Goal: Task Accomplishment & Management: Use online tool/utility

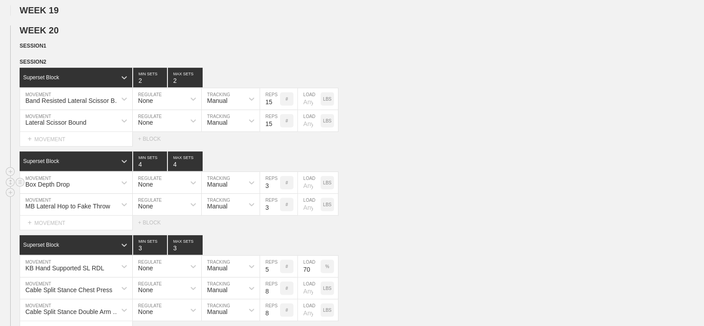
scroll to position [446, 0]
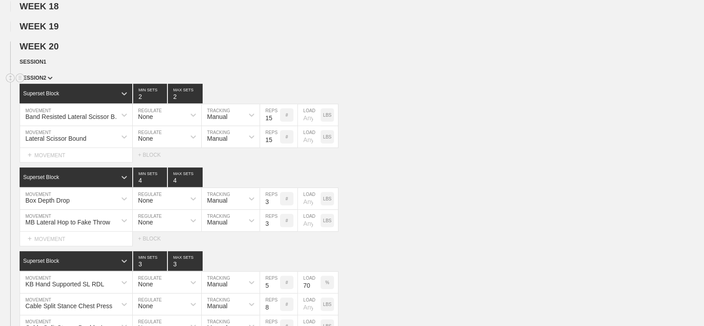
click at [48, 80] on img at bounding box center [50, 78] width 5 height 3
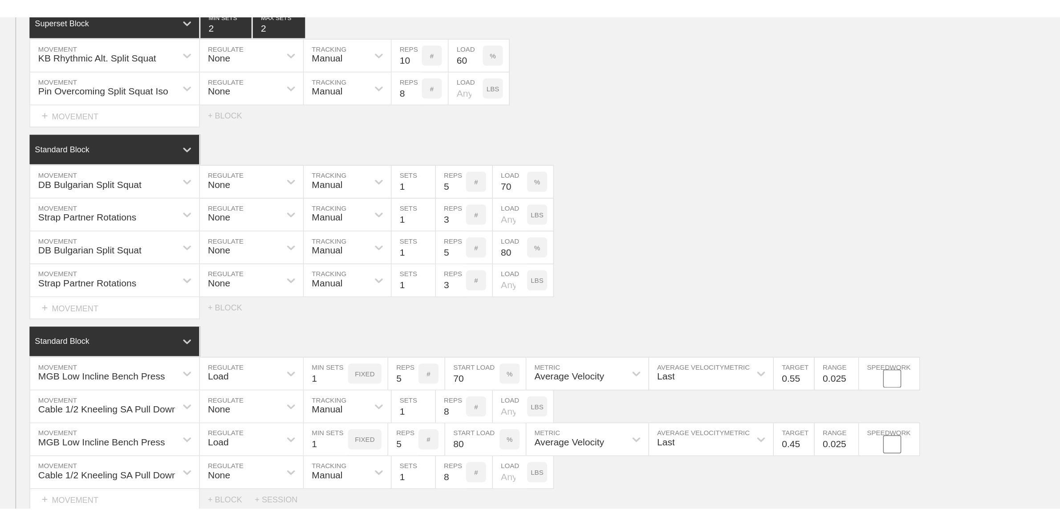
scroll to position [611, 0]
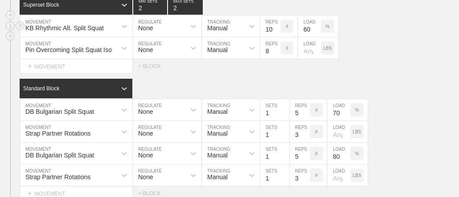
type textarea "x"
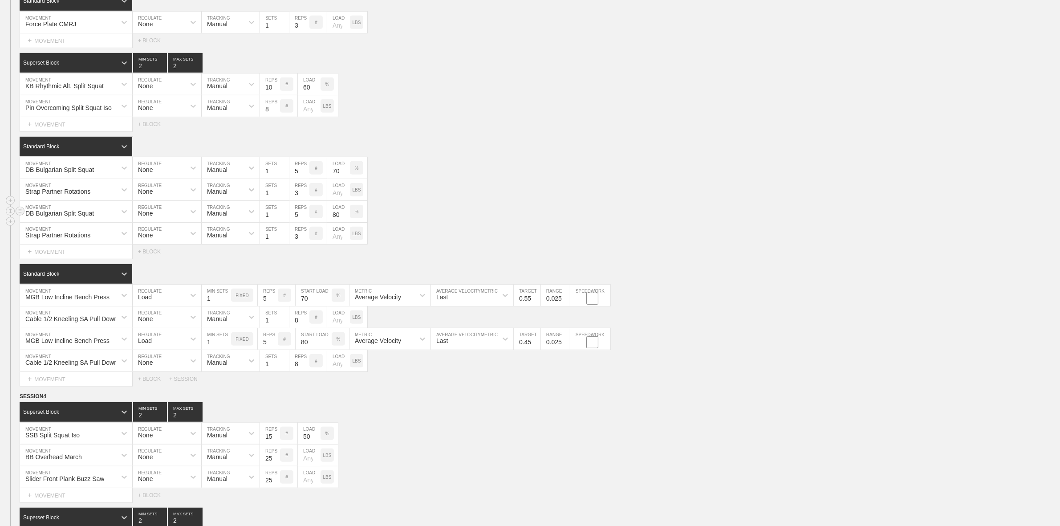
scroll to position [500, 0]
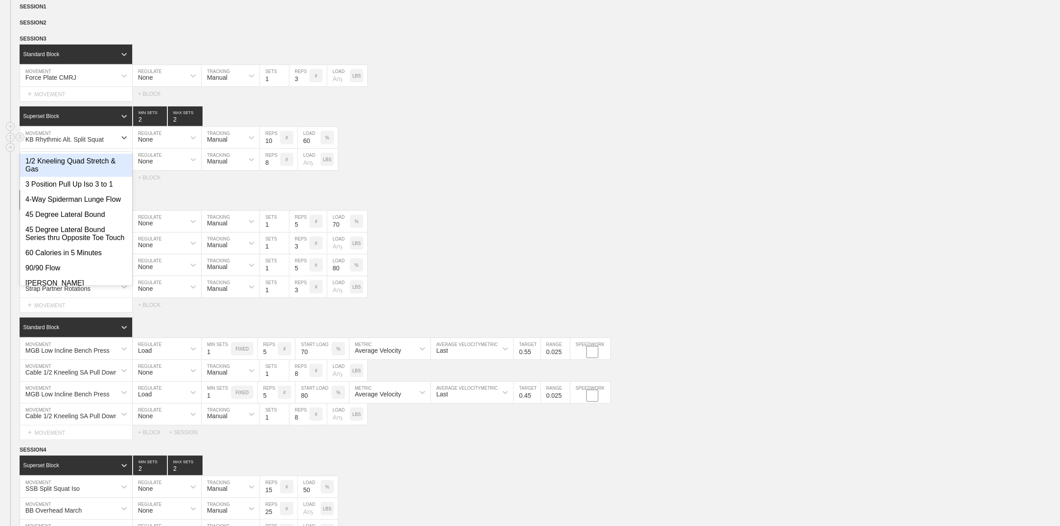
click at [61, 143] on div "KB Rhythmic Alt. Split Squat" at bounding box center [64, 139] width 78 height 7
type input "D"
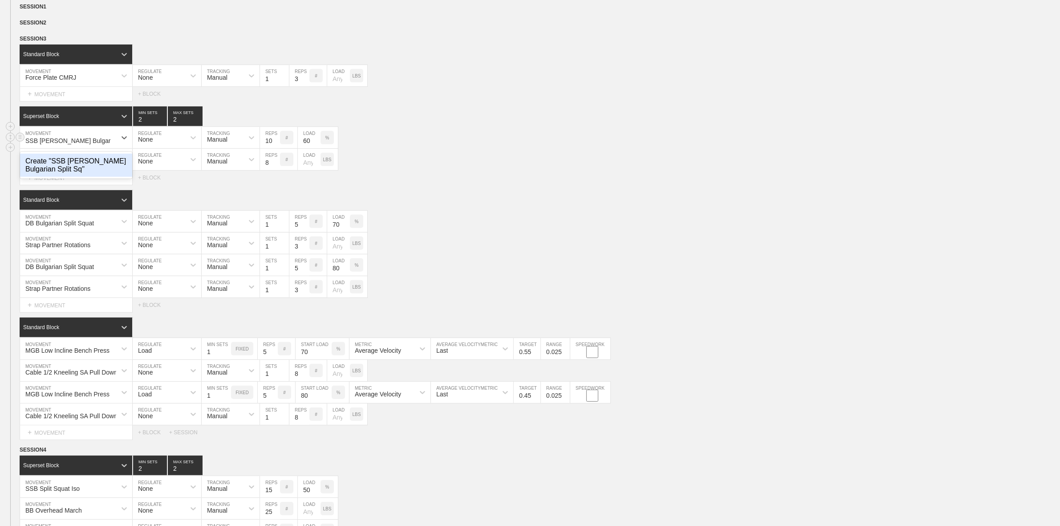
scroll to position [0, 3]
click at [58, 144] on input "SSB [PERSON_NAME] Bulgarian Split Squat" at bounding box center [69, 140] width 94 height 7
type input "SSB [PERSON_NAME] Speed Bulgarian Split Squat"
click at [70, 176] on div "Create "SSB [PERSON_NAME] Speed Bulgarian Split Squat"" at bounding box center [76, 165] width 112 height 23
click at [264, 148] on input "10" at bounding box center [270, 137] width 20 height 21
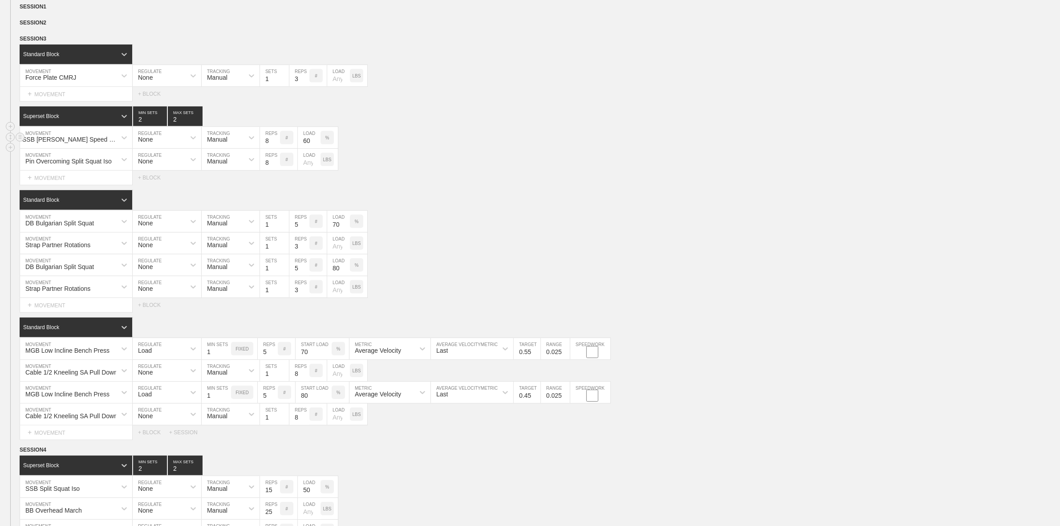
type input "8"
click at [181, 145] on div "None" at bounding box center [159, 137] width 53 height 15
click at [165, 183] on div "Load" at bounding box center [167, 176] width 69 height 15
click at [251, 146] on input "60" at bounding box center [258, 137] width 36 height 21
type input "50"
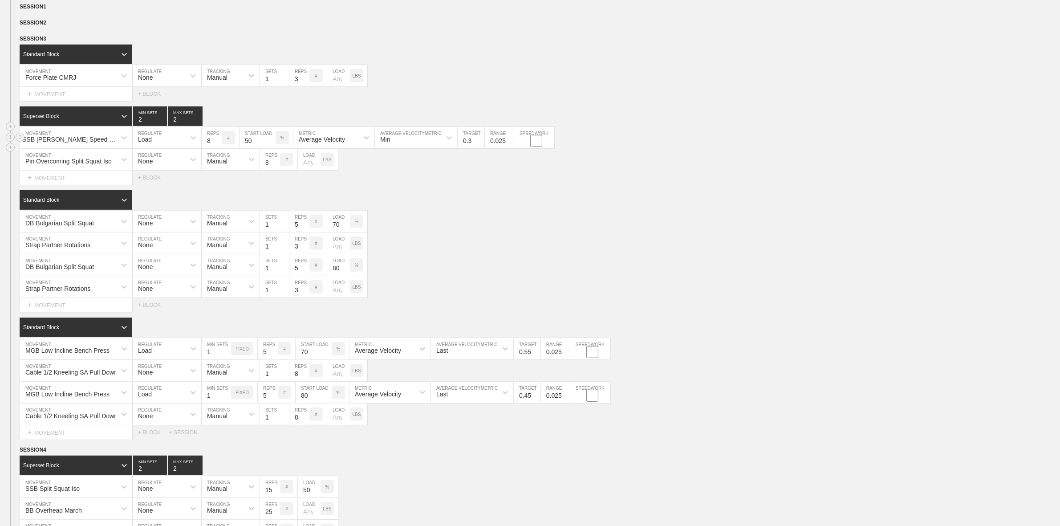
click at [467, 148] on input "0.3" at bounding box center [471, 137] width 27 height 21
type input "0"
type input "1.0"
click at [540, 185] on div "Select... MOVEMENT + MOVEMENT + BLOCK" at bounding box center [530, 178] width 1060 height 14
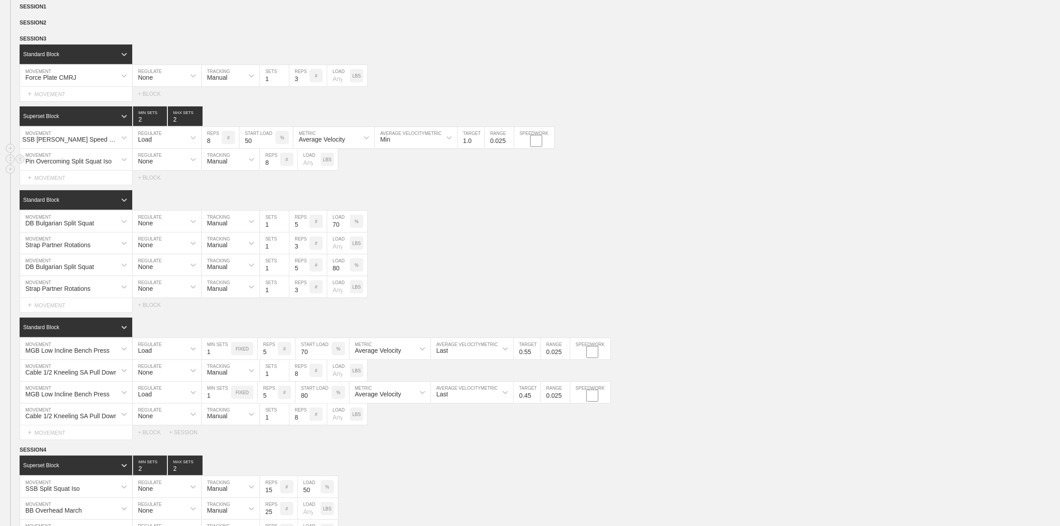
click at [63, 165] on div "Pin Overcoming Split Squat Iso" at bounding box center [68, 161] width 86 height 7
type input "Band Assisted Alt. Split Squat Jump"
click at [270, 170] on input "8" at bounding box center [270, 159] width 20 height 21
type input "3"
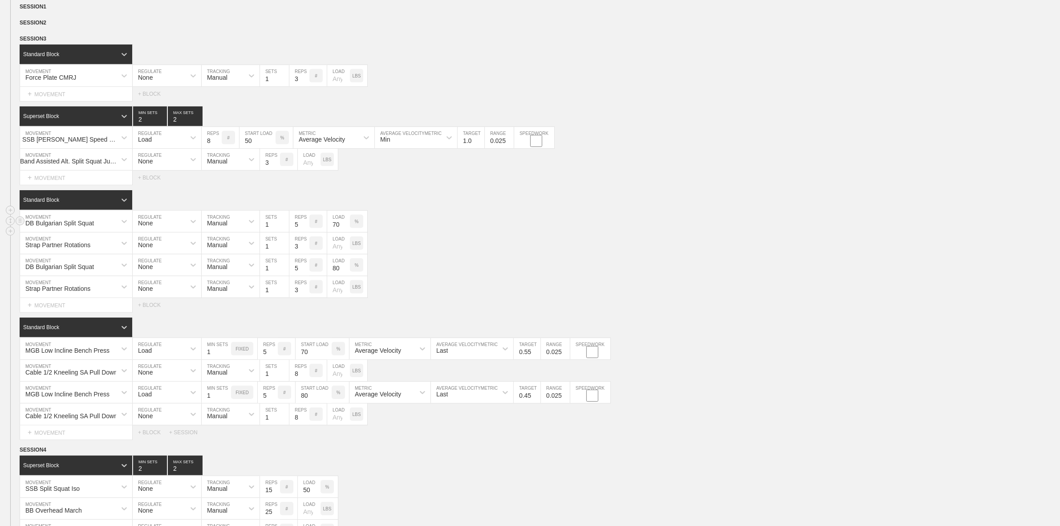
click at [416, 221] on div "DB Bulgarian Split Squat MOVEMENT None REGULATE Manual TRACKING 1 SETS 5 REPS #…" at bounding box center [530, 222] width 1060 height 22
click at [446, 185] on div "Select... MOVEMENT + MOVEMENT + BLOCK" at bounding box center [530, 178] width 1060 height 14
type input "3"
click at [163, 123] on input "3" at bounding box center [150, 116] width 34 height 20
type input "3"
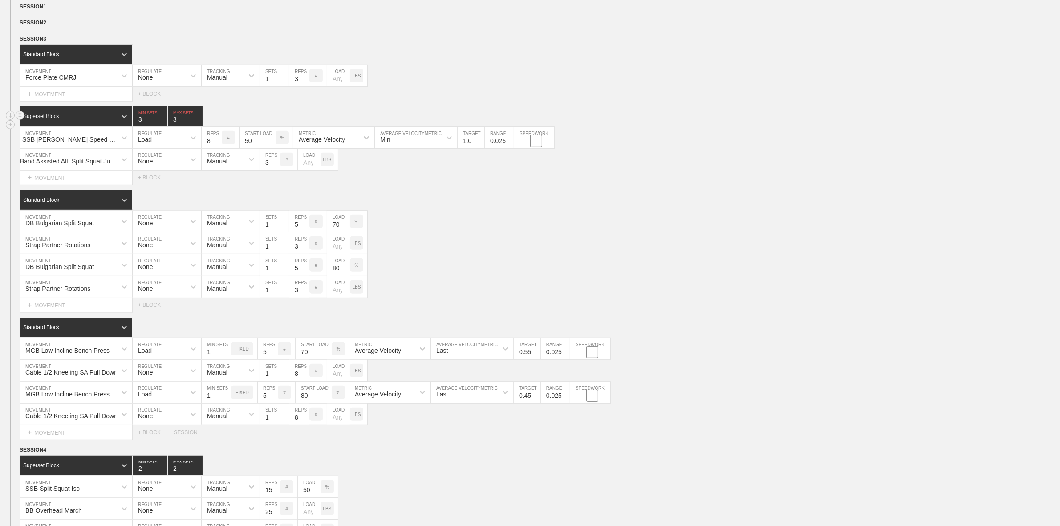
click at [197, 125] on input "3" at bounding box center [185, 116] width 35 height 20
click at [88, 227] on div "DB Bulgarian Split Squat" at bounding box center [59, 223] width 69 height 7
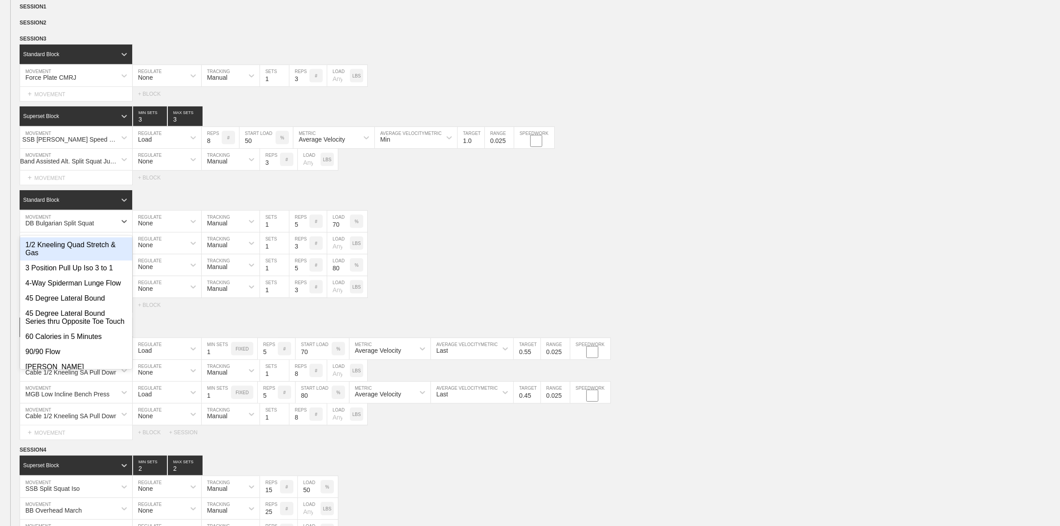
click at [392, 185] on div "Select... MOVEMENT + MOVEMENT + BLOCK" at bounding box center [530, 178] width 1060 height 14
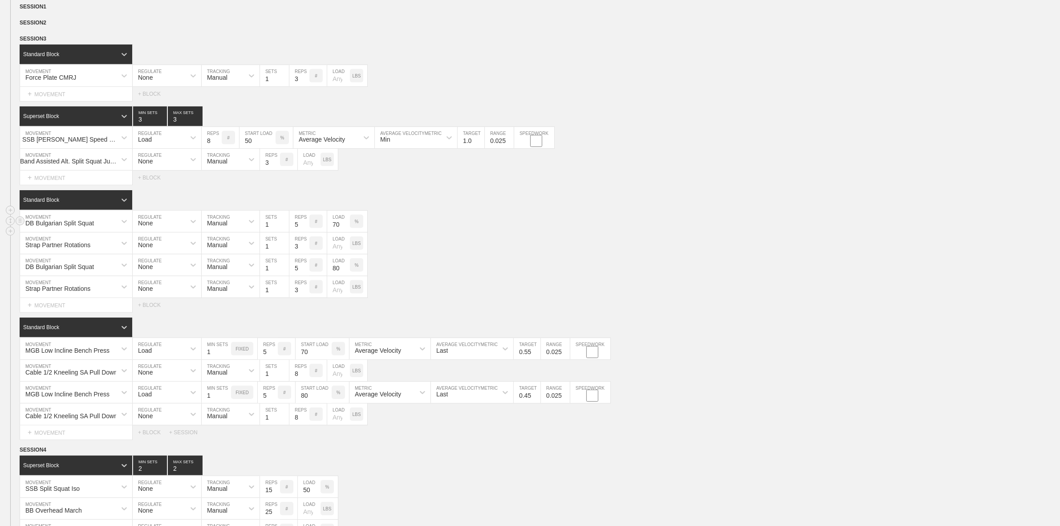
click at [53, 227] on div "DB Bulgarian Split Squat" at bounding box center [59, 223] width 69 height 7
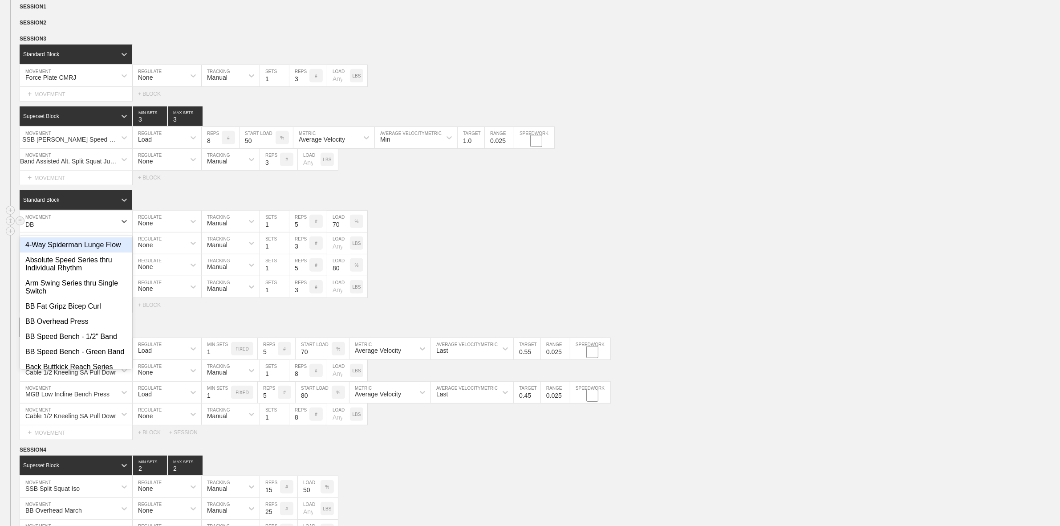
type input "DB"
click at [74, 142] on div "SSB [PERSON_NAME] Speed Bulgarian Split Squat" at bounding box center [70, 139] width 97 height 7
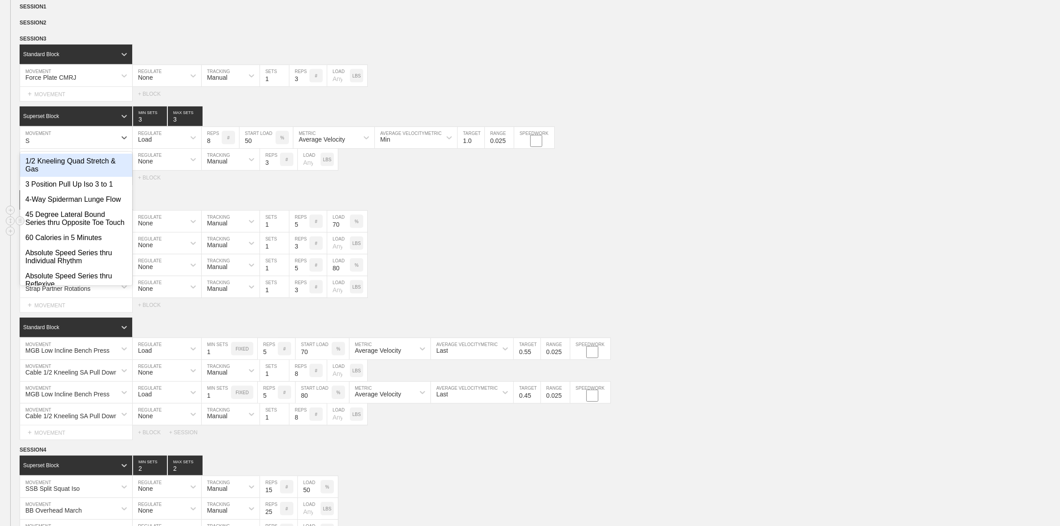
scroll to position [0, 0]
type input "S"
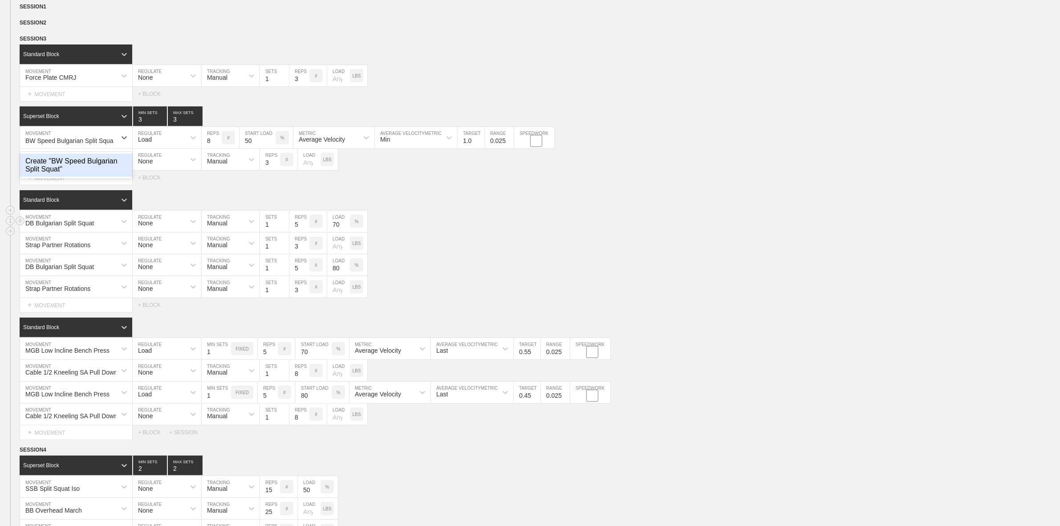
type input "BW Speed Bulgarian Split Squat"
click at [161, 145] on div "Load" at bounding box center [159, 137] width 53 height 15
click at [161, 169] on div "None" at bounding box center [167, 161] width 69 height 15
click at [327, 140] on p "%" at bounding box center [327, 137] width 4 height 5
click at [327, 140] on p "KGS" at bounding box center [326, 137] width 9 height 5
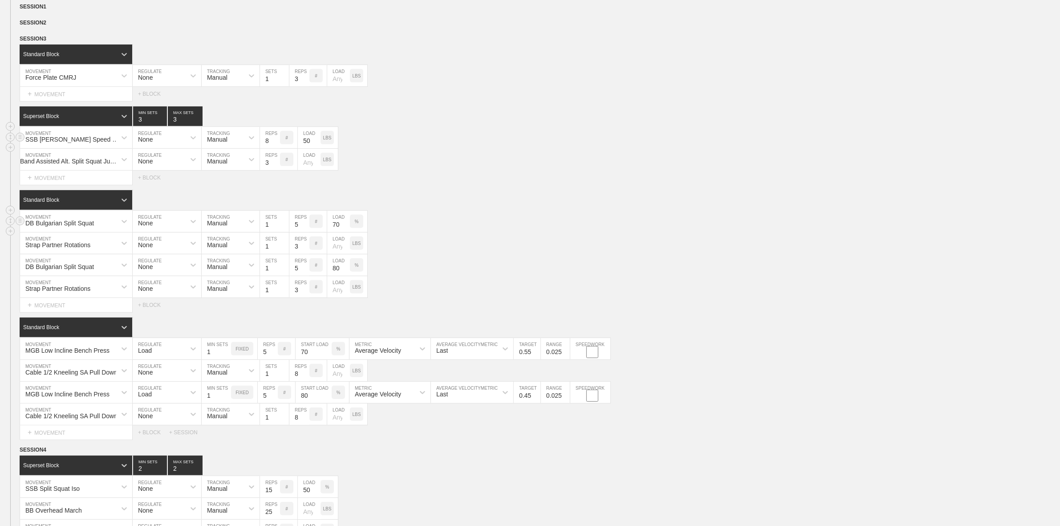
click at [313, 148] on input "50" at bounding box center [309, 137] width 23 height 21
click at [471, 156] on div "Band Assisted Alt. Split Squat Jump MOVEMENT None REGULATE Manual TRACKING 3 RE…" at bounding box center [530, 160] width 1060 height 22
click at [424, 171] on div "Band Assisted Alt. Split Squat Jump MOVEMENT None REGULATE Manual TRACKING 3 RE…" at bounding box center [530, 160] width 1060 height 22
click at [65, 248] on div "Strap Partner Rotations" at bounding box center [57, 244] width 65 height 7
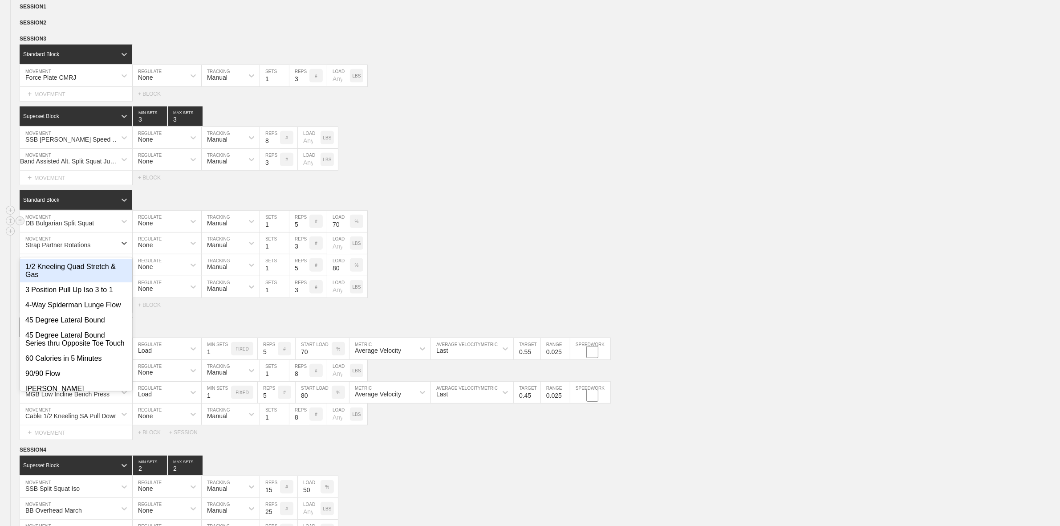
click at [67, 227] on div "DB Bulgarian Split Squat" at bounding box center [59, 223] width 69 height 7
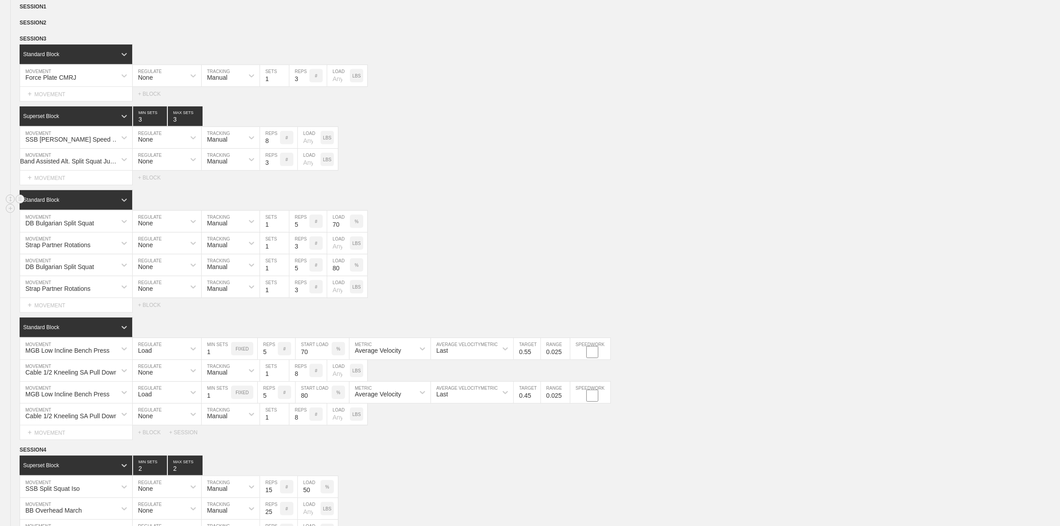
click at [518, 210] on div "Standard Block" at bounding box center [540, 200] width 1041 height 20
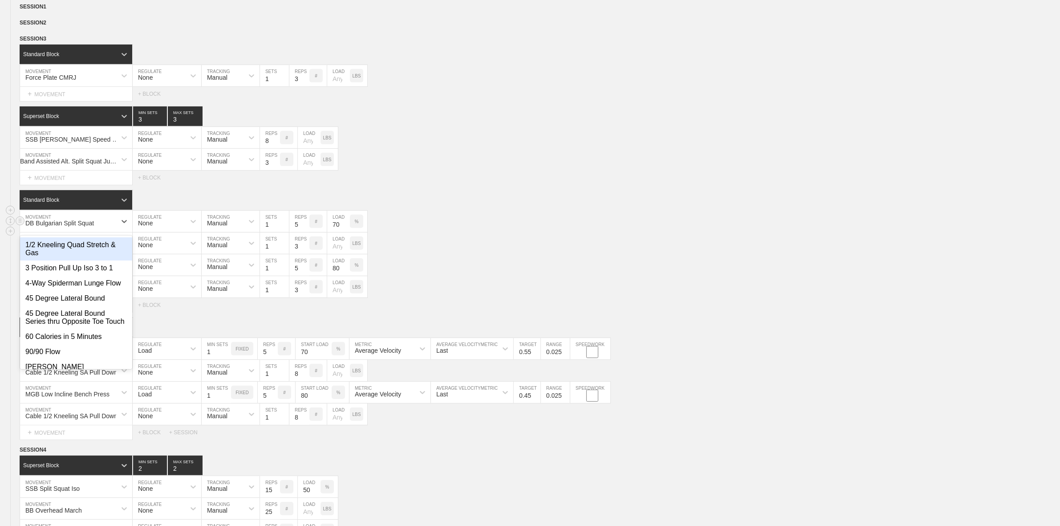
click at [92, 227] on div "DB Bulgarian Split Squat" at bounding box center [59, 223] width 69 height 7
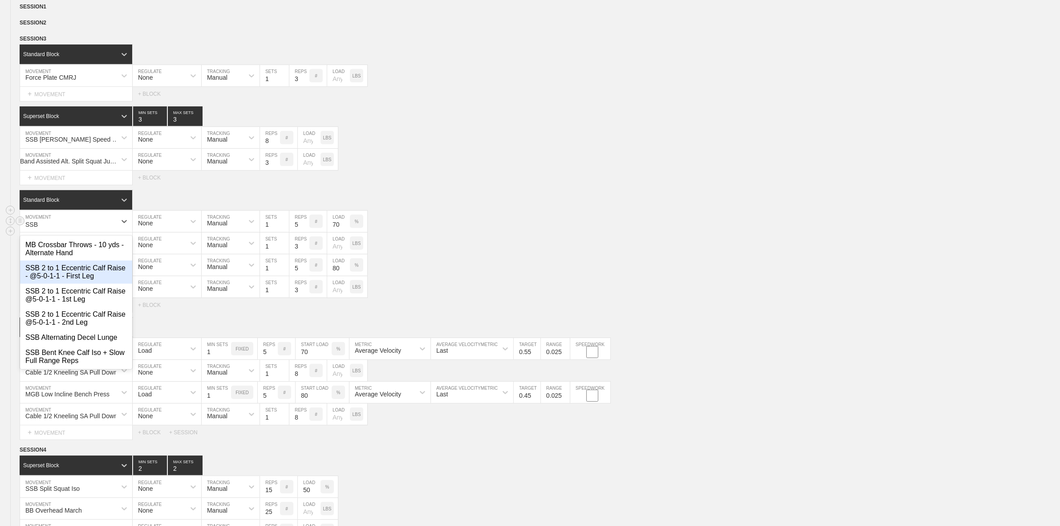
type input "SSB"
click at [96, 145] on div "SSB [PERSON_NAME] Speed Bulgarian Split Squat" at bounding box center [68, 137] width 96 height 15
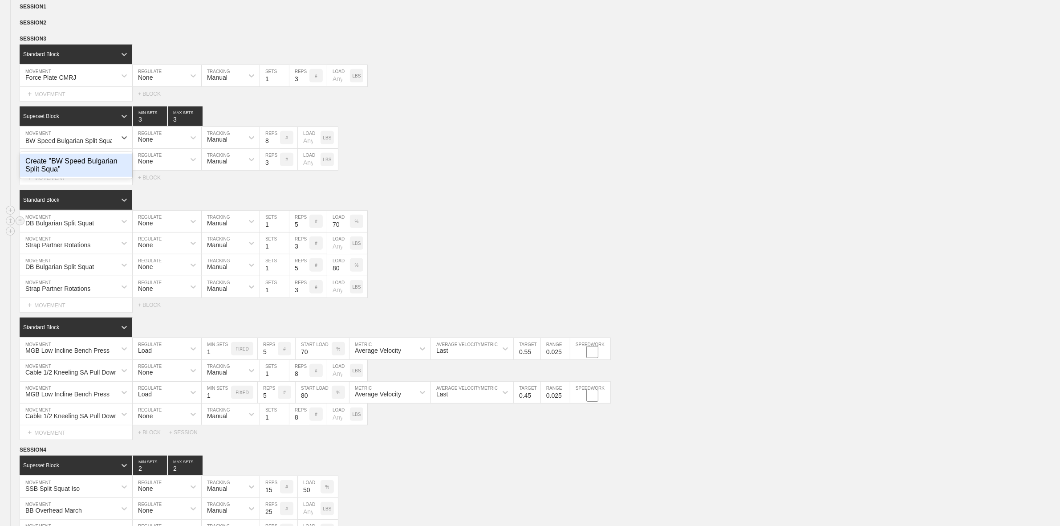
type input "BW Speed Bulgarian Split Squat"
click at [201, 185] on div "Select... MOVEMENT + MOVEMENT + BLOCK" at bounding box center [530, 178] width 1060 height 14
click at [410, 156] on div "Band Assisted Alt. Split Squat Jump MOVEMENT None REGULATE Manual TRACKING 3 RE…" at bounding box center [530, 160] width 1060 height 22
click at [344, 185] on div "Select... MOVEMENT + MOVEMENT + BLOCK" at bounding box center [530, 178] width 1060 height 14
click at [57, 229] on div "DB Bulgarian Split Squat" at bounding box center [68, 221] width 96 height 15
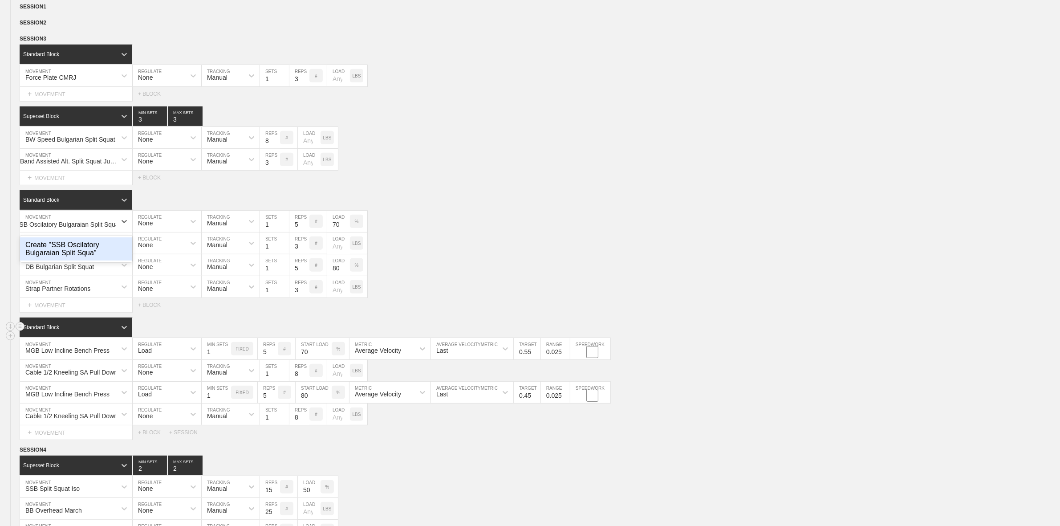
type input "SSB Oscilatory Bulgaraian Split Squat"
click at [82, 256] on div "Create "SSB Oscilatory Bulgaraian Split Squat"" at bounding box center [76, 248] width 112 height 23
click at [279, 228] on input "1" at bounding box center [274, 221] width 29 height 21
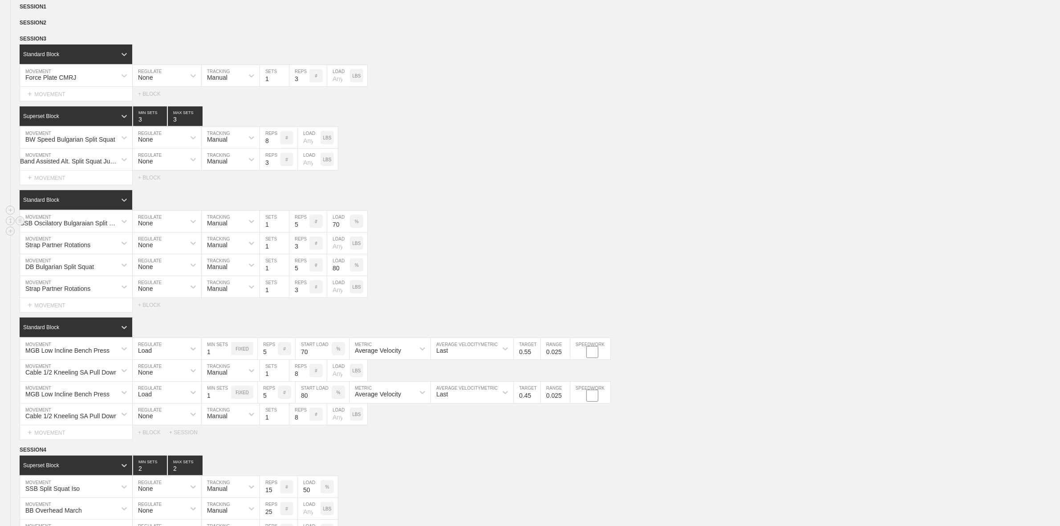
click at [300, 228] on input "5" at bounding box center [299, 221] width 20 height 21
click at [107, 204] on div "Standard Block" at bounding box center [68, 200] width 97 height 8
click at [68, 244] on div "Superset Block" at bounding box center [76, 237] width 113 height 15
click at [272, 232] on input "5" at bounding box center [270, 221] width 20 height 21
type input "10"
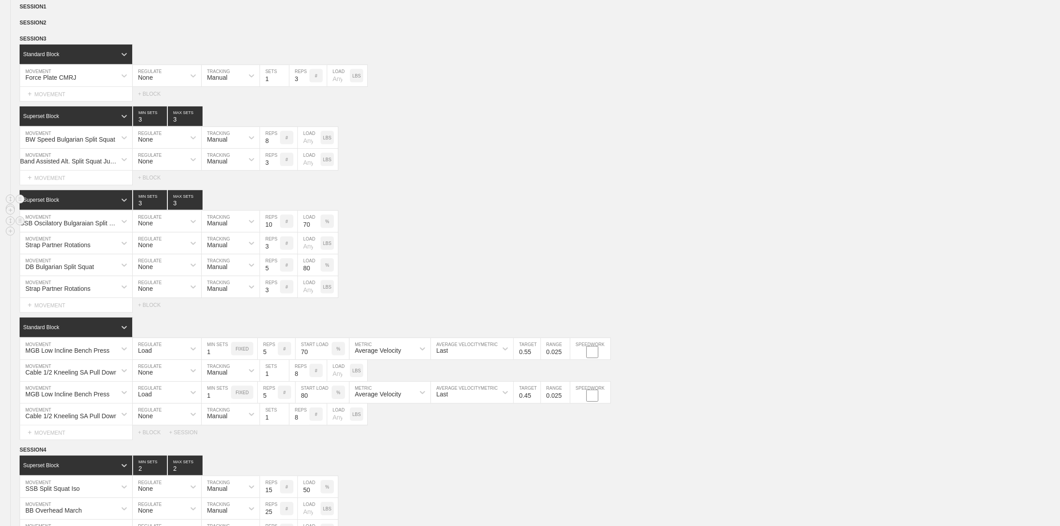
click at [171, 229] on div "None" at bounding box center [159, 221] width 53 height 15
click at [517, 210] on div "Superset Block 3 MIN SETS 3 MAX SETS" at bounding box center [540, 200] width 1041 height 20
click at [330, 228] on div "%" at bounding box center [327, 221] width 13 height 13
click at [325, 224] on p "KGS" at bounding box center [326, 221] width 9 height 5
click at [325, 224] on p "LBS" at bounding box center [327, 221] width 8 height 5
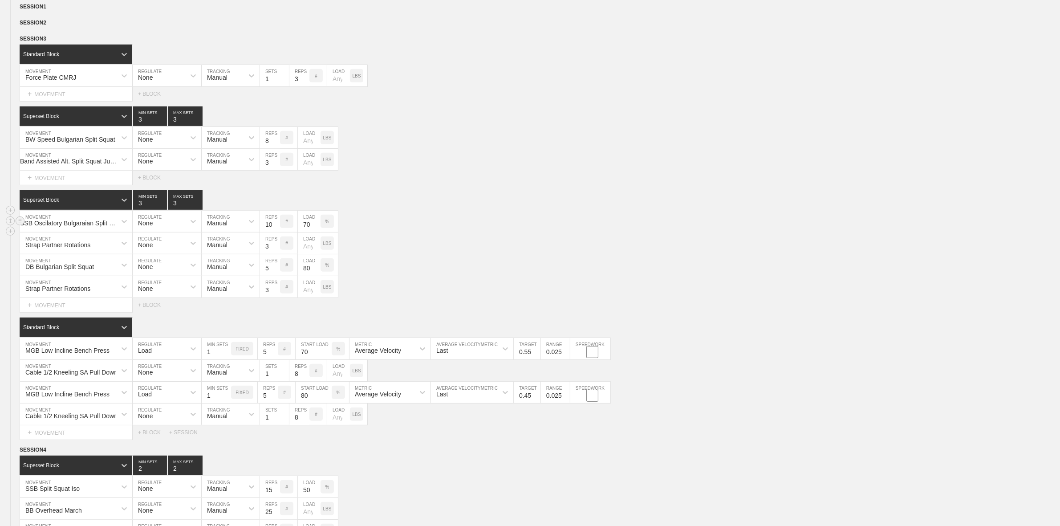
click at [478, 232] on div "SSB Oscilatory Bulgaraian Split Squat MOVEMENT None REGULATE Manual TRACKING 10…" at bounding box center [530, 222] width 1060 height 22
click at [98, 251] on div "Strap Partner Rotations" at bounding box center [68, 243] width 96 height 15
type input "MB Partner Rotational Shoulder Throw - Lateral"
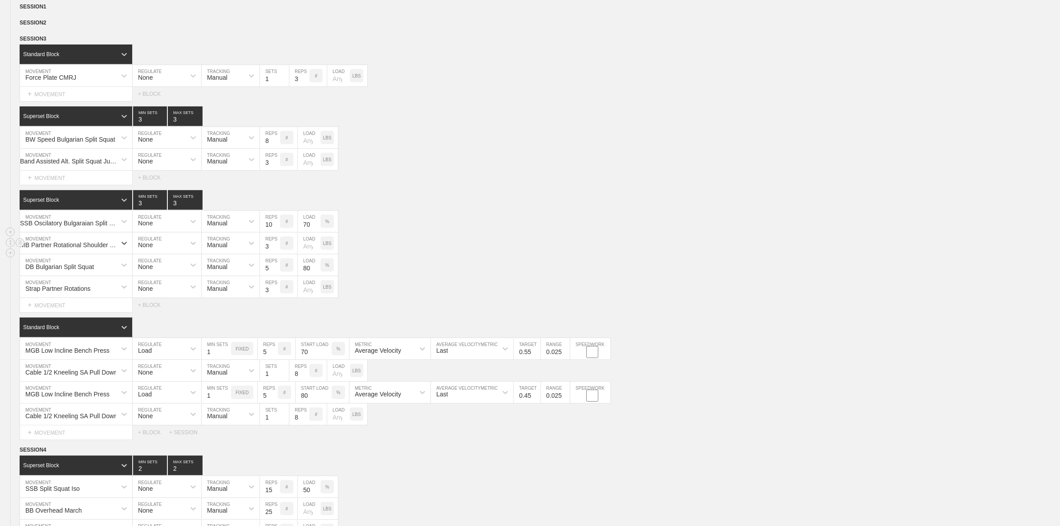
click at [395, 248] on div "option Create "MB Partner Rotational Shoulder Throw - Lateral", selected. 0 res…" at bounding box center [530, 243] width 1060 height 22
click at [311, 254] on input "number" at bounding box center [309, 242] width 23 height 21
type input "12"
click at [426, 252] on div "MB Partner Rotational Shoulder Throw - Lateral MOVEMENT None REGULATE Manual TR…" at bounding box center [530, 243] width 1060 height 22
click at [73, 270] on div "DB Bulgarian Split Squat" at bounding box center [59, 266] width 69 height 7
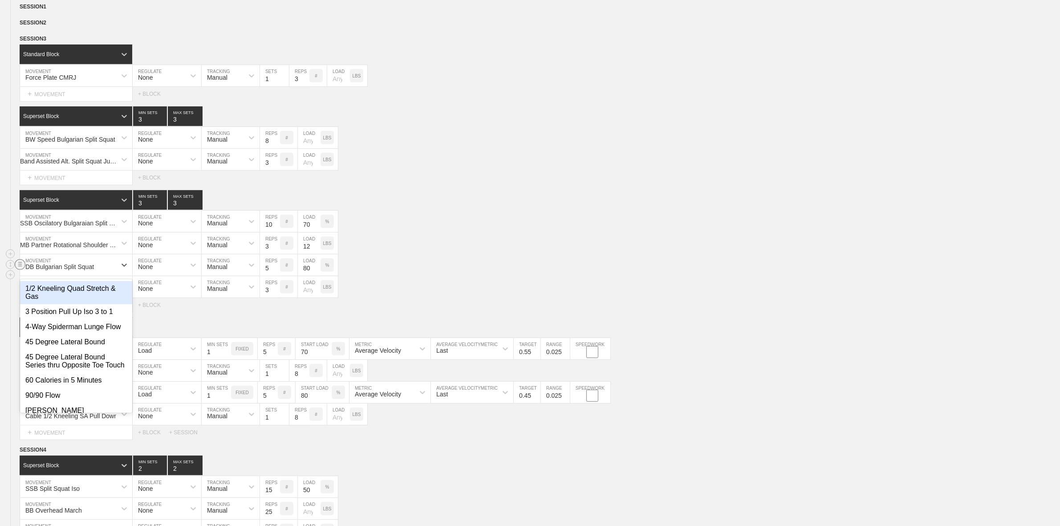
click at [18, 269] on circle at bounding box center [20, 264] width 10 height 10
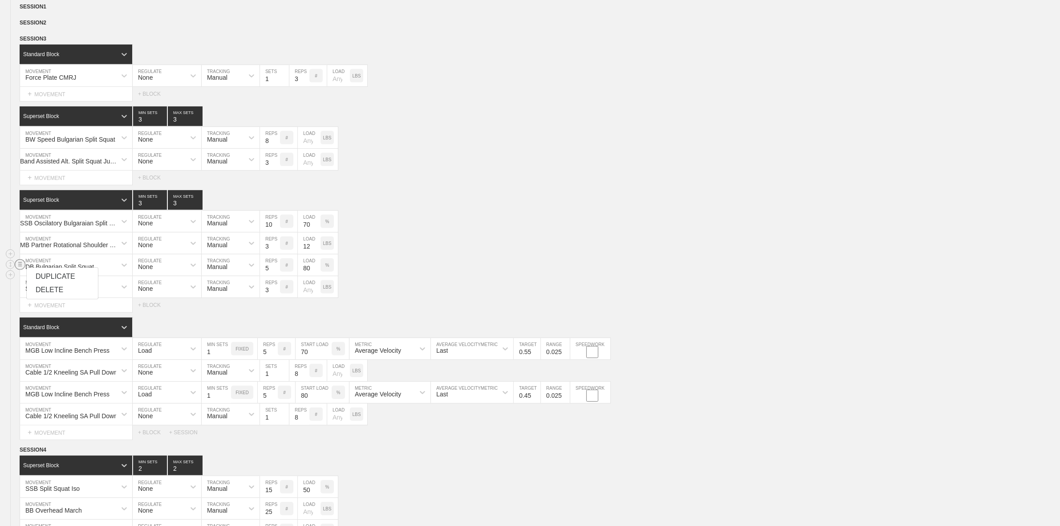
click at [57, 286] on div "DELETE" at bounding box center [62, 289] width 71 height 13
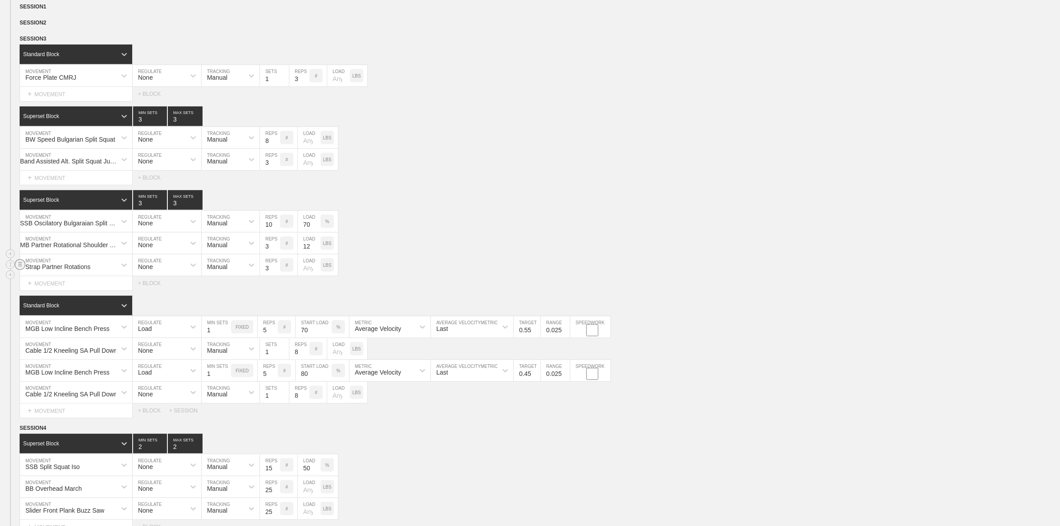
click at [19, 269] on circle at bounding box center [20, 264] width 10 height 10
click at [64, 288] on div "DELETE" at bounding box center [62, 289] width 71 height 13
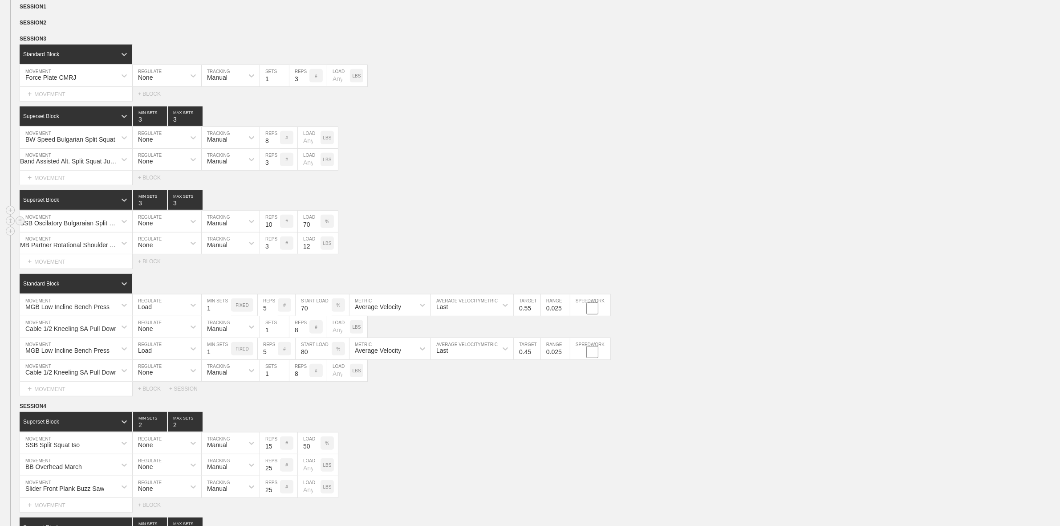
click at [444, 232] on div "SSB Oscilatory Bulgaraian Split Squat MOVEMENT None REGULATE Manual TRACKING 10…" at bounding box center [530, 222] width 1060 height 22
click at [439, 220] on div "SSB Oscilatory Bulgaraian Split Squat MOVEMENT None REGULATE Manual TRACKING 10…" at bounding box center [530, 222] width 1060 height 22
click at [436, 210] on div "Superset Block 3 MIN SETS 3 MAX SETS" at bounding box center [540, 200] width 1041 height 20
click at [431, 232] on div "SSB Oscilatory Bulgaraian Split Squat MOVEMENT None REGULATE Manual TRACKING 10…" at bounding box center [530, 222] width 1060 height 22
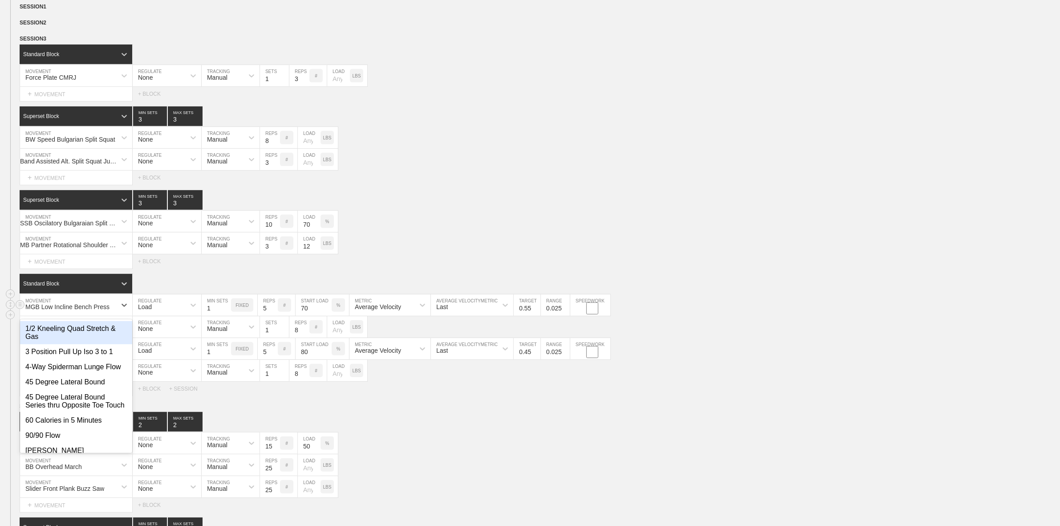
click at [59, 309] on div "MGB Low Incline Bench Press" at bounding box center [68, 304] width 96 height 15
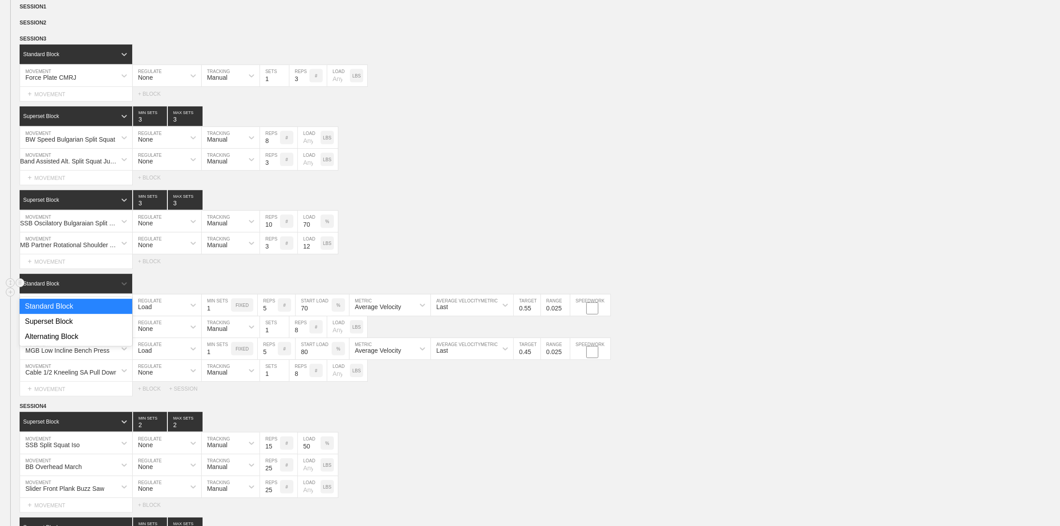
click at [47, 285] on div "Standard Block" at bounding box center [76, 284] width 113 height 20
click at [47, 325] on div "Superset Block" at bounding box center [76, 321] width 113 height 15
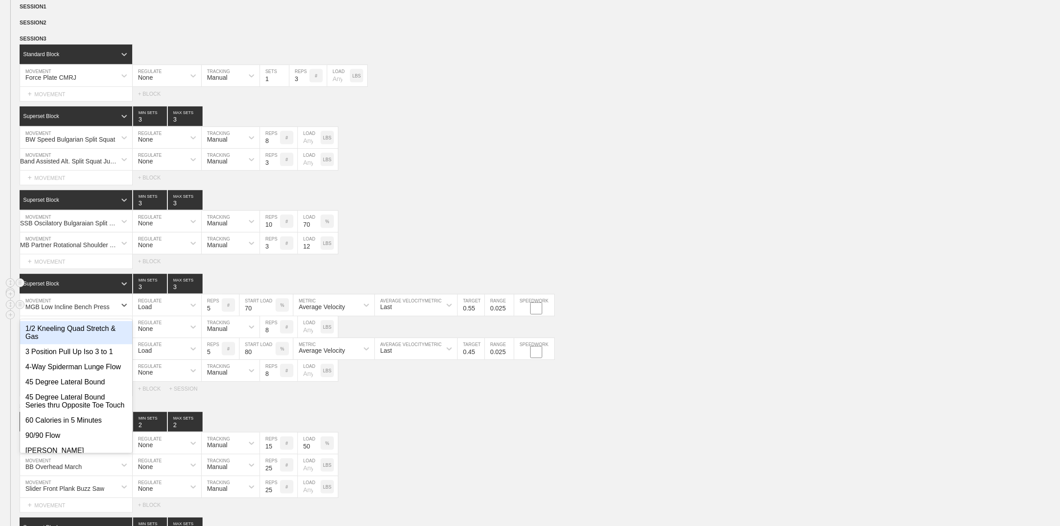
click at [52, 310] on div "MGB Low Incline Bench Press" at bounding box center [67, 306] width 84 height 7
type input "SB"
click at [570, 218] on div "SSB Oscilatory Bulgaraian Split Squat MOVEMENT None REGULATE Manual TRACKING 10…" at bounding box center [530, 222] width 1060 height 22
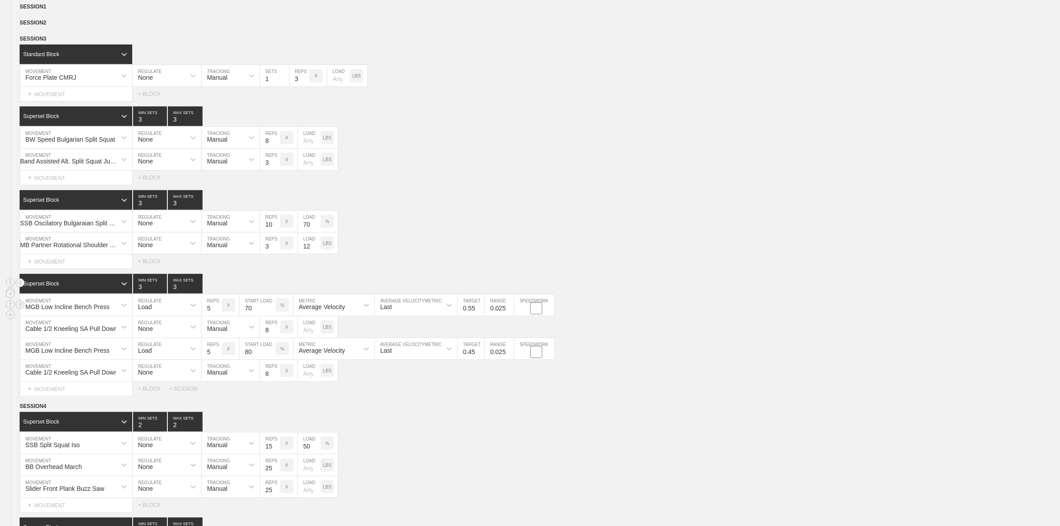
click at [69, 310] on div "MGB Low Incline Bench Press" at bounding box center [67, 306] width 84 height 7
type input "Prone Partner [MEDICAL_DATA] Curl Oscilation"
click at [175, 308] on div "Load" at bounding box center [159, 304] width 53 height 15
click at [162, 325] on div "None" at bounding box center [167, 328] width 69 height 15
click at [235, 313] on div "Sensor" at bounding box center [223, 304] width 42 height 15
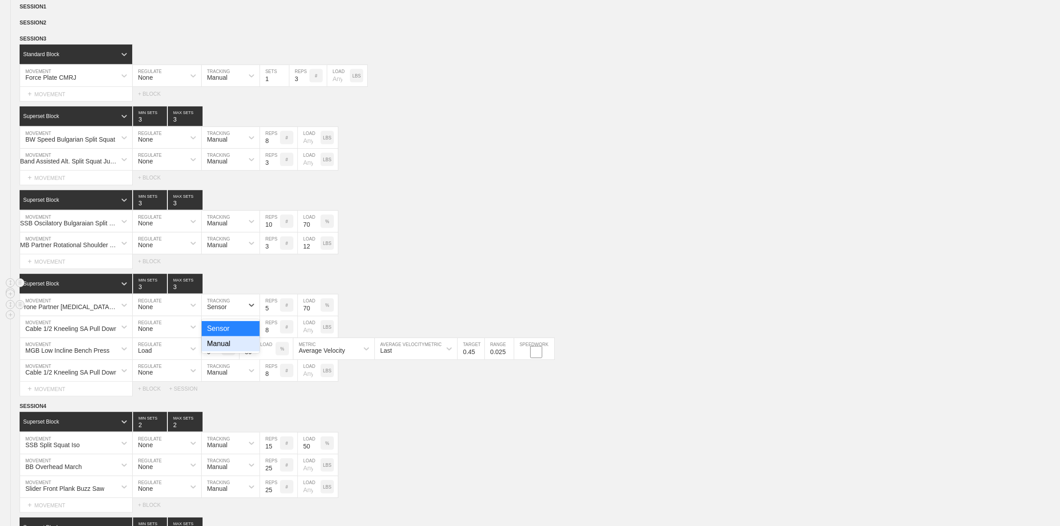
click at [223, 325] on div "Manual" at bounding box center [231, 343] width 58 height 15
click at [269, 316] on input "5" at bounding box center [270, 304] width 20 height 21
type input "1"
click at [417, 309] on div "Prone Partner [MEDICAL_DATA] Curl Oscilation MOVEMENT None REGULATE Manual TRAC…" at bounding box center [530, 305] width 1060 height 22
click at [321, 312] on div "%" at bounding box center [327, 304] width 13 height 13
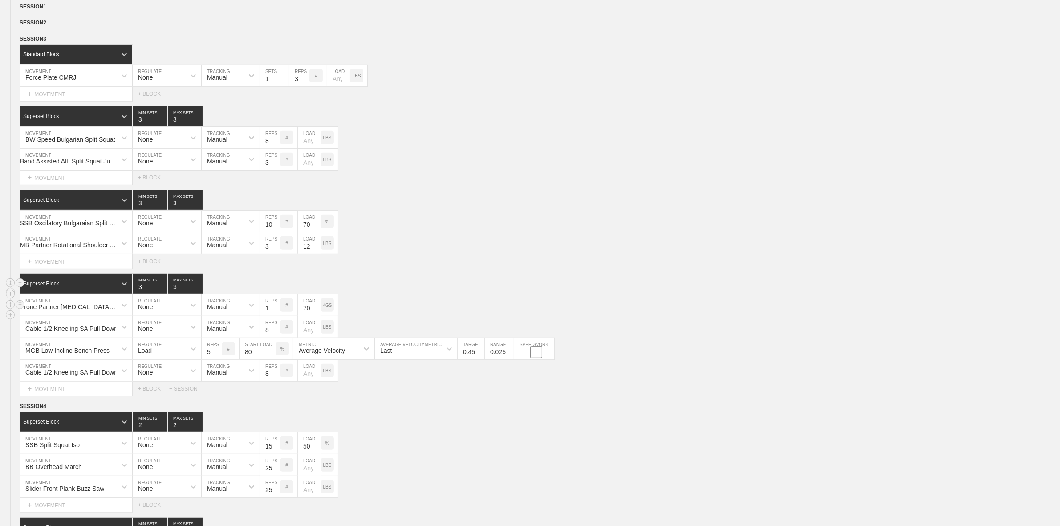
click at [333, 312] on div "KGS" at bounding box center [327, 304] width 13 height 13
click at [305, 313] on input "70" at bounding box center [309, 304] width 23 height 21
click at [401, 293] on div "Superset Block 3 MIN SETS 3 MAX SETS" at bounding box center [540, 284] width 1041 height 20
click at [23, 325] on circle at bounding box center [20, 370] width 10 height 10
click at [50, 325] on div "DELETE" at bounding box center [62, 395] width 71 height 13
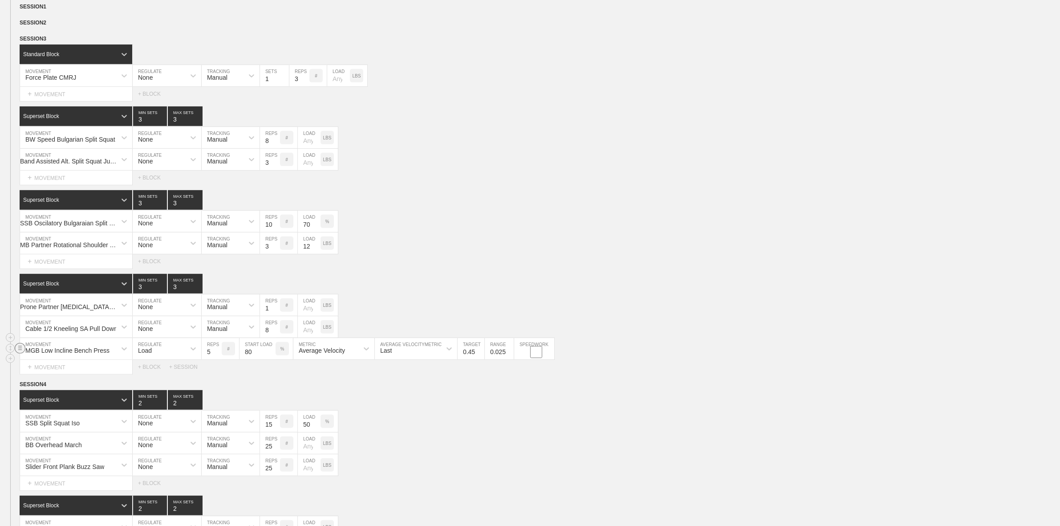
click at [19, 325] on circle at bounding box center [20, 348] width 10 height 10
click at [48, 325] on div "DELETE" at bounding box center [62, 373] width 71 height 13
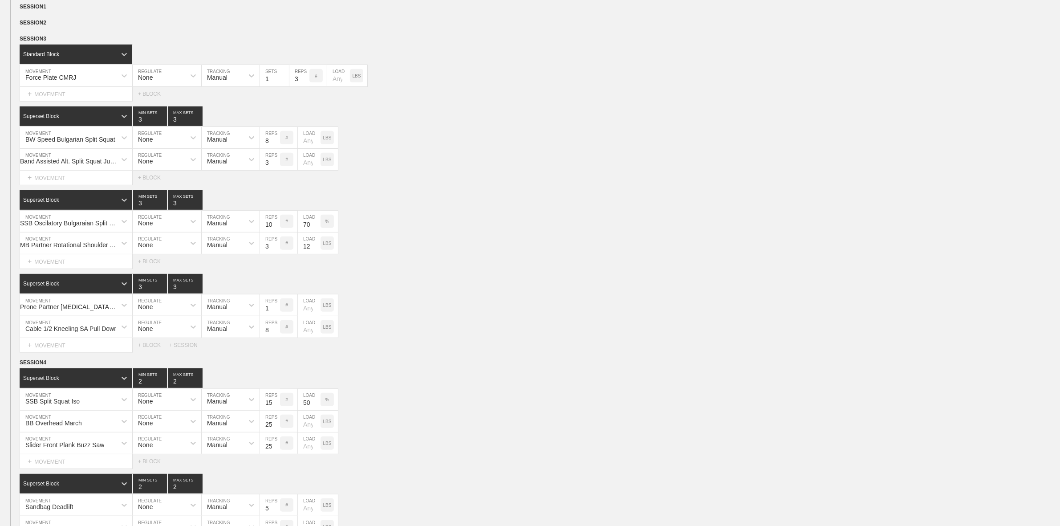
click at [465, 325] on div "Select... MOVEMENT + MOVEMENT + BLOCK + SESSION" at bounding box center [530, 345] width 1060 height 14
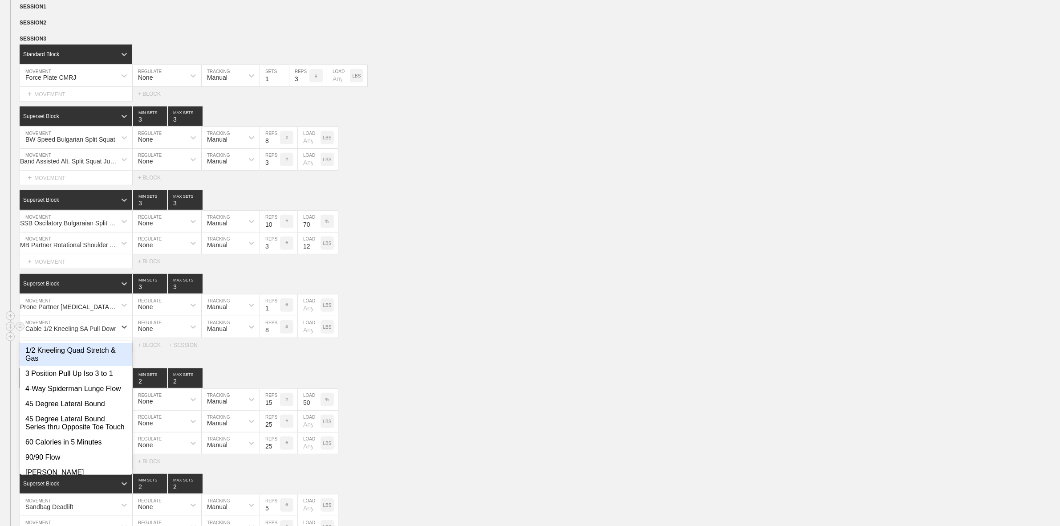
click at [47, 325] on div "Cable 1/2 Kneeling SA Pull Down" at bounding box center [71, 328] width 92 height 7
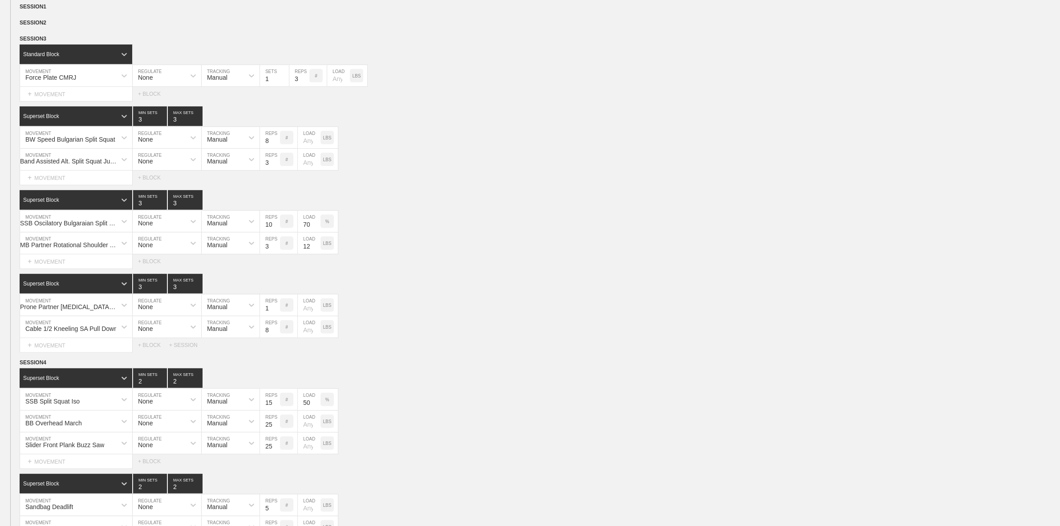
click at [425, 325] on div "WEEK 20 DUPLICATE DELETE SESSION 1 DUPLICATE DELETE SESSION 2 DUPLICATE DELETE …" at bounding box center [530, 396] width 1060 height 821
click at [72, 325] on div "Cable 1/2 Kneeling SA Pull Down" at bounding box center [71, 328] width 92 height 7
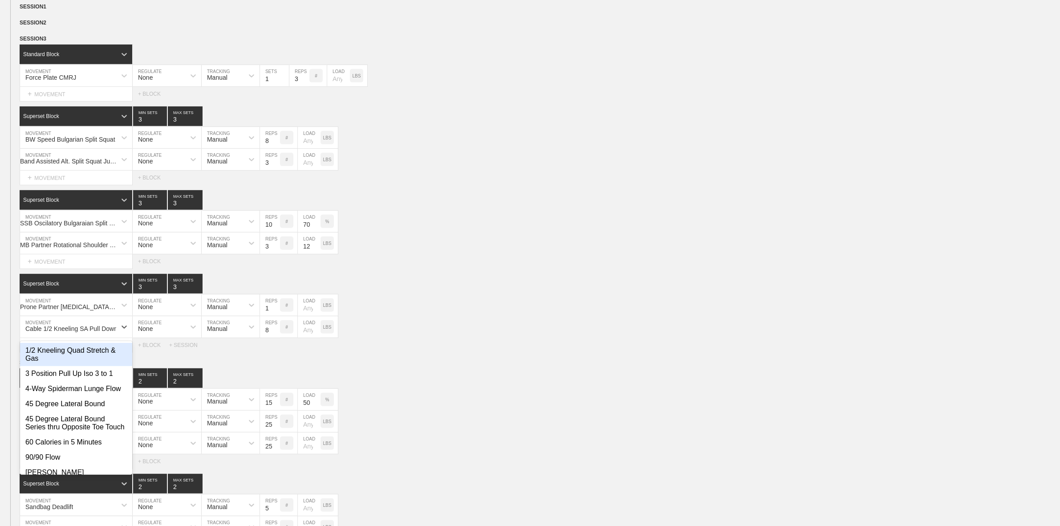
click at [448, 325] on div "Select... MOVEMENT + MOVEMENT + BLOCK + SESSION" at bounding box center [530, 345] width 1060 height 14
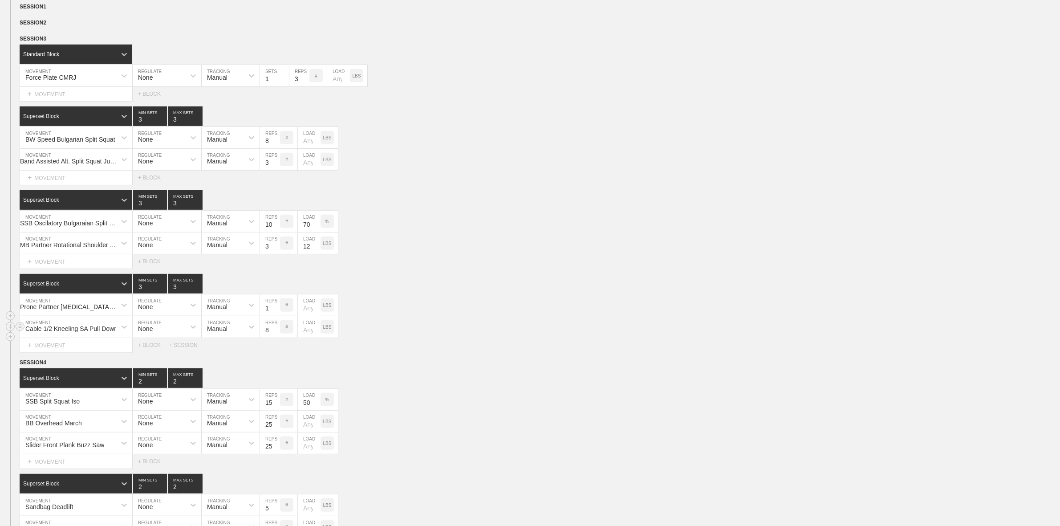
click at [72, 325] on div "Cable 1/2 Kneeling SA Pull Down" at bounding box center [71, 328] width 92 height 7
type input "Cable Split Stance SA Power Row"
click at [266, 325] on input "8" at bounding box center [270, 326] width 20 height 21
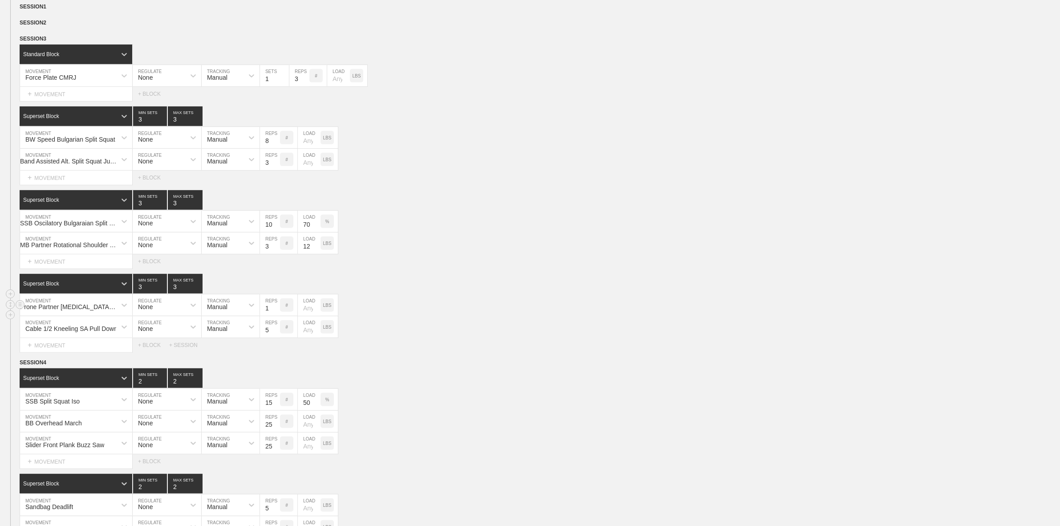
type input "5"
click at [269, 313] on input "1" at bounding box center [270, 304] width 20 height 21
type input "10"
click at [477, 325] on div "Select... MOVEMENT + MOVEMENT + BLOCK + SESSION" at bounding box center [530, 345] width 1060 height 14
click at [268, 325] on input "5" at bounding box center [270, 326] width 20 height 21
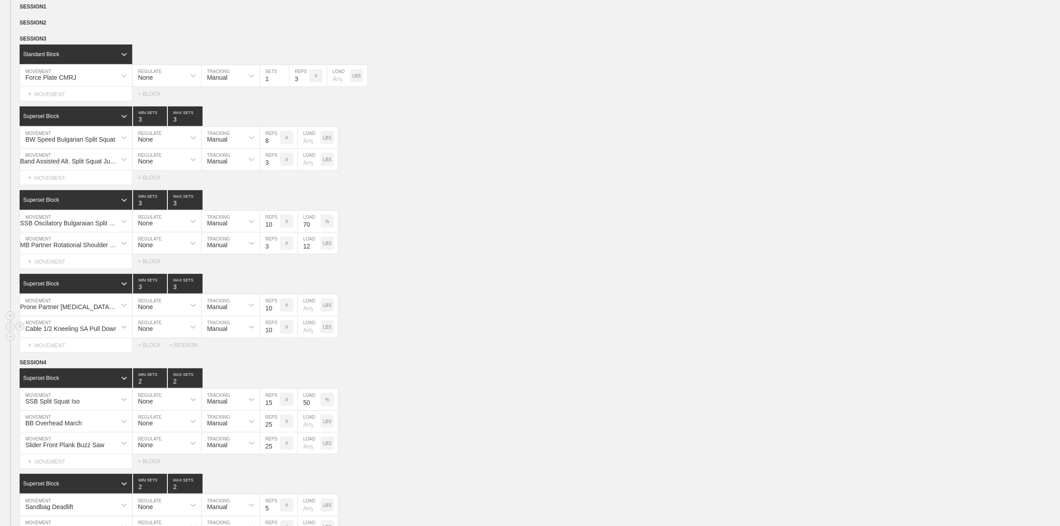
type input "10"
click at [393, 325] on div "Cable 1/2 Kneeling SA Pull Down MOVEMENT None REGULATE Manual TRACKING 10 REPS …" at bounding box center [530, 327] width 1060 height 22
click at [50, 325] on div "+ MOVEMENT" at bounding box center [76, 345] width 113 height 15
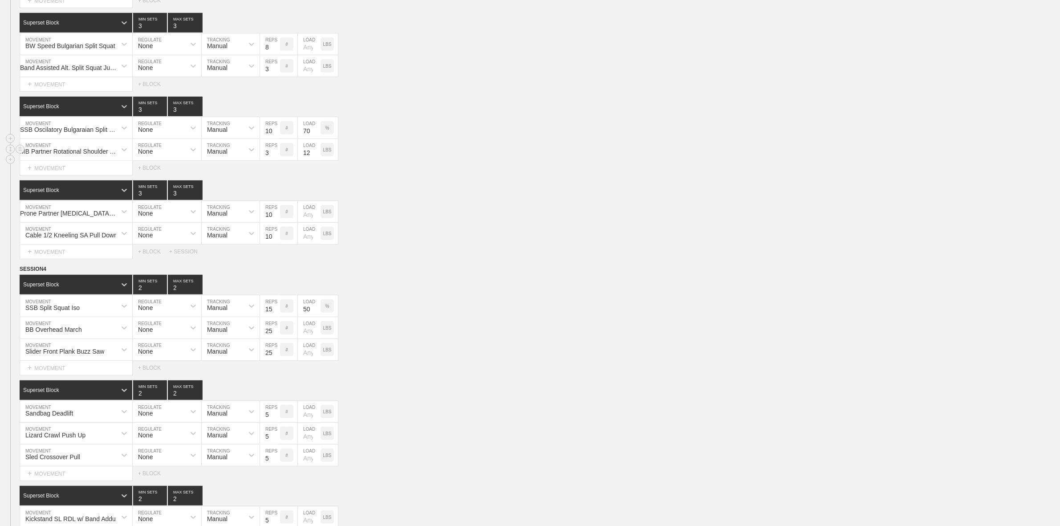
scroll to position [611, 0]
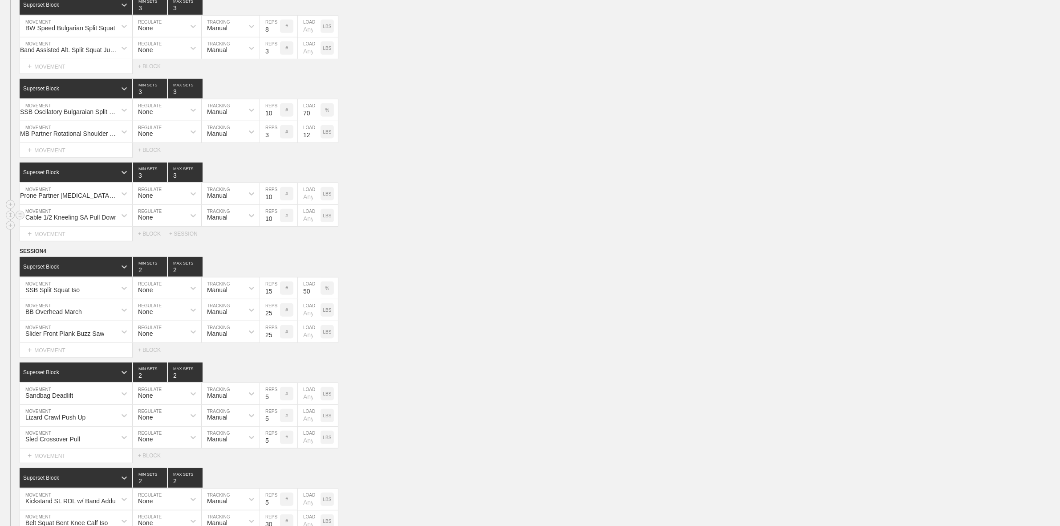
click at [84, 221] on div "Cable 1/2 Kneeling SA Pull Down" at bounding box center [71, 217] width 92 height 7
type input "Cable Rotational Power Row"
click at [76, 248] on div "Create "Cable Rotational Power Row"" at bounding box center [76, 243] width 112 height 23
click at [268, 225] on input "10" at bounding box center [270, 215] width 20 height 21
type input "5"
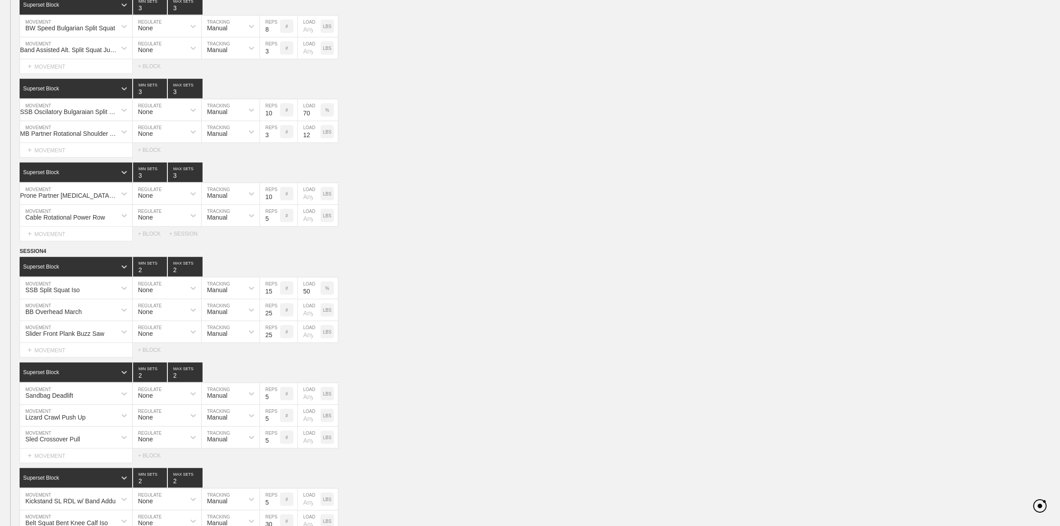
click at [501, 241] on div "Select... MOVEMENT + MOVEMENT + BLOCK + SESSION" at bounding box center [530, 234] width 1060 height 14
click at [451, 241] on div "Select... MOVEMENT + MOVEMENT + BLOCK + SESSION" at bounding box center [530, 234] width 1060 height 14
click at [64, 241] on div "+ MOVEMENT" at bounding box center [76, 234] width 113 height 15
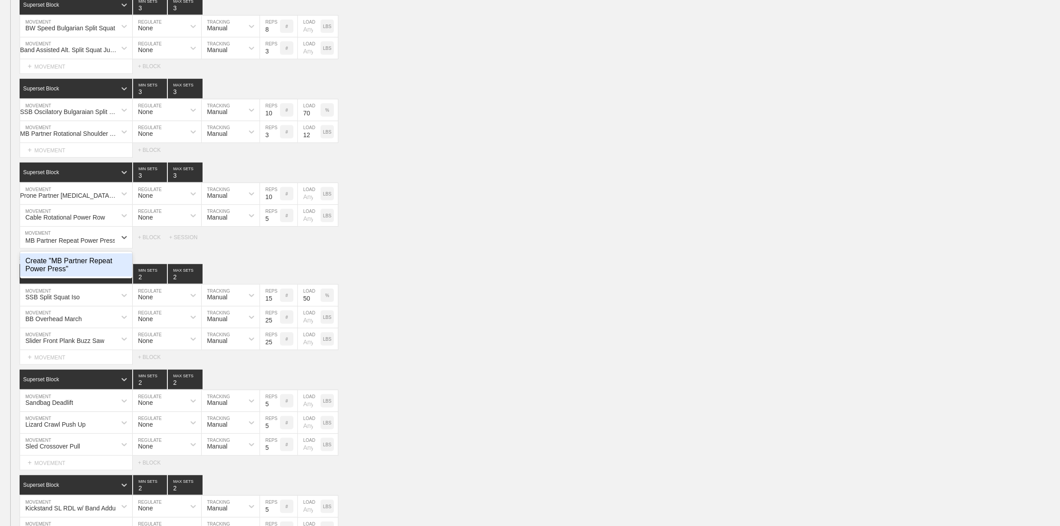
type input "MB Partner Repeat Power Press"
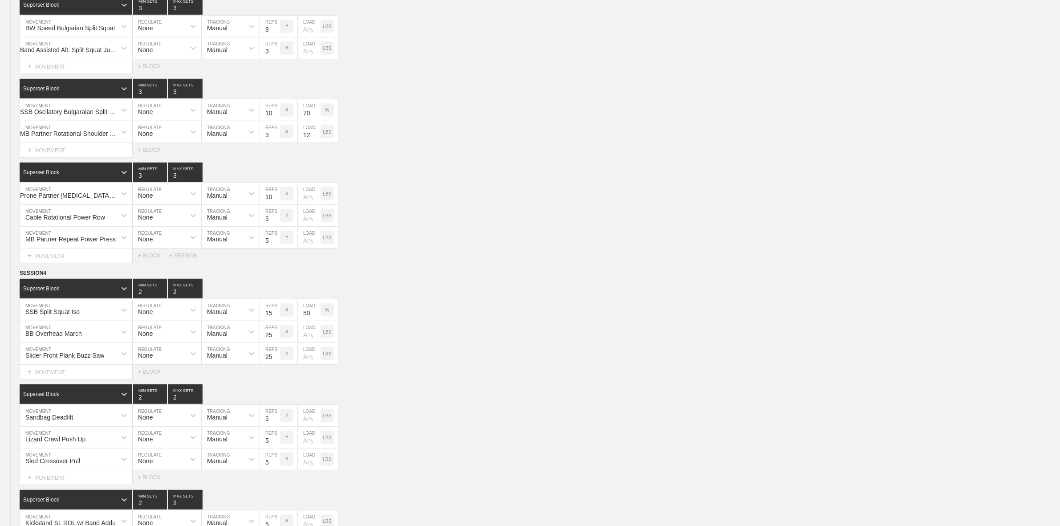
click at [65, 220] on div "Cable Rotational Power Row" at bounding box center [65, 217] width 80 height 7
type input "Cable SA Repeat Power Row"
click at [70, 249] on div "Create "Cable SA Repeat Power Row"" at bounding box center [76, 243] width 112 height 23
click at [446, 227] on div "Cable SA Repeat Power Row MOVEMENT None REGULATE Manual TRACKING 5 REPS # LOAD …" at bounding box center [530, 216] width 1060 height 22
click at [394, 238] on div "MB Partner Repeat Power Press MOVEMENT None REGULATE Manual TRACKING 5 REPS # L…" at bounding box center [530, 238] width 1060 height 22
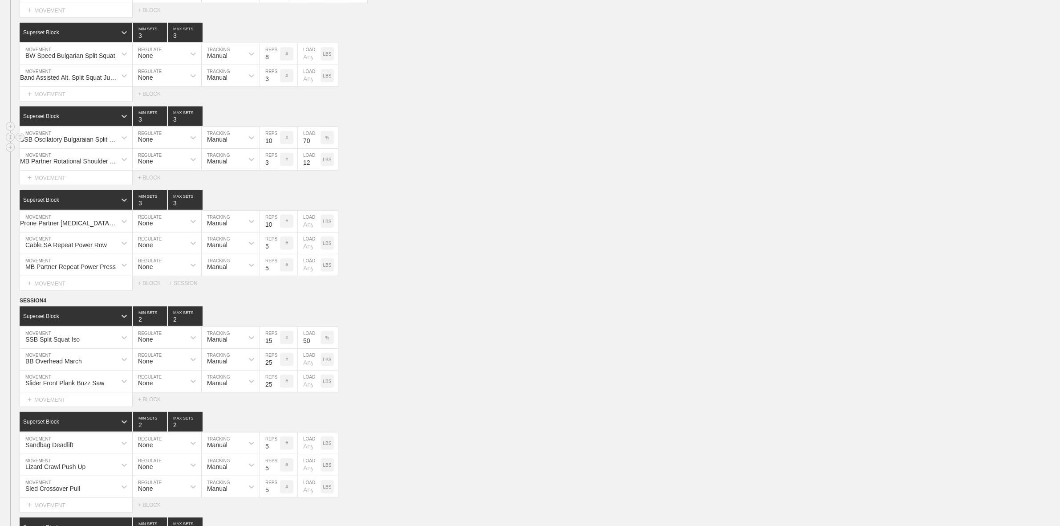
scroll to position [556, 0]
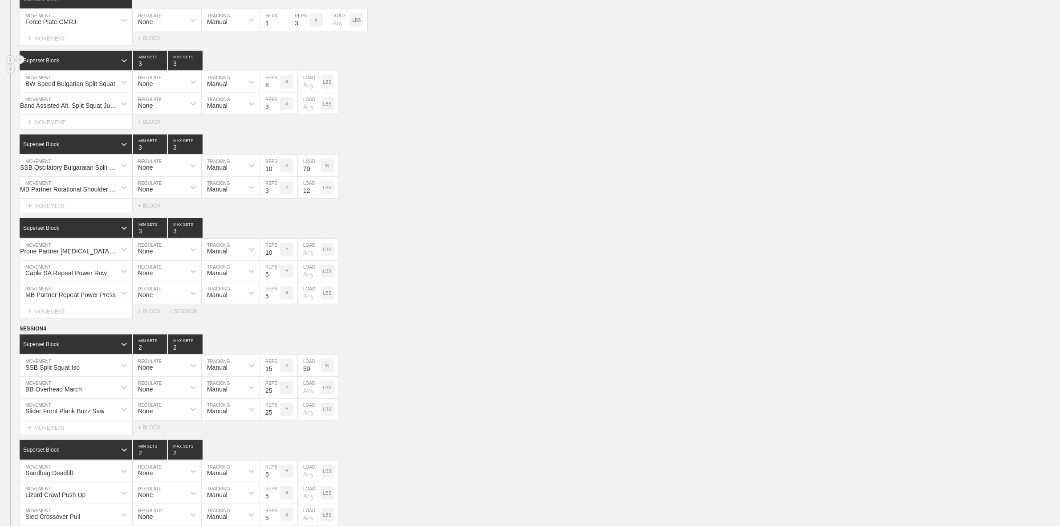
click at [163, 70] on input "3" at bounding box center [150, 61] width 34 height 20
type input "2"
click at [163, 70] on input "2" at bounding box center [150, 61] width 34 height 20
type input "2"
click at [197, 70] on input "2" at bounding box center [185, 61] width 35 height 20
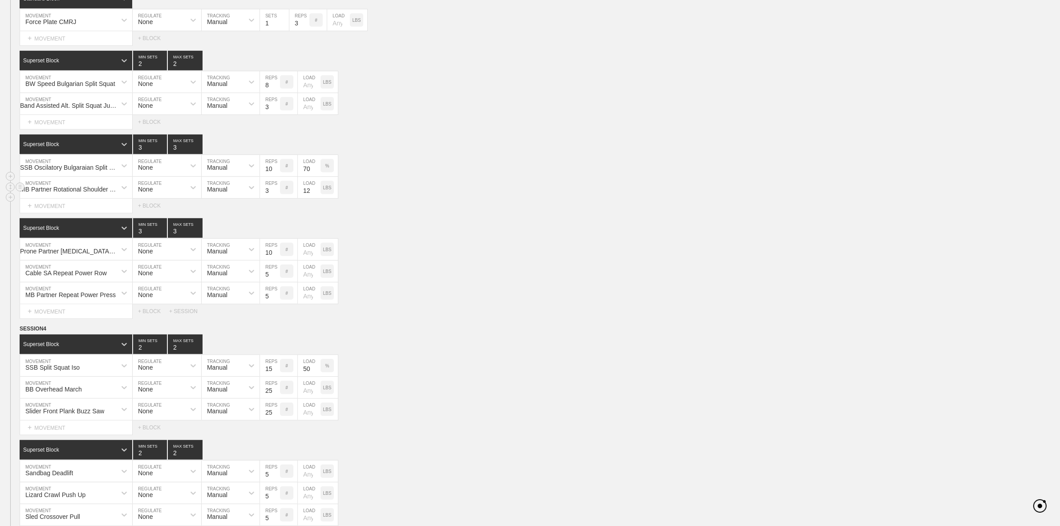
click at [409, 186] on div "MB Partner Rotational Shoulder Throw - Lateral MOVEMENT None REGULATE Manual TR…" at bounding box center [530, 188] width 1060 height 22
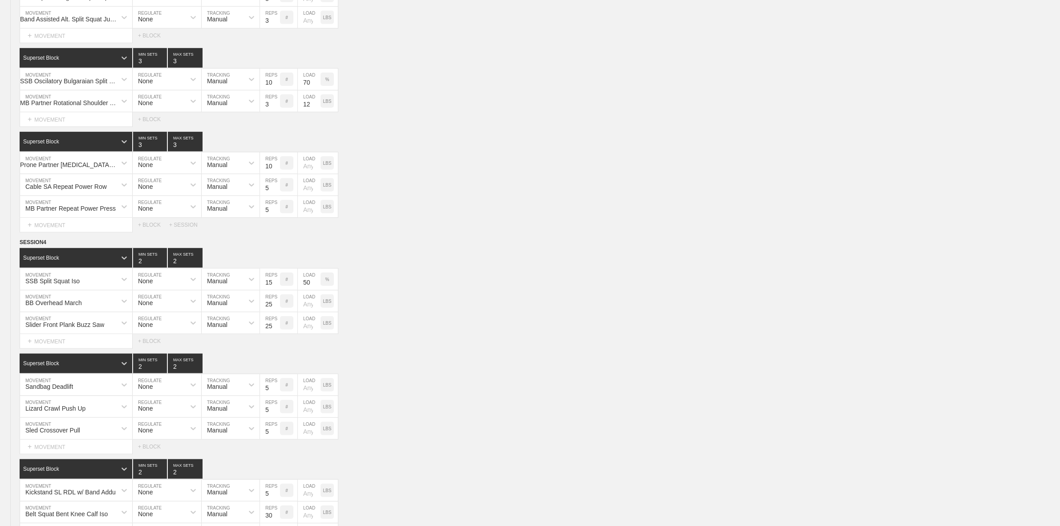
scroll to position [667, 0]
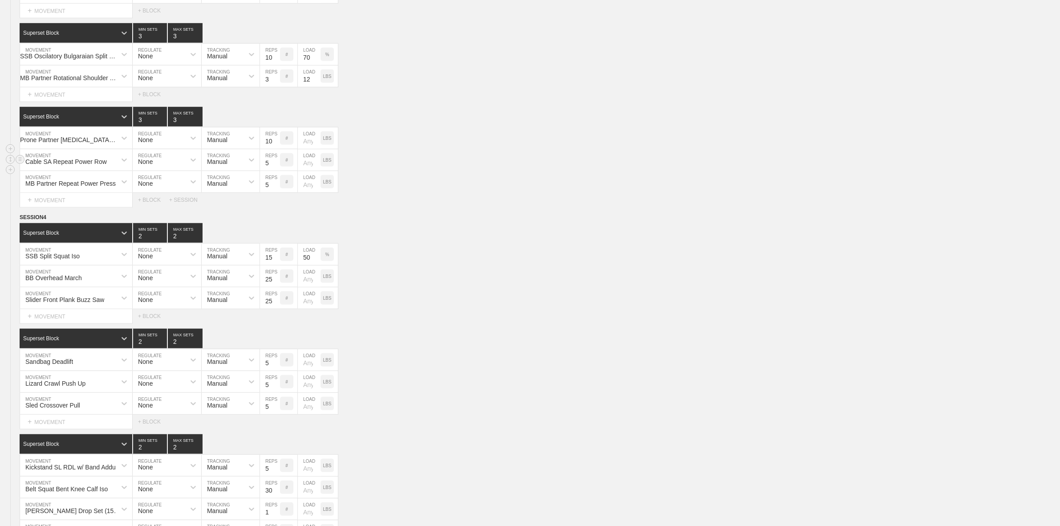
click at [268, 170] on input "5" at bounding box center [270, 159] width 20 height 21
type input "10"
click at [267, 192] on input "5" at bounding box center [270, 181] width 20 height 21
type input "10"
click at [383, 193] on div "MB Partner Repeat Power Press MOVEMENT None REGULATE Manual TRACKING 10 REPS # …" at bounding box center [530, 182] width 1060 height 22
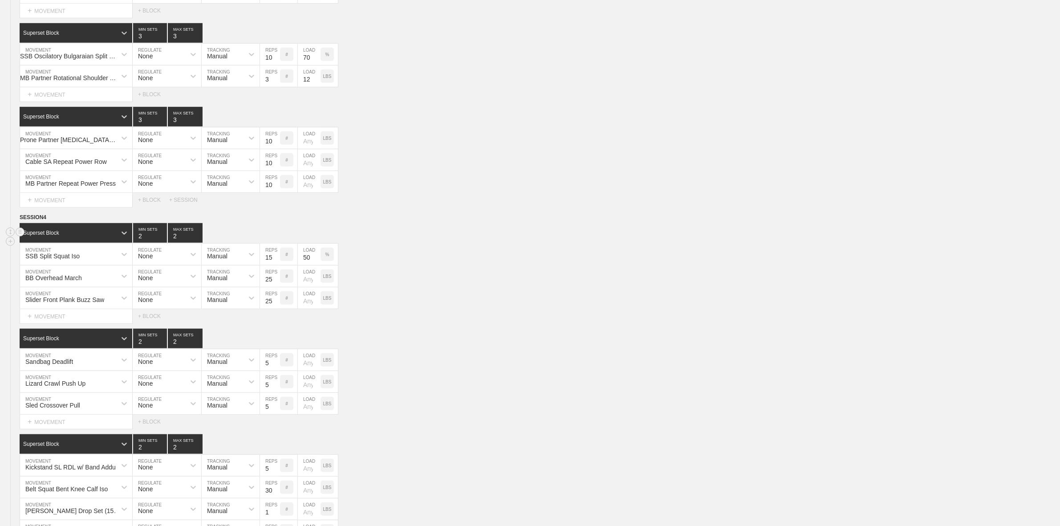
click at [403, 230] on div "Superset Block 2 MIN SETS 2 MAX SETS" at bounding box center [540, 233] width 1041 height 20
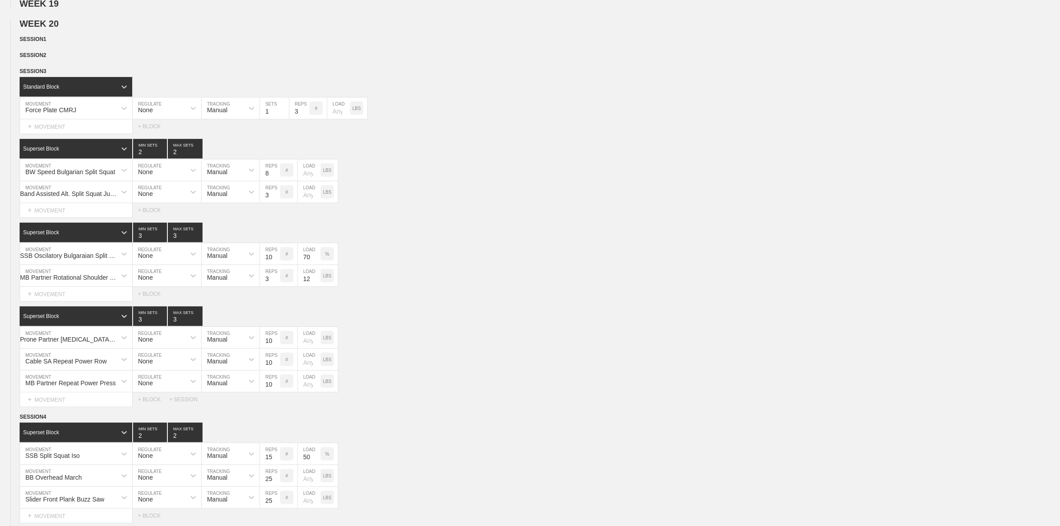
scroll to position [444, 0]
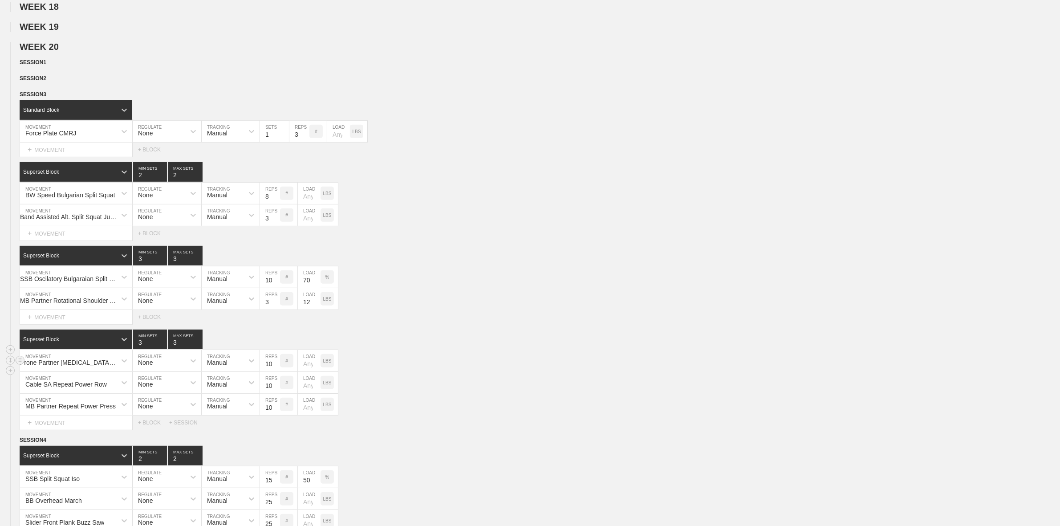
click at [272, 325] on input "10" at bounding box center [270, 360] width 20 height 21
type input "8"
click at [266, 325] on input "10" at bounding box center [270, 382] width 20 height 21
type input "8"
click at [272, 325] on input "9" at bounding box center [270, 404] width 20 height 21
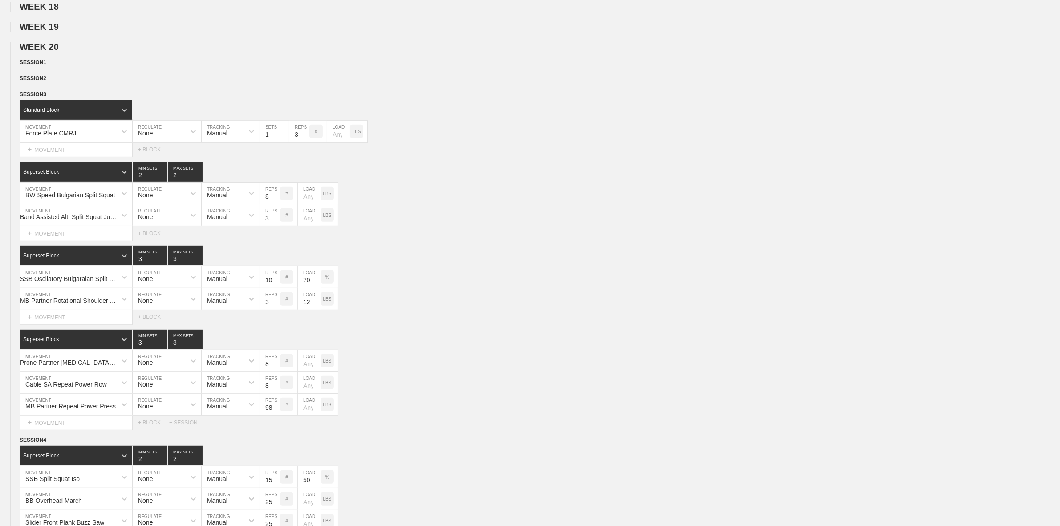
click at [423, 325] on div "Select... MOVEMENT + MOVEMENT + BLOCK + SESSION" at bounding box center [530, 422] width 1060 height 14
click at [268, 325] on input "98" at bounding box center [270, 404] width 20 height 21
type input "8"
click at [444, 325] on div "Select... MOVEMENT + MOVEMENT + BLOCK + SESSION" at bounding box center [530, 422] width 1060 height 14
click at [503, 325] on div "Cable SA Repeat Power Row MOVEMENT None REGULATE Manual TRACKING 8 REPS # LOAD …" at bounding box center [530, 383] width 1060 height 22
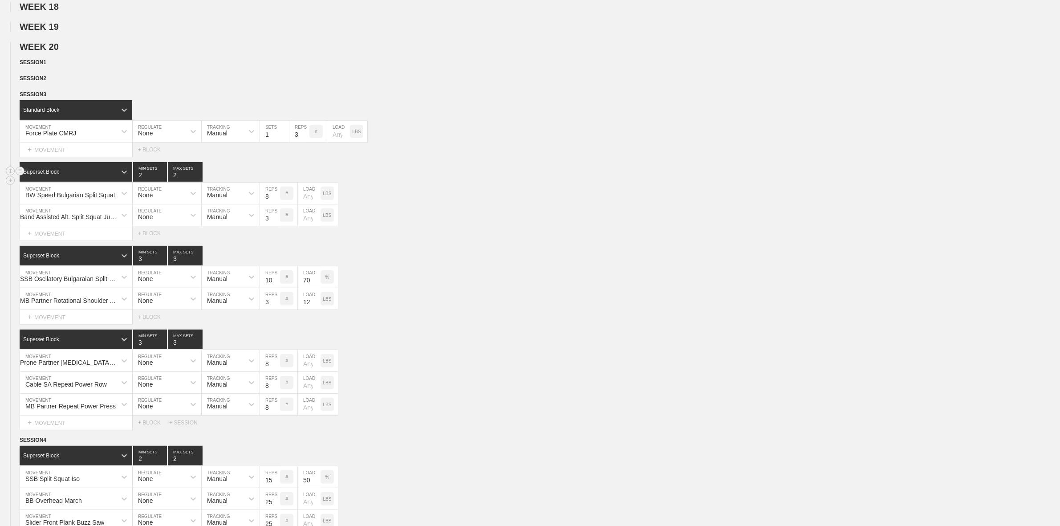
click at [682, 179] on div "Superset Block 2 MIN SETS 2 MAX SETS" at bounding box center [540, 172] width 1041 height 20
click at [61, 50] on img at bounding box center [63, 48] width 5 height 4
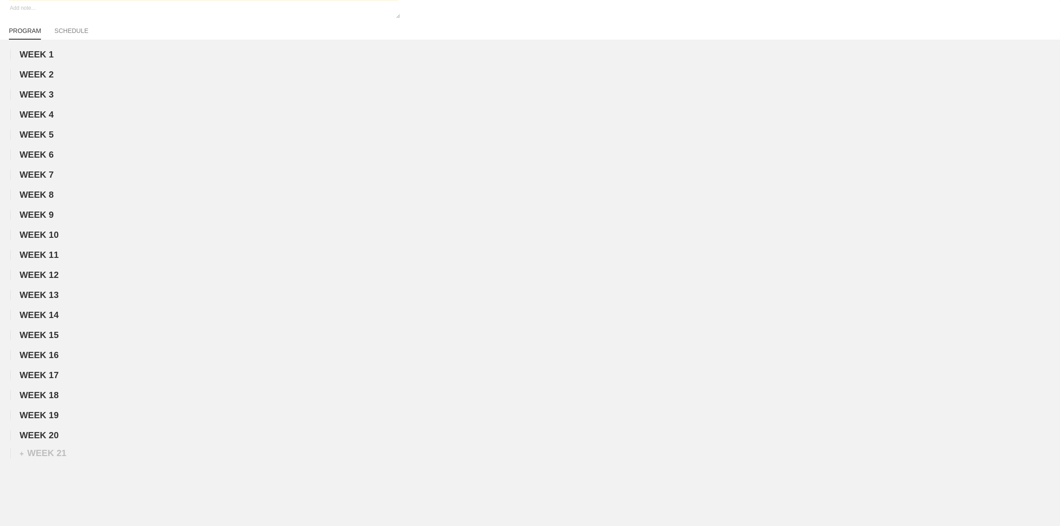
scroll to position [0, 0]
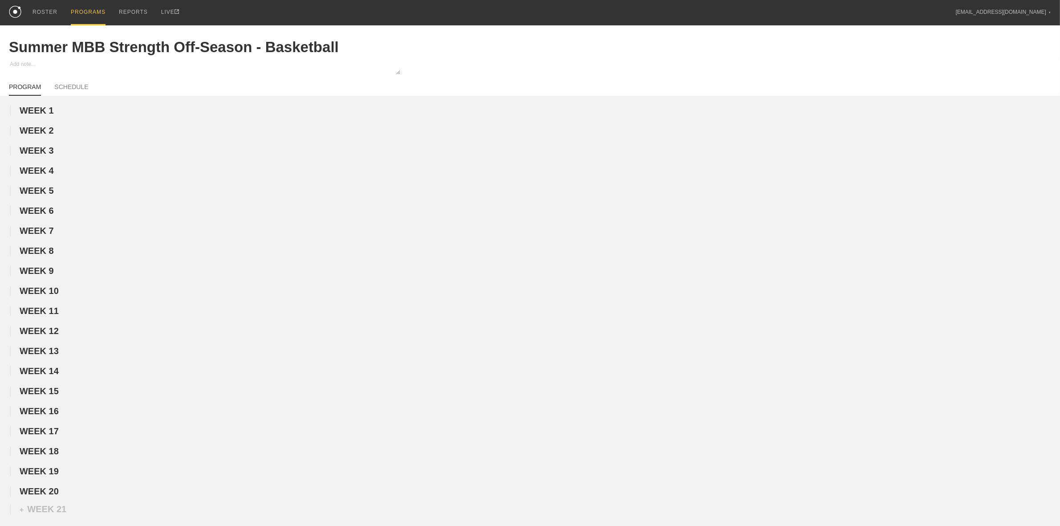
click at [80, 7] on div "PROGRAMS" at bounding box center [88, 12] width 35 height 25
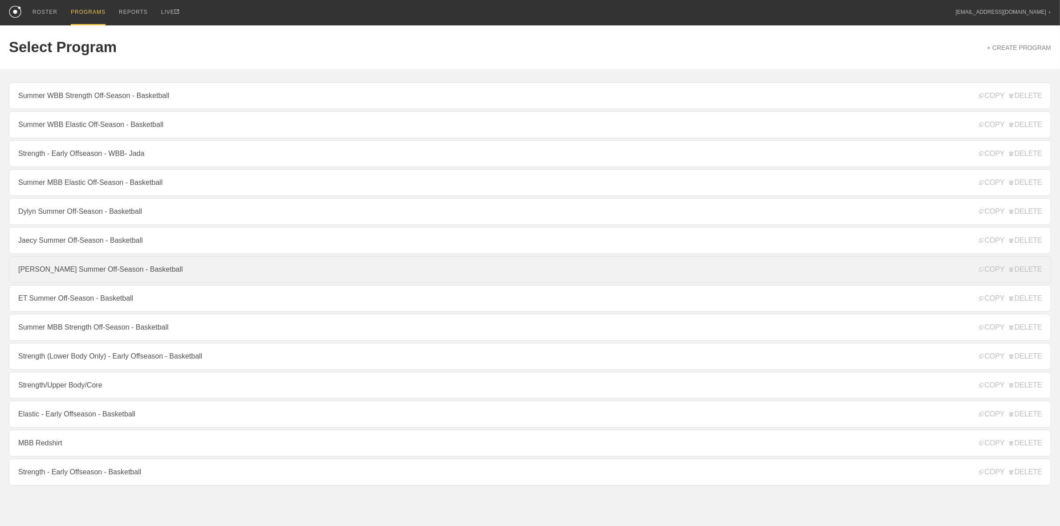
click at [82, 275] on link "[PERSON_NAME] Summer Off-Season - Basketball" at bounding box center [530, 269] width 1042 height 27
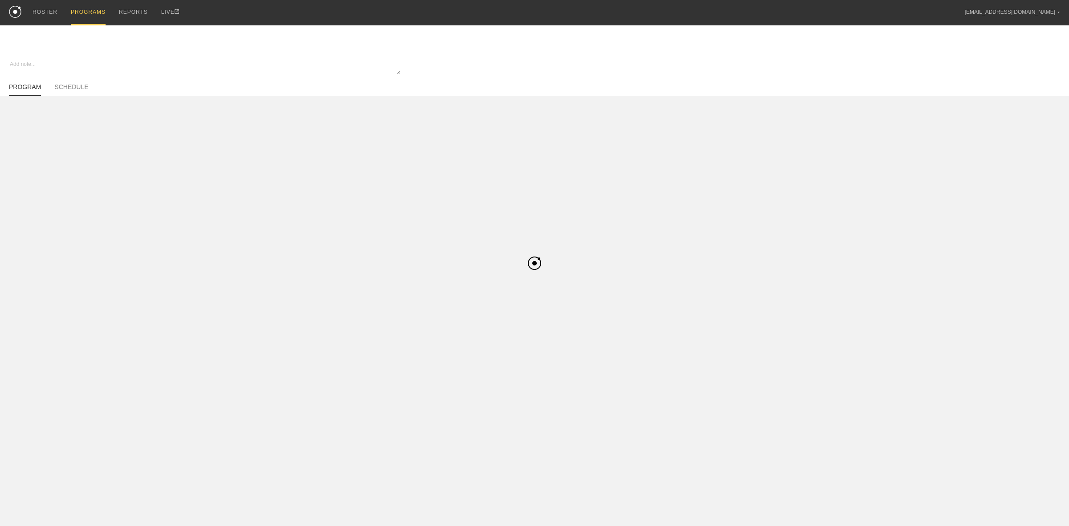
type textarea "x"
type input "[PERSON_NAME] Summer Off-Season - Basketball"
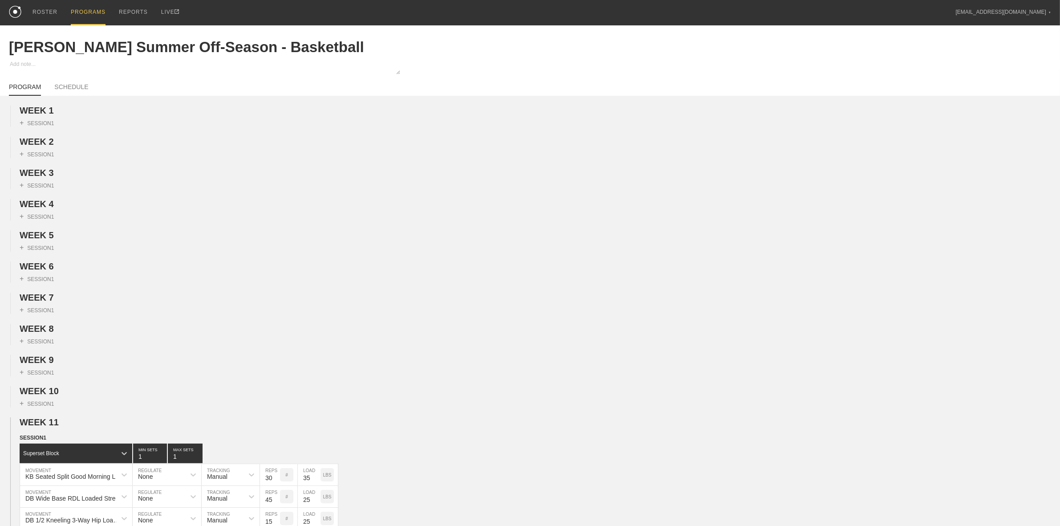
scroll to position [334, 0]
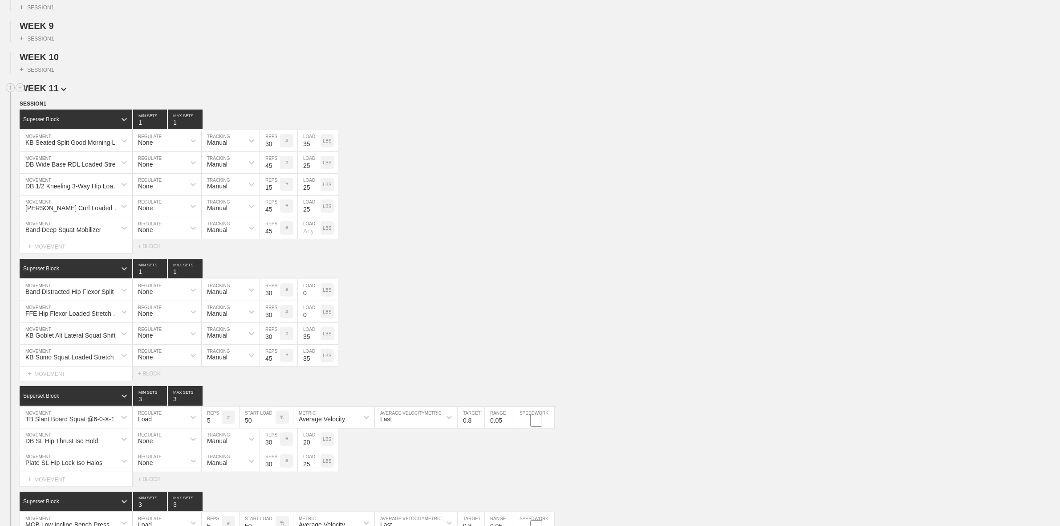
click at [46, 93] on span "WEEK 11" at bounding box center [43, 88] width 47 height 10
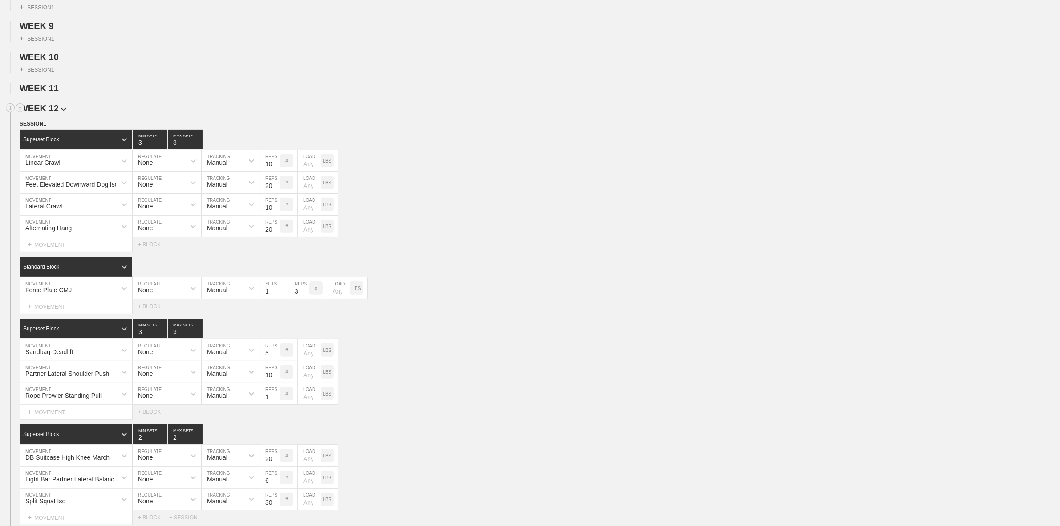
click at [51, 113] on span "WEEK 12" at bounding box center [43, 108] width 47 height 10
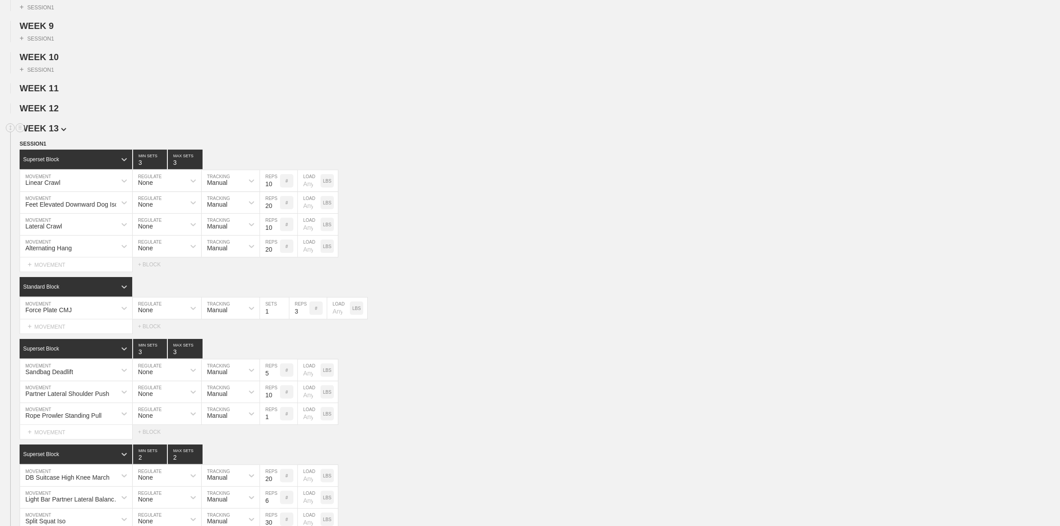
click at [51, 133] on span "WEEK 13" at bounding box center [43, 128] width 47 height 10
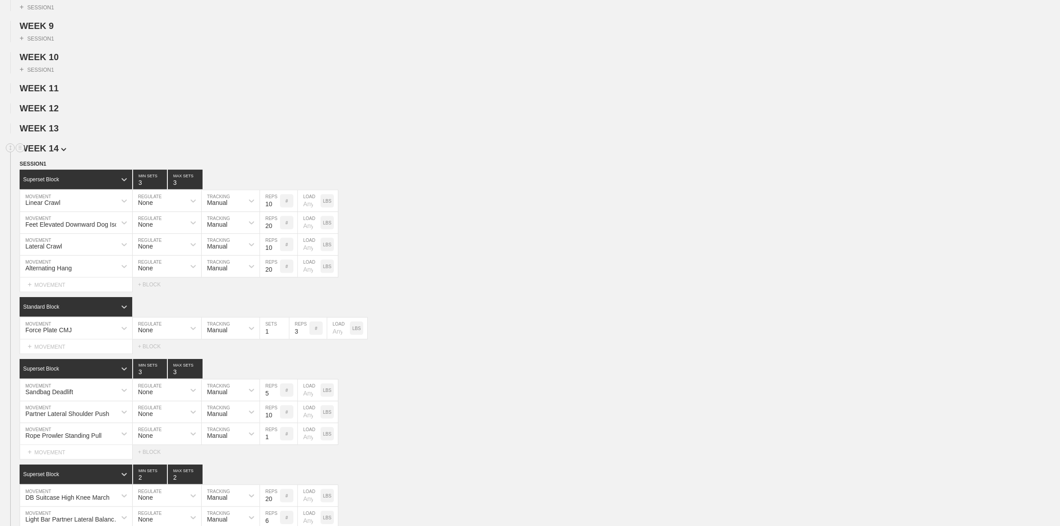
click at [53, 153] on span "WEEK 14" at bounding box center [43, 148] width 47 height 10
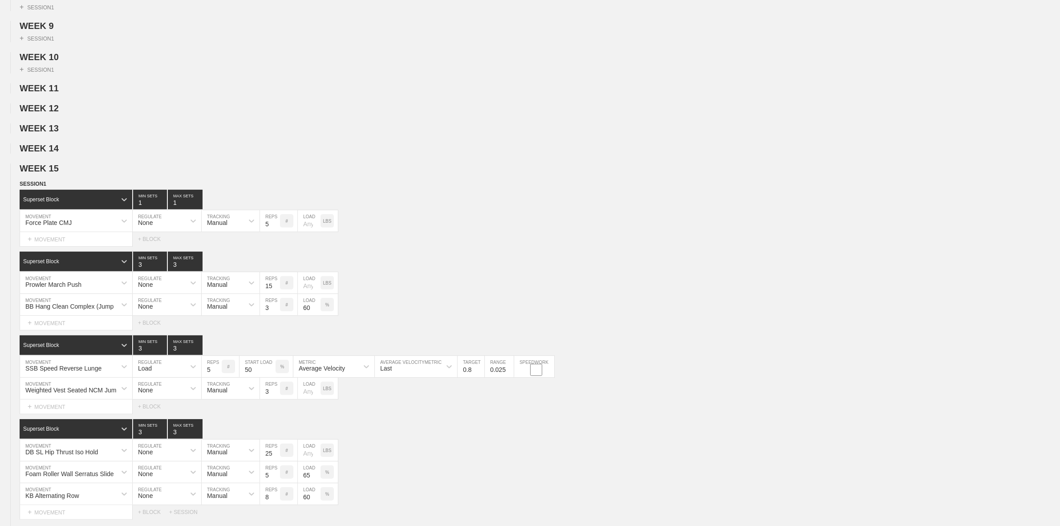
click at [51, 173] on span "WEEK 15" at bounding box center [43, 168] width 47 height 10
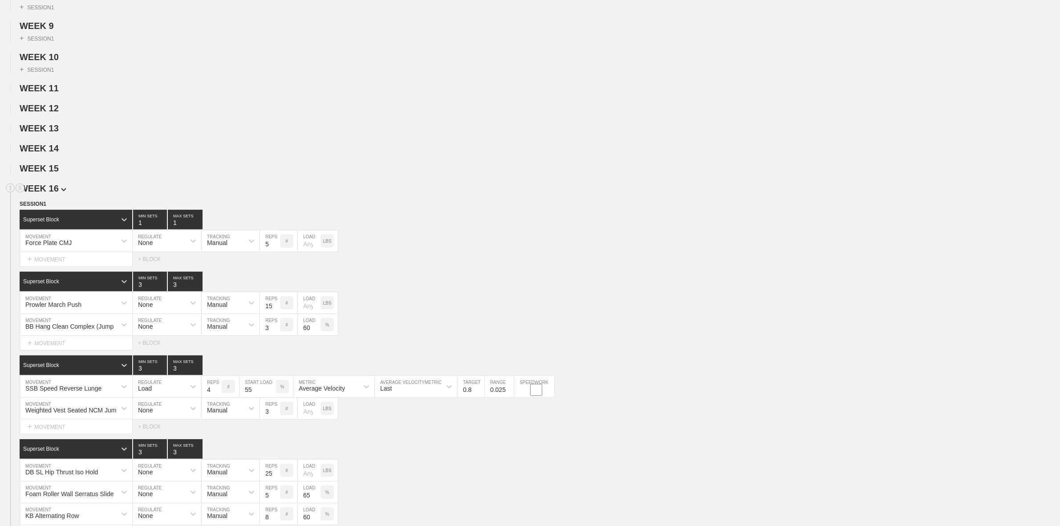
click at [53, 193] on span "WEEK 16" at bounding box center [43, 188] width 47 height 10
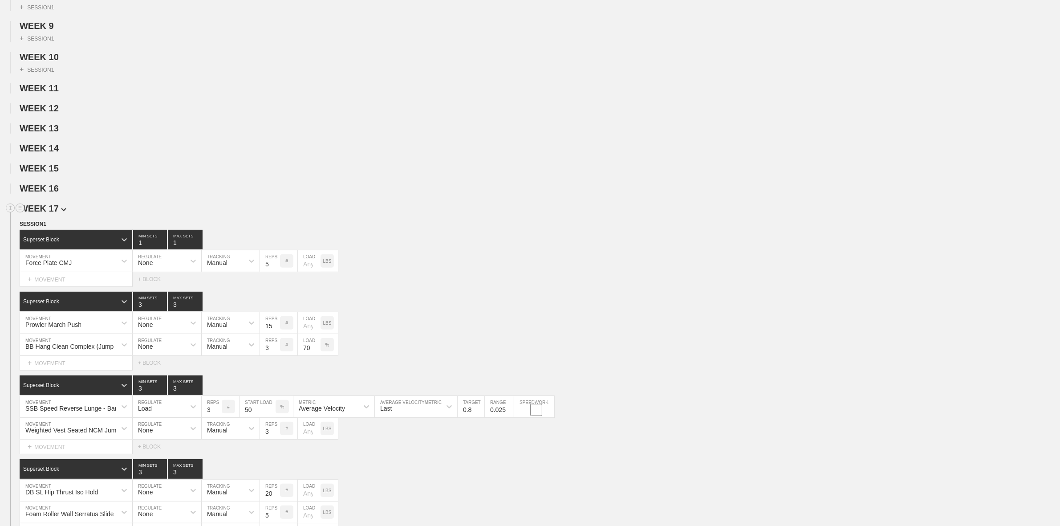
drag, startPoint x: 53, startPoint y: 209, endPoint x: 53, endPoint y: 216, distance: 6.7
click at [53, 213] on span "WEEK 17" at bounding box center [43, 208] width 47 height 10
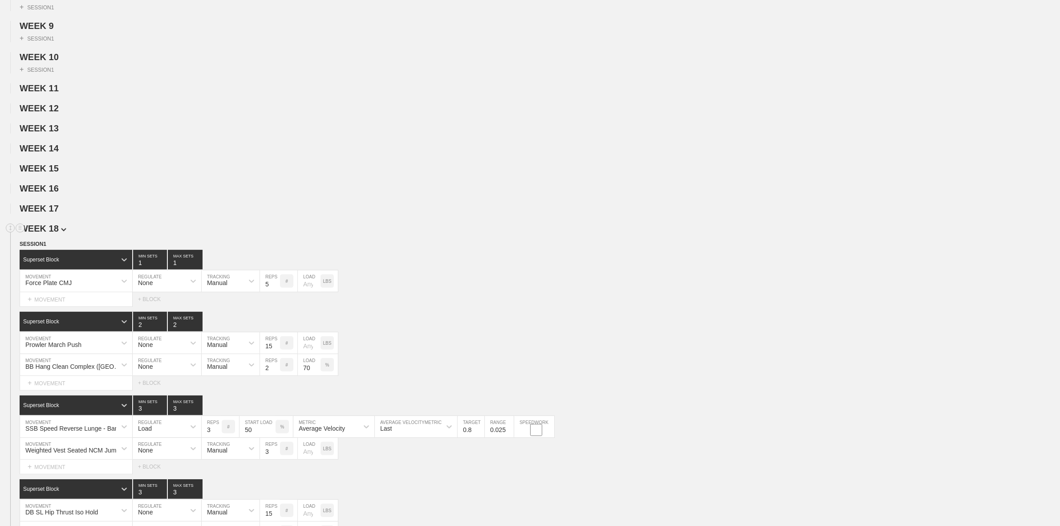
click at [54, 233] on span "WEEK 18" at bounding box center [43, 229] width 47 height 10
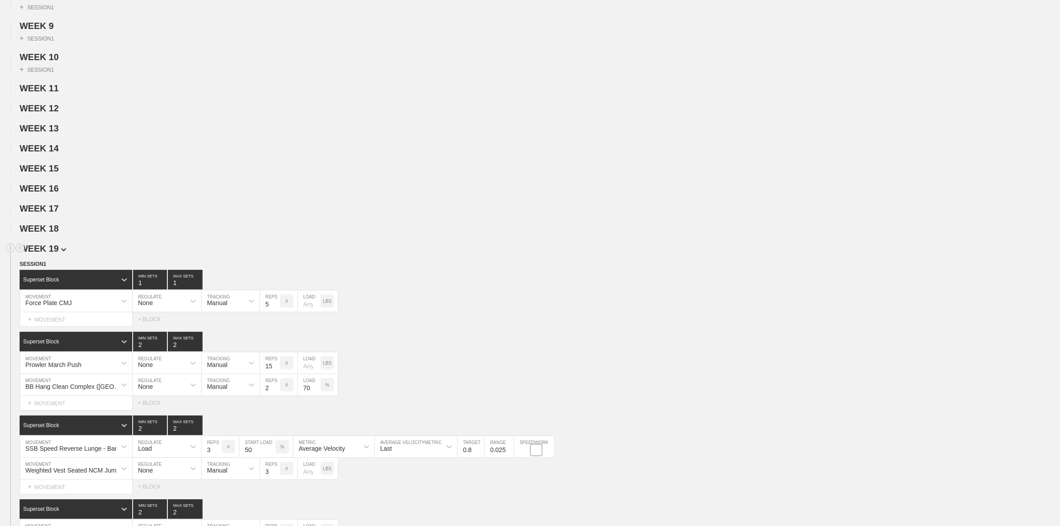
click at [56, 253] on span "WEEK 19" at bounding box center [43, 249] width 47 height 10
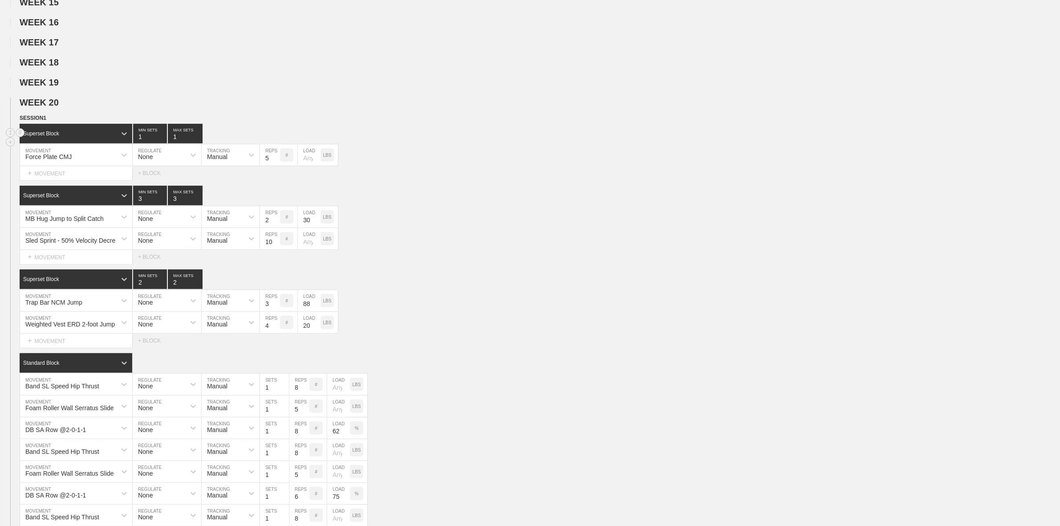
scroll to position [501, 0]
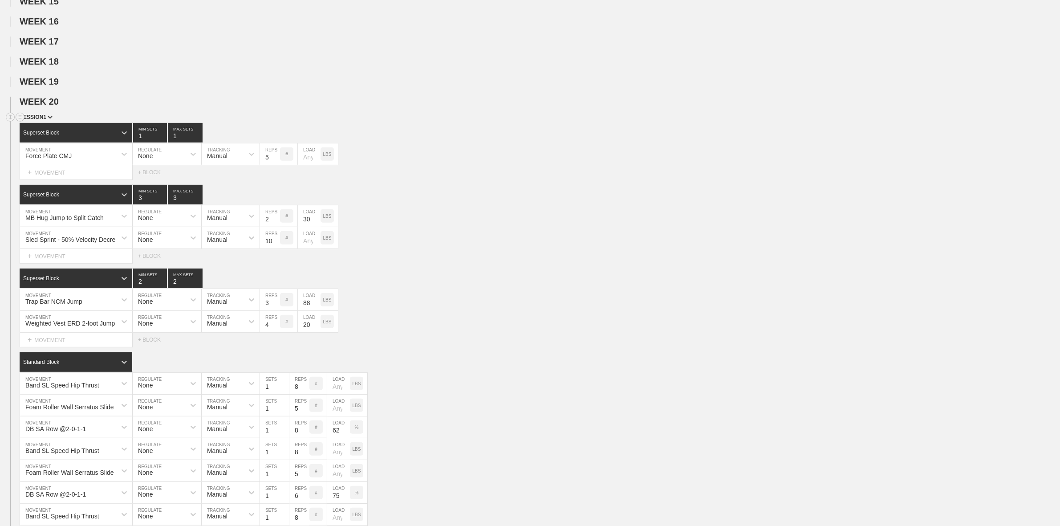
click at [50, 119] on img at bounding box center [50, 117] width 5 height 3
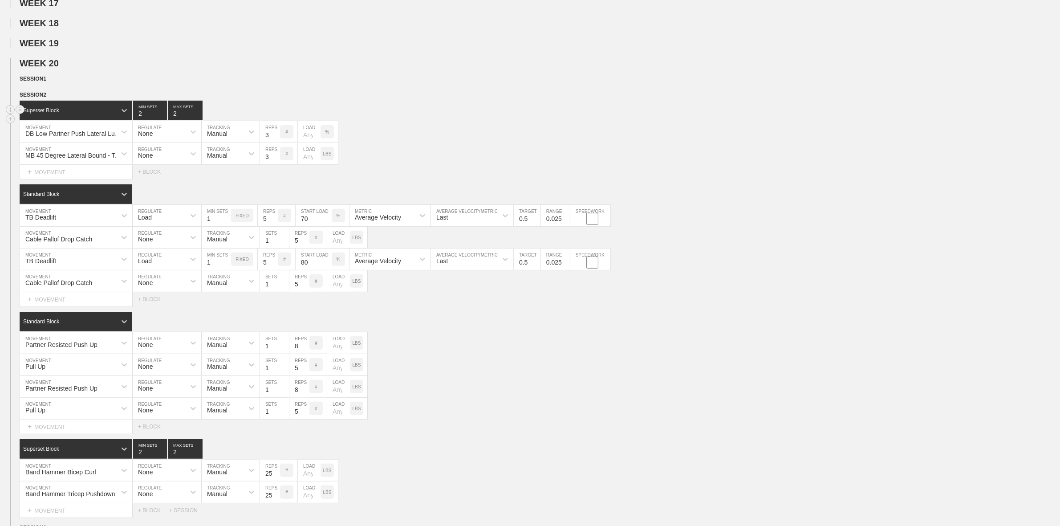
scroll to position [557, 0]
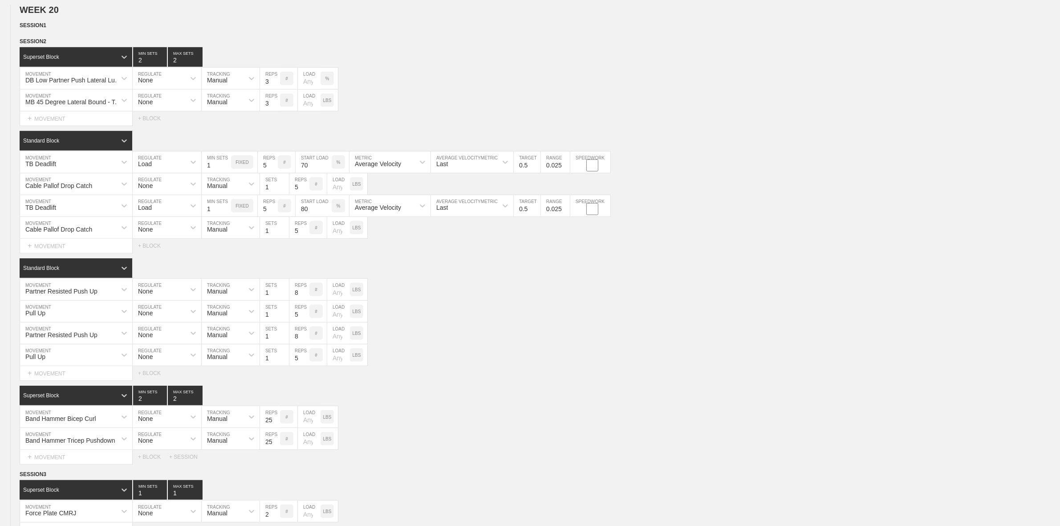
scroll to position [612, 0]
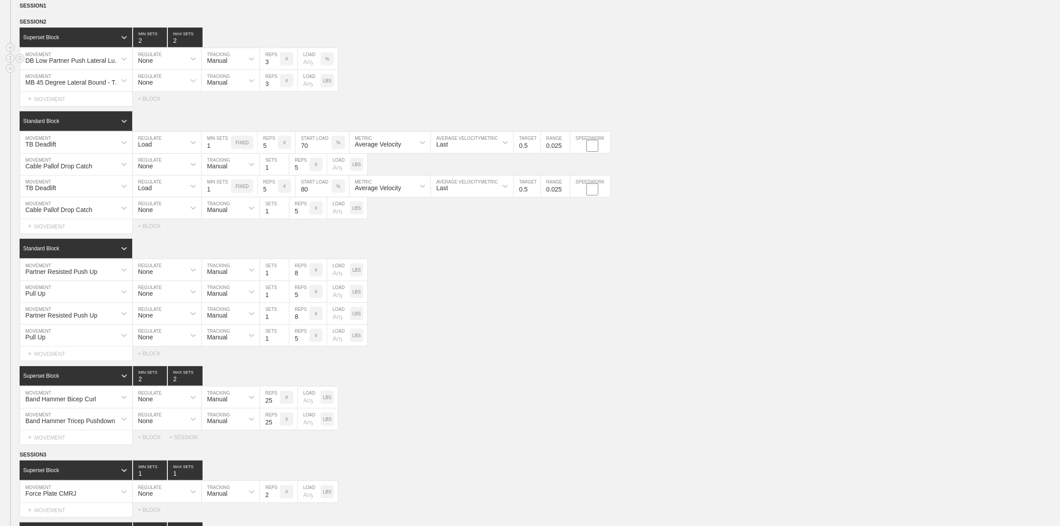
click at [93, 64] on div "DB Low Partner Push Lateral Lunge" at bounding box center [73, 60] width 97 height 7
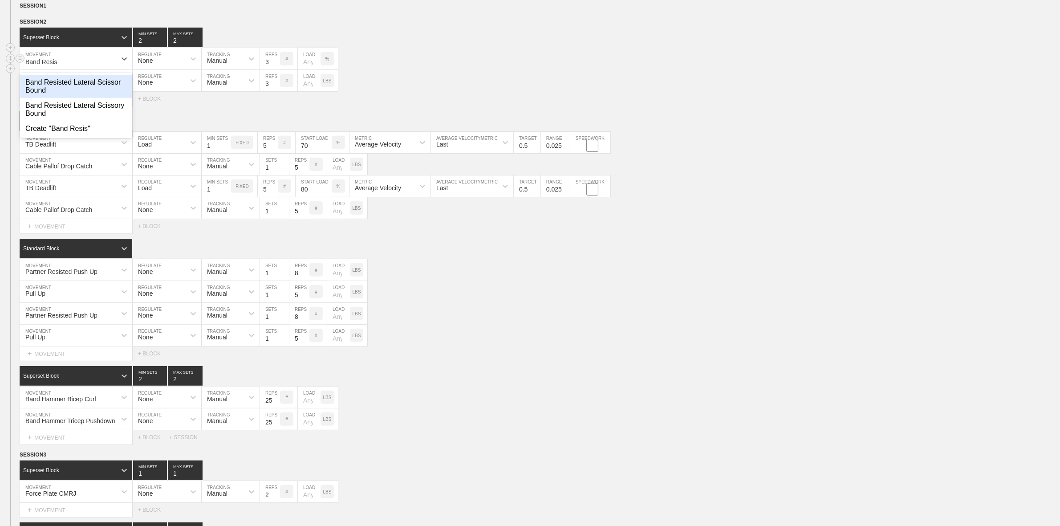
type input "Band Resiste"
click at [76, 98] on div "Band Resisted Lateral Scissor Bound" at bounding box center [76, 86] width 112 height 23
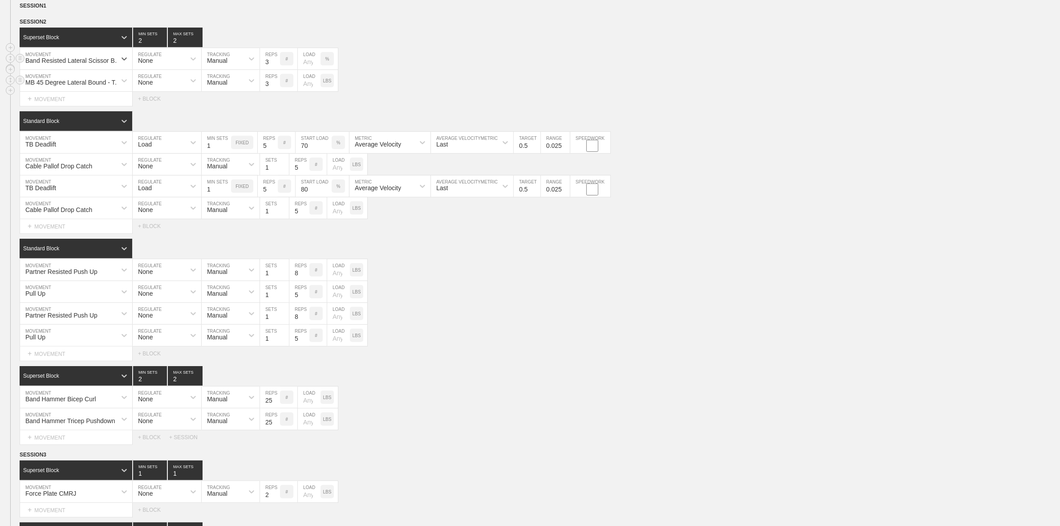
click at [81, 86] on div "MB 45 Degree Lateral Bound - Toe Touch" at bounding box center [73, 82] width 97 height 7
type input "Lateral Sci"
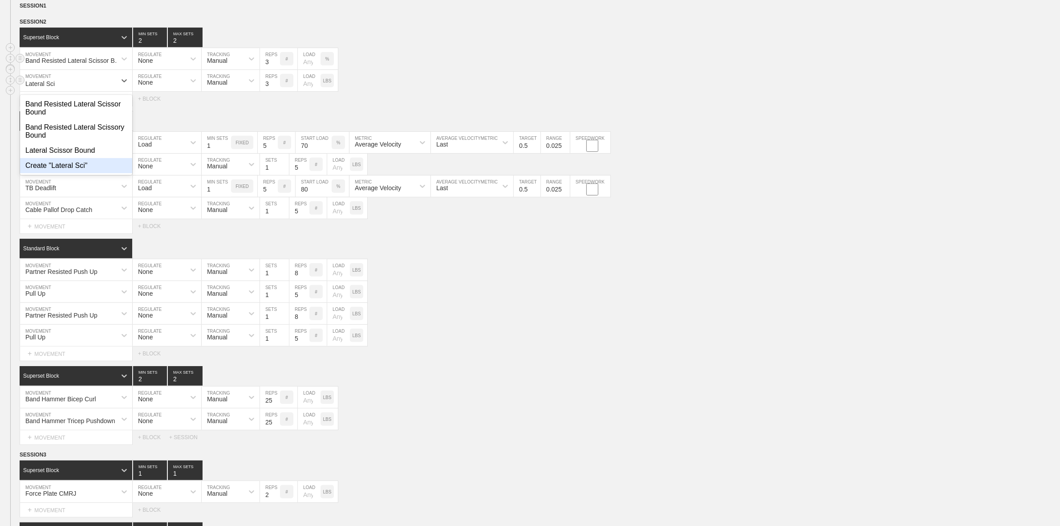
click at [65, 158] on div "Lateral Scissor Bound" at bounding box center [76, 150] width 112 height 15
click at [268, 69] on input "3" at bounding box center [270, 58] width 20 height 21
type input "15"
click at [267, 90] on input "3" at bounding box center [270, 80] width 20 height 21
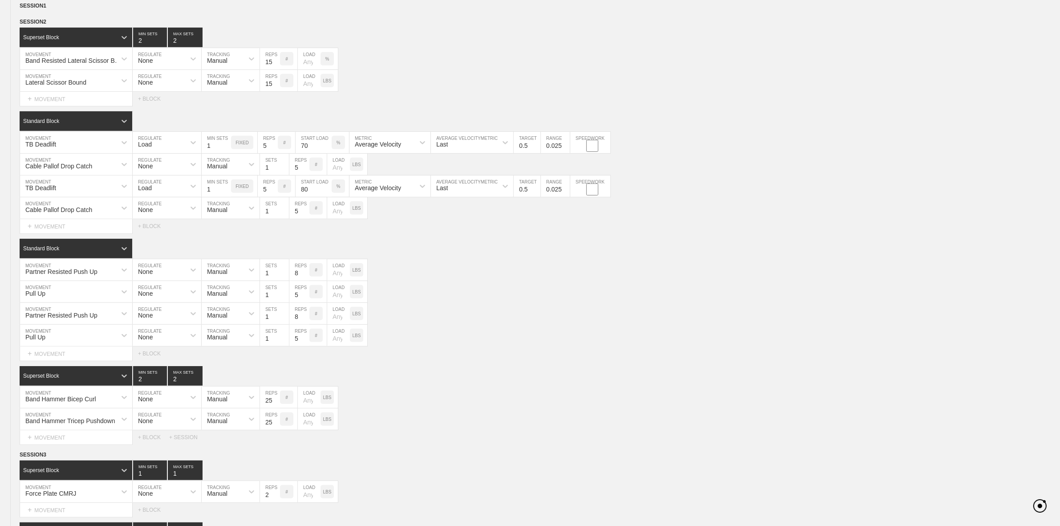
type input "15"
click at [406, 106] on div "Select... MOVEMENT + MOVEMENT + BLOCK" at bounding box center [530, 99] width 1060 height 14
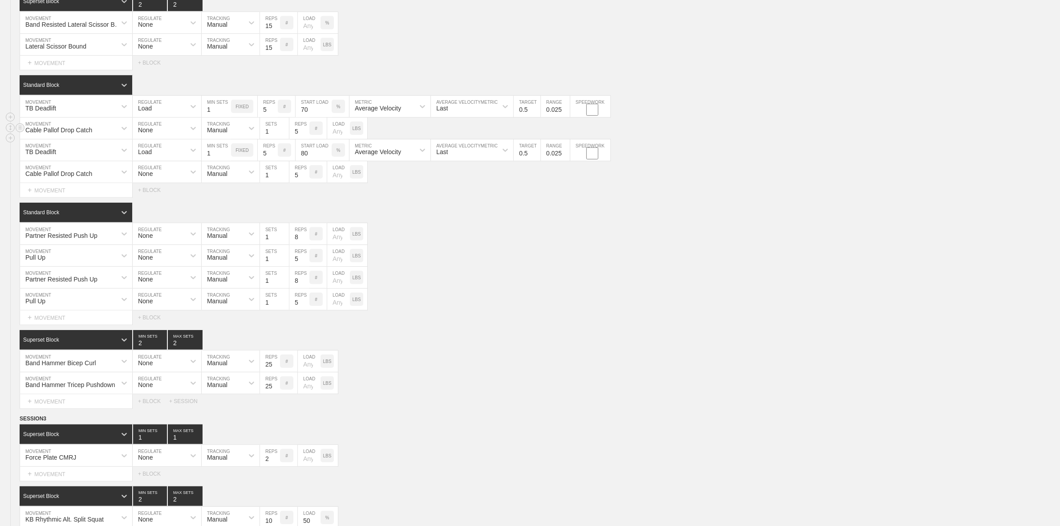
scroll to position [668, 0]
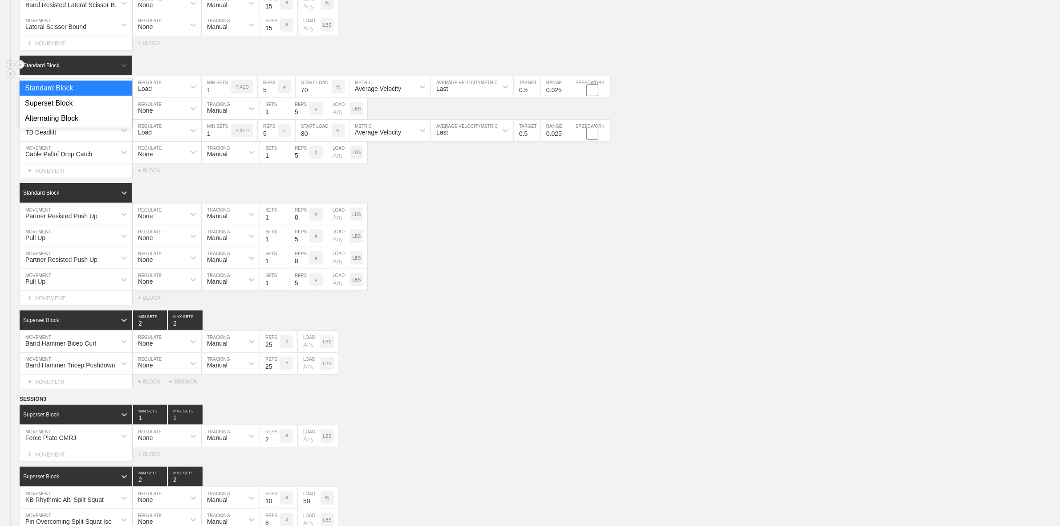
click at [69, 69] on div "Standard Block" at bounding box center [68, 65] width 97 height 8
click at [57, 111] on div "Superset Block" at bounding box center [76, 103] width 113 height 15
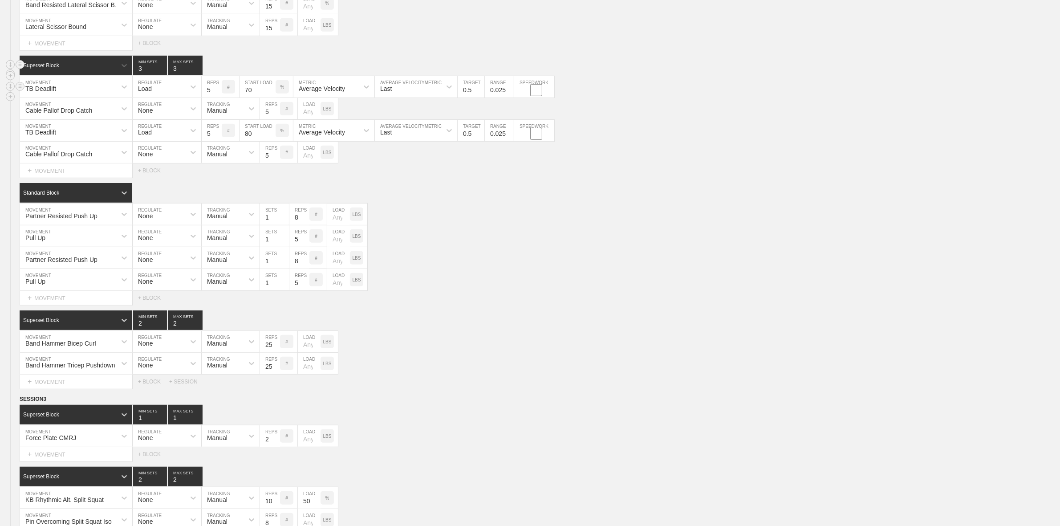
click at [58, 94] on div "TB Deadlift" at bounding box center [68, 86] width 96 height 15
type input "Box Dept"
click at [63, 118] on div "Box Depth Drop" at bounding box center [76, 110] width 112 height 15
click at [156, 94] on div "Load" at bounding box center [159, 86] width 53 height 15
click at [159, 118] on div "None" at bounding box center [167, 110] width 69 height 15
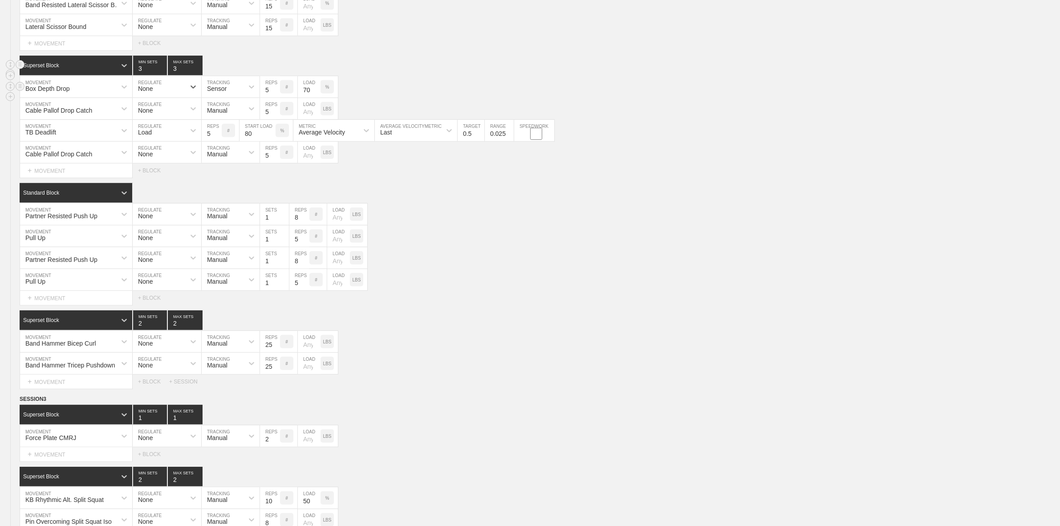
click at [233, 94] on div "Sensor" at bounding box center [223, 86] width 42 height 15
drag, startPoint x: 220, startPoint y: 134, endPoint x: 249, endPoint y: 114, distance: 35.5
click at [220, 133] on div "Manual" at bounding box center [231, 125] width 58 height 15
click at [264, 98] on input "5" at bounding box center [270, 86] width 20 height 21
type input "3"
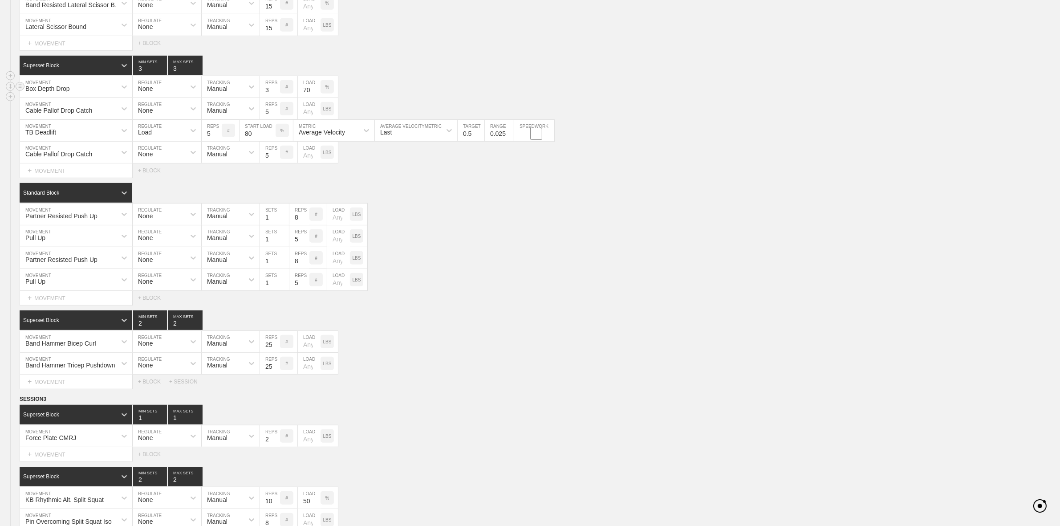
click at [327, 89] on p "%" at bounding box center [327, 87] width 4 height 5
click at [327, 89] on p "KGS" at bounding box center [326, 87] width 9 height 5
click at [308, 98] on input "70" at bounding box center [309, 86] width 23 height 21
click at [426, 89] on div "Box Depth Drop MOVEMENT None REGULATE Manual TRACKING 3 REPS # LOAD LBS" at bounding box center [530, 87] width 1060 height 22
click at [79, 114] on div "Cable Pallof Drop Catch" at bounding box center [58, 110] width 67 height 7
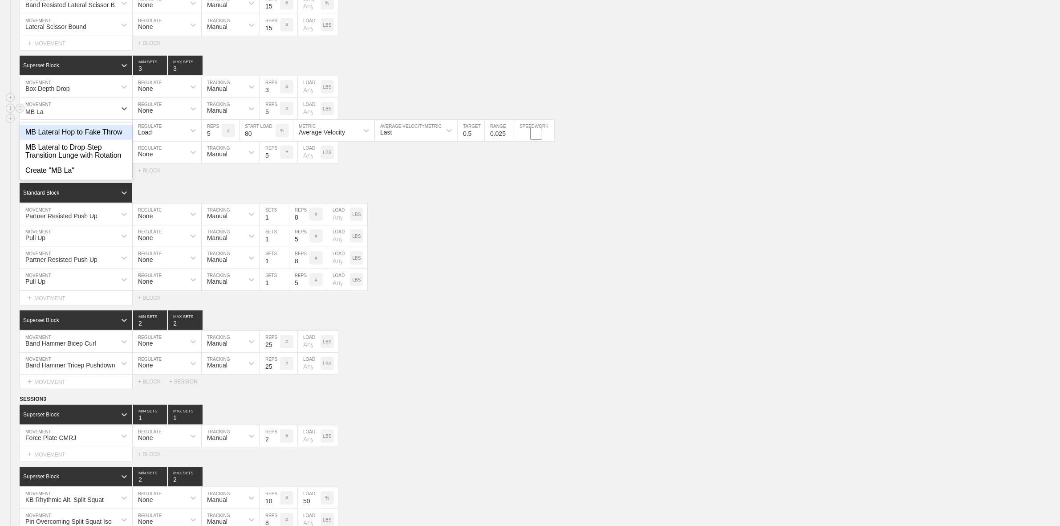
type input "MB Lat"
click at [94, 140] on div "MB Lateral Hop to Fake Throw" at bounding box center [76, 132] width 112 height 15
click at [265, 119] on input "5" at bounding box center [270, 108] width 20 height 21
type input "3"
click at [398, 199] on div "Standard Block" at bounding box center [540, 193] width 1041 height 20
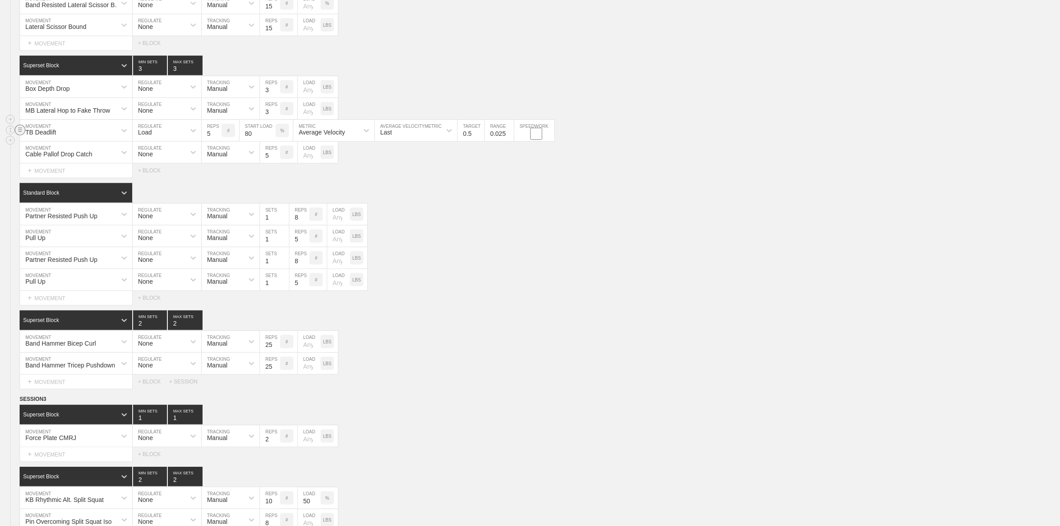
click at [21, 135] on circle at bounding box center [20, 130] width 10 height 10
click at [48, 159] on div "DELETE" at bounding box center [62, 158] width 71 height 13
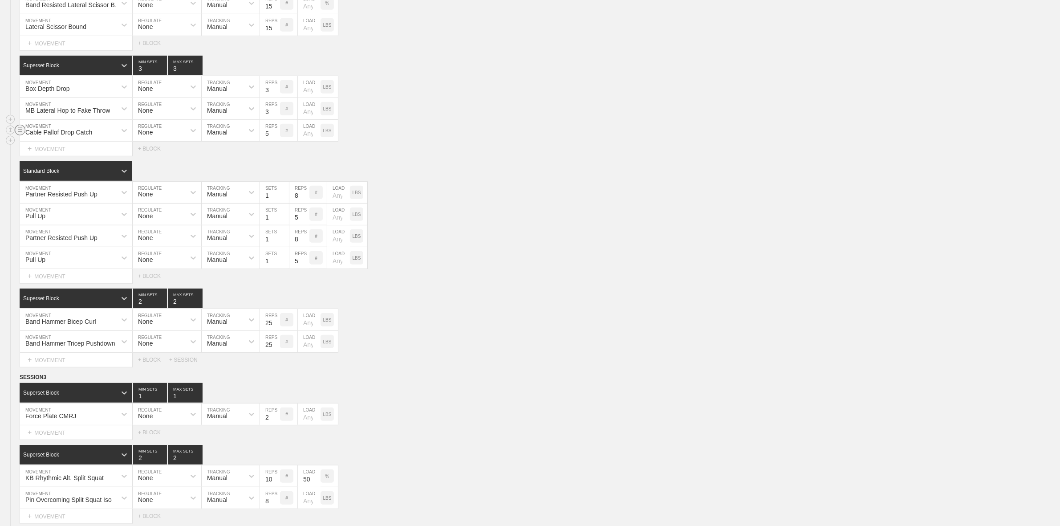
click at [20, 130] on line at bounding box center [20, 130] width 4 height 0
click at [47, 160] on div "DELETE" at bounding box center [62, 158] width 71 height 13
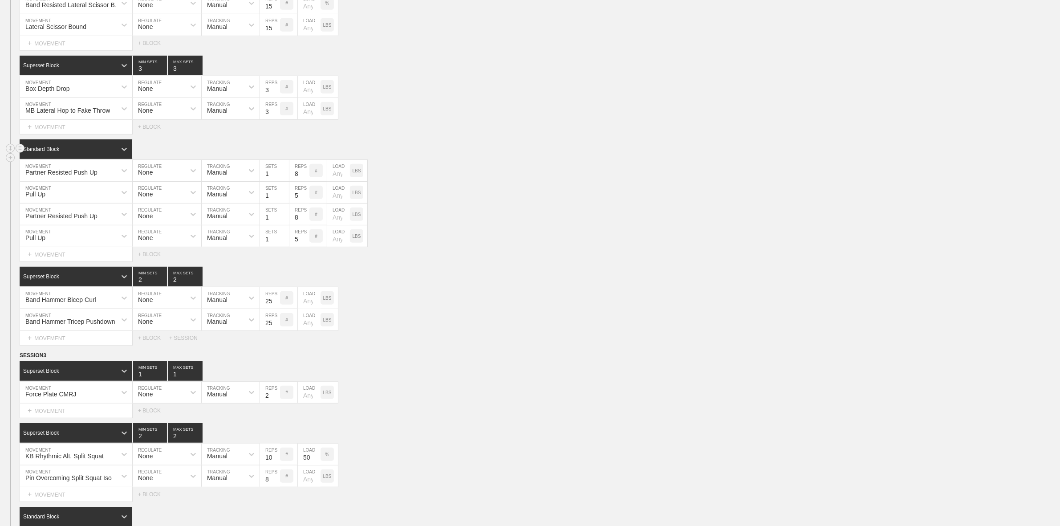
click at [455, 159] on div "Standard Block" at bounding box center [540, 149] width 1041 height 20
type input "4"
click at [161, 75] on input "4" at bounding box center [150, 66] width 34 height 20
type input "4"
click at [197, 75] on input "4" at bounding box center [185, 66] width 35 height 20
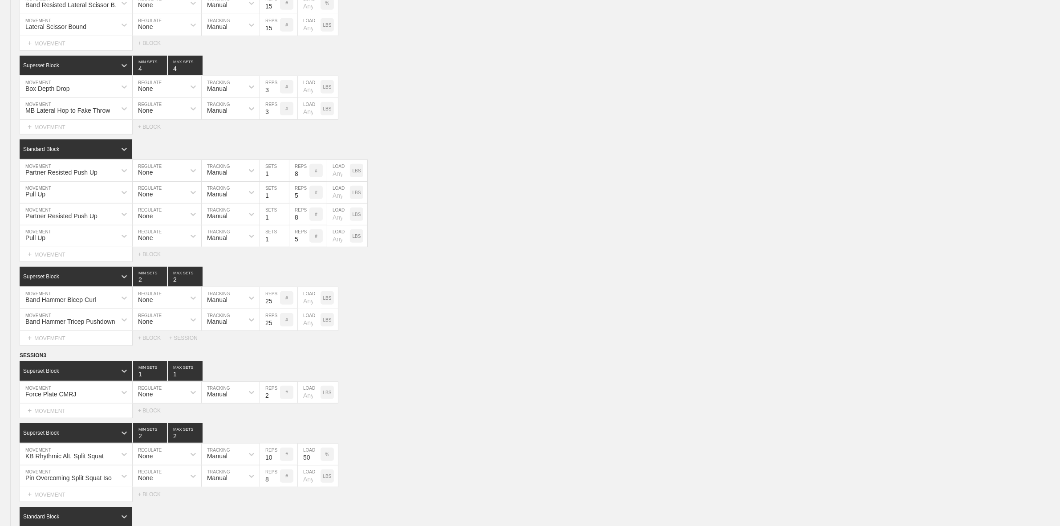
click at [183, 148] on div "SESSION 2 Superset Block 2 MIN SETS 2 MAX SETS DUPLICATE INSERT MOVEMENT AFTER …" at bounding box center [530, 153] width 1060 height 383
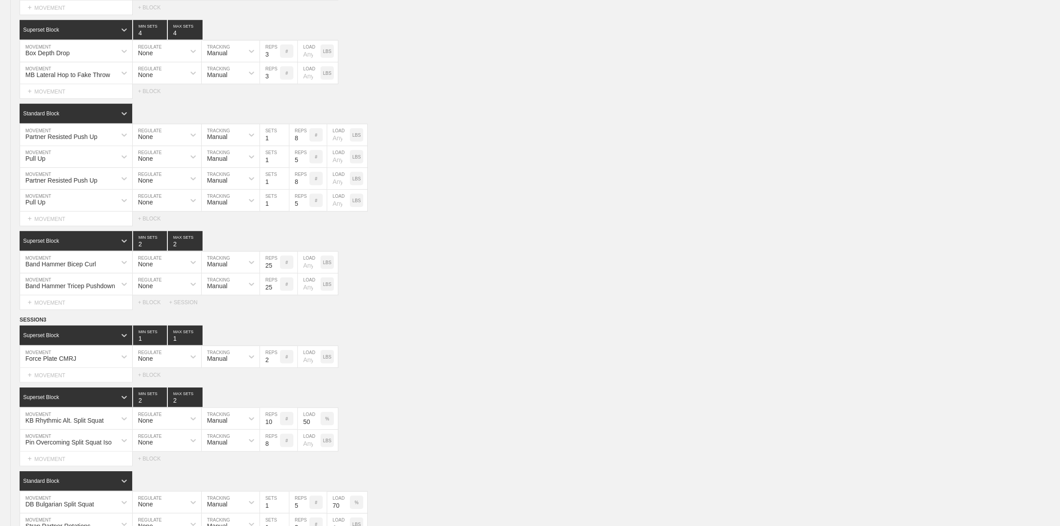
scroll to position [724, 0]
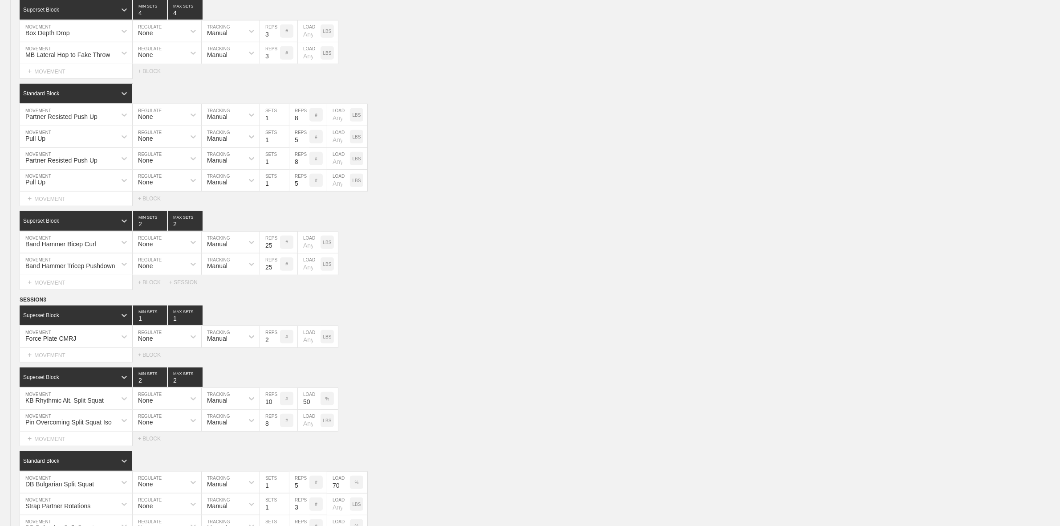
click at [411, 206] on div "Select... MOVEMENT + MOVEMENT + BLOCK" at bounding box center [530, 198] width 1060 height 14
click at [85, 98] on div "Standard Block" at bounding box center [68, 93] width 97 height 8
click at [74, 139] on div "Superset Block" at bounding box center [76, 131] width 113 height 15
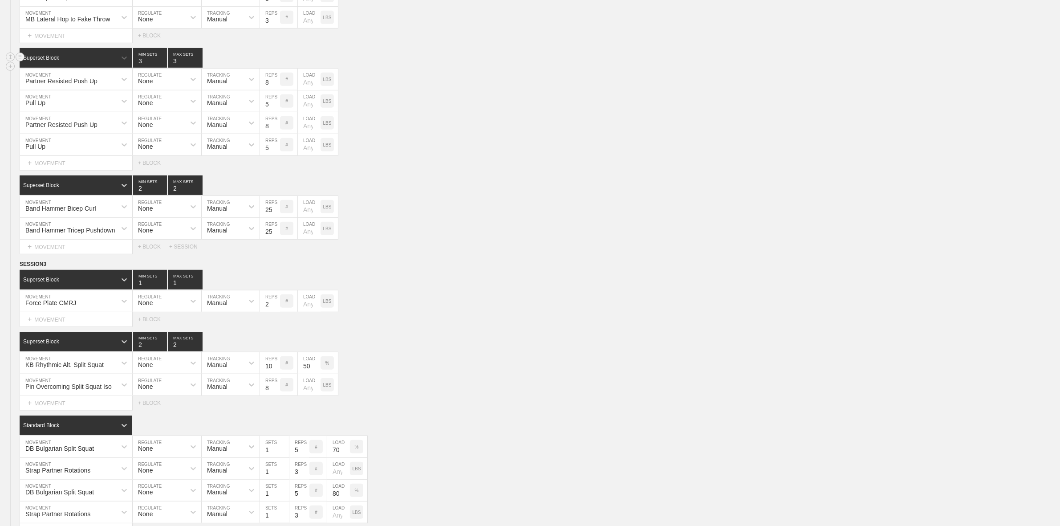
scroll to position [779, 0]
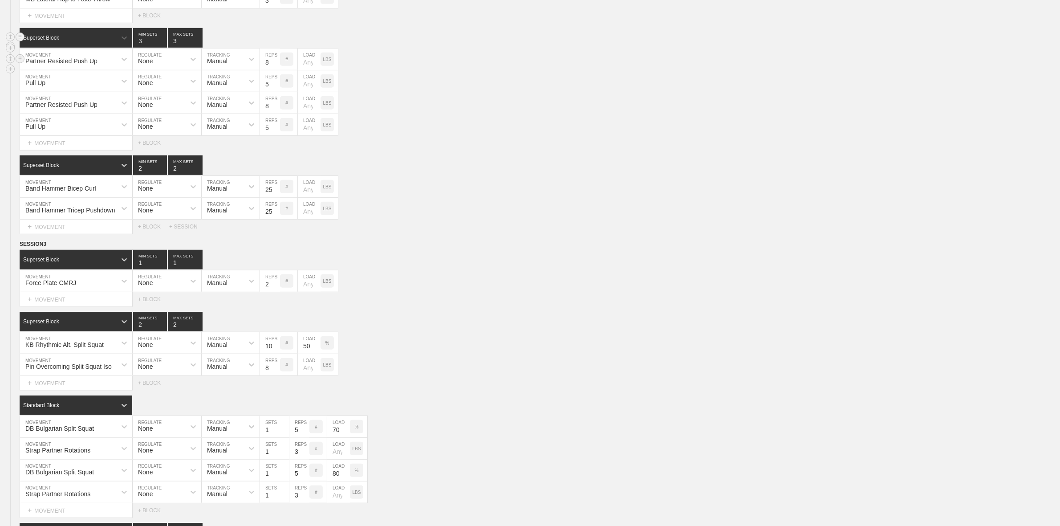
click at [79, 65] on div "Partner Resisted Push Up" at bounding box center [61, 60] width 72 height 7
type input "KB Hand"
click at [92, 90] on div "KB Hand Supported SL RDL" at bounding box center [76, 82] width 112 height 15
click at [264, 70] on input "8" at bounding box center [270, 59] width 20 height 21
type input "5"
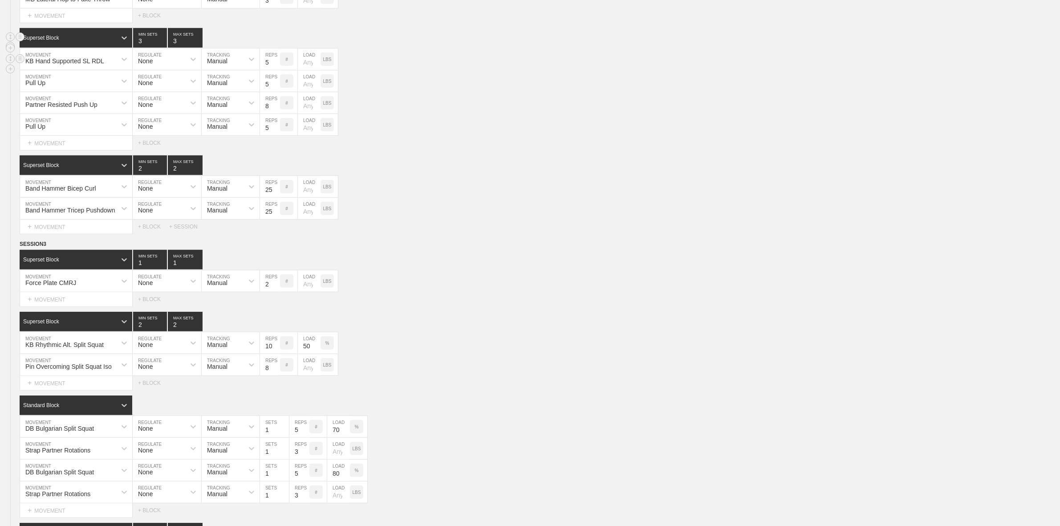
click at [323, 66] on div "LBS" at bounding box center [327, 59] width 13 height 13
click at [310, 70] on input "number" at bounding box center [309, 59] width 23 height 21
type input "70"
click at [481, 92] on div "Pull Up MOVEMENT None REGULATE Manual TRACKING 5 REPS # LOAD LBS" at bounding box center [530, 81] width 1060 height 22
click at [70, 88] on div "Pull Up" at bounding box center [68, 80] width 96 height 15
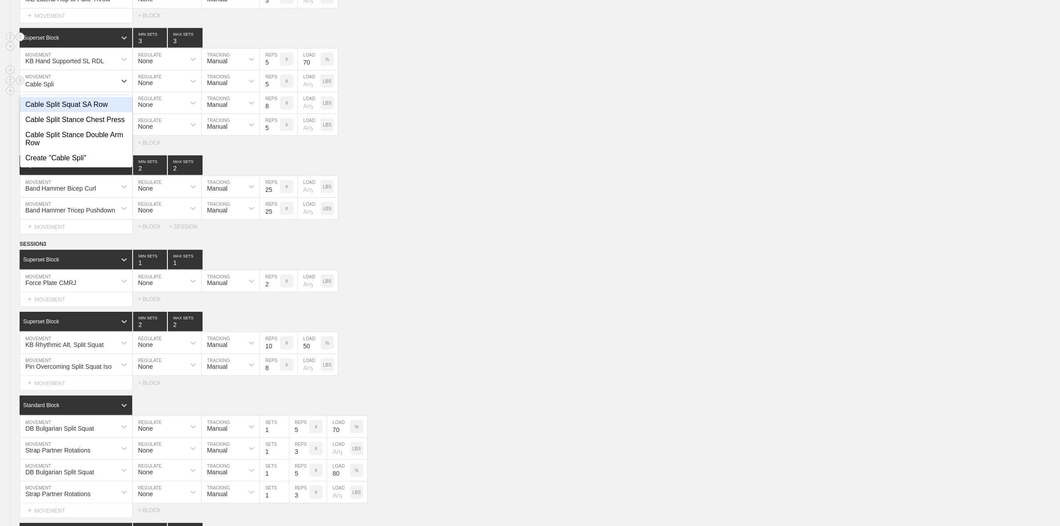
type input "Cable Split"
click at [92, 127] on div "Cable Split Stance Chest Press" at bounding box center [76, 119] width 112 height 15
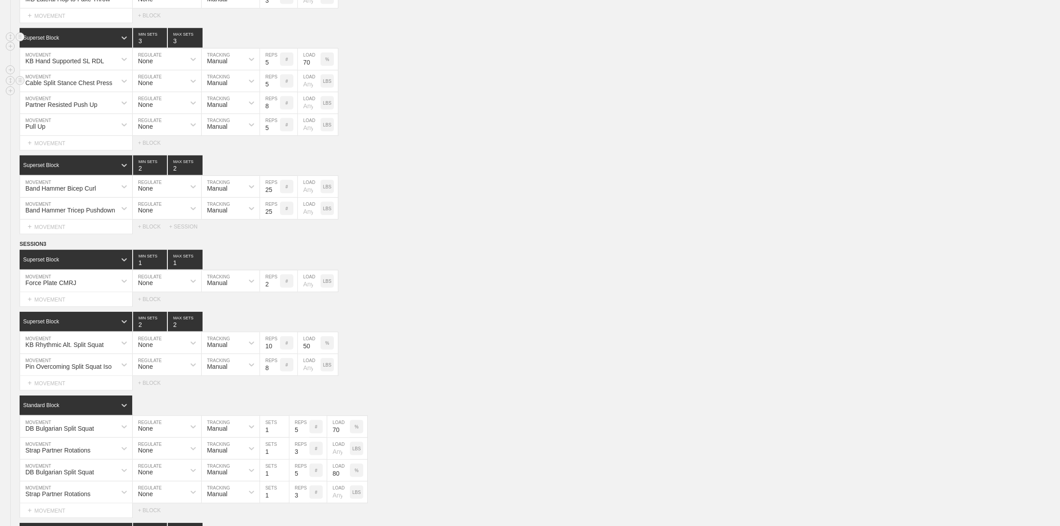
click at [268, 92] on input "5" at bounding box center [270, 80] width 20 height 21
type input "8"
click at [450, 136] on div "Pull Up MOVEMENT None REGULATE Manual TRACKING 5 REPS # LOAD LBS" at bounding box center [530, 125] width 1060 height 22
click at [61, 110] on div "Partner Resisted Push Up" at bounding box center [68, 102] width 96 height 15
type input "Cable Split"
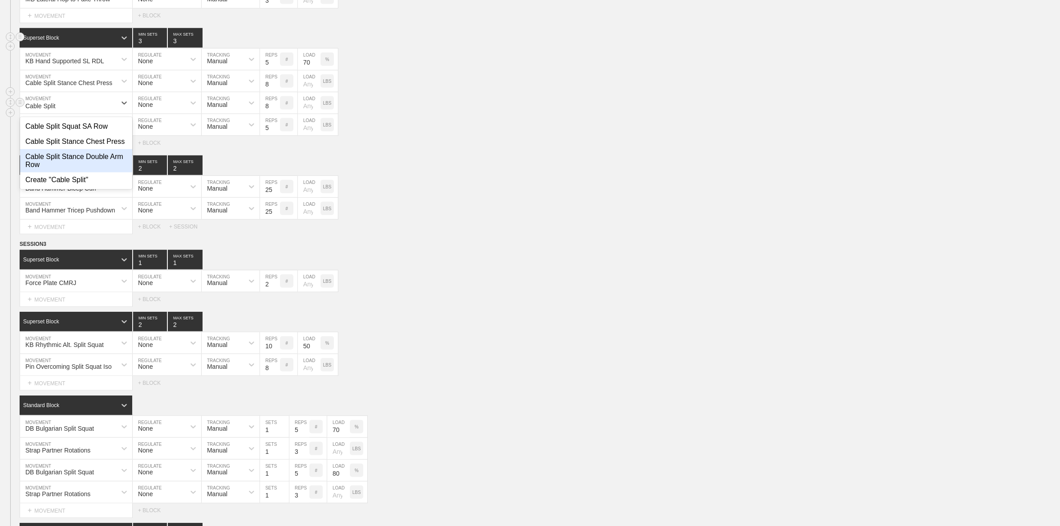
click at [96, 170] on div "Cable Split Stance Double Arm Row" at bounding box center [76, 160] width 112 height 23
click at [18, 129] on circle at bounding box center [20, 124] width 10 height 10
click at [57, 152] on div "DELETE" at bounding box center [62, 152] width 71 height 13
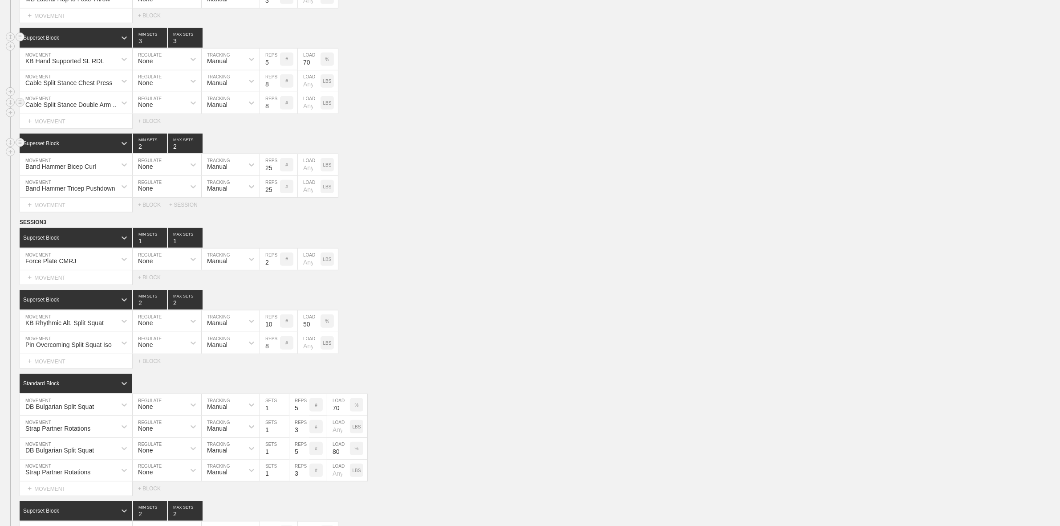
click at [481, 153] on div "Superset Block 2 MIN SETS 2 MAX SETS" at bounding box center [540, 144] width 1041 height 20
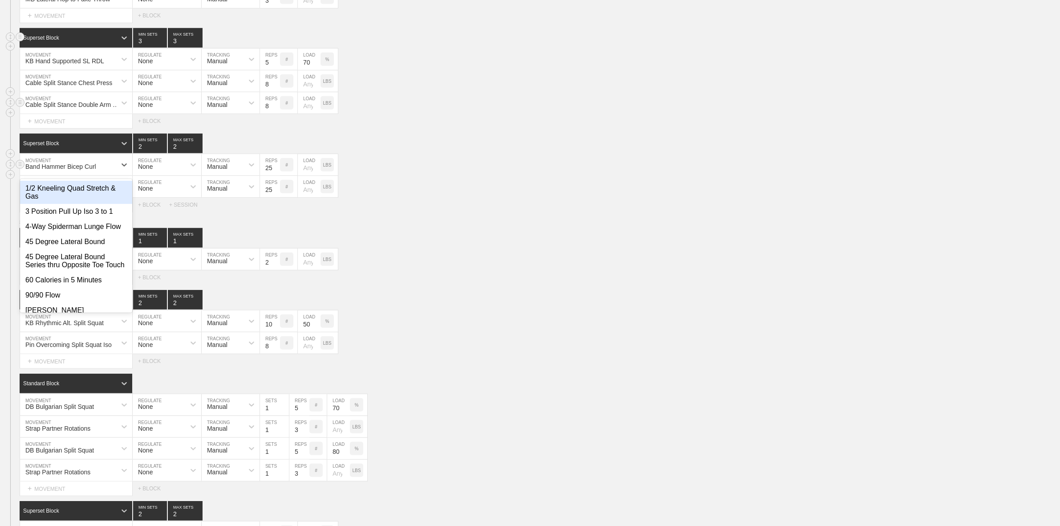
click at [83, 170] on div "Band Hammer Bicep Curl" at bounding box center [60, 166] width 71 height 7
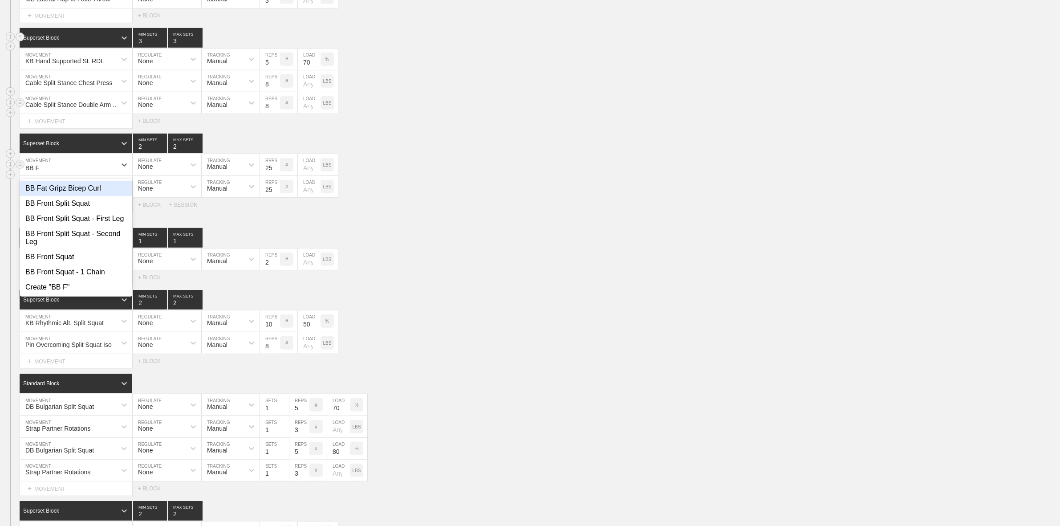
type input "BB Fat"
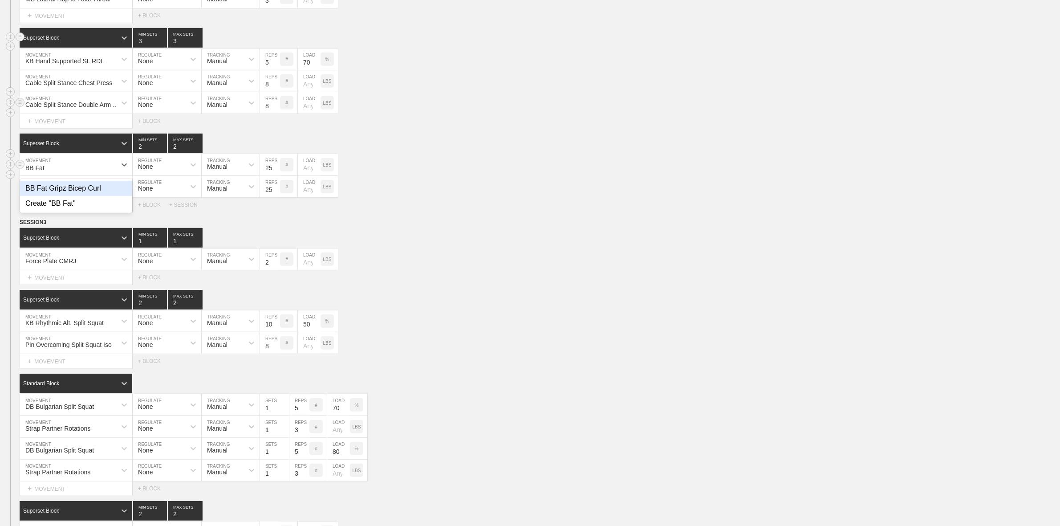
click at [84, 196] on div "BB Fat Gripz Bicep Curl" at bounding box center [76, 188] width 112 height 15
click at [277, 175] on input "26" at bounding box center [270, 164] width 20 height 21
click at [266, 175] on input "26" at bounding box center [270, 164] width 20 height 21
click at [271, 175] on input "26" at bounding box center [270, 164] width 20 height 21
click at [268, 175] on input "26" at bounding box center [270, 164] width 20 height 21
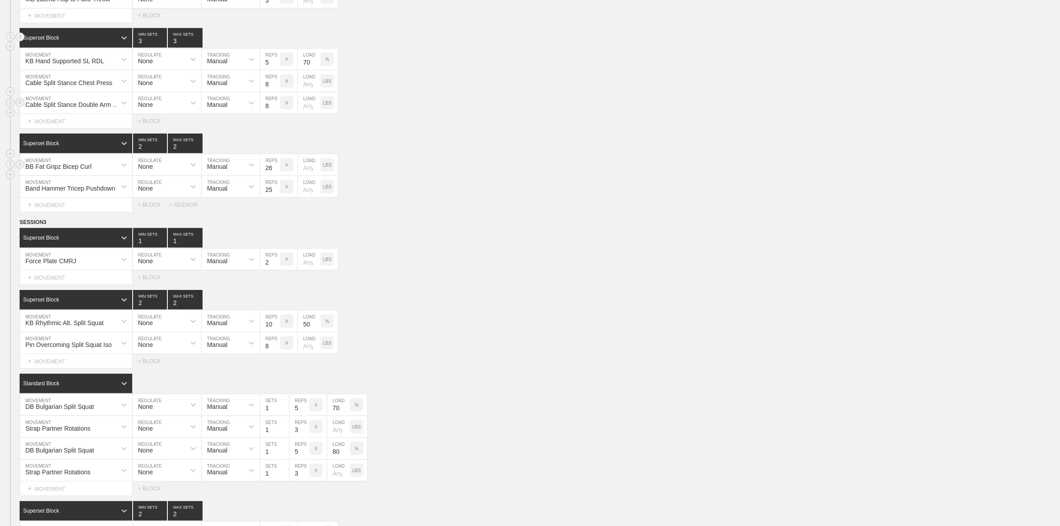
click at [268, 175] on input "26" at bounding box center [270, 164] width 20 height 21
type input "20"
click at [428, 153] on div "Superset Block 2 MIN SETS 2 MAX SETS" at bounding box center [540, 144] width 1041 height 20
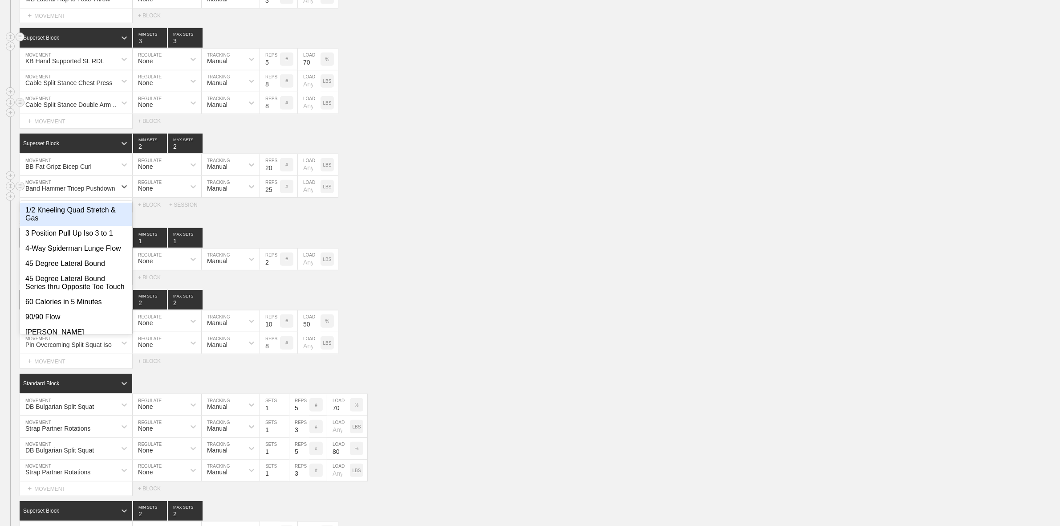
click at [61, 192] on div "Band Hammer Tricep Pushdown" at bounding box center [70, 188] width 90 height 7
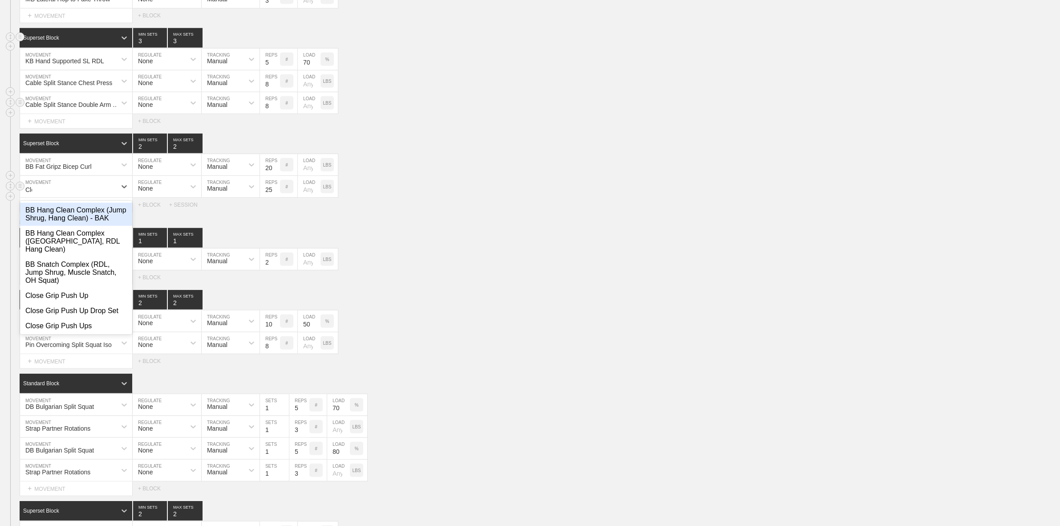
type input "Close"
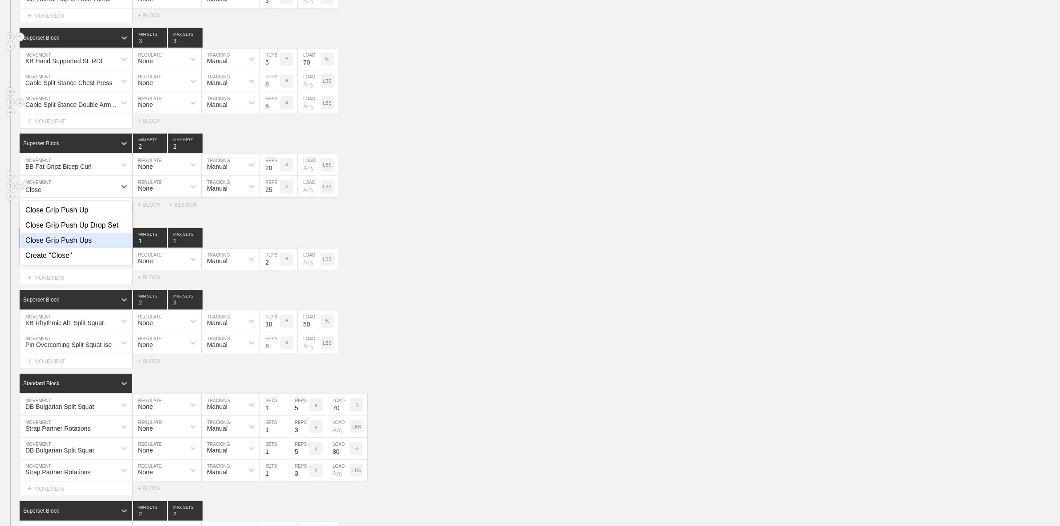
click at [85, 248] on div "Close Grip Push Ups" at bounding box center [76, 240] width 112 height 15
click at [270, 197] on input "25" at bounding box center [270, 186] width 20 height 21
type input "20"
click at [464, 150] on div "Superset Block 2 MIN SETS 2 MAX SETS" at bounding box center [540, 144] width 1041 height 20
click at [460, 196] on div "Close Grip Push Ups MOVEMENT None REGULATE Manual TRACKING 20 REPS # LOAD LBS" at bounding box center [530, 187] width 1060 height 22
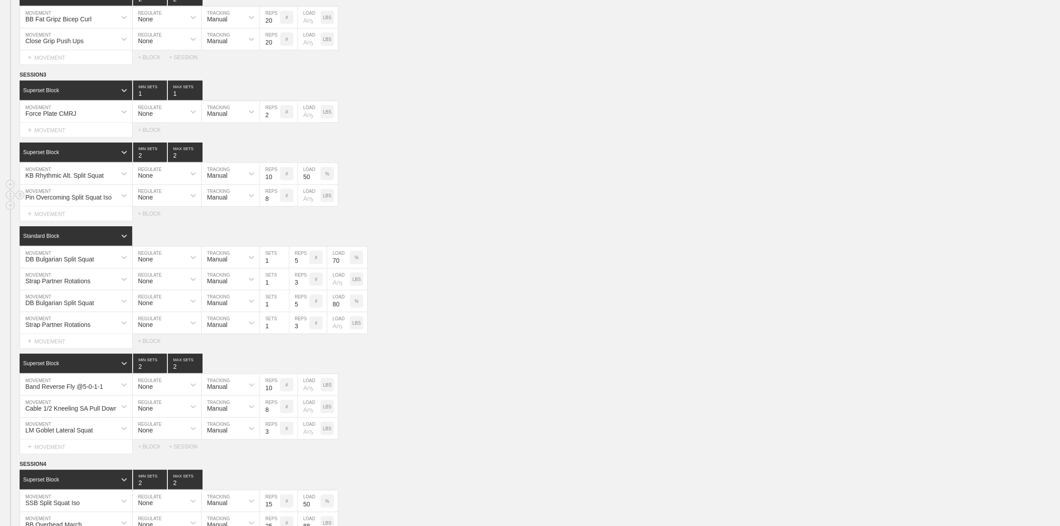
scroll to position [946, 0]
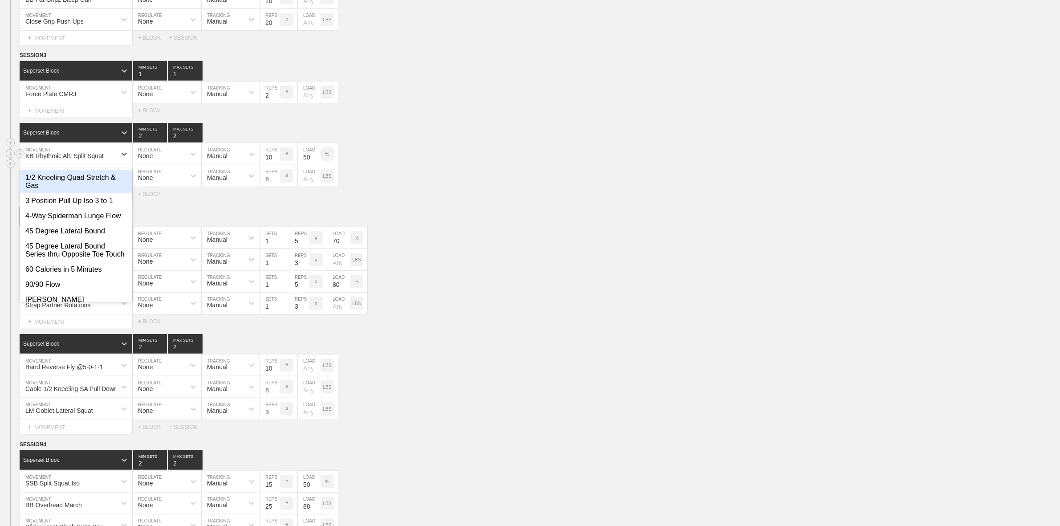
click at [81, 161] on div "KB Rhythmic Alt. Split Squat" at bounding box center [68, 153] width 96 height 15
type input "BW"
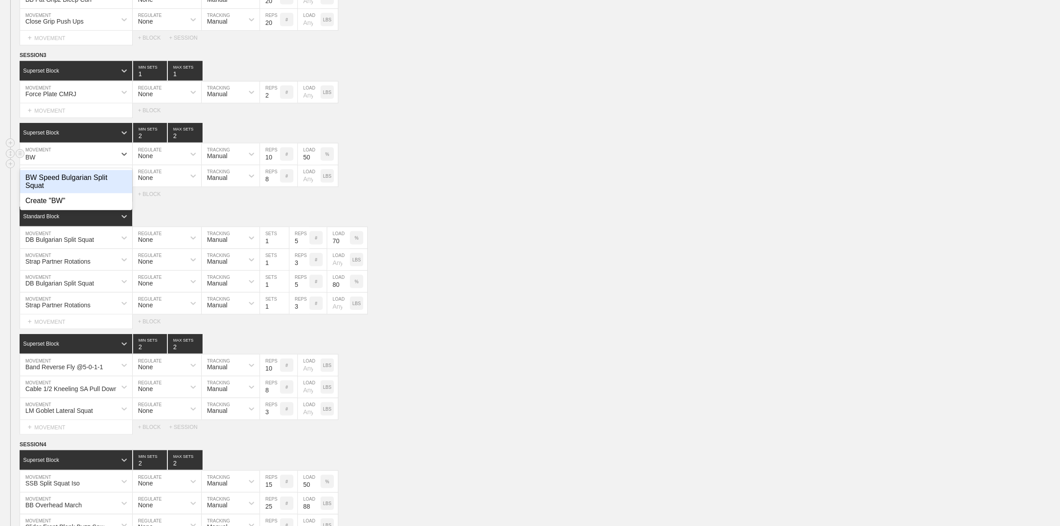
click at [90, 188] on div "BW Speed Bulgarian Split Squat" at bounding box center [76, 181] width 112 height 23
click at [270, 165] on input "109" at bounding box center [270, 153] width 20 height 21
type input "8"
click at [442, 187] on div "Pin Overcoming Split Squat Iso MOVEMENT None REGULATE Manual TRACKING 8 REPS # …" at bounding box center [530, 176] width 1060 height 22
click at [325, 161] on div "%" at bounding box center [327, 153] width 13 height 13
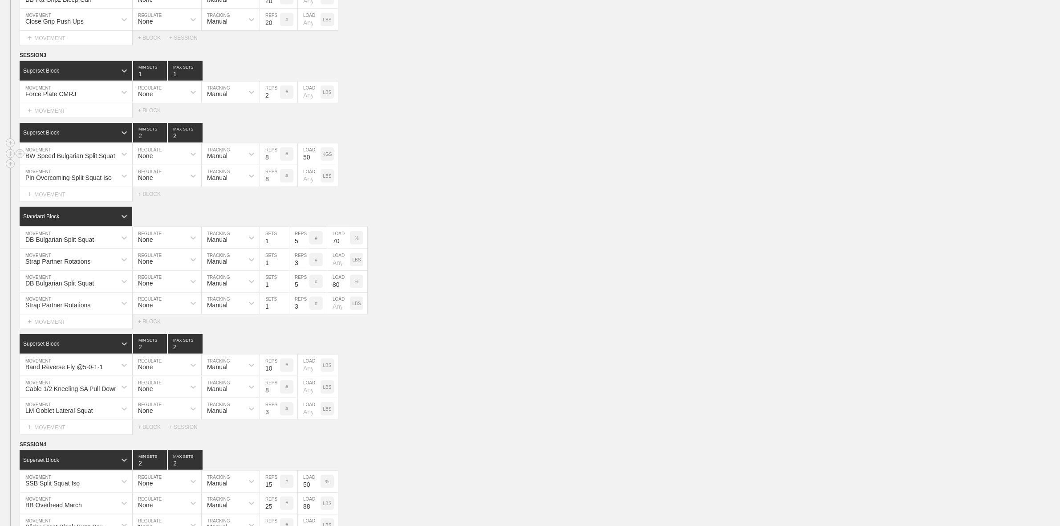
click at [331, 157] on p "KGS" at bounding box center [326, 154] width 9 height 5
click at [309, 165] on input "50" at bounding box center [309, 153] width 23 height 21
click at [488, 187] on div "Pin Overcoming Split Squat Iso MOVEMENT None REGULATE Manual TRACKING 8 REPS # …" at bounding box center [530, 176] width 1060 height 22
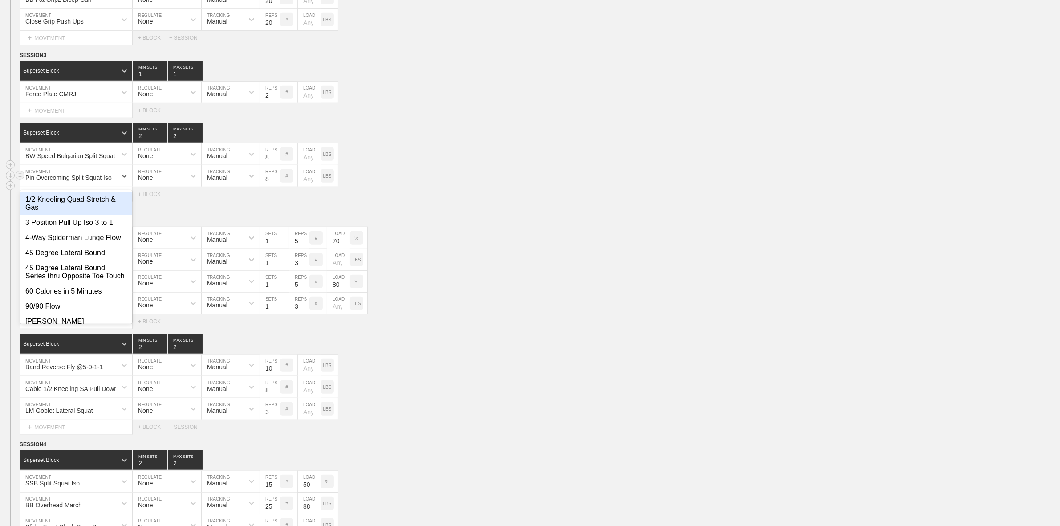
click at [78, 181] on div "Pin Overcoming Split Squat Iso" at bounding box center [68, 177] width 86 height 7
type input "Band Ass"
click at [63, 215] on div "Band Assisted Alt. Split Squat Jump" at bounding box center [76, 203] width 112 height 23
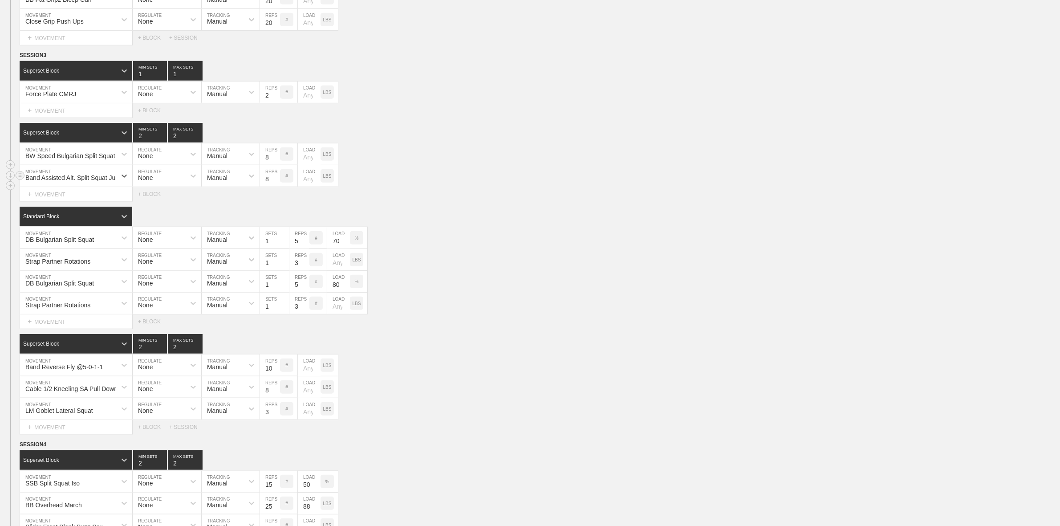
click at [265, 187] on input "8" at bounding box center [270, 175] width 20 height 21
type input "3"
click at [393, 165] on div "BW Speed Bulgarian Split Squat MOVEMENT None REGULATE Manual TRACKING 8 REPS # …" at bounding box center [530, 154] width 1060 height 22
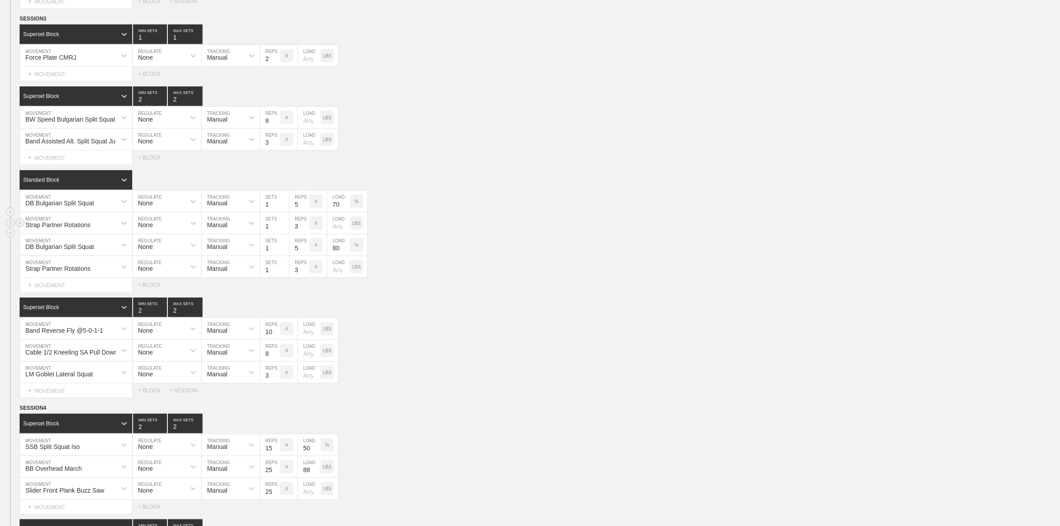
scroll to position [1002, 0]
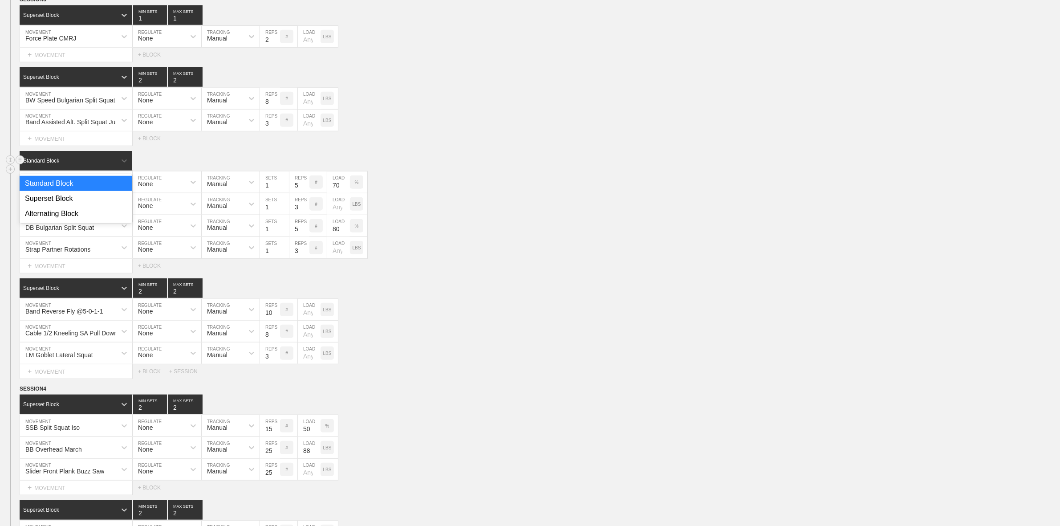
click at [75, 165] on div "Standard Block" at bounding box center [68, 161] width 97 height 8
click at [58, 206] on div "Superset Block" at bounding box center [76, 198] width 113 height 15
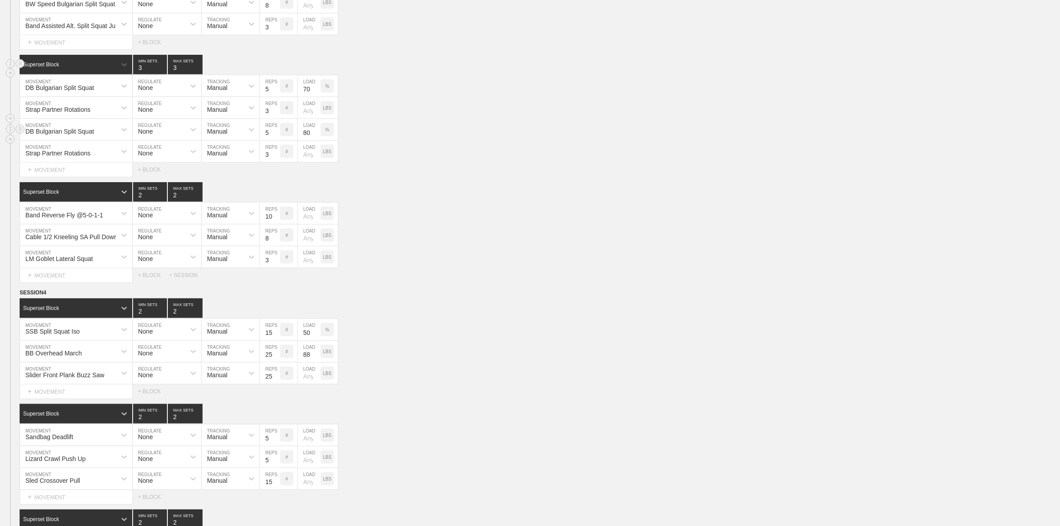
scroll to position [1113, 0]
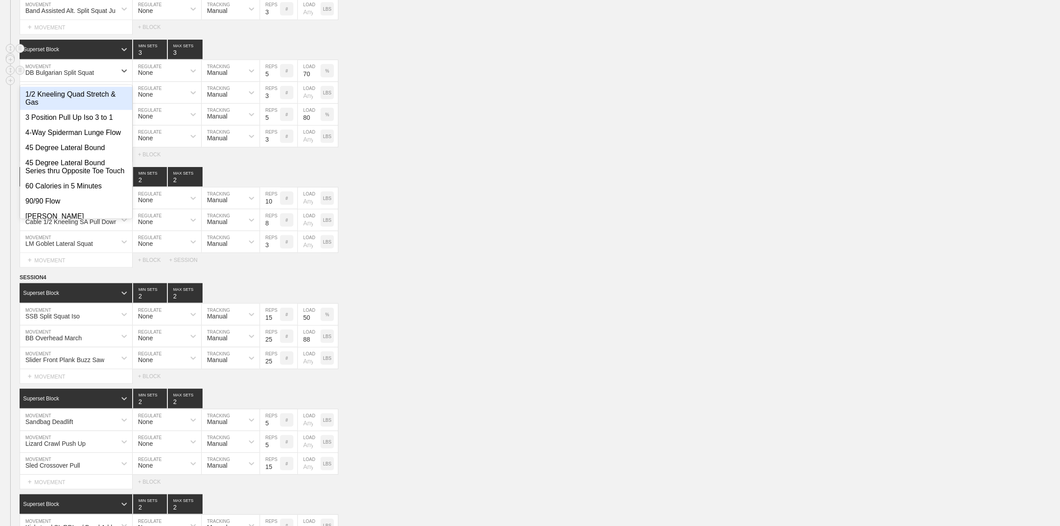
click at [79, 76] on div "DB Bulgarian Split Squat" at bounding box center [59, 72] width 69 height 7
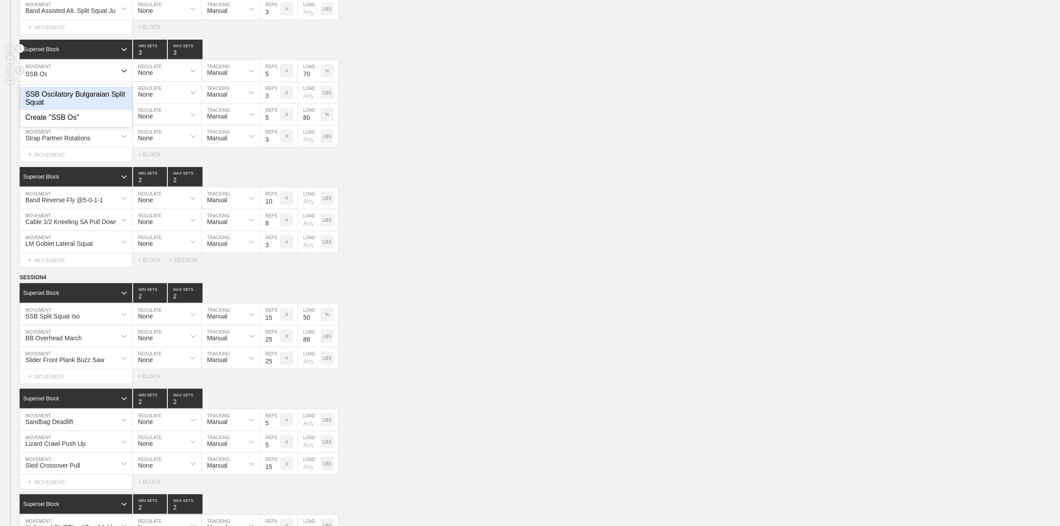
type input "SSB Osc"
click at [101, 108] on div "SSB Oscilatory Bulgaraian Split Squat" at bounding box center [76, 98] width 112 height 23
click at [266, 81] on input "5" at bounding box center [270, 70] width 20 height 21
type input "8"
click at [411, 126] on div "DB Bulgarian Split Squat MOVEMENT None REGULATE Manual TRACKING 5 REPS # 80 LOA…" at bounding box center [530, 115] width 1060 height 22
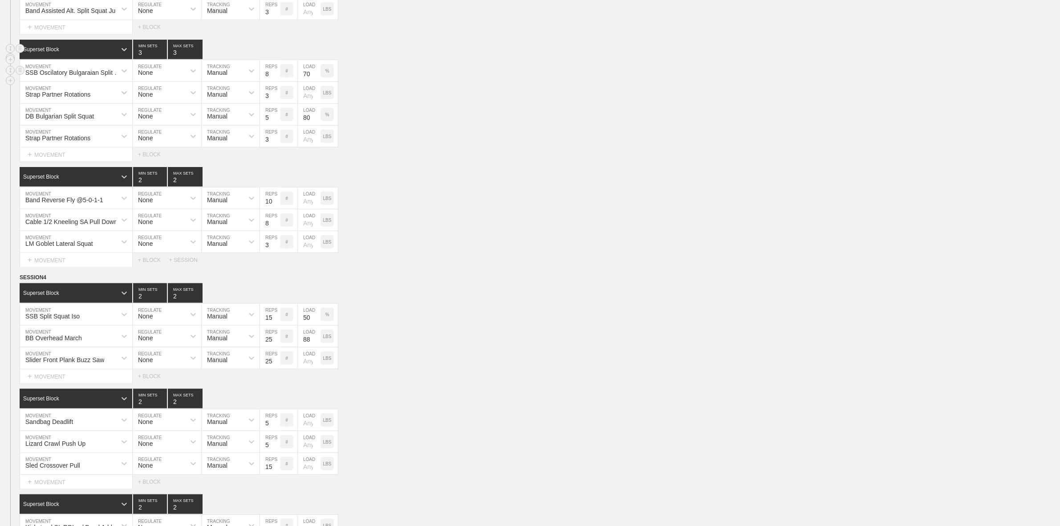
click at [306, 81] on input "70" at bounding box center [309, 70] width 23 height 21
type input "50"
click at [410, 104] on div "Strap Partner Rotations MOVEMENT None REGULATE Manual TRACKING 3 REPS # LOAD LBS" at bounding box center [530, 93] width 1060 height 22
click at [54, 100] on div "Strap Partner Rotations" at bounding box center [68, 92] width 96 height 15
type input "MB Par"
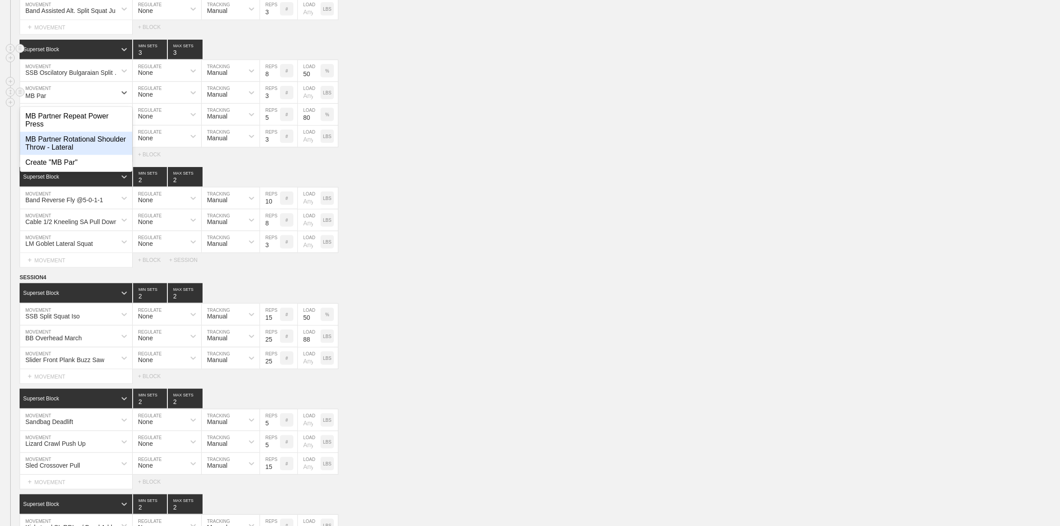
click at [62, 150] on div "MB Partner Rotational Shoulder Throw - Lateral" at bounding box center [76, 143] width 112 height 23
click at [304, 103] on input "number" at bounding box center [309, 92] width 23 height 21
type input "12"
click at [404, 123] on div "DB Bulgarian Split Squat MOVEMENT None REGULATE Manual TRACKING 5 REPS # 80 LOA…" at bounding box center [530, 115] width 1060 height 22
click at [18, 119] on circle at bounding box center [20, 114] width 10 height 10
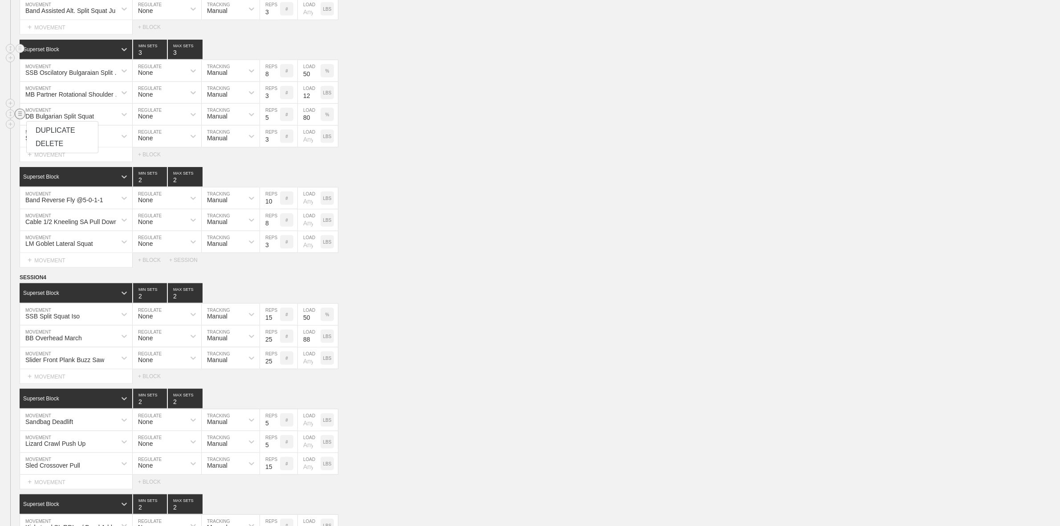
click at [48, 146] on div "DELETE" at bounding box center [62, 143] width 71 height 13
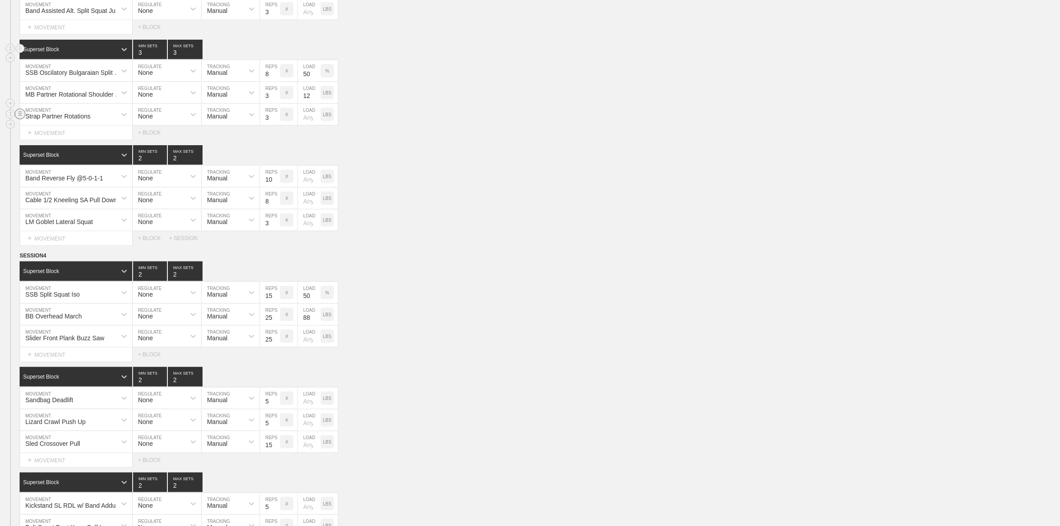
click at [18, 119] on circle at bounding box center [20, 114] width 10 height 10
click at [43, 145] on div "DELETE" at bounding box center [62, 143] width 71 height 13
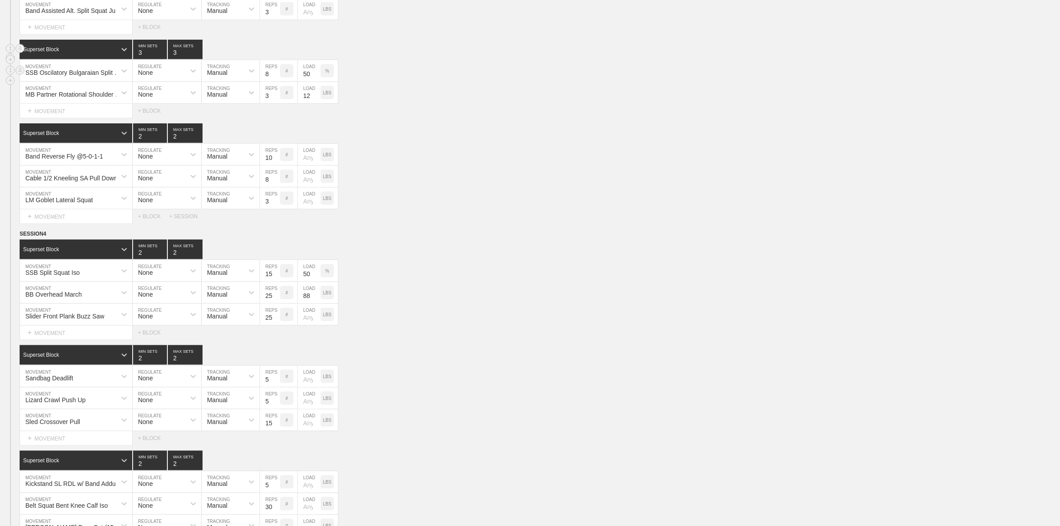
click at [264, 81] on input "8" at bounding box center [270, 70] width 20 height 21
type input "10"
drag, startPoint x: 455, startPoint y: 80, endPoint x: 476, endPoint y: 83, distance: 22.0
click at [455, 80] on div "SSB Oscilatory Bulgaraian Split Squat MOVEMENT None REGULATE Manual TRACKING 10…" at bounding box center [530, 71] width 1060 height 22
click at [85, 160] on div "Band Reverse Fly @5-0-1-1" at bounding box center [64, 156] width 78 height 7
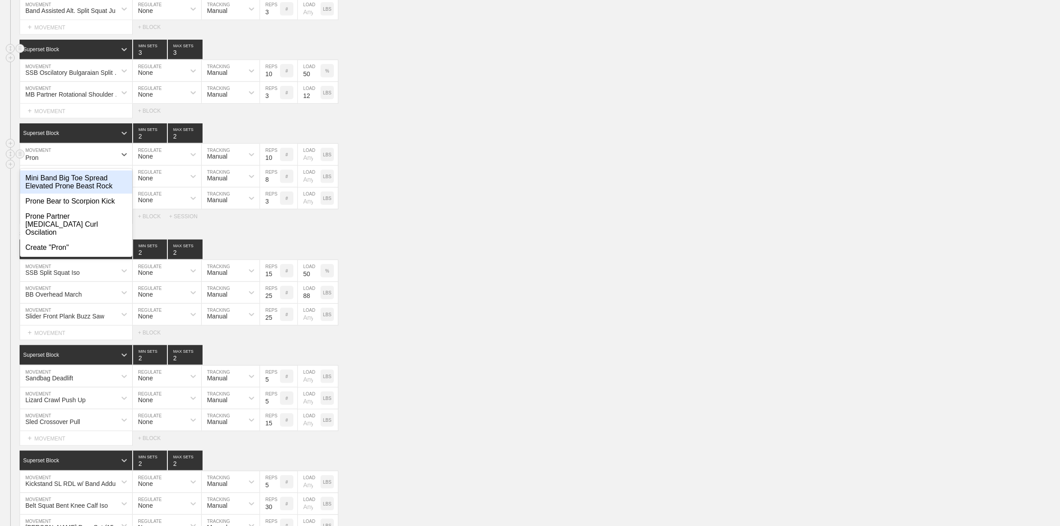
type input "Prone"
click at [82, 232] on div "Prone Partner [MEDICAL_DATA] Curl Oscilation" at bounding box center [76, 224] width 112 height 31
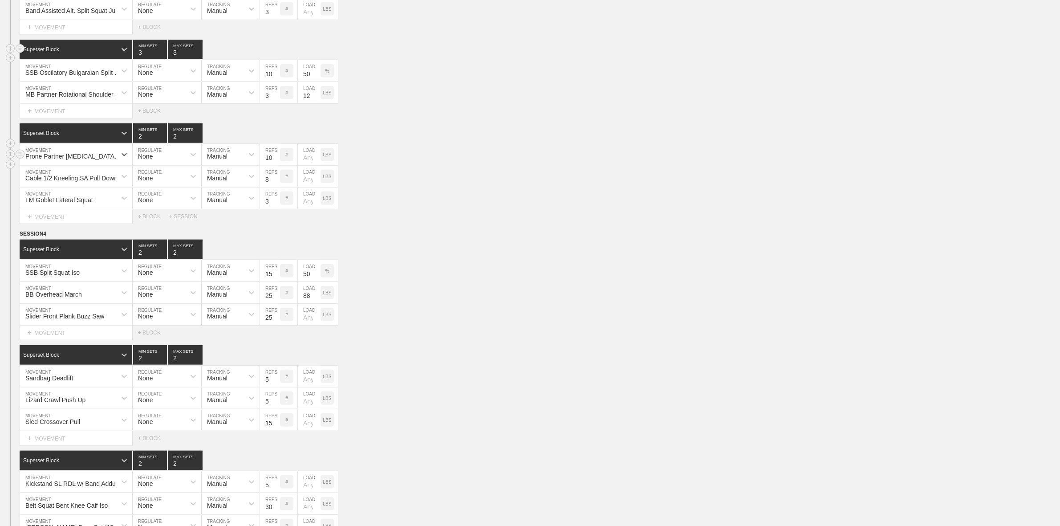
click at [272, 165] on input "10" at bounding box center [270, 154] width 20 height 21
type input "8"
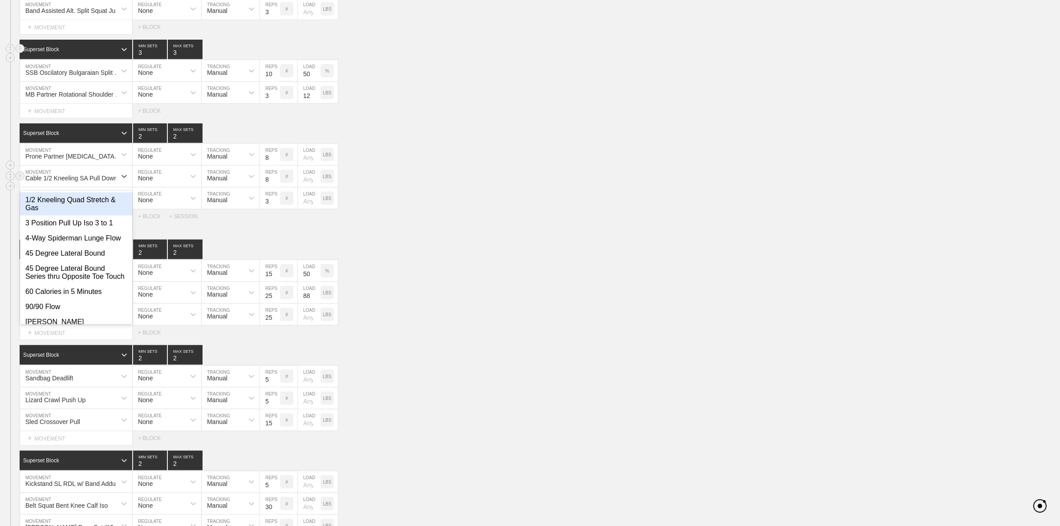
click at [100, 182] on div "Cable 1/2 Kneeling SA Pull Down" at bounding box center [71, 178] width 92 height 7
type input "Cable SA"
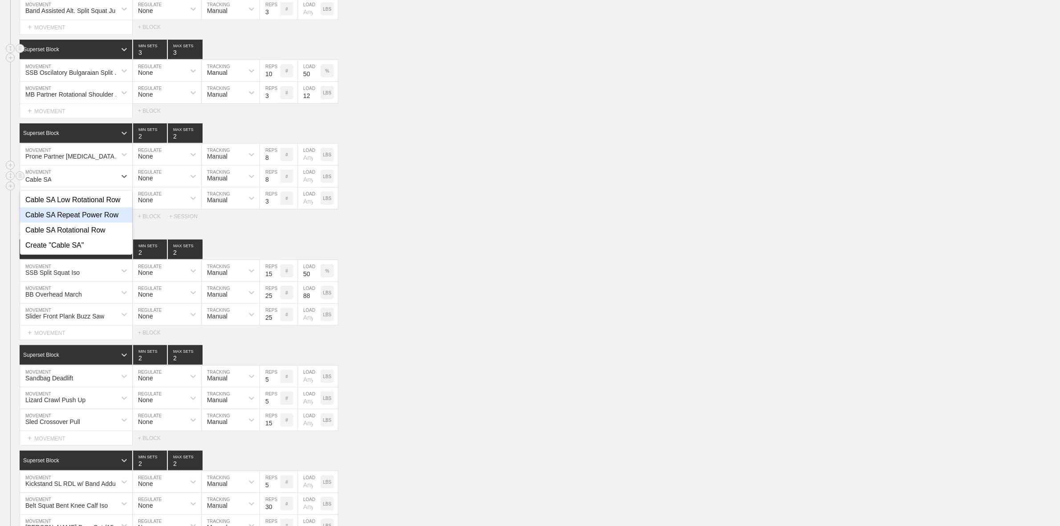
click at [73, 223] on div "Cable SA Repeat Power Row" at bounding box center [76, 214] width 112 height 15
click at [267, 187] on input "8" at bounding box center [270, 176] width 20 height 21
click at [461, 224] on div "Select... MOVEMENT + MOVEMENT + BLOCK + SESSION" at bounding box center [530, 216] width 1060 height 14
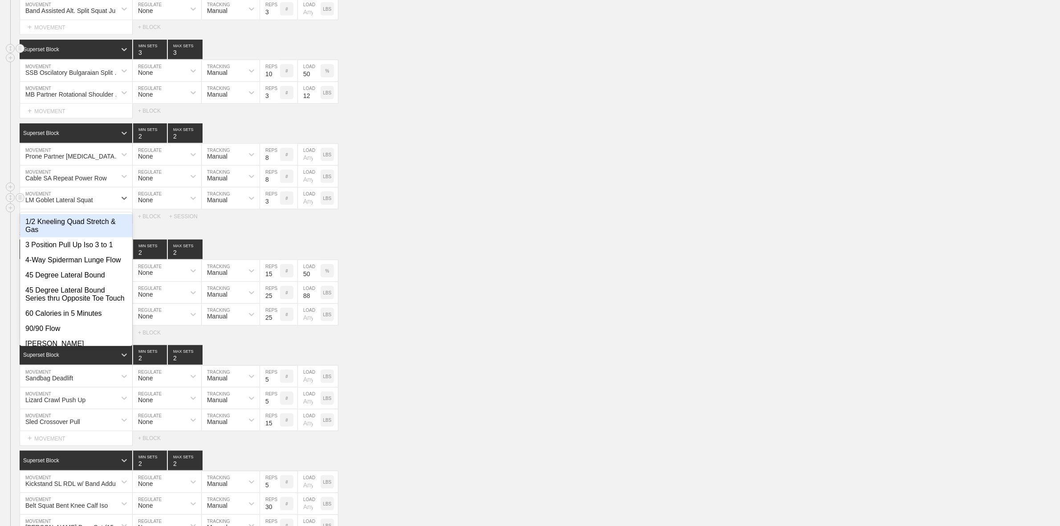
click at [36, 203] on div "LM Goblet Lateral Squat" at bounding box center [59, 199] width 68 height 7
type input "MB Partn"
click at [67, 236] on div "MB Partner Repeat Power Press" at bounding box center [76, 225] width 112 height 23
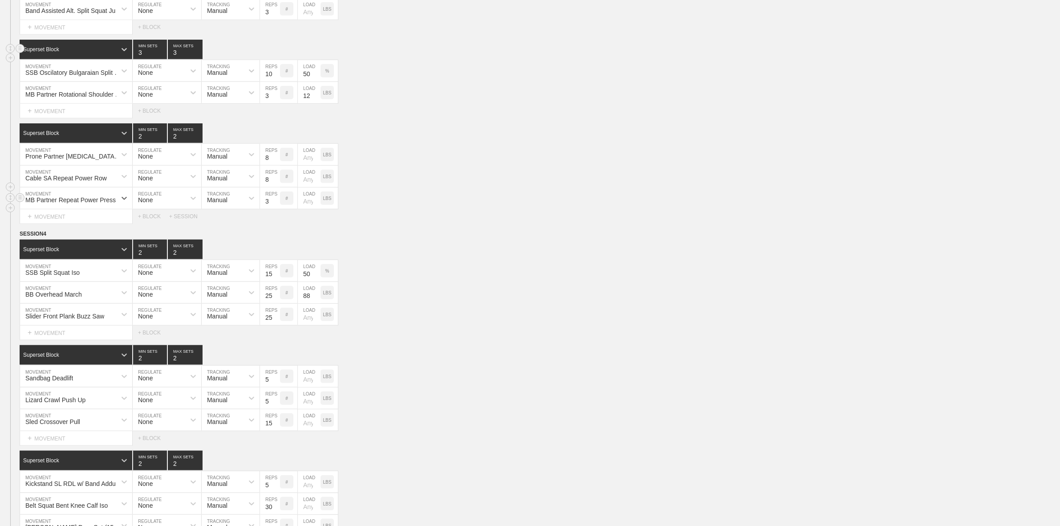
click at [265, 209] on input "3" at bounding box center [270, 197] width 20 height 21
type input "8"
click at [539, 209] on div "MB Partner Repeat Power Press MOVEMENT None REGULATE Manual TRACKING 8 REPS # L…" at bounding box center [530, 198] width 1060 height 22
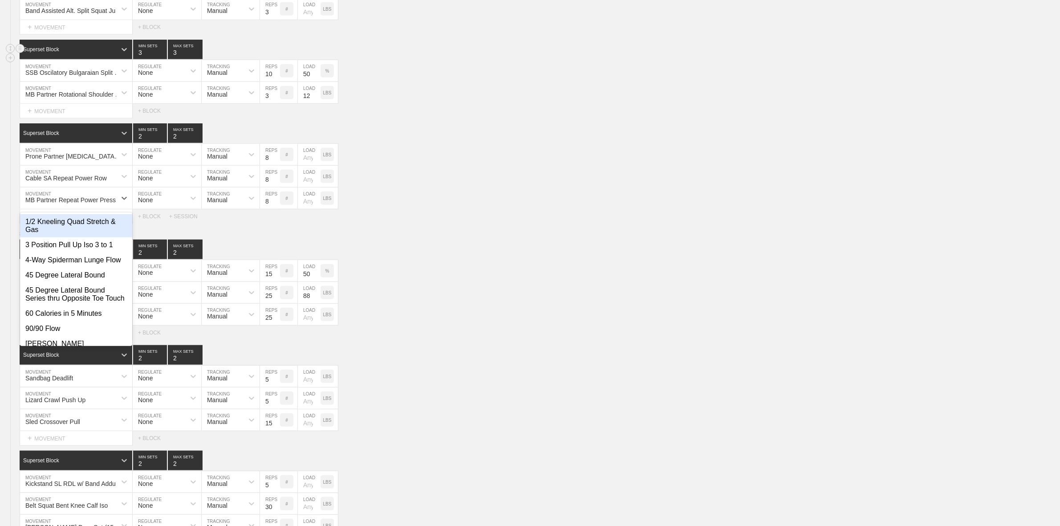
click at [76, 206] on div "MB Partner Repeat Power Press" at bounding box center [68, 198] width 96 height 15
type input "3"
click at [159, 143] on input "3" at bounding box center [150, 133] width 34 height 20
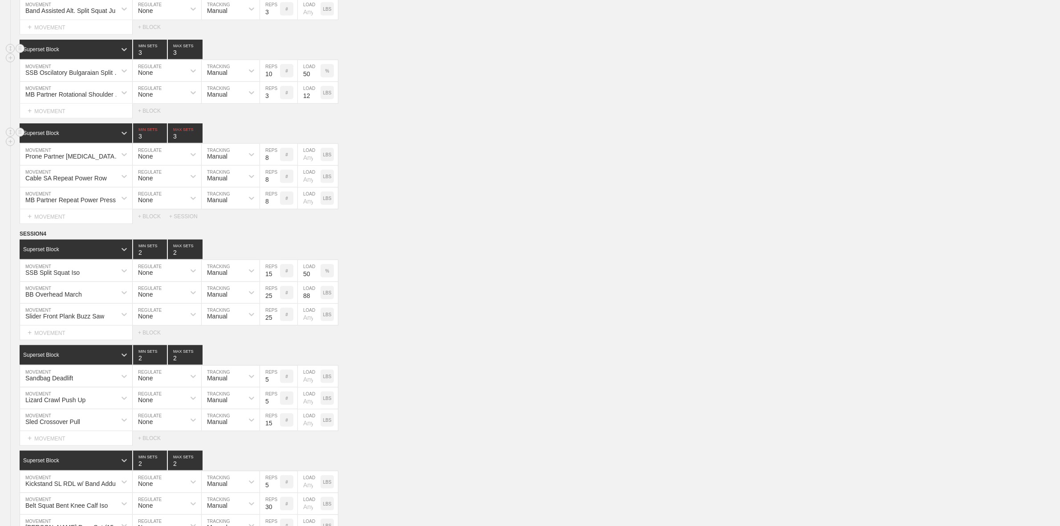
type input "3"
click at [197, 143] on input "3" at bounding box center [185, 133] width 35 height 20
click at [73, 203] on div "MB Partner Repeat Power Press" at bounding box center [70, 199] width 90 height 7
type input "Plate Chest Supported T's @1-0-1-5"
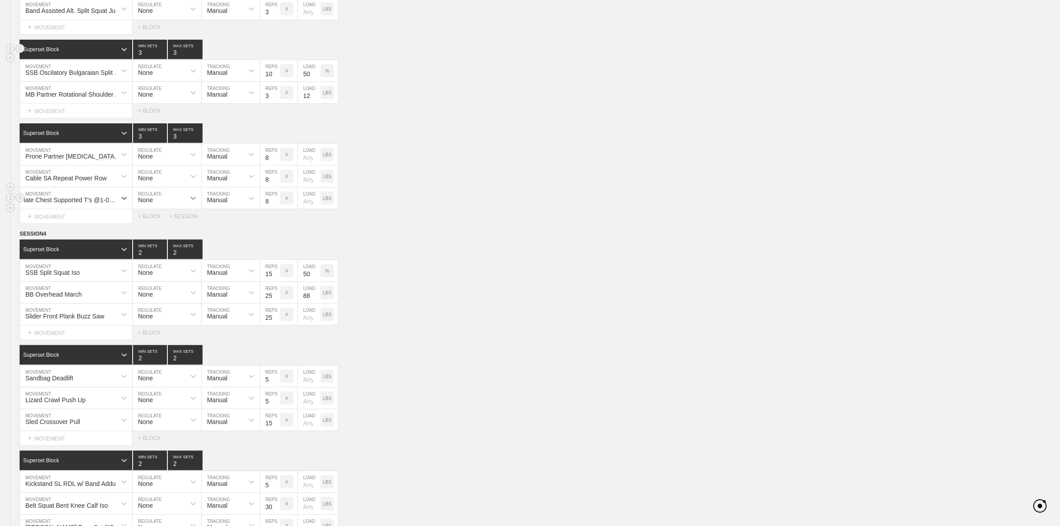
scroll to position [0, 5]
click at [270, 209] on input "8" at bounding box center [270, 197] width 20 height 21
type input "5"
click at [458, 224] on div "Select... MOVEMENT + MOVEMENT + BLOCK + SESSION" at bounding box center [530, 216] width 1060 height 14
click at [402, 223] on div "Select... MOVEMENT + MOVEMENT + BLOCK + SESSION" at bounding box center [530, 216] width 1060 height 14
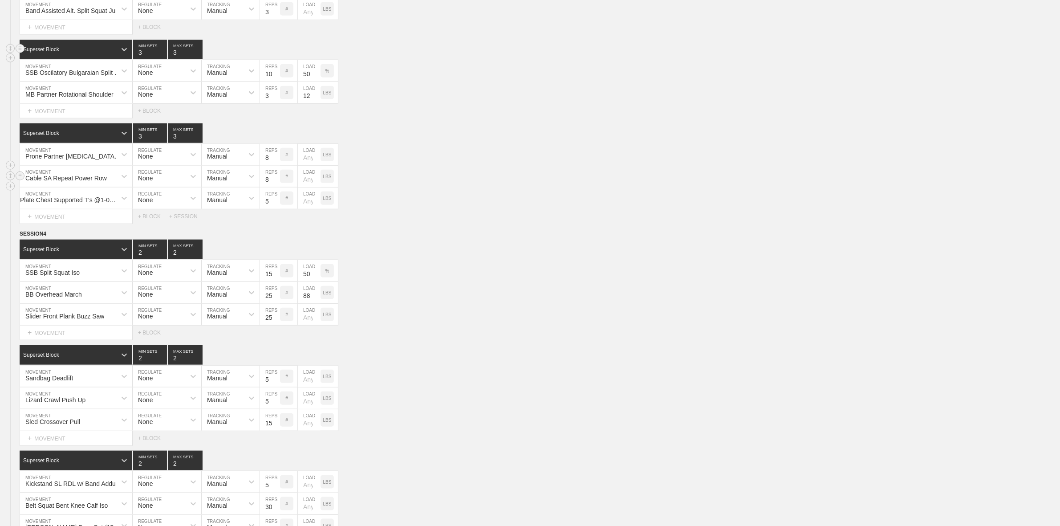
click at [388, 187] on div "Cable SA Repeat Power Row MOVEMENT None REGULATE Manual TRACKING 8 REPS # LOAD …" at bounding box center [530, 177] width 1060 height 22
click at [419, 282] on div "SSB Split Squat Iso MOVEMENT None REGULATE Manual TRACKING 15 REPS # 50 LOAD %" at bounding box center [530, 271] width 1060 height 22
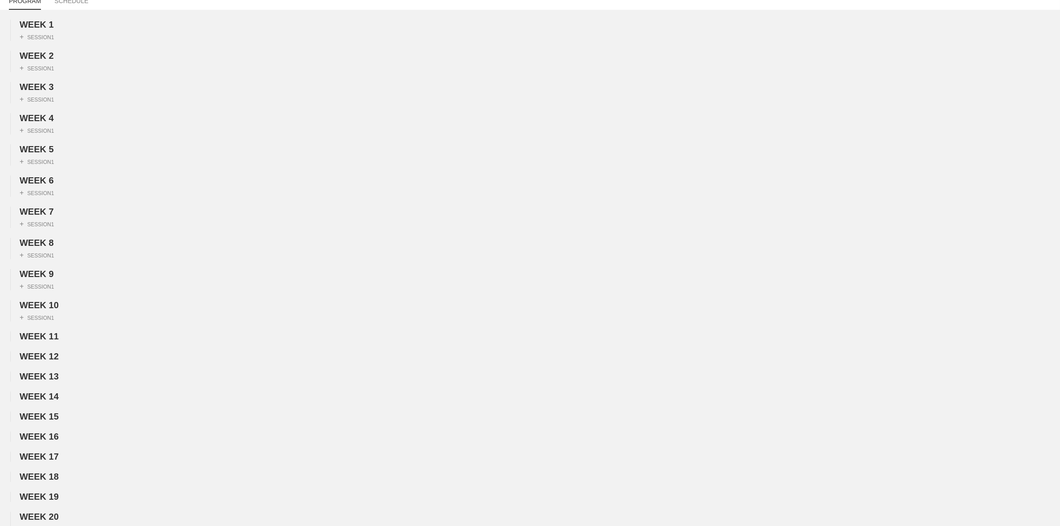
scroll to position [0, 0]
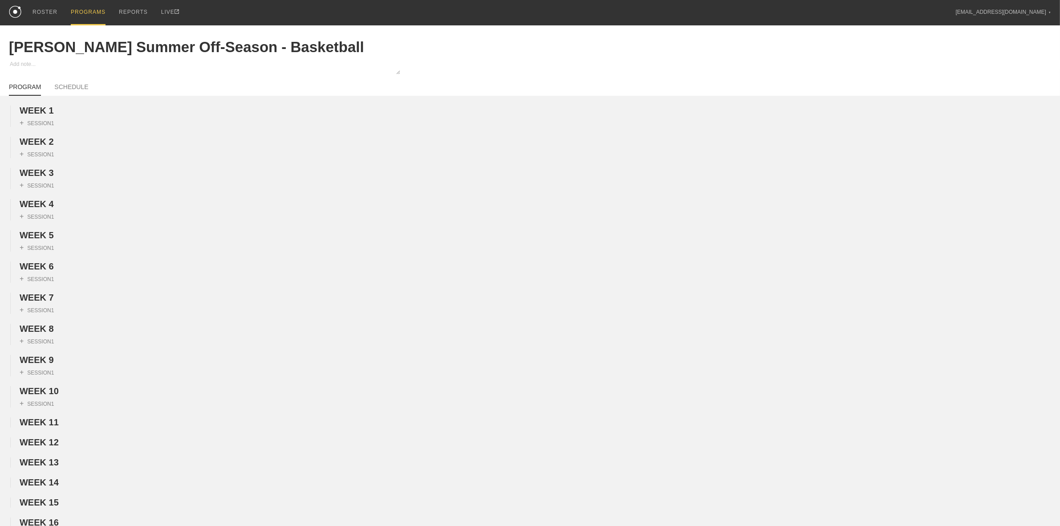
click at [83, 10] on div "PROGRAMS" at bounding box center [88, 12] width 35 height 25
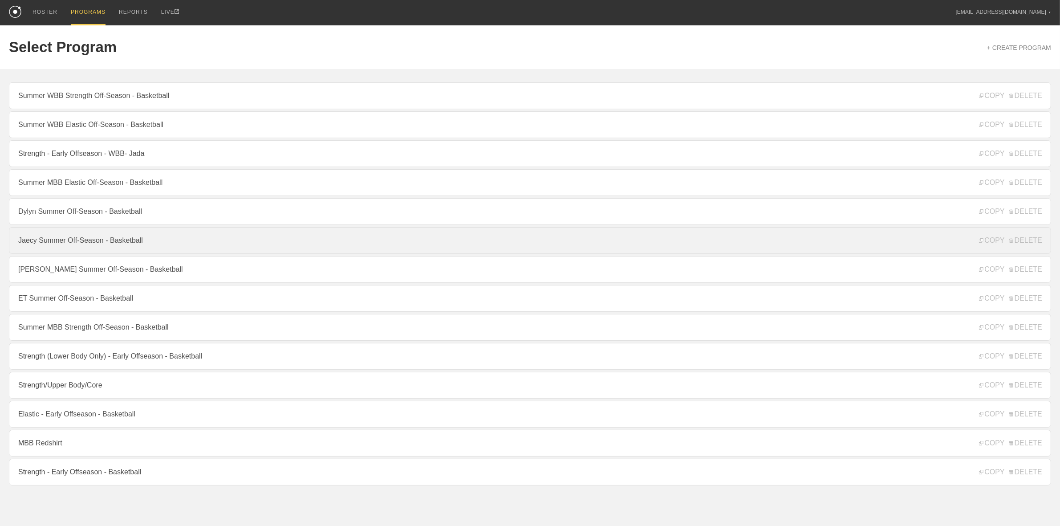
click at [73, 251] on link "Jaecy Summer Off-Season - Basketball" at bounding box center [530, 240] width 1042 height 27
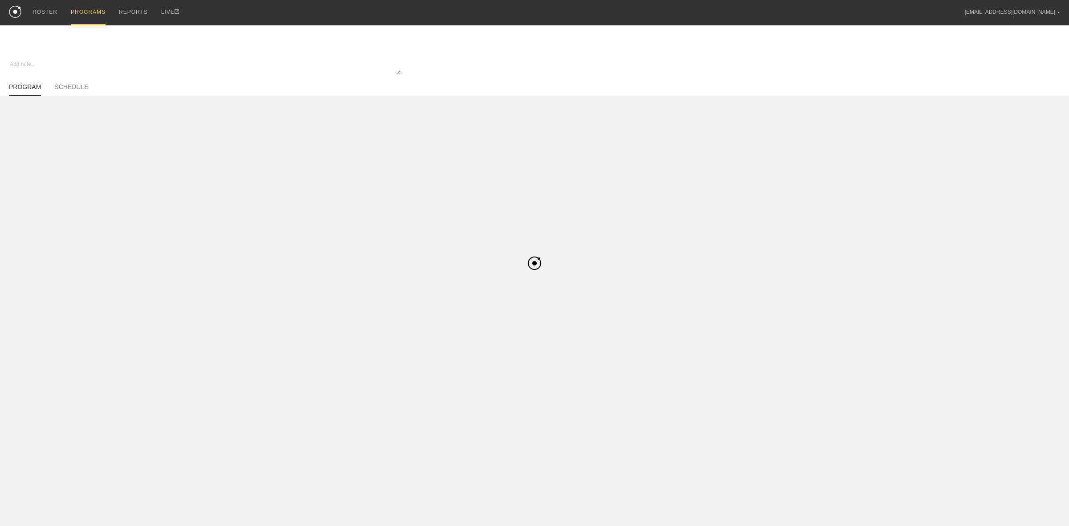
type textarea "x"
type input "Jaecy Summer Off-Season - Basketball"
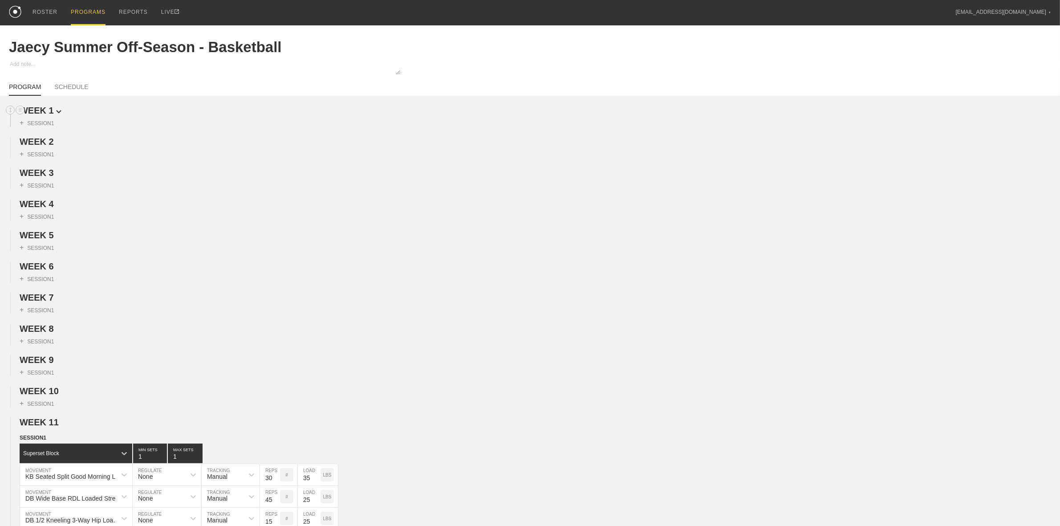
click at [52, 108] on span "WEEK 1" at bounding box center [41, 111] width 42 height 10
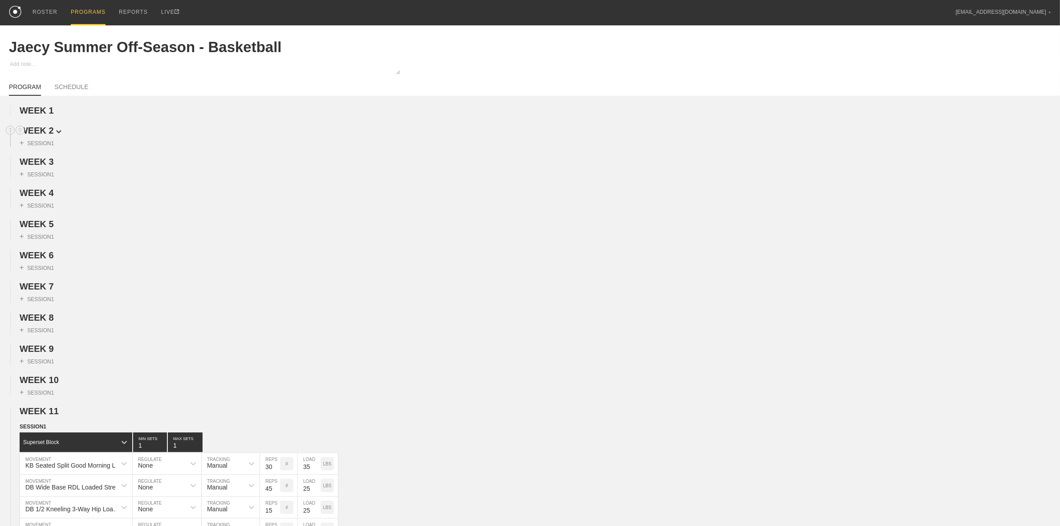
click at [51, 131] on span "WEEK 2" at bounding box center [41, 131] width 42 height 10
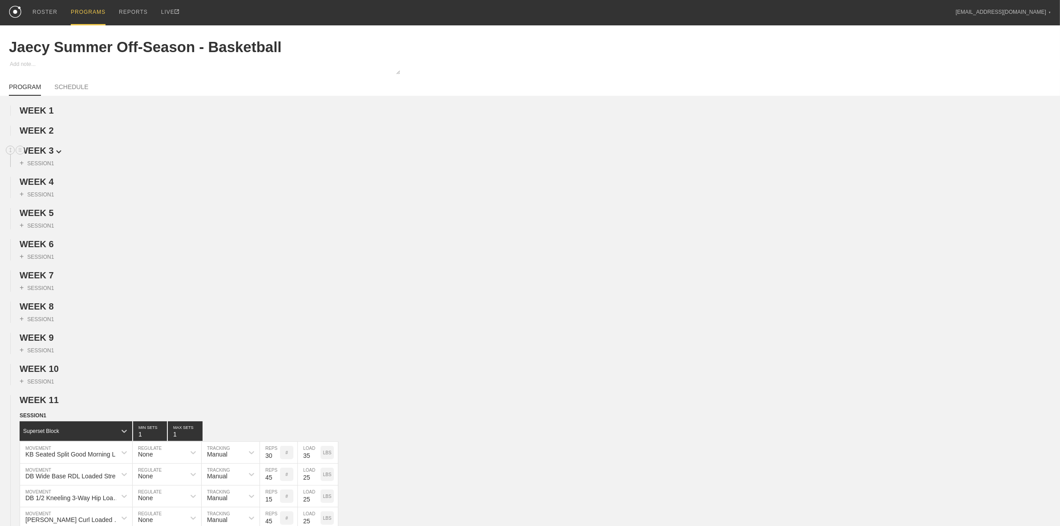
click at [49, 154] on span "WEEK 3" at bounding box center [41, 151] width 42 height 10
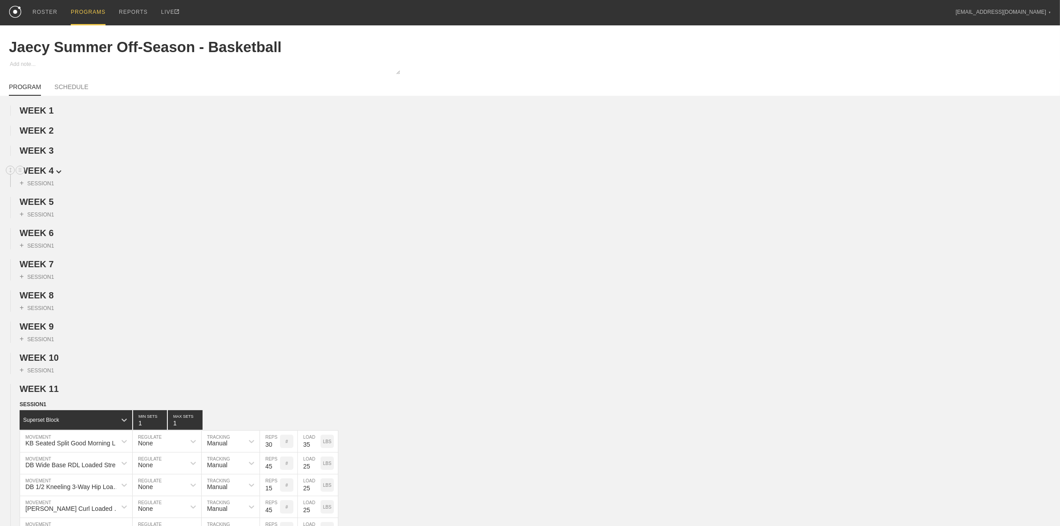
click at [49, 175] on span "WEEK 4" at bounding box center [41, 171] width 42 height 10
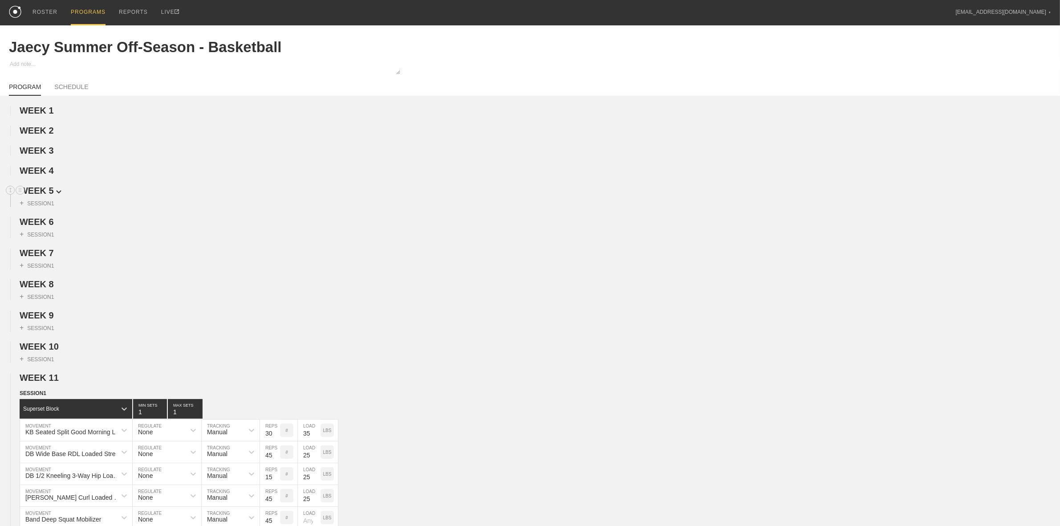
click at [48, 194] on span "WEEK 5" at bounding box center [41, 191] width 42 height 10
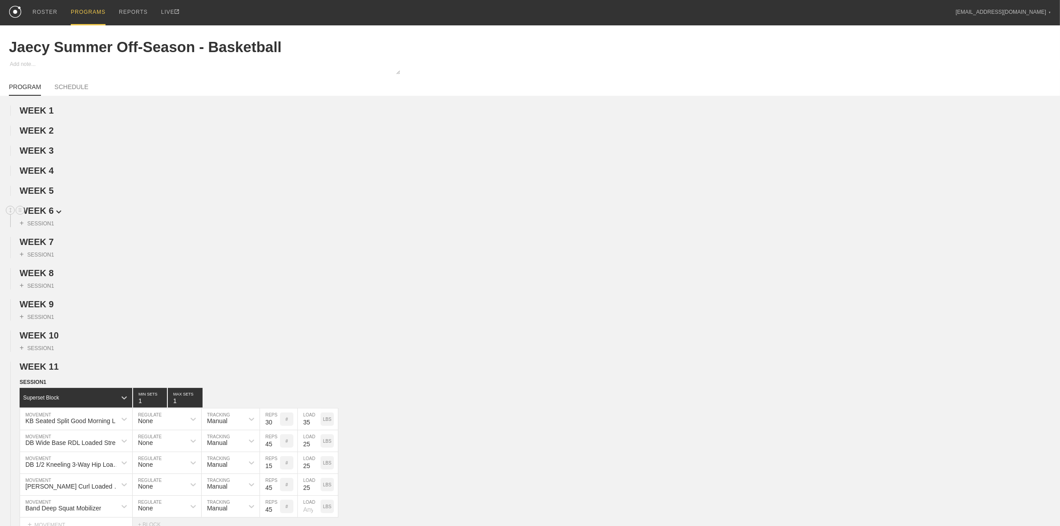
click at [43, 213] on span "WEEK 6" at bounding box center [41, 211] width 42 height 10
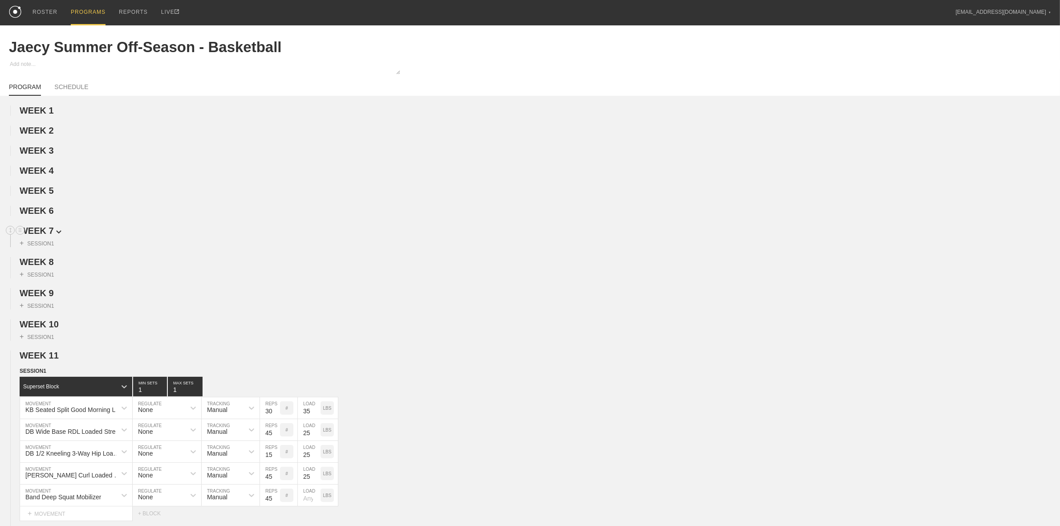
click at [41, 235] on span "WEEK 7" at bounding box center [41, 231] width 42 height 10
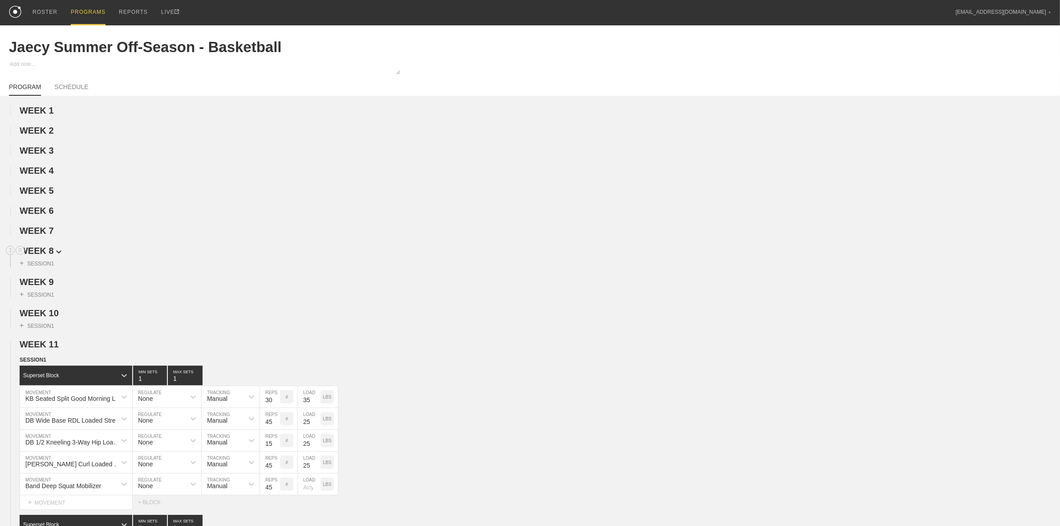
click at [41, 252] on span "WEEK 8" at bounding box center [41, 251] width 42 height 10
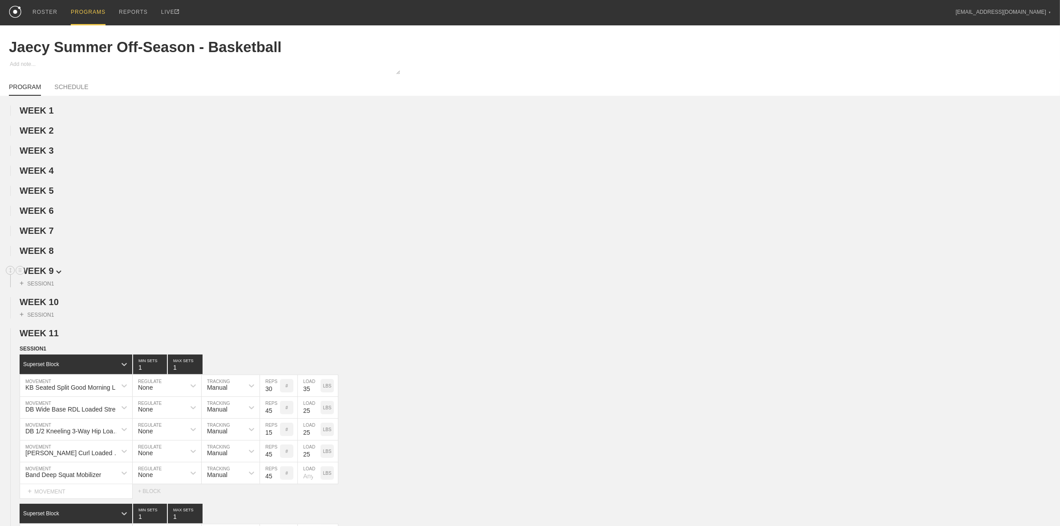
click at [43, 270] on span "WEEK 9" at bounding box center [41, 271] width 42 height 10
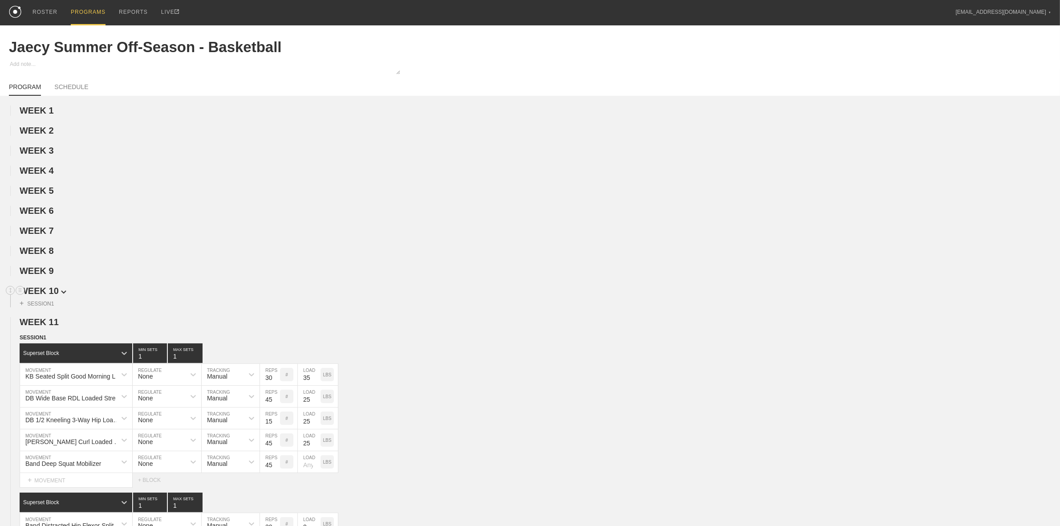
click at [45, 294] on span "WEEK 10" at bounding box center [43, 291] width 47 height 10
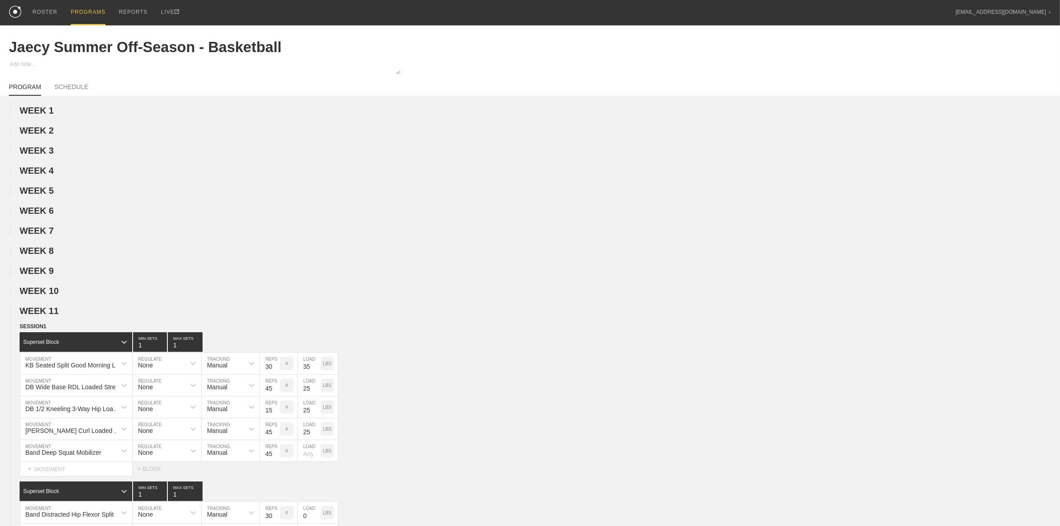
drag, startPoint x: 43, startPoint y: 314, endPoint x: 41, endPoint y: 321, distance: 7.9
click at [43, 315] on span "WEEK 11" at bounding box center [39, 311] width 39 height 10
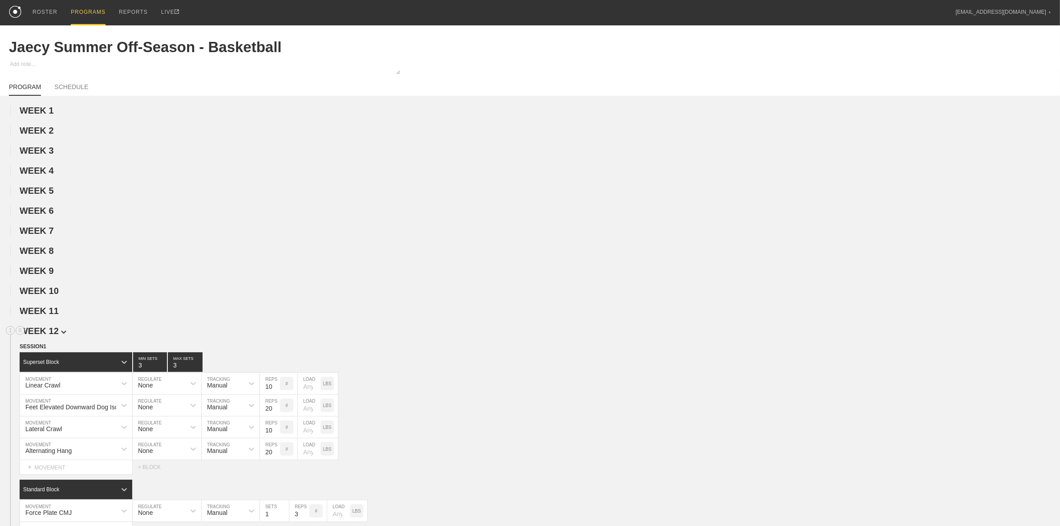
click at [43, 325] on span "WEEK 12" at bounding box center [43, 331] width 47 height 10
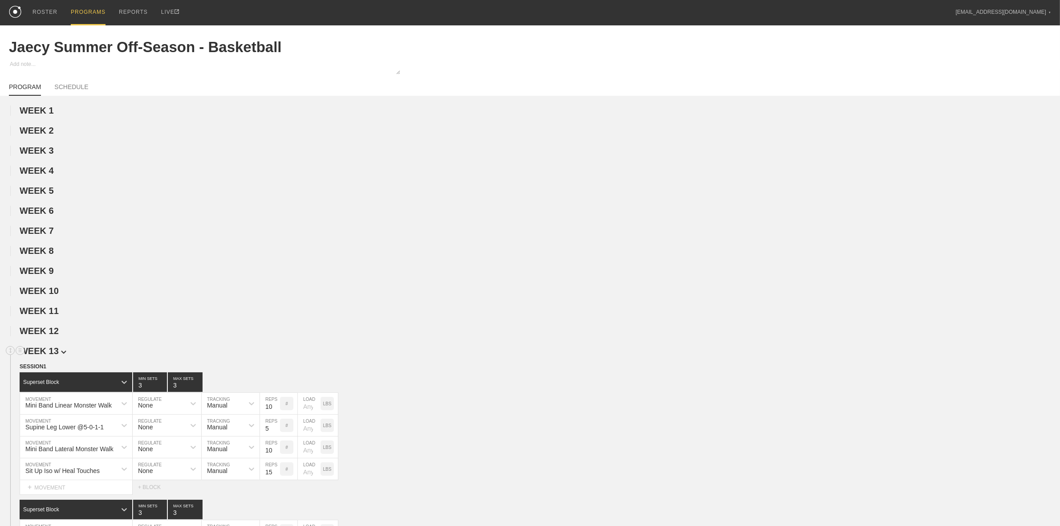
click at [49, 325] on span "WEEK 13" at bounding box center [43, 351] width 47 height 10
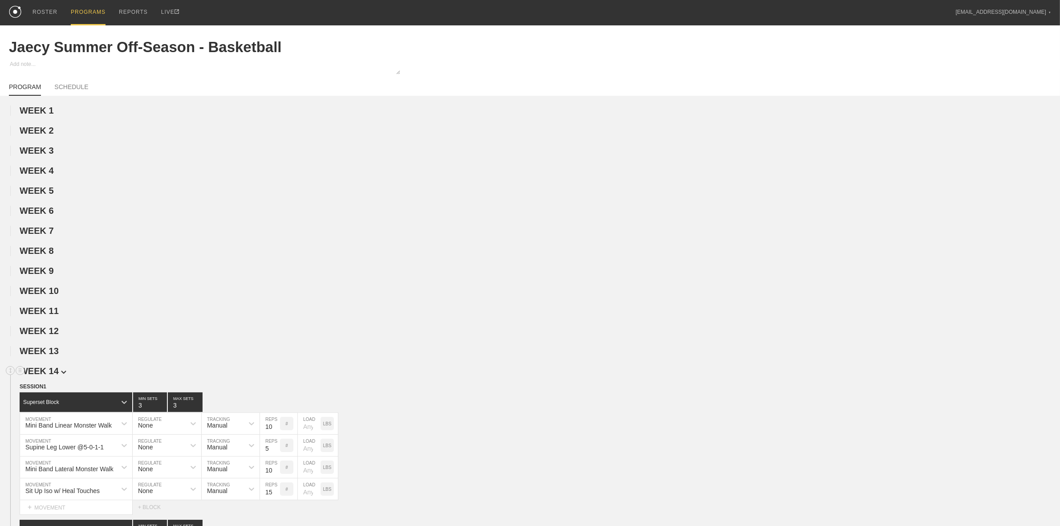
click at [48, 325] on span "WEEK 14" at bounding box center [43, 371] width 47 height 10
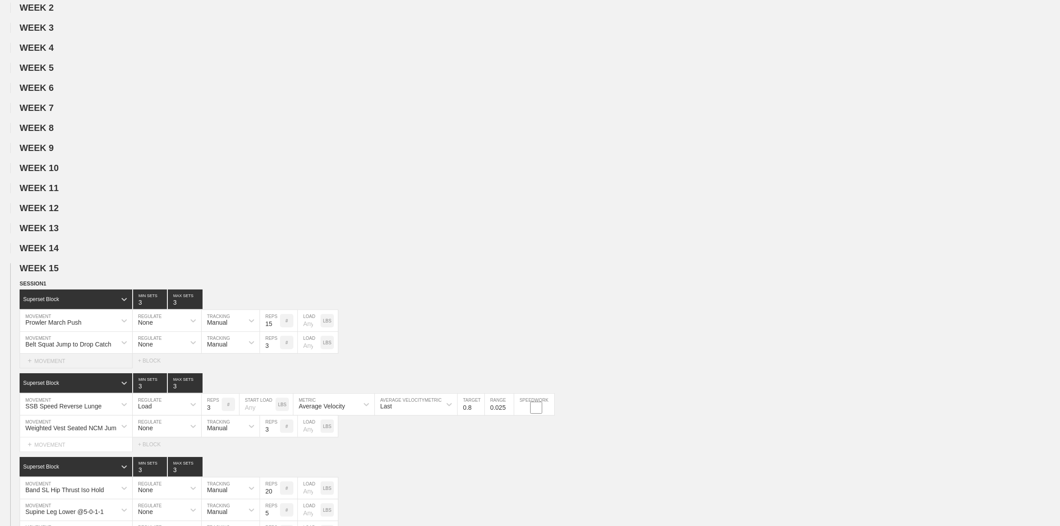
scroll to position [167, 0]
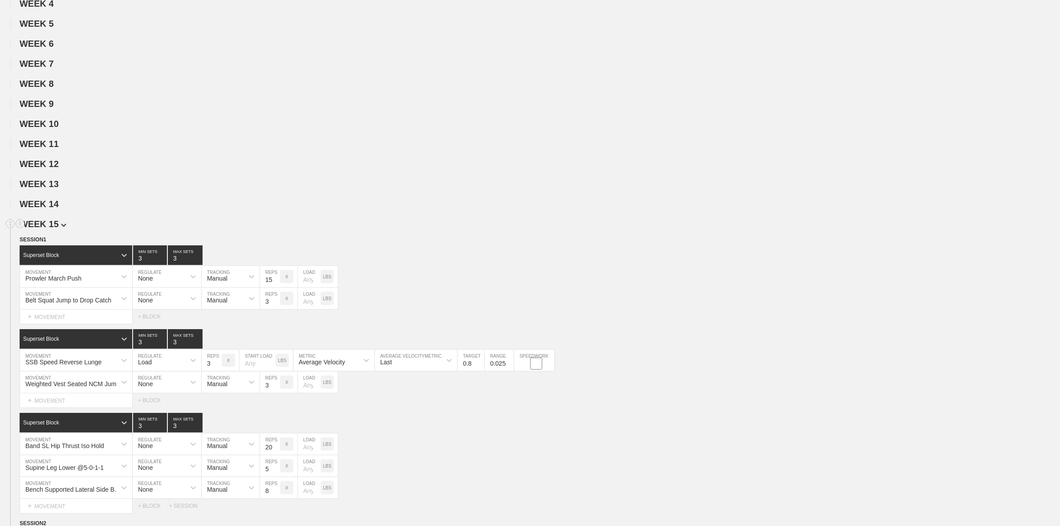
click at [52, 229] on span "WEEK 15" at bounding box center [43, 224] width 47 height 10
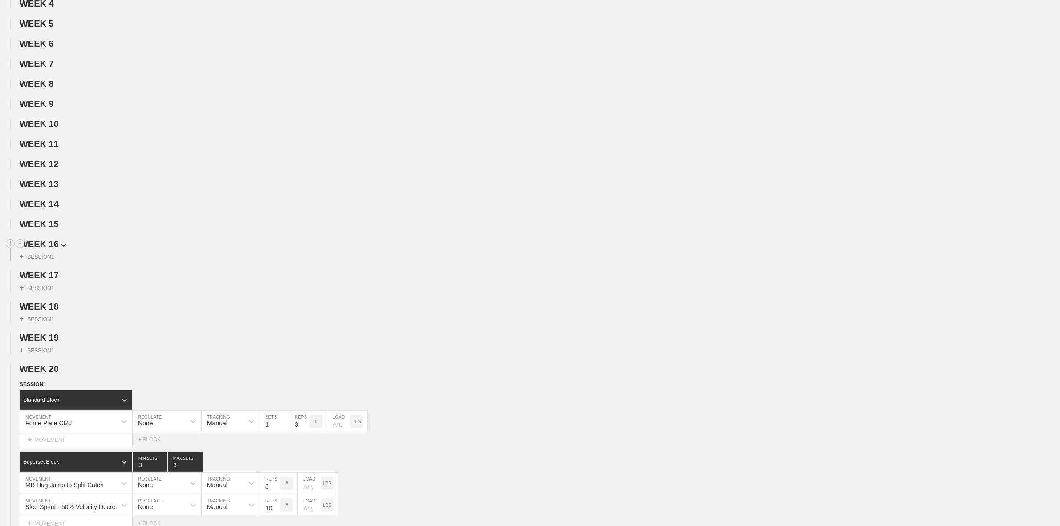
click at [52, 249] on span "WEEK 16" at bounding box center [43, 244] width 47 height 10
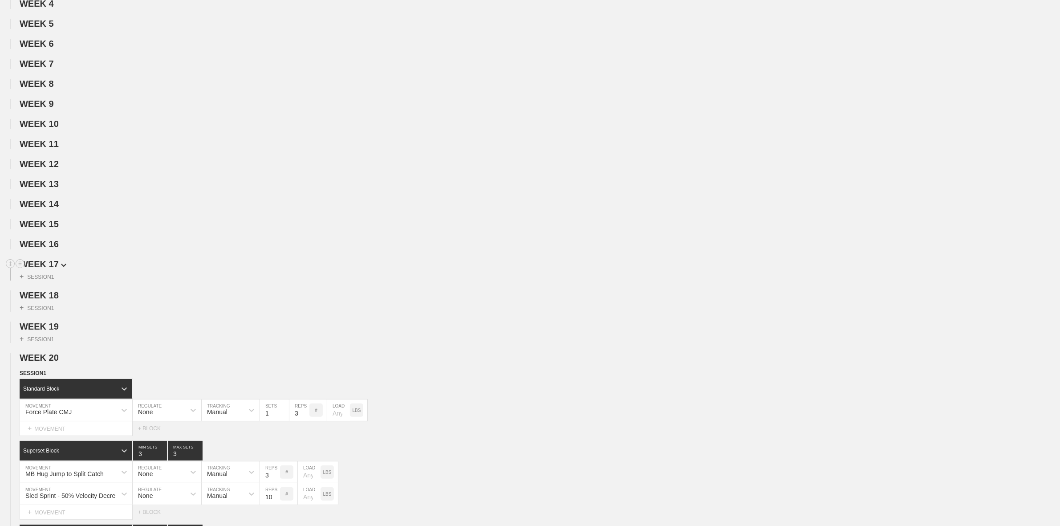
click at [51, 268] on span "WEEK 17" at bounding box center [43, 264] width 47 height 10
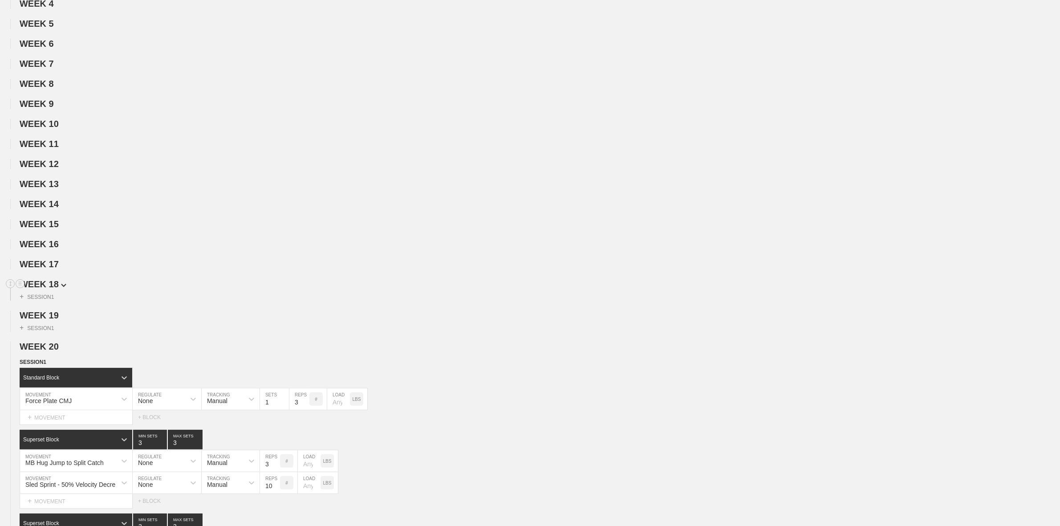
click at [47, 286] on span "WEEK 18" at bounding box center [43, 284] width 47 height 10
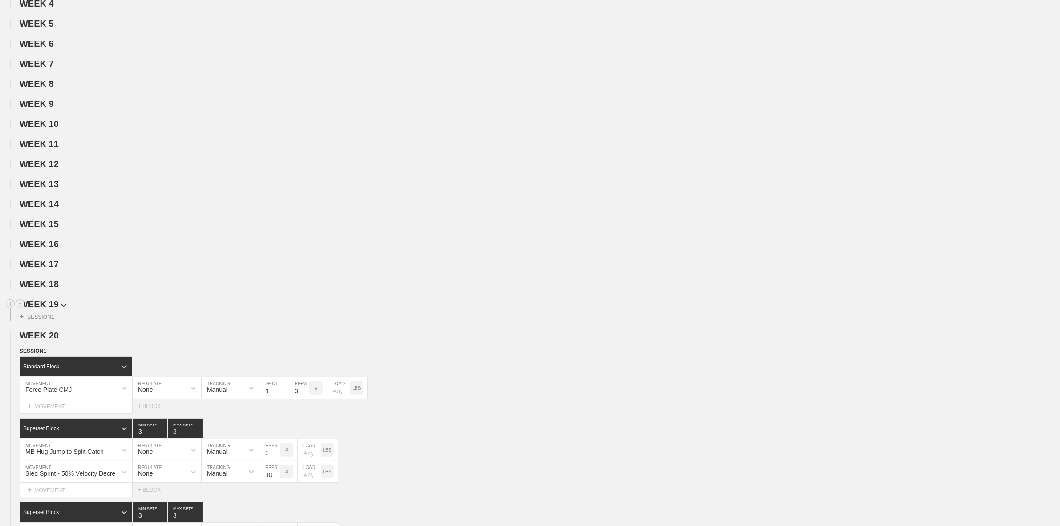
click at [48, 306] on span "WEEK 19" at bounding box center [43, 304] width 47 height 10
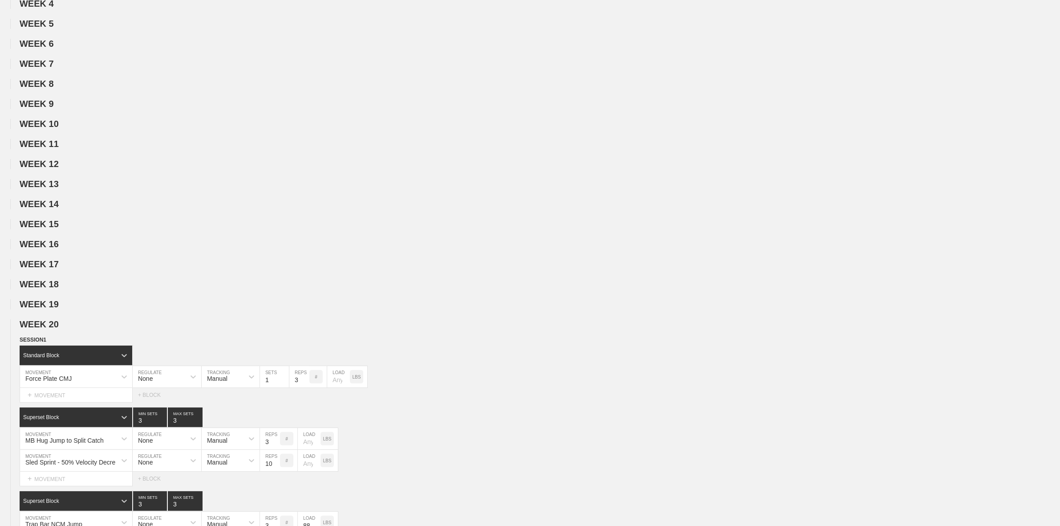
click at [41, 325] on span "WEEK 20" at bounding box center [39, 324] width 39 height 10
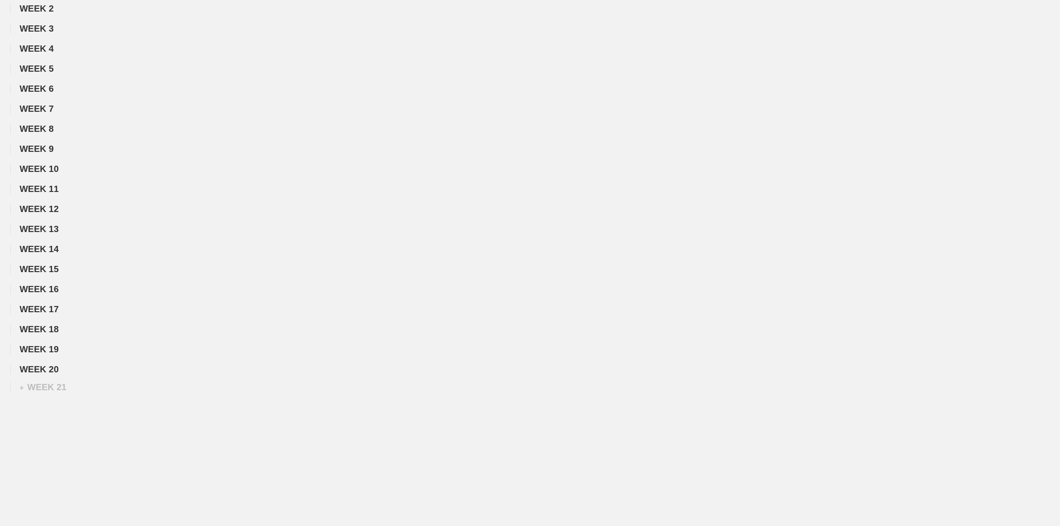
scroll to position [130, 0]
click at [63, 325] on div "WEEK 1 DUPLICATE DELETE WEEK 2 DUPLICATE DELETE WEEK 3 DUPLICATE DELETE WEEK 4 …" at bounding box center [530, 179] width 1060 height 391
click at [53, 325] on span "WEEK 20" at bounding box center [42, 369] width 45 height 10
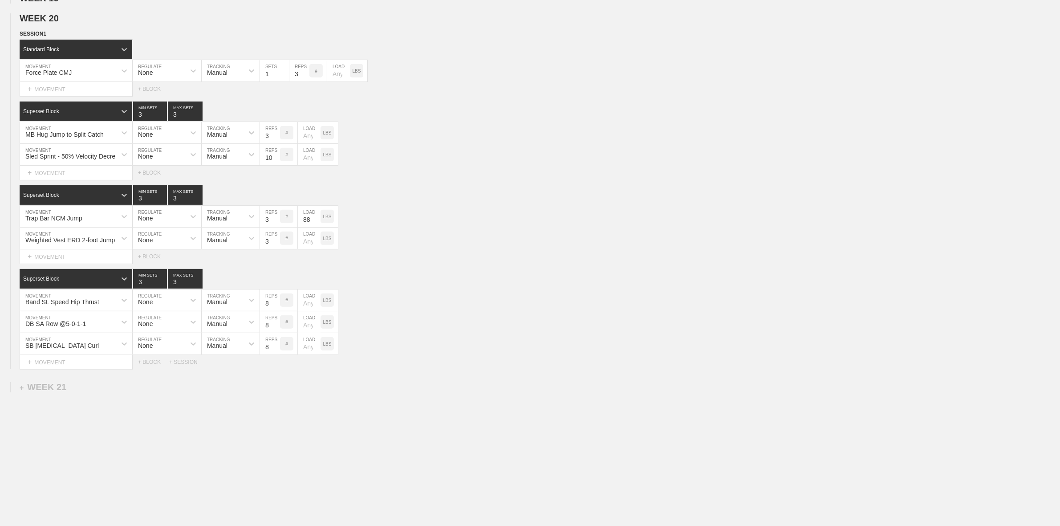
scroll to position [481, 0]
click at [182, 325] on div "+ SESSION" at bounding box center [187, 362] width 36 height 6
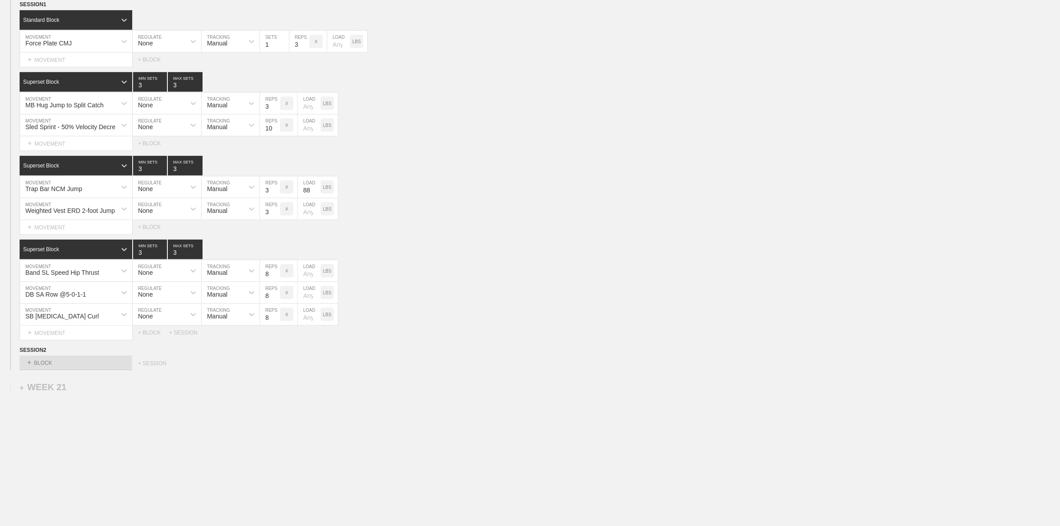
scroll to position [510, 0]
click at [61, 325] on div "+ BLOCK" at bounding box center [76, 363] width 112 height 14
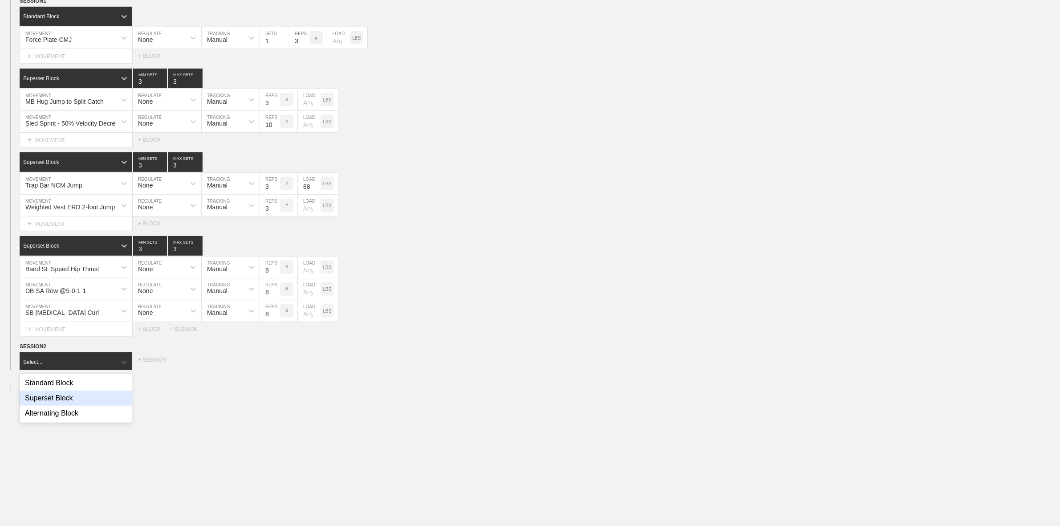
click at [59, 325] on div "Superset Block" at bounding box center [76, 397] width 112 height 15
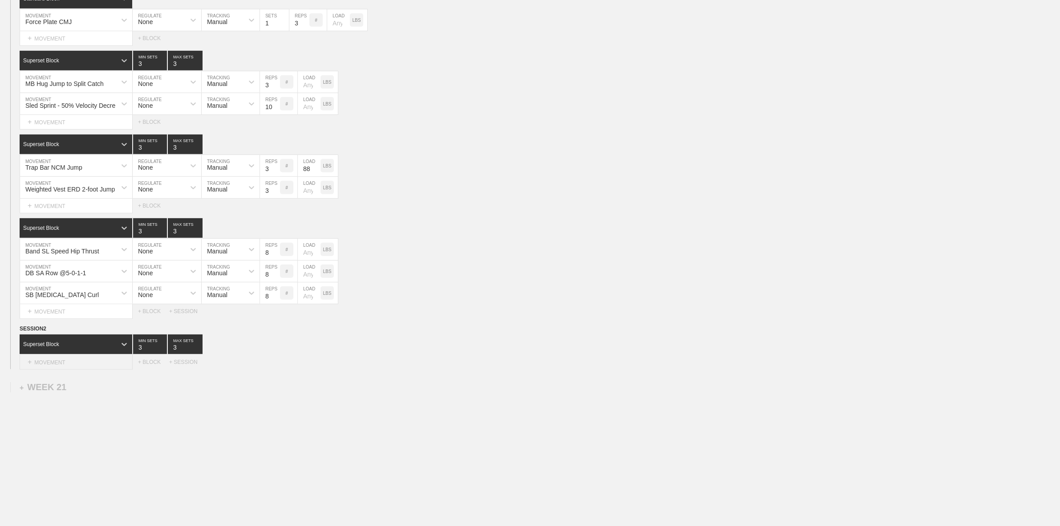
scroll to position [532, 0]
type input "2"
click at [163, 325] on input "2" at bounding box center [150, 344] width 34 height 20
click at [194, 325] on input "3" at bounding box center [185, 344] width 35 height 20
type input "2"
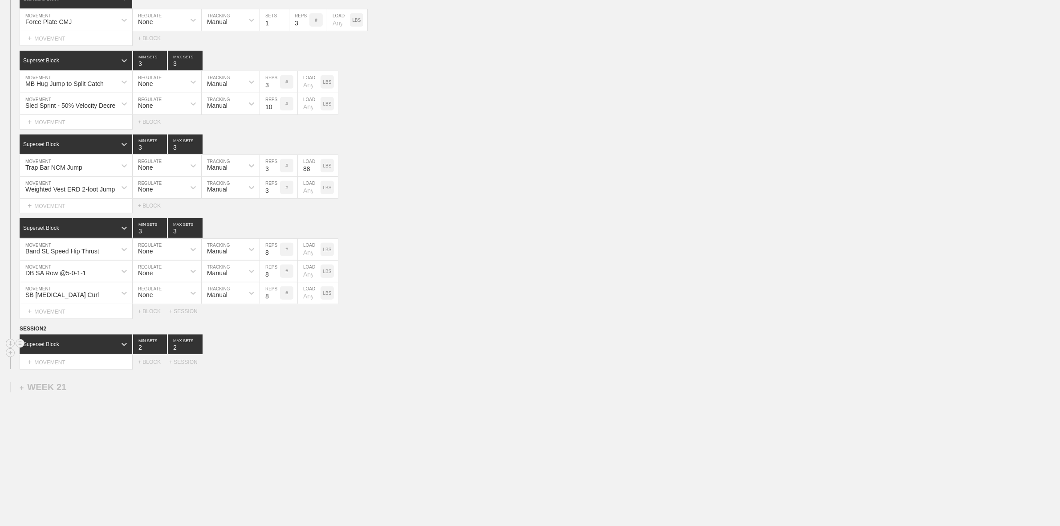
click at [199, 325] on input "2" at bounding box center [185, 344] width 35 height 20
click at [72, 325] on div "+ MOVEMENT" at bounding box center [76, 362] width 113 height 15
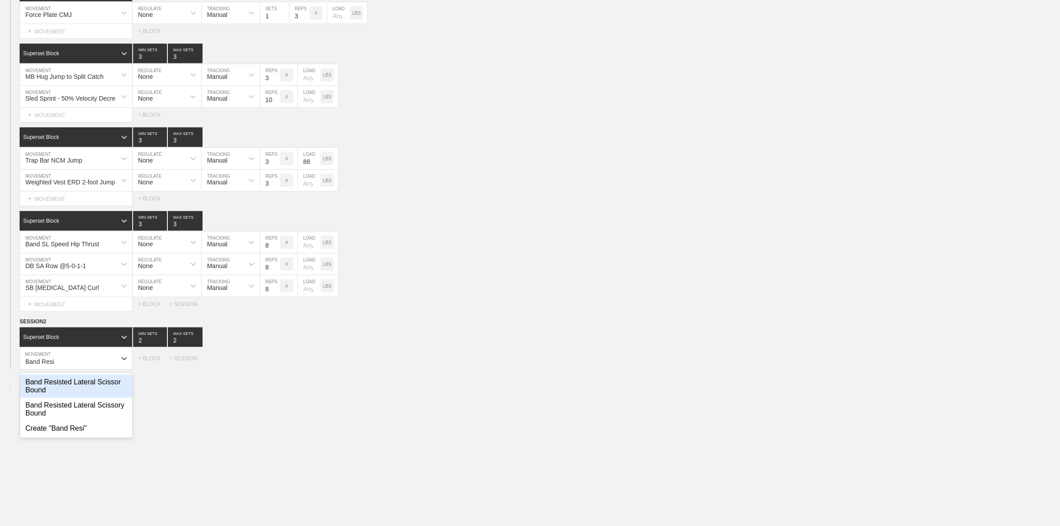
click at [80, 325] on div "Band Resisted Lateral Scissor Bound" at bounding box center [76, 385] width 112 height 23
type input "Band Resi"
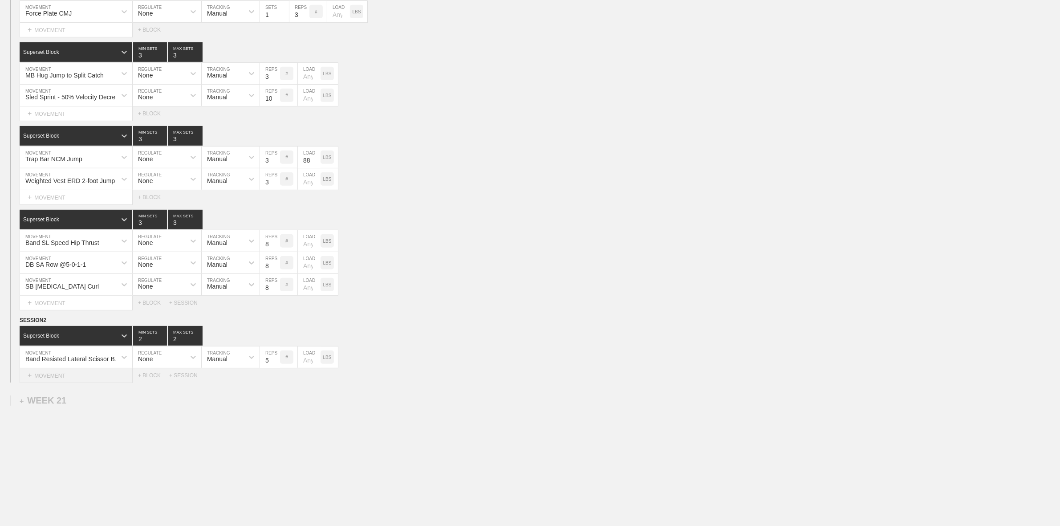
click at [76, 325] on div "+ MOVEMENT" at bounding box center [76, 375] width 113 height 15
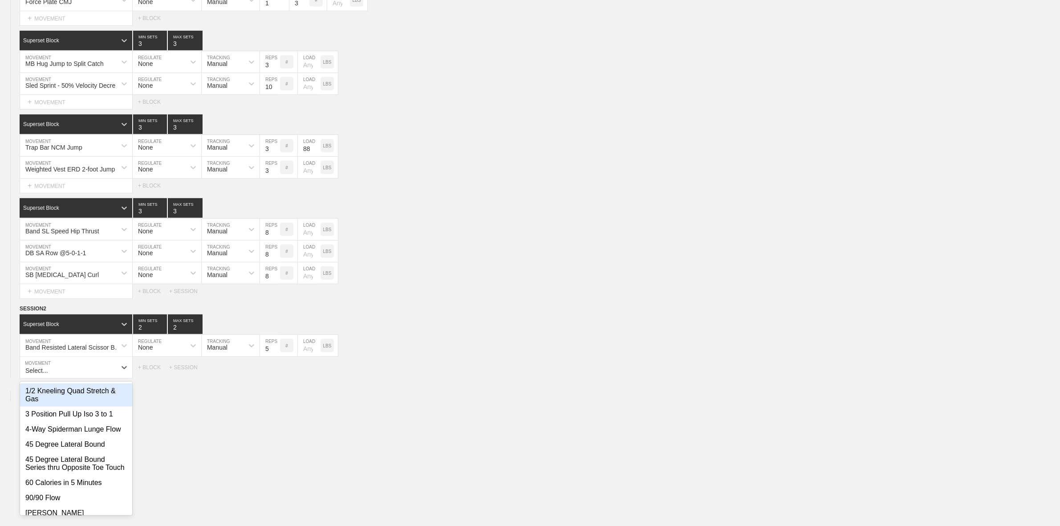
scroll to position [545, 0]
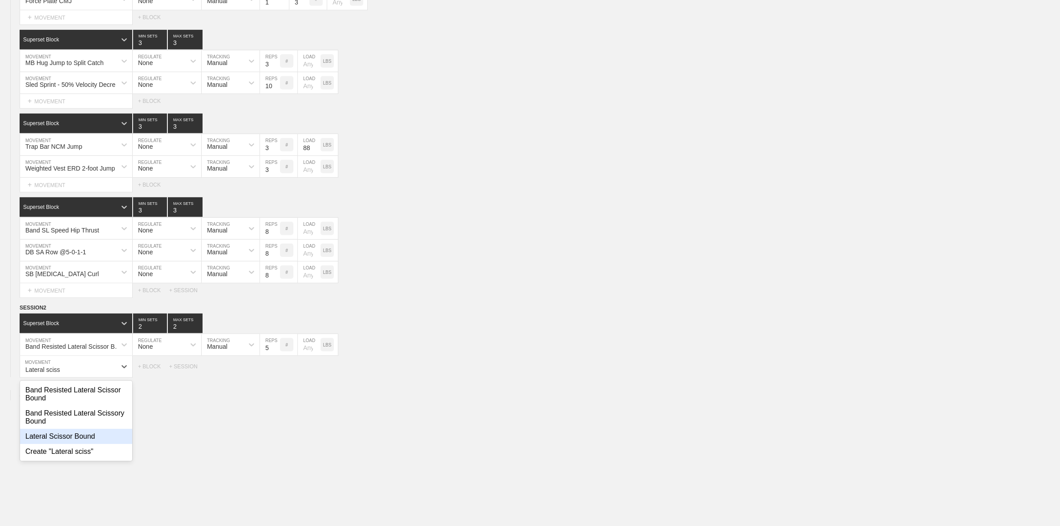
click at [73, 325] on div "Lateral Scissor Bound" at bounding box center [76, 436] width 112 height 15
type input "Lateral sciss"
click at [265, 325] on input "5" at bounding box center [270, 344] width 20 height 21
type input "15"
click at [265, 325] on input "5" at bounding box center [270, 366] width 20 height 21
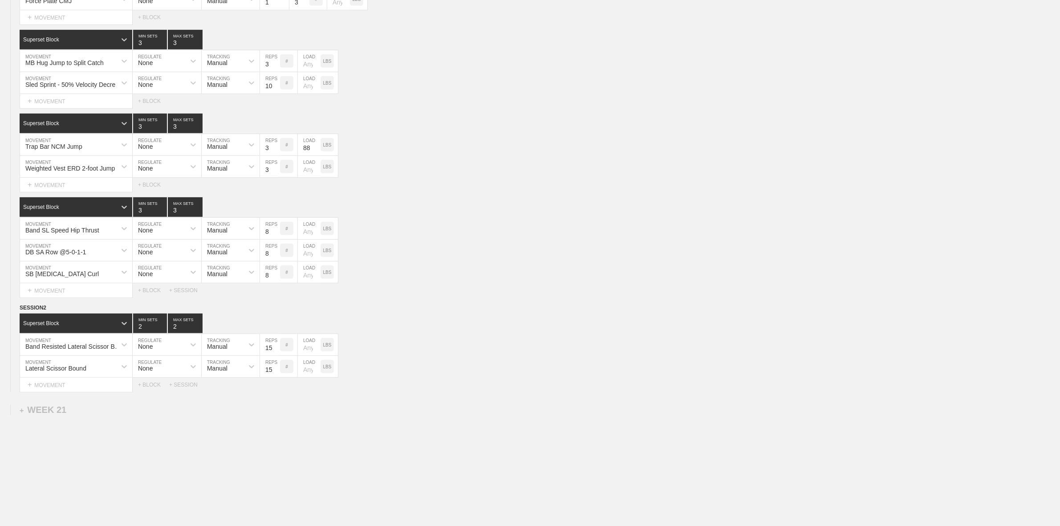
type input "15"
click at [307, 325] on div "WEEK 1 DUPLICATE DELETE WEEK 2 DUPLICATE DELETE WEEK 3 DUPLICATE DELETE WEEK 4 …" at bounding box center [530, 49] width 1060 height 997
click at [150, 325] on div "+ BLOCK" at bounding box center [153, 385] width 31 height 6
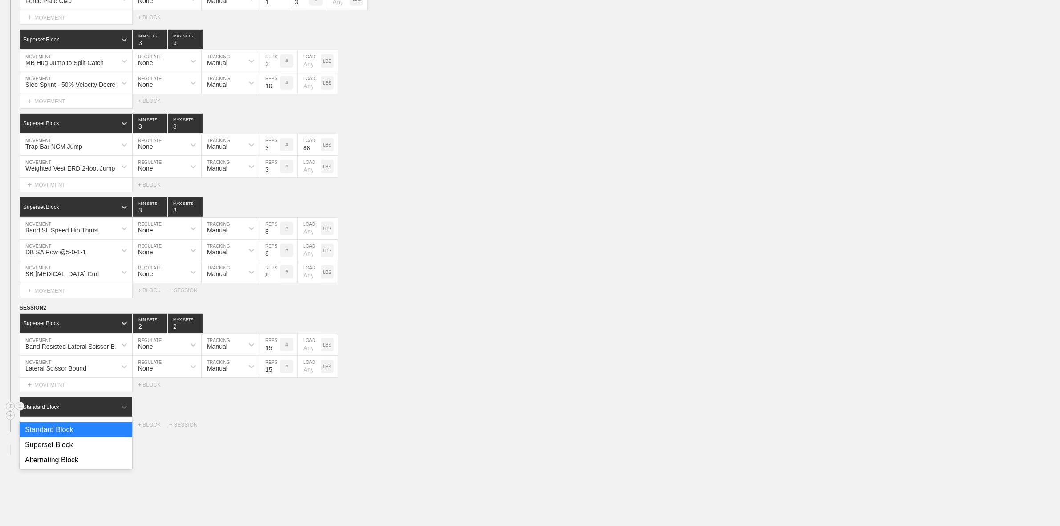
click at [52, 325] on div "Standard Block" at bounding box center [68, 407] width 97 height 8
click at [52, 325] on div "Superset Block" at bounding box center [76, 444] width 113 height 15
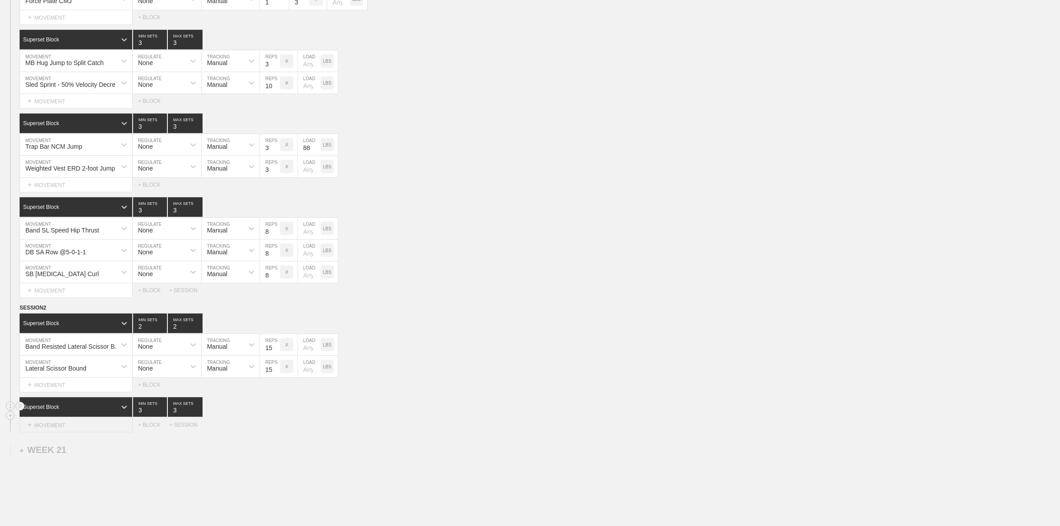
click at [50, 325] on div "+ MOVEMENT" at bounding box center [76, 425] width 113 height 15
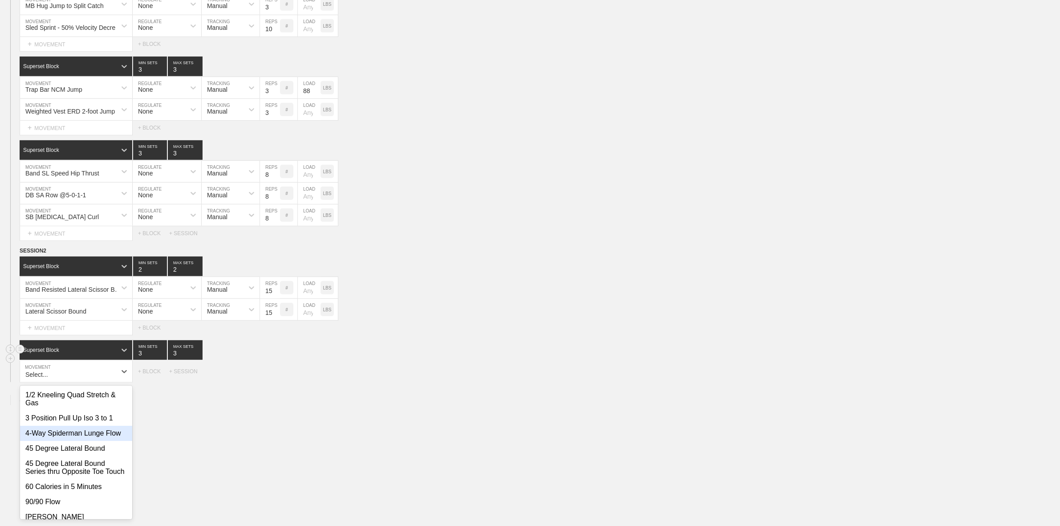
scroll to position [606, 0]
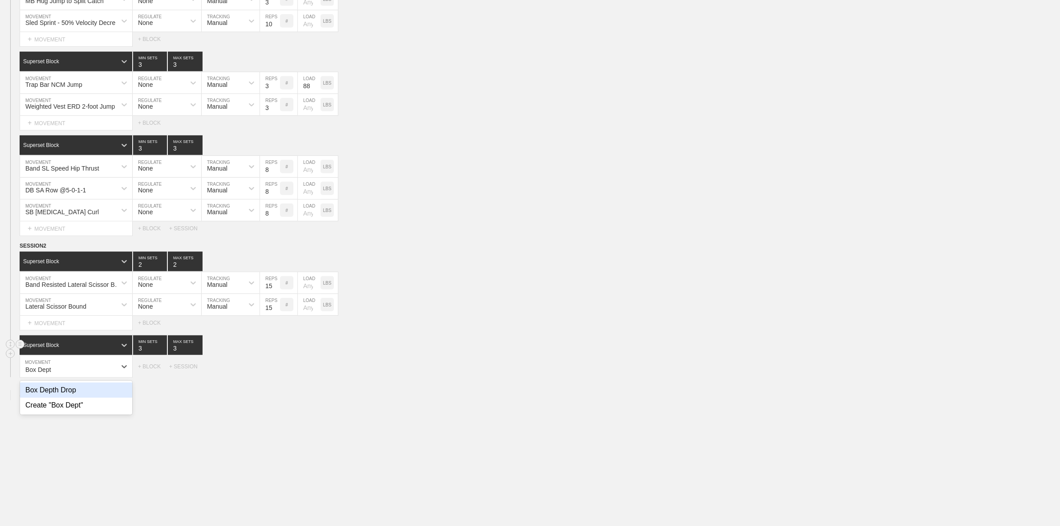
click at [61, 325] on div "Box Depth Drop" at bounding box center [76, 389] width 112 height 15
type input "Box Dept"
click at [268, 325] on input "5" at bounding box center [270, 366] width 20 height 21
type input "3"
click at [434, 325] on div "Select... MOVEMENT + MOVEMENT + BLOCK + SESSION" at bounding box center [530, 385] width 1060 height 14
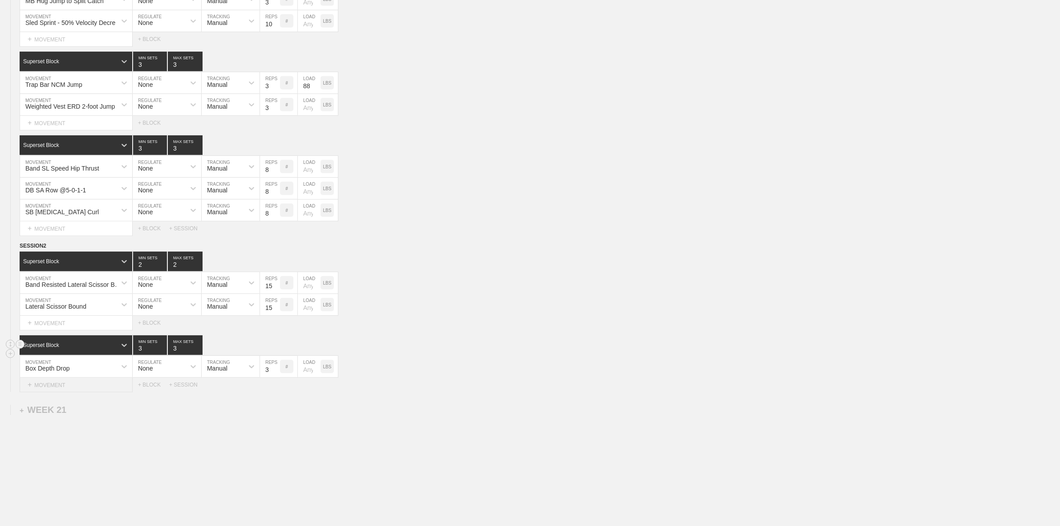
click at [43, 325] on div "+ MOVEMENT" at bounding box center [76, 385] width 113 height 15
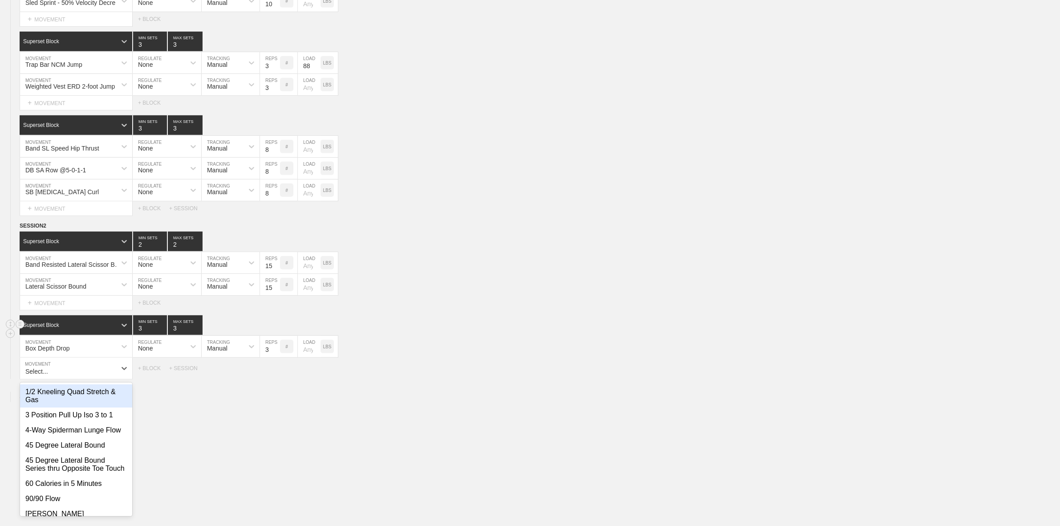
scroll to position [629, 0]
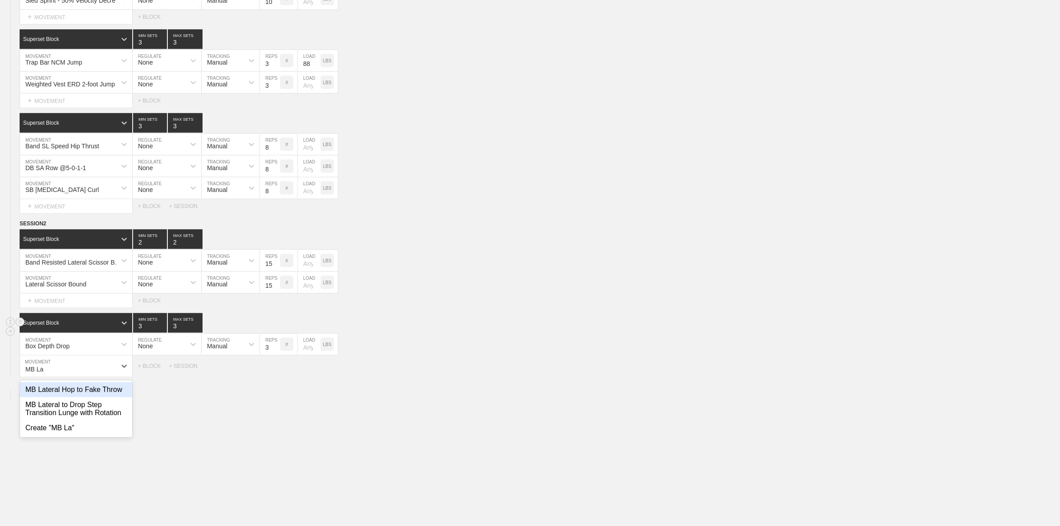
click at [43, 325] on div "MB Lateral Hop to Fake Throw" at bounding box center [76, 389] width 112 height 15
type input "MB La"
click at [62, 325] on div "MB Lateral Hop to Fake Throw" at bounding box center [67, 367] width 85 height 7
click at [317, 325] on div "WEEK 1 DUPLICATE DELETE WEEK 2 DUPLICATE DELETE WEEK 3 DUPLICATE DELETE WEEK 4 …" at bounding box center [530, 7] width 1060 height 1081
click at [49, 325] on div "MB Lateral Hop to Fake Throw" at bounding box center [67, 367] width 85 height 7
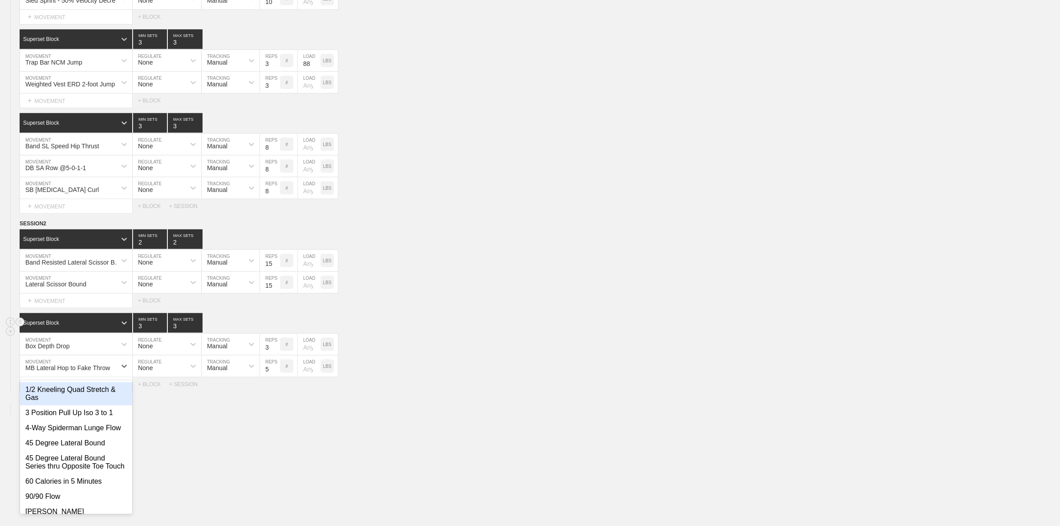
click at [219, 325] on div "WEEK 1 DUPLICATE DELETE WEEK 2 DUPLICATE DELETE WEEK 3 DUPLICATE DELETE WEEK 4 …" at bounding box center [530, 7] width 1060 height 1081
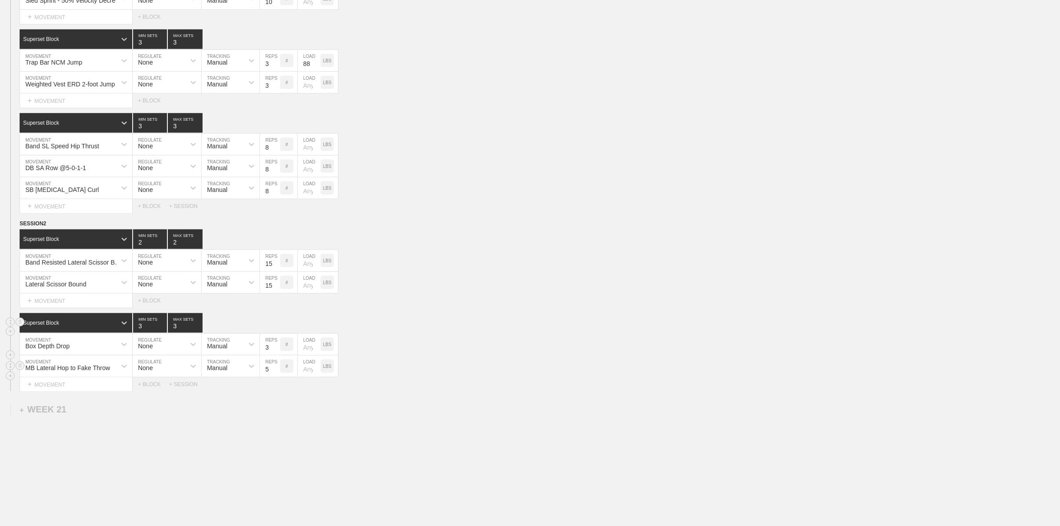
click at [261, 325] on input "5" at bounding box center [270, 365] width 20 height 21
type input "3"
click at [497, 325] on div "WEEK 1 DUPLICATE DELETE WEEK 2 DUPLICATE DELETE WEEK 3 DUPLICATE DELETE WEEK 4 …" at bounding box center [530, 7] width 1060 height 1081
click at [148, 325] on div "+ BLOCK" at bounding box center [153, 384] width 31 height 6
click at [45, 325] on div "Standard Block" at bounding box center [68, 407] width 97 height 8
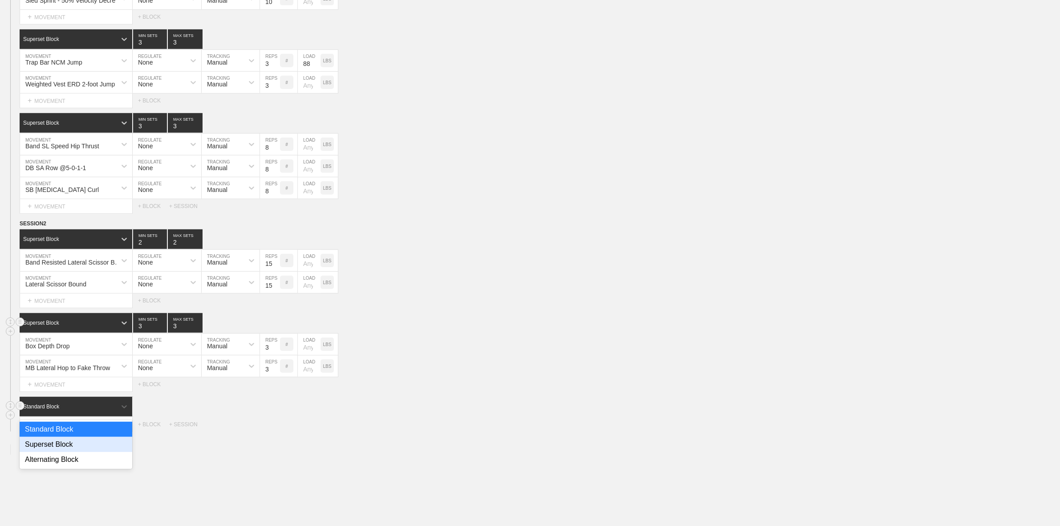
click at [41, 325] on div "Superset Block" at bounding box center [76, 444] width 113 height 15
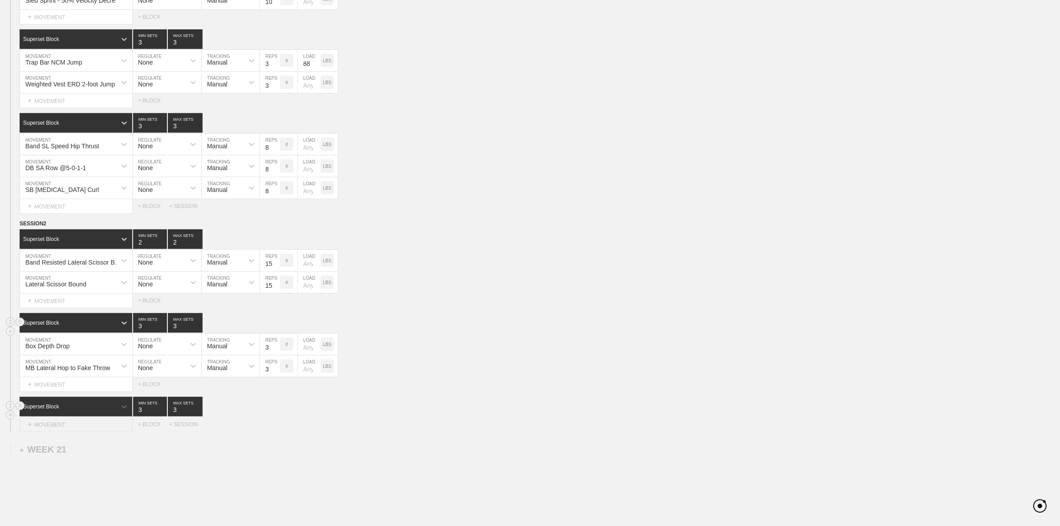
click at [45, 325] on div "+ MOVEMENT" at bounding box center [76, 424] width 113 height 15
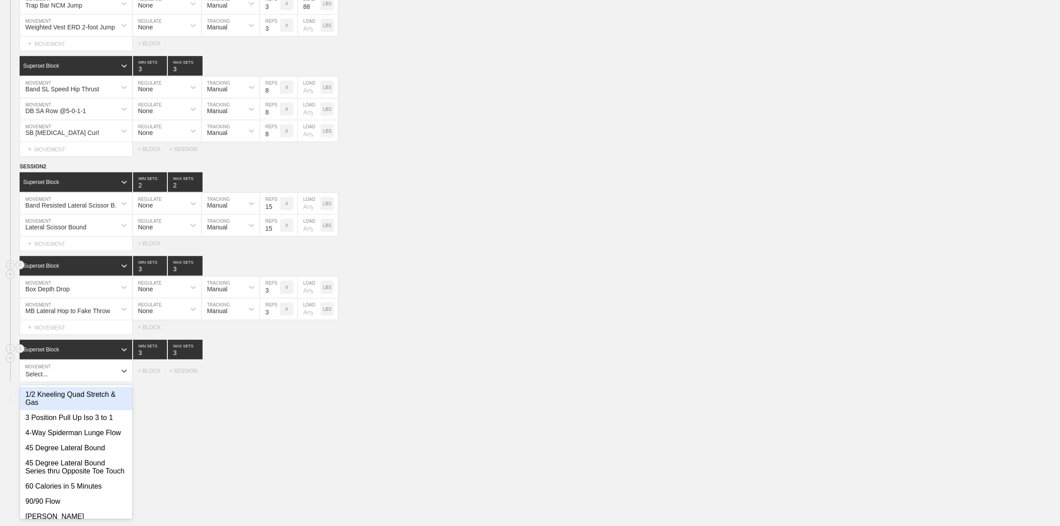
scroll to position [691, 0]
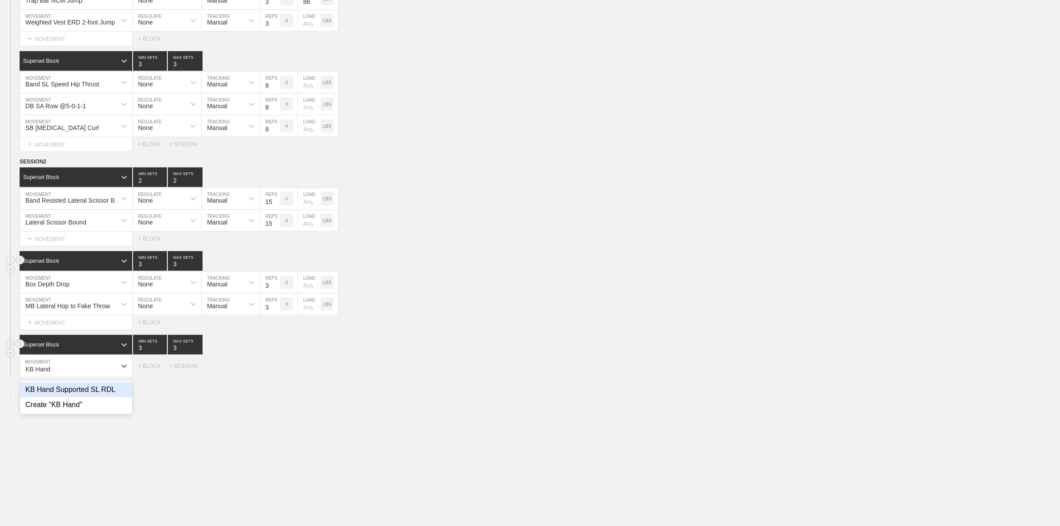
click at [85, 325] on div "KB Hand Supported SL RDL" at bounding box center [76, 389] width 112 height 15
type input "KB Hand"
click at [325, 325] on p "LBS" at bounding box center [327, 366] width 8 height 5
click at [307, 325] on input "number" at bounding box center [309, 365] width 23 height 21
type input "70"
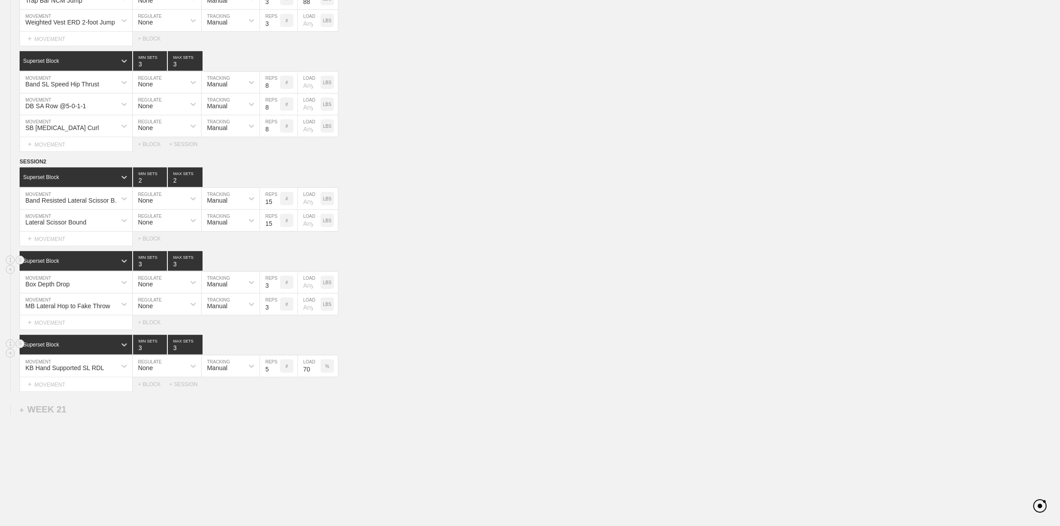
click at [470, 325] on div "Superset Block 3 MIN SETS 3 MAX SETS" at bounding box center [540, 345] width 1041 height 20
click at [56, 325] on div "+ MOVEMENT" at bounding box center [76, 384] width 113 height 15
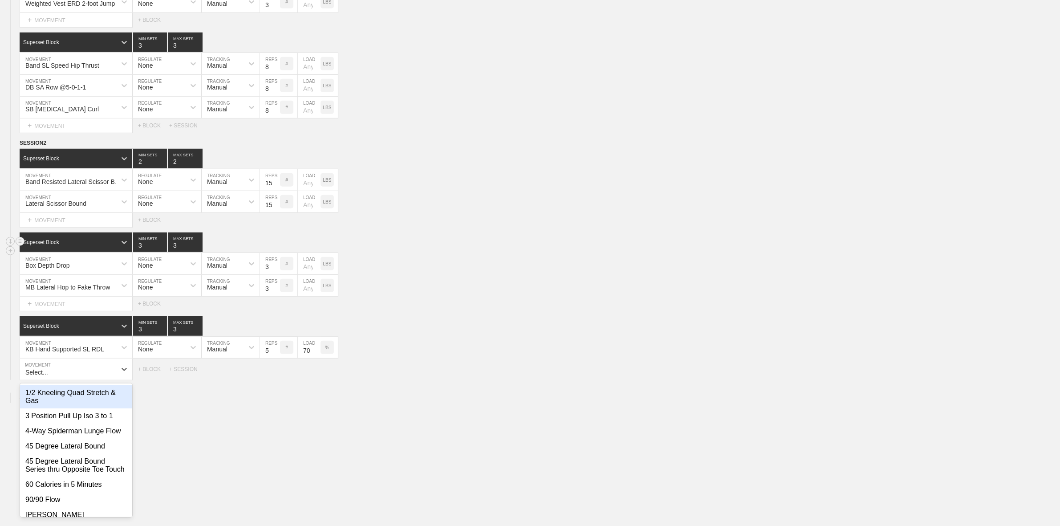
scroll to position [712, 0]
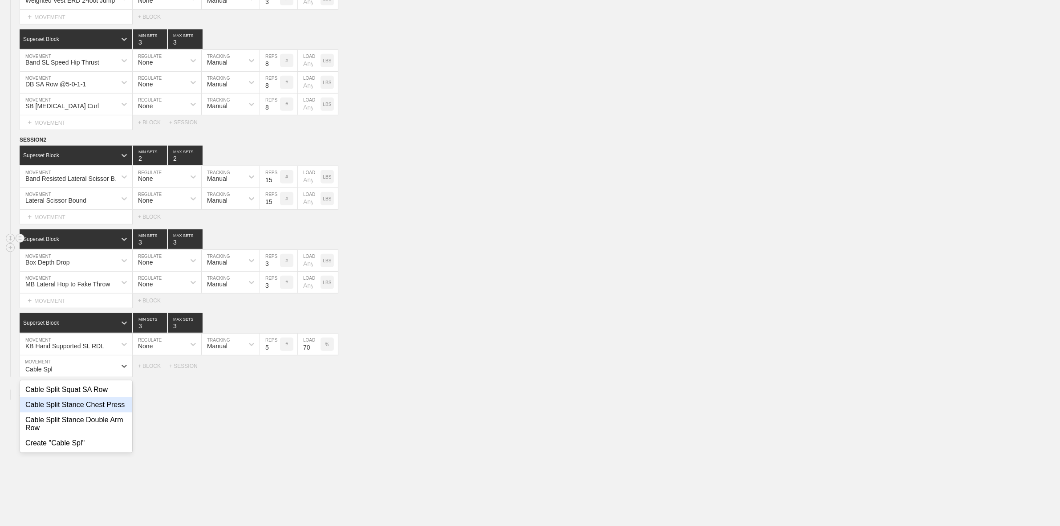
click at [70, 325] on div "Cable Split Stance Chest Press" at bounding box center [76, 404] width 112 height 15
type input "Cable Spl"
click at [270, 325] on input "5" at bounding box center [270, 365] width 20 height 21
type input "8"
click at [47, 325] on div "+ MOVEMENT" at bounding box center [76, 384] width 113 height 15
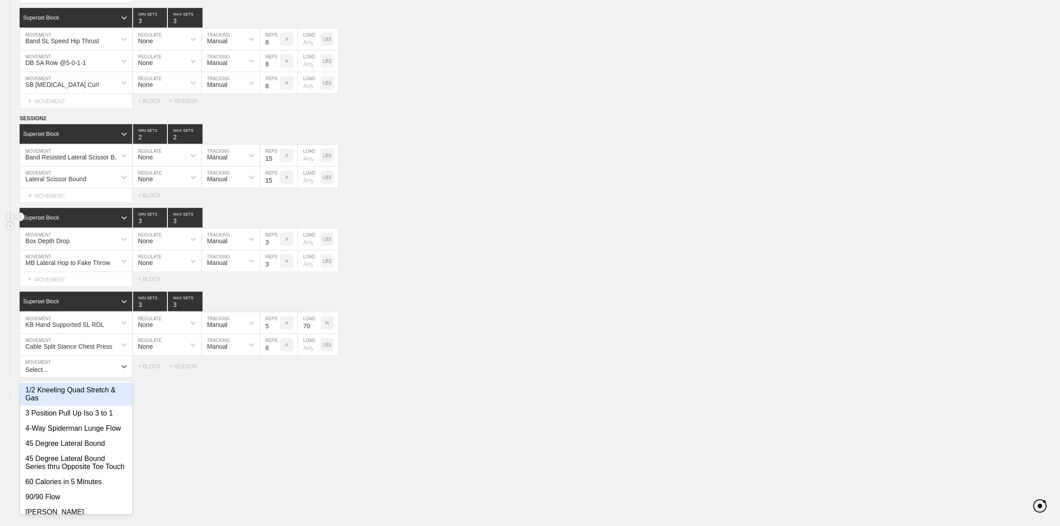
scroll to position [735, 0]
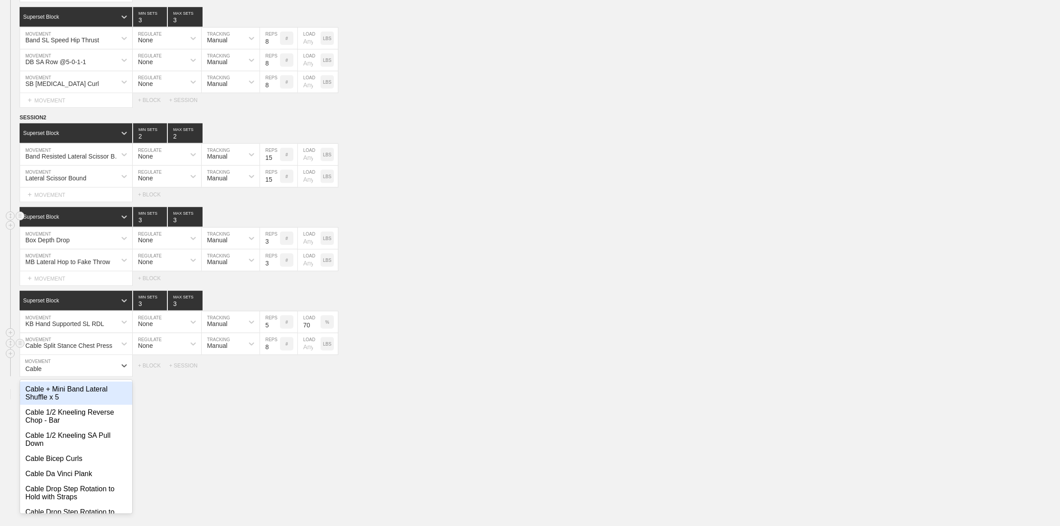
type input "Cable"
click at [75, 325] on div "Cable Split Stance Chest Press" at bounding box center [68, 343] width 96 height 15
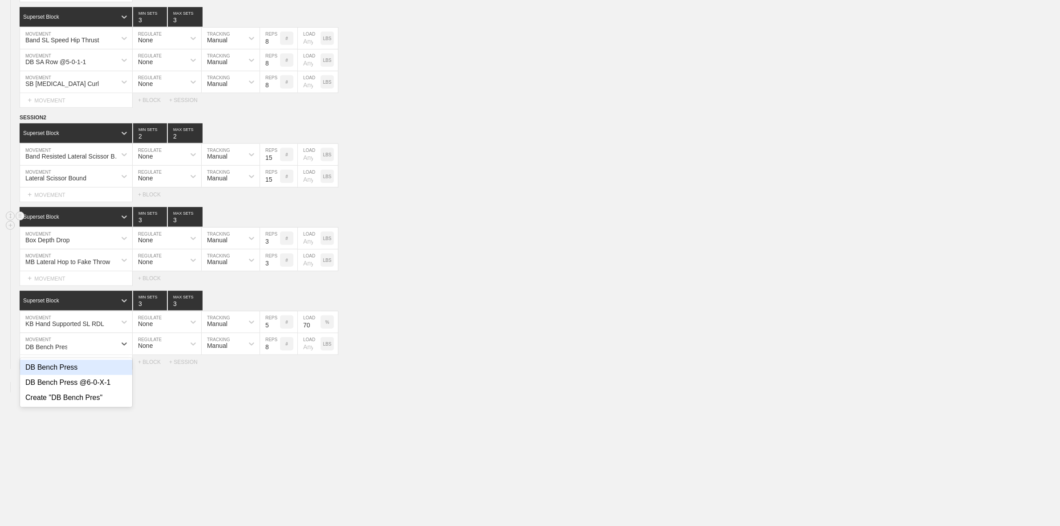
type input "DB Bench Press"
click at [270, 325] on input "8" at bounding box center [270, 343] width 20 height 21
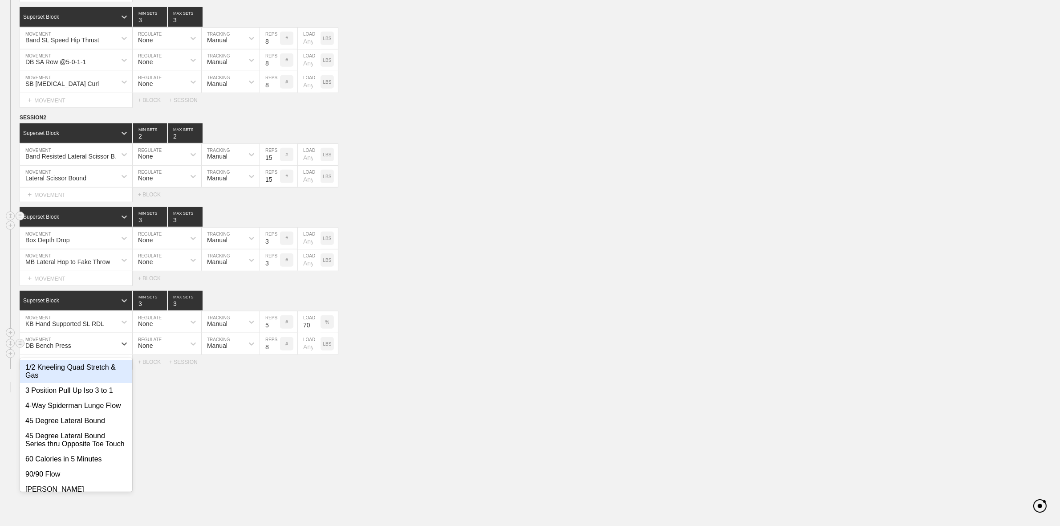
click at [69, 325] on div "DB Bench Press" at bounding box center [68, 343] width 96 height 15
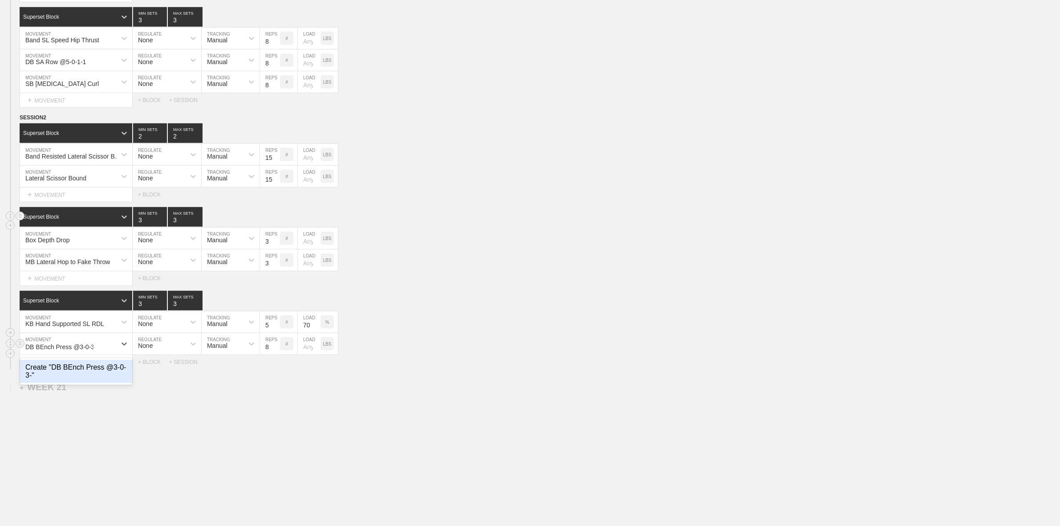
type input "DB BEnch Press @3-0-3-0"
click at [69, 325] on div "Create "DB BEnch Press @3-0-3-0"" at bounding box center [76, 371] width 112 height 23
click at [269, 325] on input "8" at bounding box center [270, 343] width 20 height 21
click at [390, 325] on div "DB BEnch Press @3-0-3-0 MOVEMENT None REGULATE Manual TRACKING 8 REPS # LOAD LBS" at bounding box center [530, 344] width 1060 height 22
click at [55, 325] on div "+ MOVEMENT" at bounding box center [76, 362] width 113 height 15
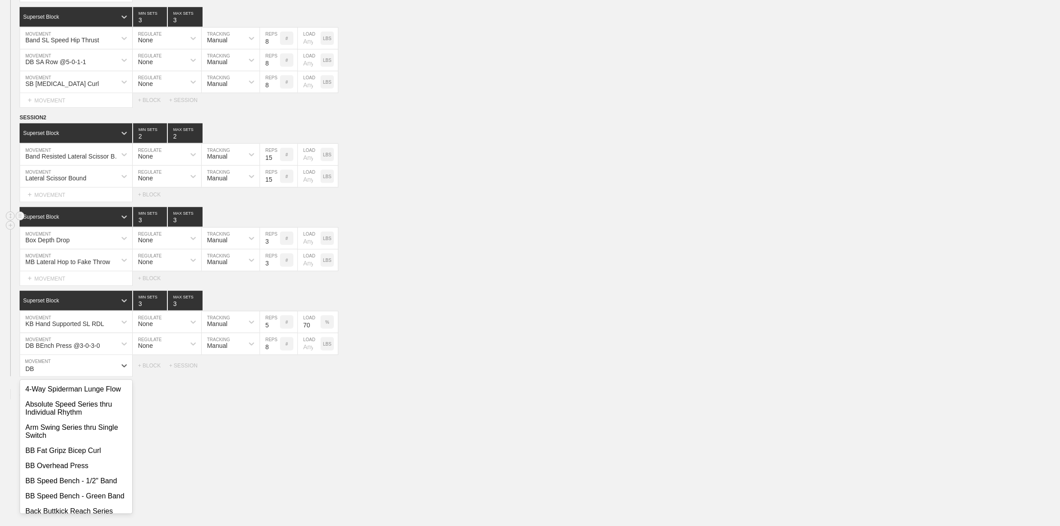
type input "D"
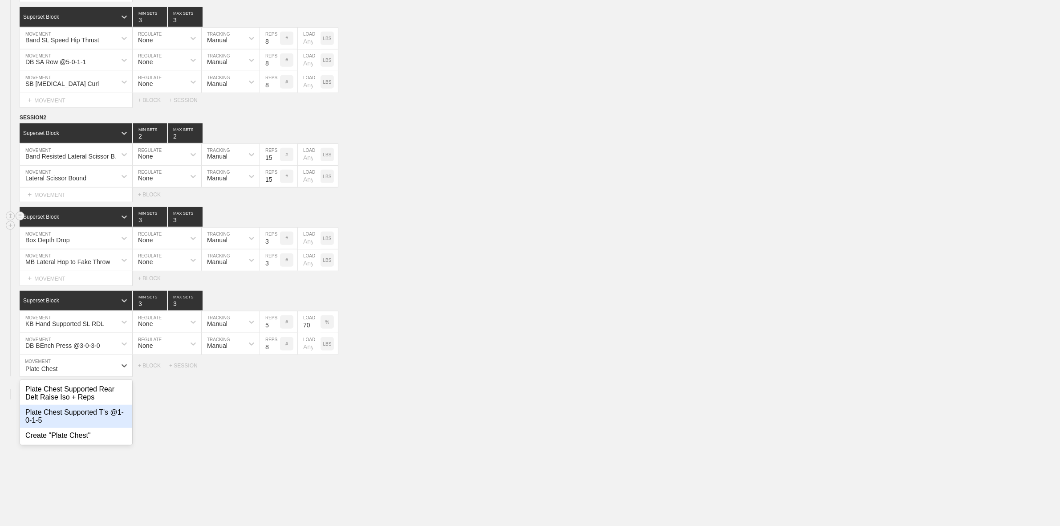
click at [81, 325] on div "Plate Chest Supported T's @1-0-1-5" at bounding box center [76, 416] width 112 height 23
type input "Plate Chest"
click at [266, 325] on input "5" at bounding box center [270, 365] width 20 height 21
click at [510, 325] on div "Select... MOVEMENT + MOVEMENT + BLOCK + SESSION" at bounding box center [530, 384] width 1060 height 14
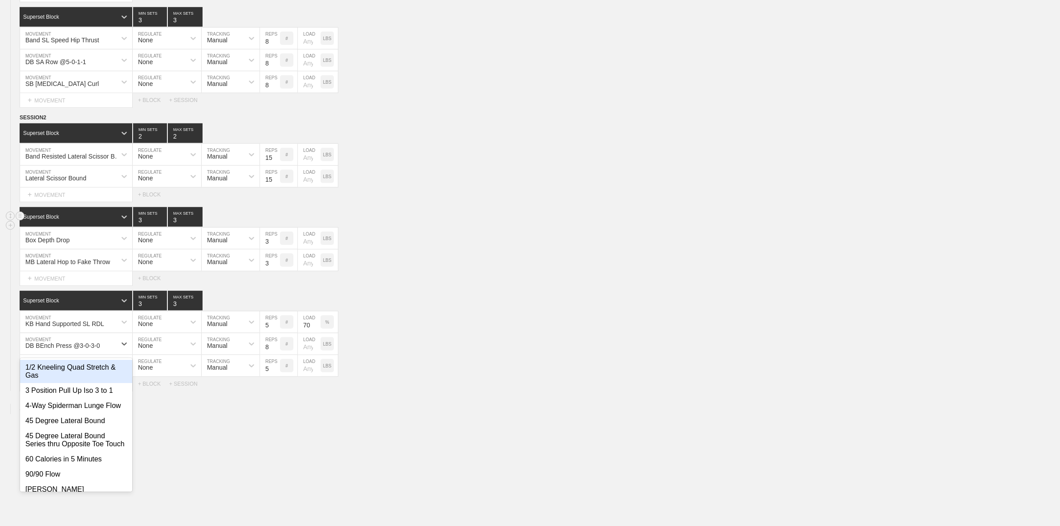
click at [47, 325] on div "DB BEnch Press @3-0-3-0" at bounding box center [62, 345] width 75 height 7
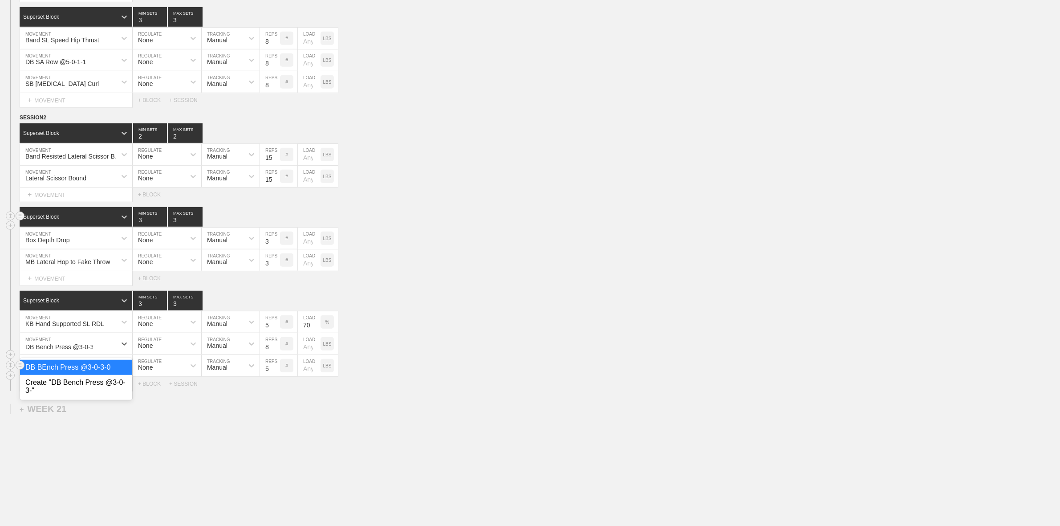
type input "DB Bench Press @3-0-3-0"
click at [594, 325] on div "option DB BEnch Press @3-0-3-0, selected. 0 results available. Select is focuse…" at bounding box center [530, 344] width 1060 height 22
click at [59, 325] on div "+ MOVEMENT" at bounding box center [76, 384] width 113 height 15
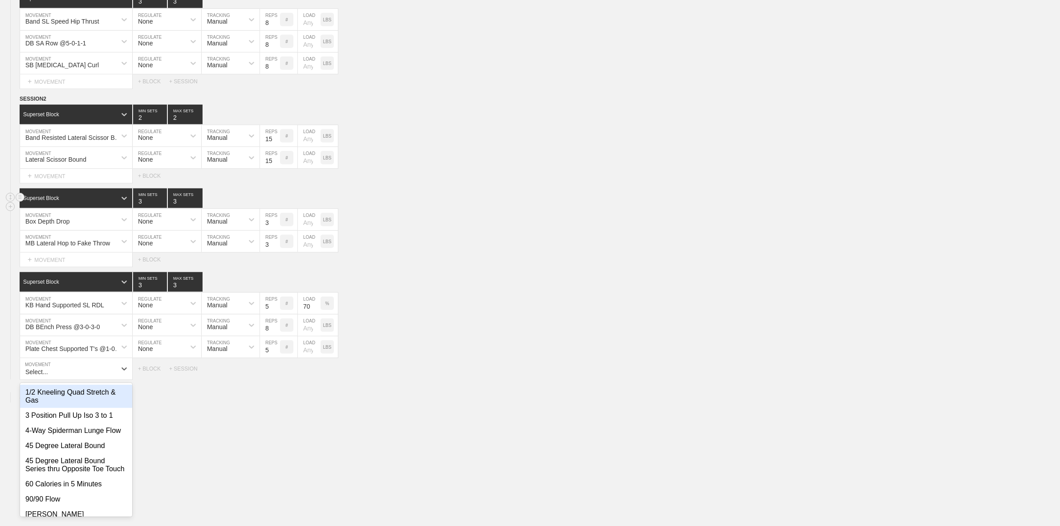
scroll to position [756, 0]
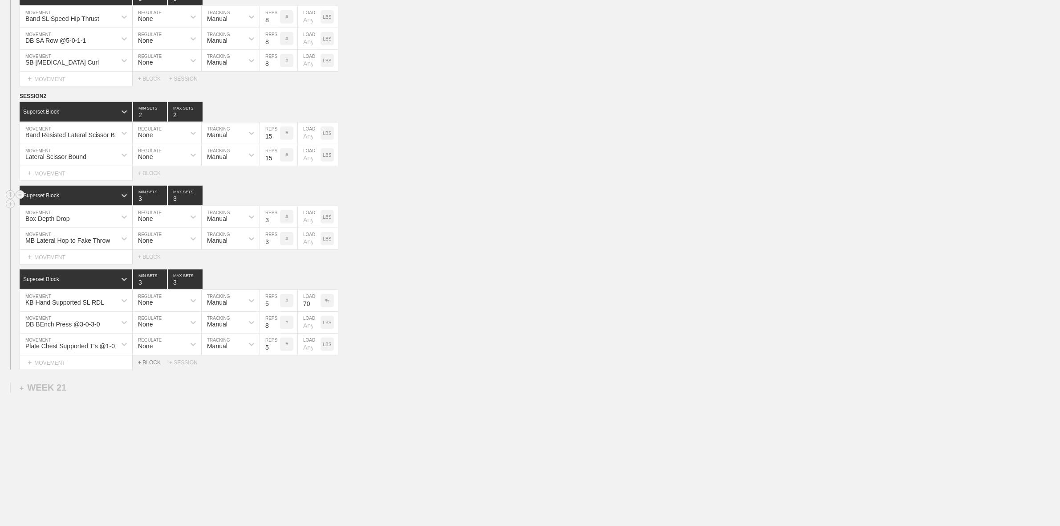
click at [143, 325] on div "+ BLOCK" at bounding box center [153, 362] width 31 height 6
click at [72, 325] on div "Standard Block" at bounding box center [68, 385] width 97 height 8
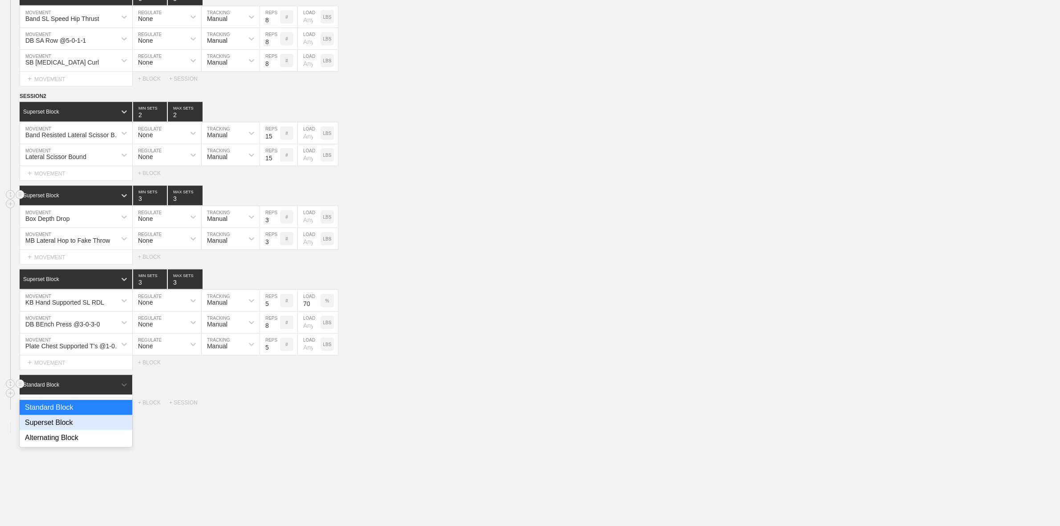
click at [53, 325] on div "Superset Block" at bounding box center [76, 422] width 113 height 15
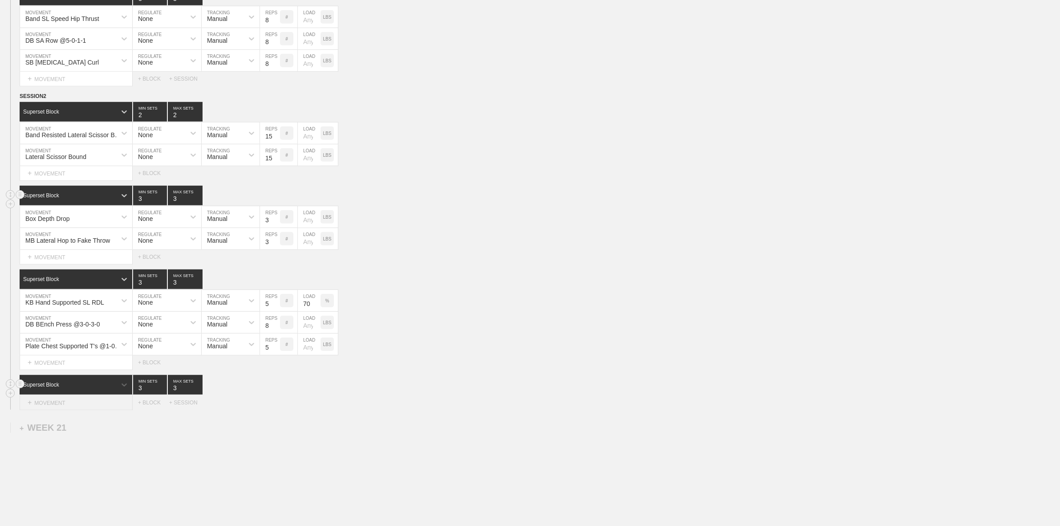
click at [63, 325] on div "+ MOVEMENT" at bounding box center [76, 402] width 113 height 15
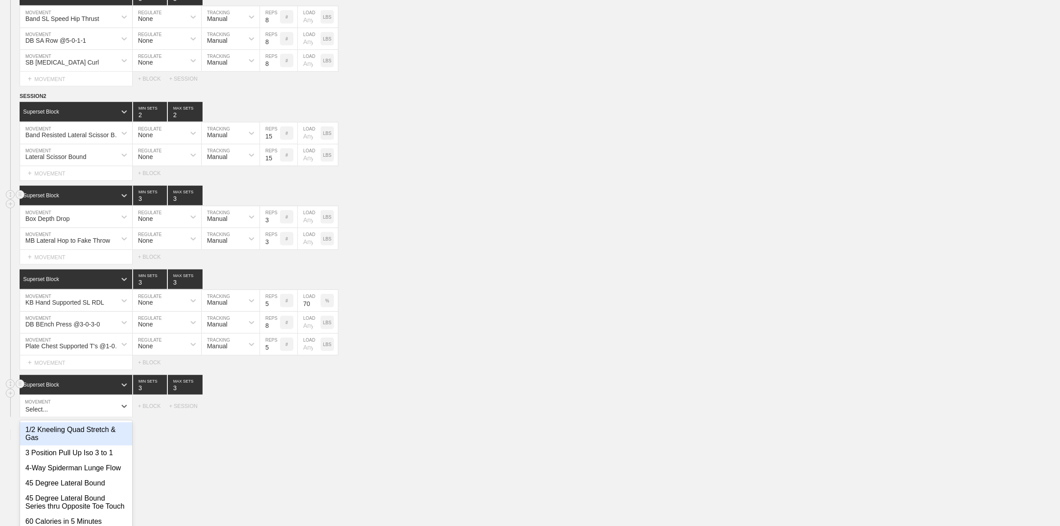
scroll to position [796, 0]
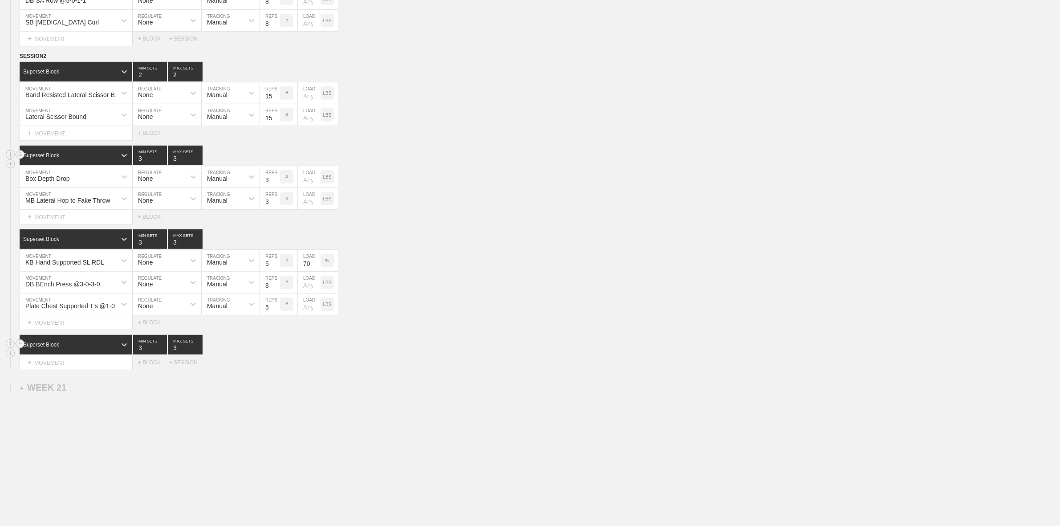
click at [163, 325] on input "3" at bounding box center [150, 345] width 34 height 20
type input "2"
click at [165, 325] on input "2" at bounding box center [150, 345] width 34 height 20
type input "2"
click at [195, 325] on input "2" at bounding box center [185, 345] width 35 height 20
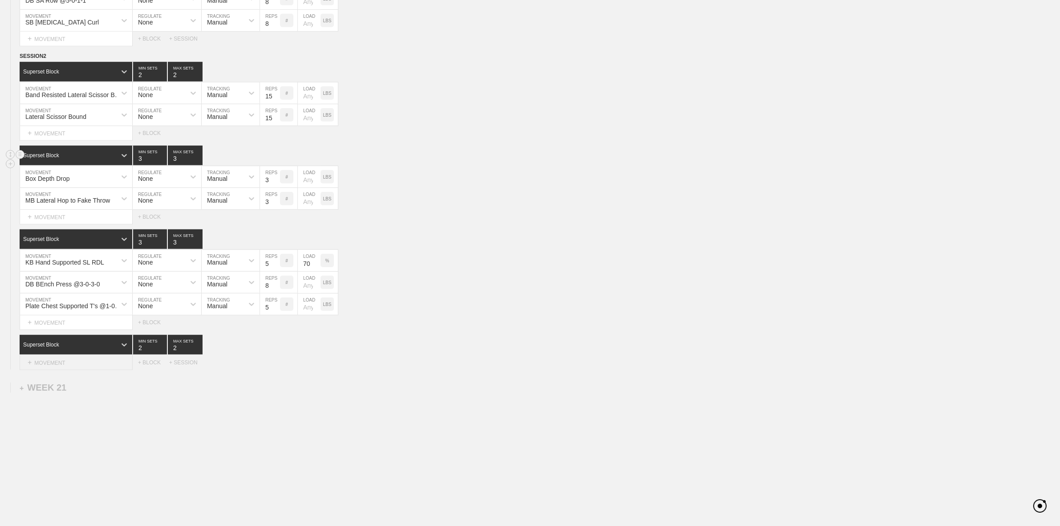
click at [76, 325] on div "+ MOVEMENT" at bounding box center [76, 362] width 113 height 15
click at [47, 325] on div "Deadbugs" at bounding box center [76, 404] width 112 height 15
type input "Deadbu"
click at [144, 325] on div "+ BLOCK" at bounding box center [153, 384] width 31 height 6
click at [84, 325] on div "+ MOVEMENT" at bounding box center [76, 384] width 113 height 15
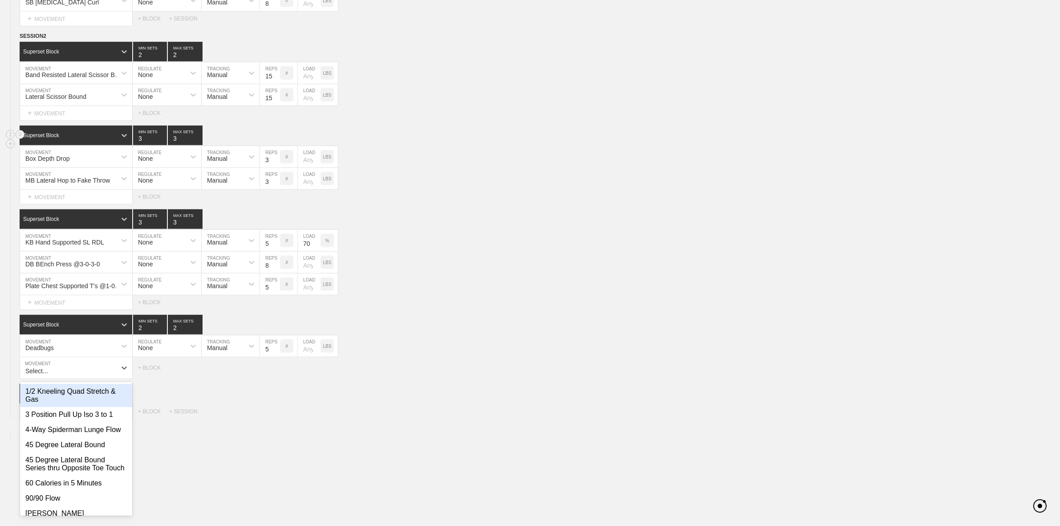
scroll to position [818, 0]
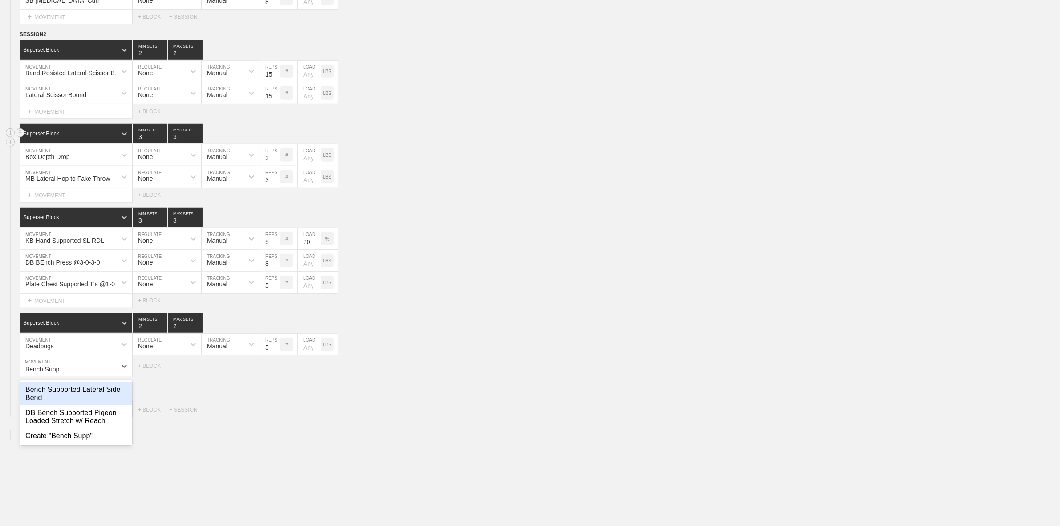
click at [92, 325] on div "Bench Supported Lateral Side Bend" at bounding box center [76, 393] width 112 height 23
type input "Bench Supp"
click at [416, 325] on div "Bench Supported Lateral Side Bend MOVEMENT None REGULATE Manual TRACKING 5 REPS…" at bounding box center [530, 366] width 1060 height 22
click at [275, 325] on div "Standard Block" at bounding box center [540, 407] width 1041 height 20
click at [24, 325] on circle at bounding box center [20, 406] width 10 height 10
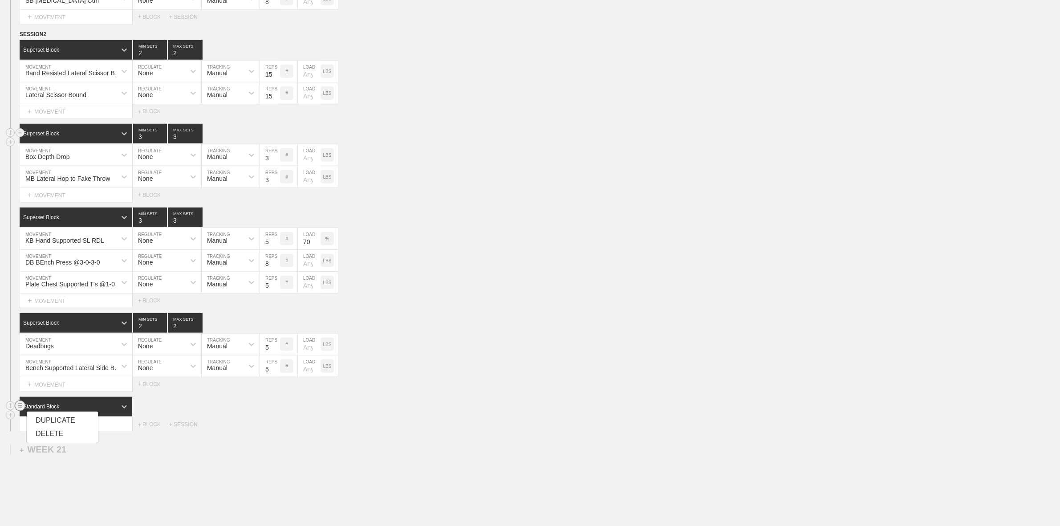
click at [45, 325] on div "DELETE" at bounding box center [62, 433] width 71 height 13
click at [309, 270] on input "number" at bounding box center [309, 260] width 23 height 21
type input "15"
click at [373, 266] on div "DB BEnch Press @3-0-3-0 MOVEMENT None REGULATE Manual TRACKING 8 REPS # 15 LOAD…" at bounding box center [530, 261] width 1060 height 22
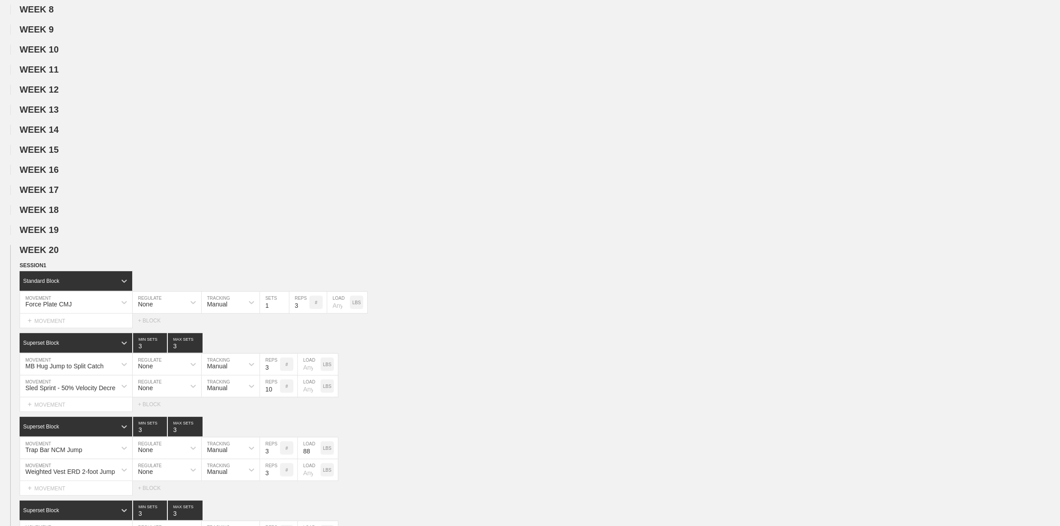
scroll to position [0, 0]
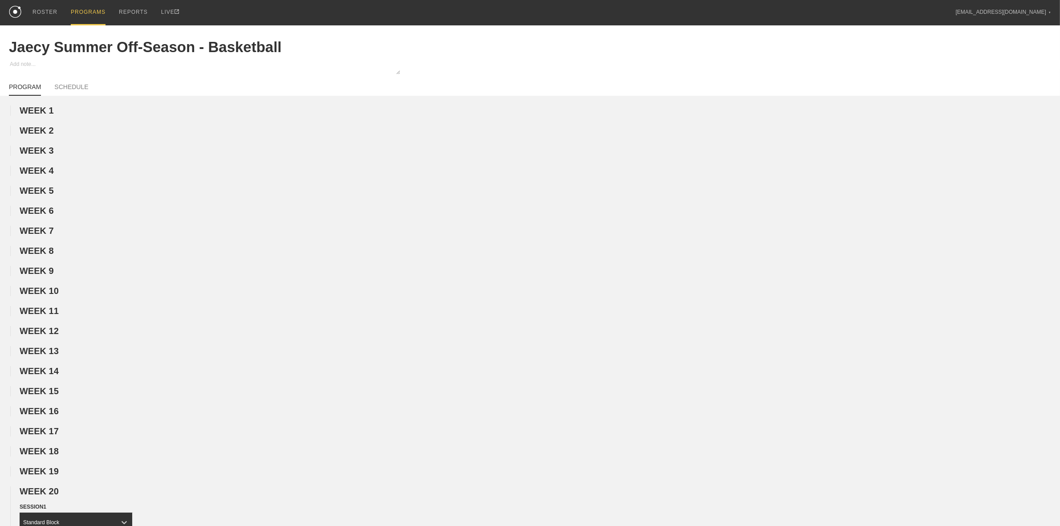
click at [85, 12] on div "PROGRAMS" at bounding box center [88, 12] width 35 height 25
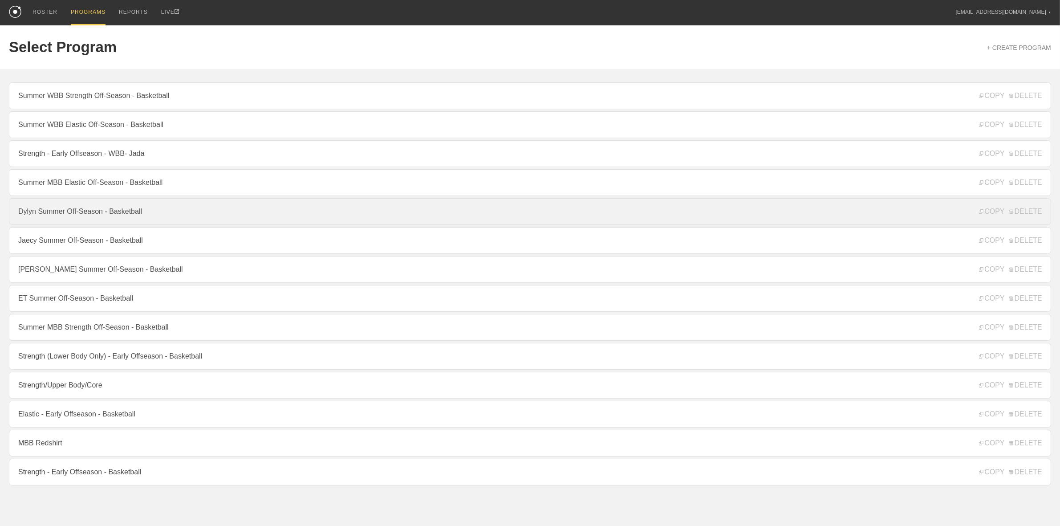
click at [83, 218] on link "Dylyn Summer Off-Season - Basketball" at bounding box center [530, 211] width 1042 height 27
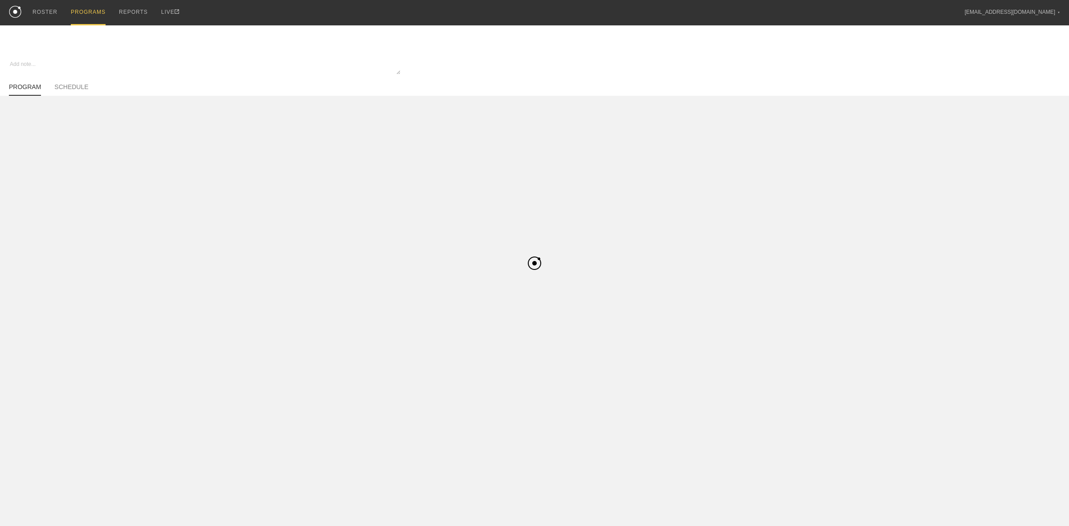
type textarea "x"
type input "Dylyn Summer Off-Season - Basketball"
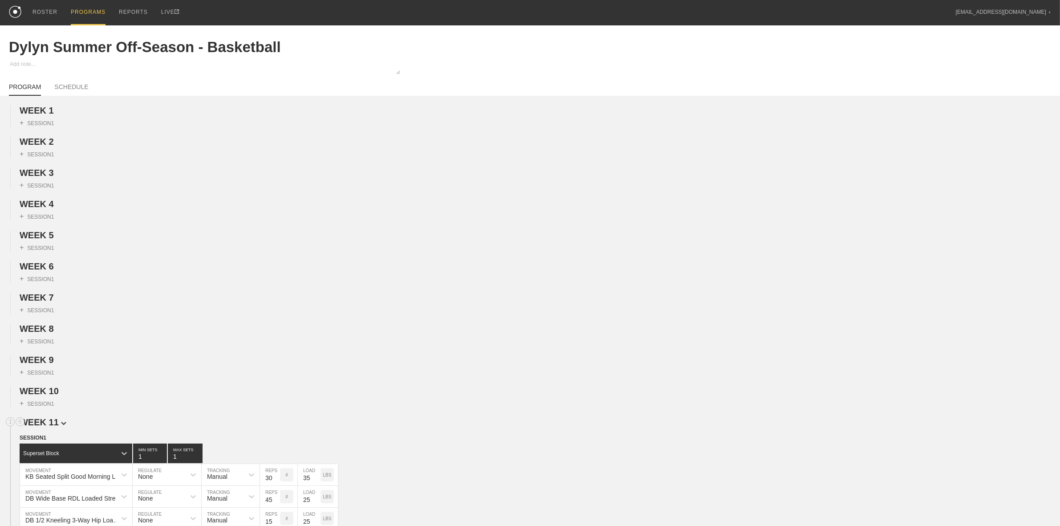
click at [53, 325] on span "WEEK 11" at bounding box center [43, 422] width 47 height 10
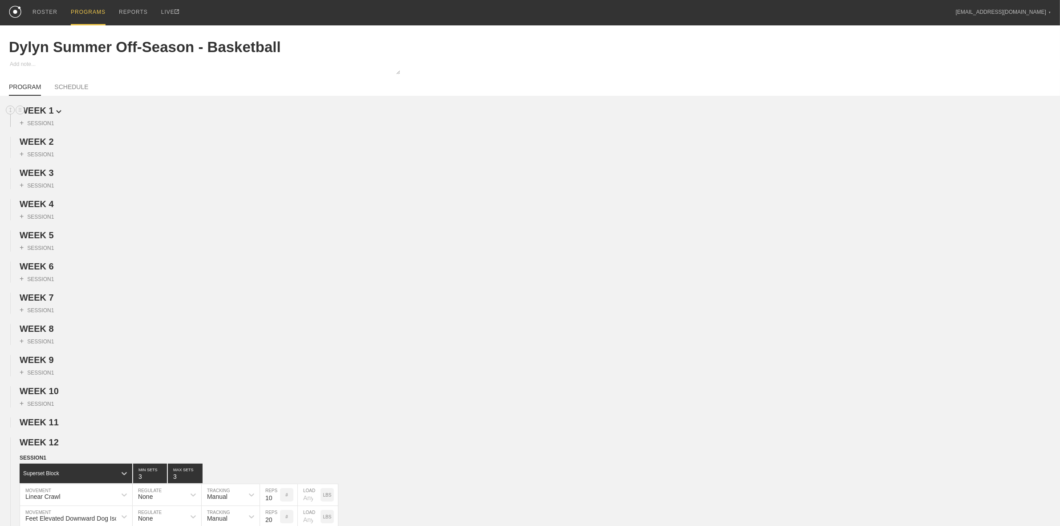
click at [45, 112] on span "WEEK 1" at bounding box center [41, 111] width 42 height 10
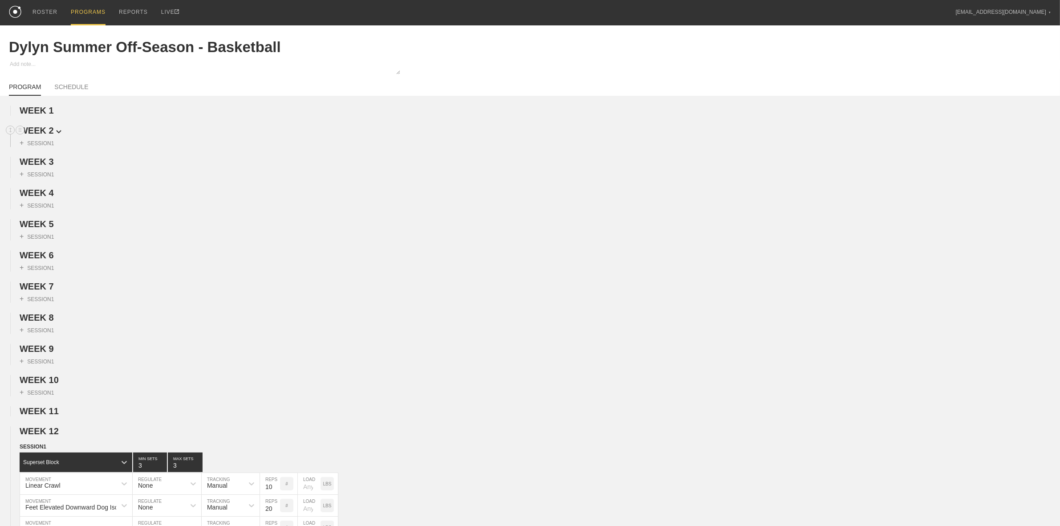
click at [45, 130] on span "WEEK 2" at bounding box center [41, 131] width 42 height 10
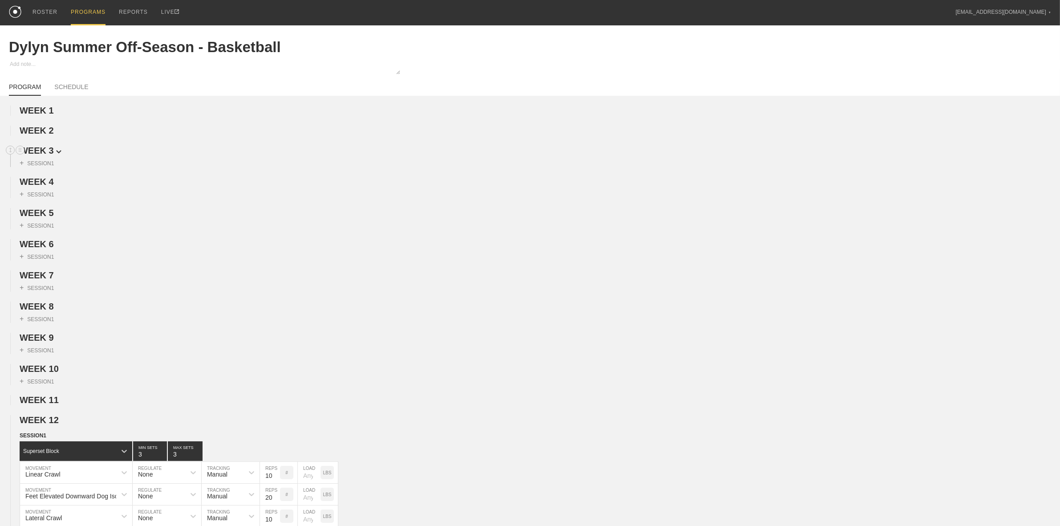
click at [46, 155] on span "WEEK 3" at bounding box center [41, 151] width 42 height 10
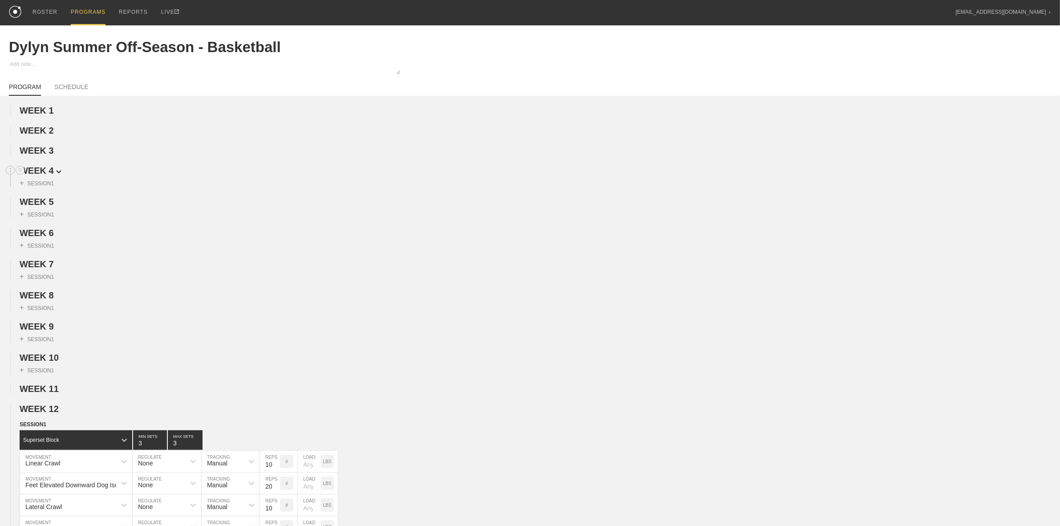
click at [47, 174] on span "WEEK 4" at bounding box center [41, 171] width 42 height 10
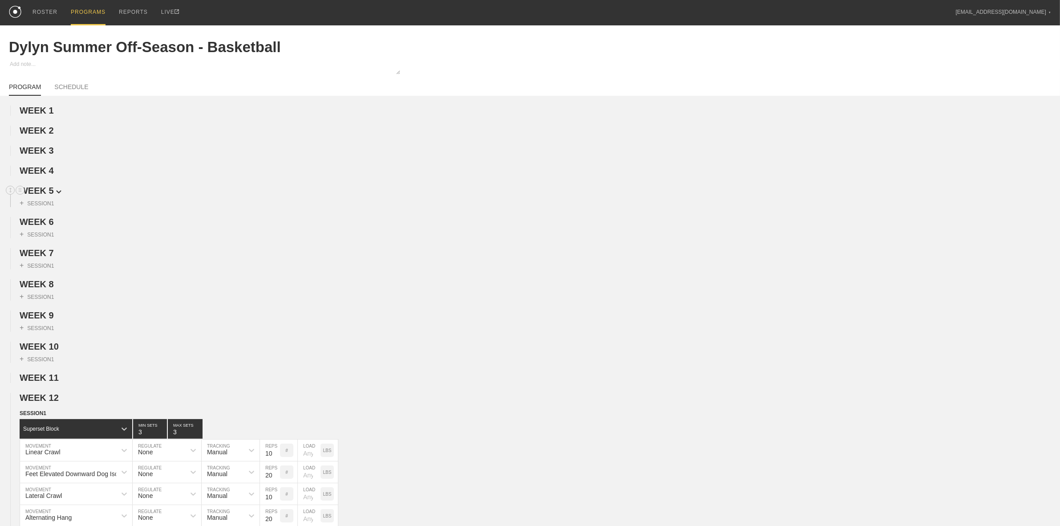
click at [45, 192] on span "WEEK 5" at bounding box center [41, 191] width 42 height 10
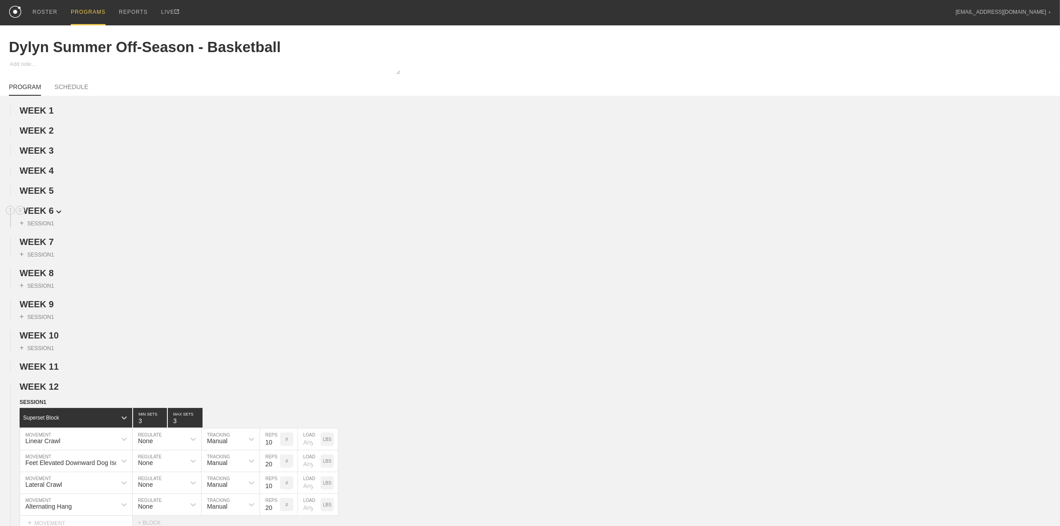
click at [42, 212] on span "WEEK 6" at bounding box center [41, 211] width 42 height 10
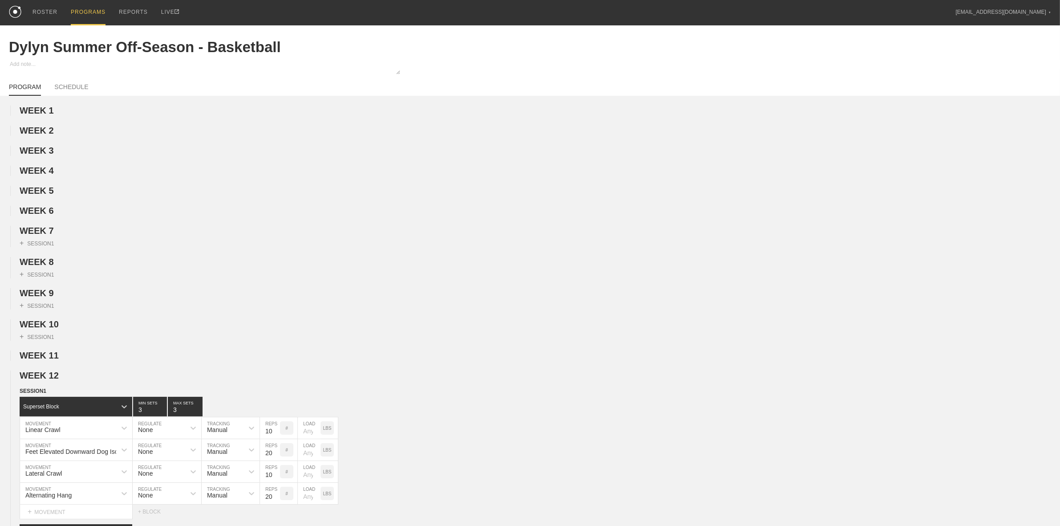
drag, startPoint x: 40, startPoint y: 232, endPoint x: 40, endPoint y: 241, distance: 8.9
click at [40, 233] on span "WEEK 7" at bounding box center [37, 231] width 34 height 10
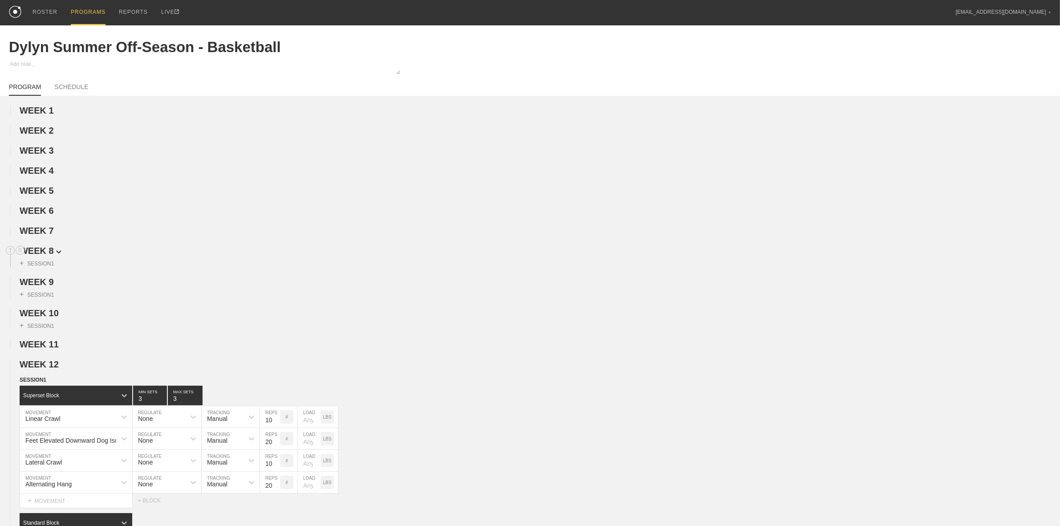
click at [40, 250] on span "WEEK 8" at bounding box center [41, 251] width 42 height 10
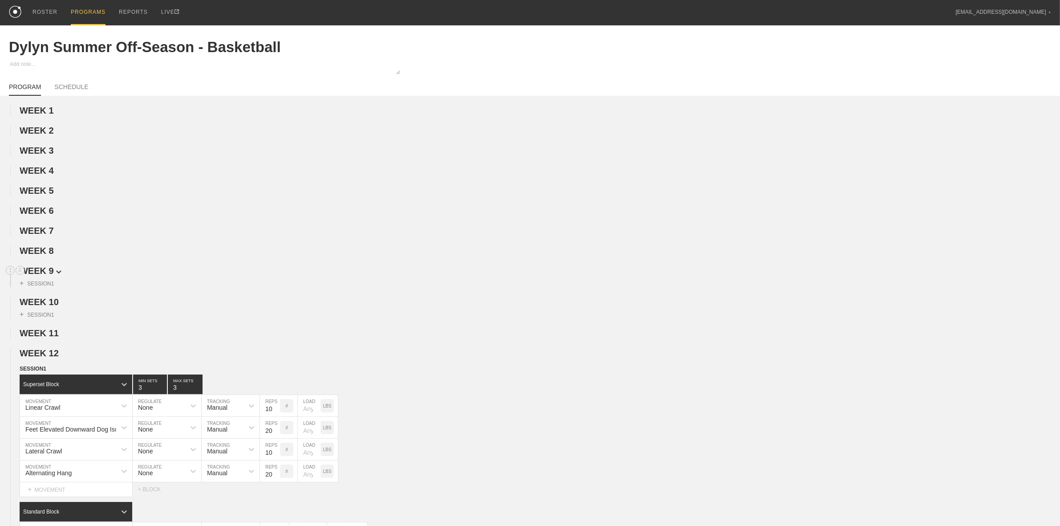
click at [40, 276] on span "WEEK 9" at bounding box center [41, 271] width 42 height 10
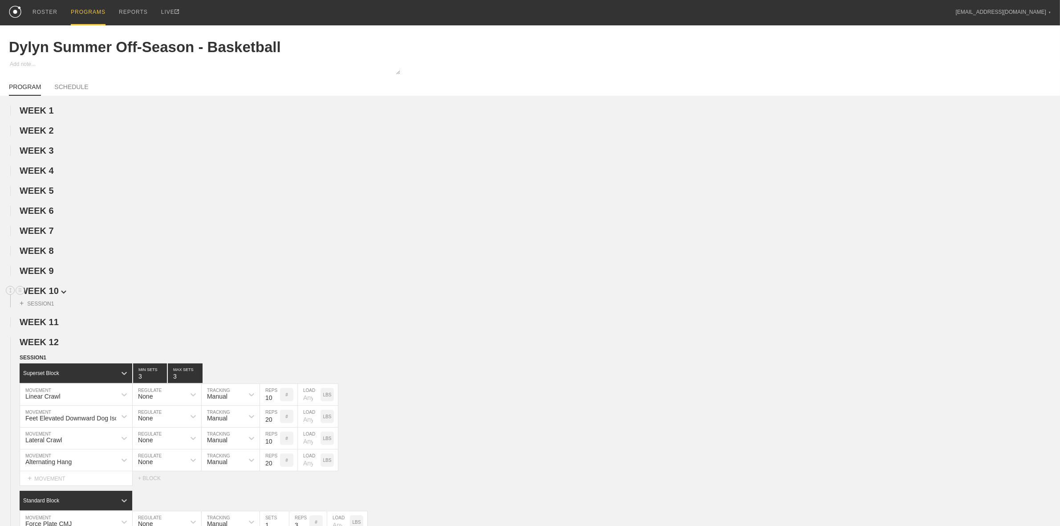
click at [42, 294] on span "WEEK 10" at bounding box center [43, 291] width 47 height 10
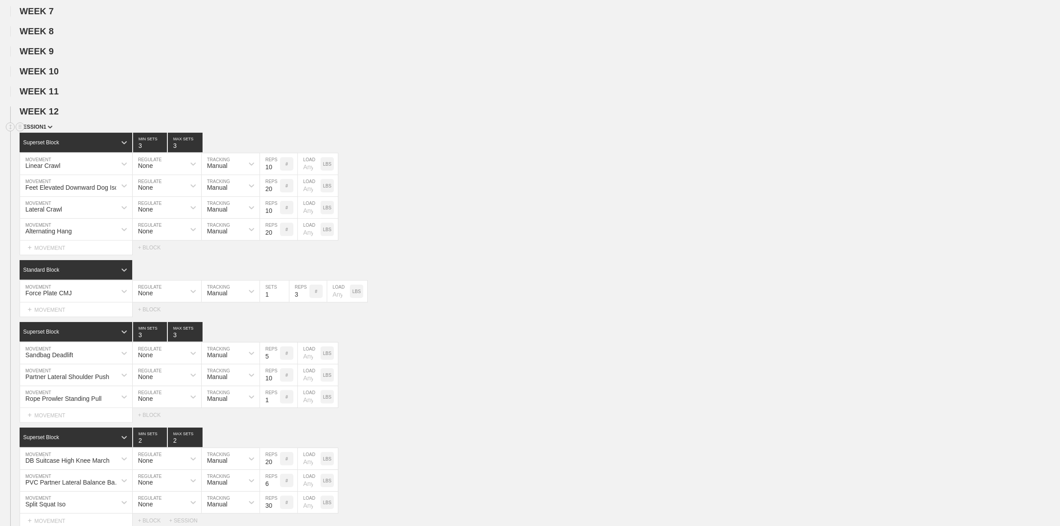
scroll to position [223, 0]
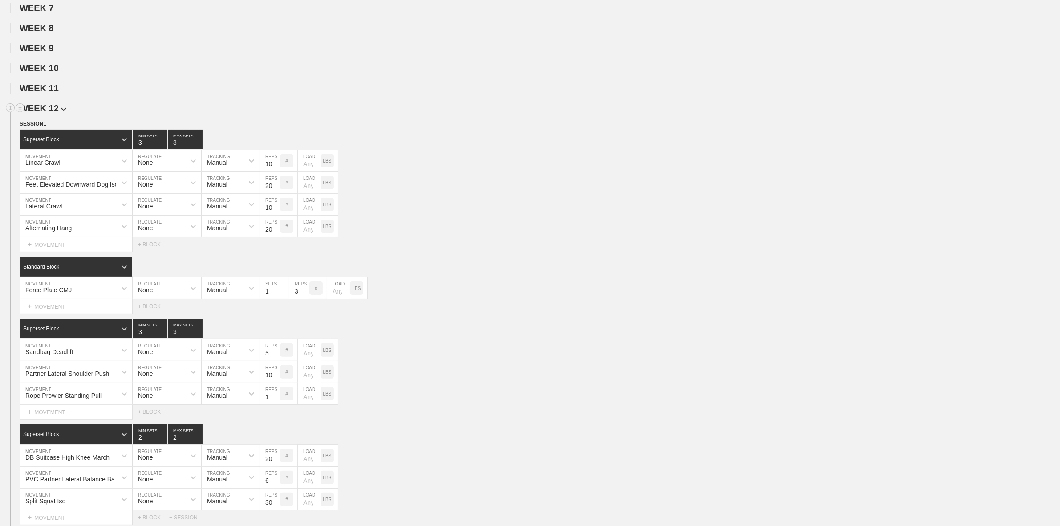
click at [49, 110] on span "WEEK 12" at bounding box center [43, 108] width 47 height 10
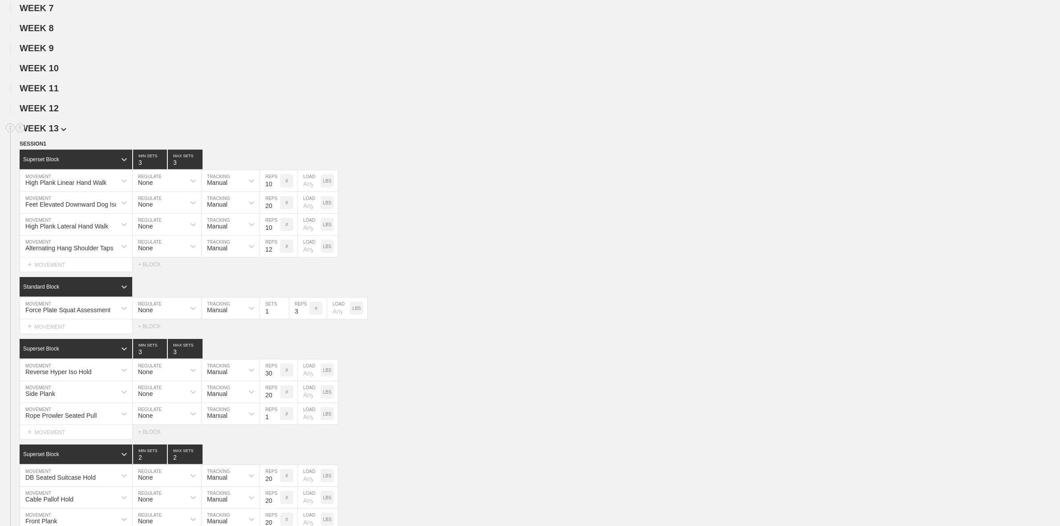
click at [48, 131] on span "WEEK 13" at bounding box center [43, 128] width 47 height 10
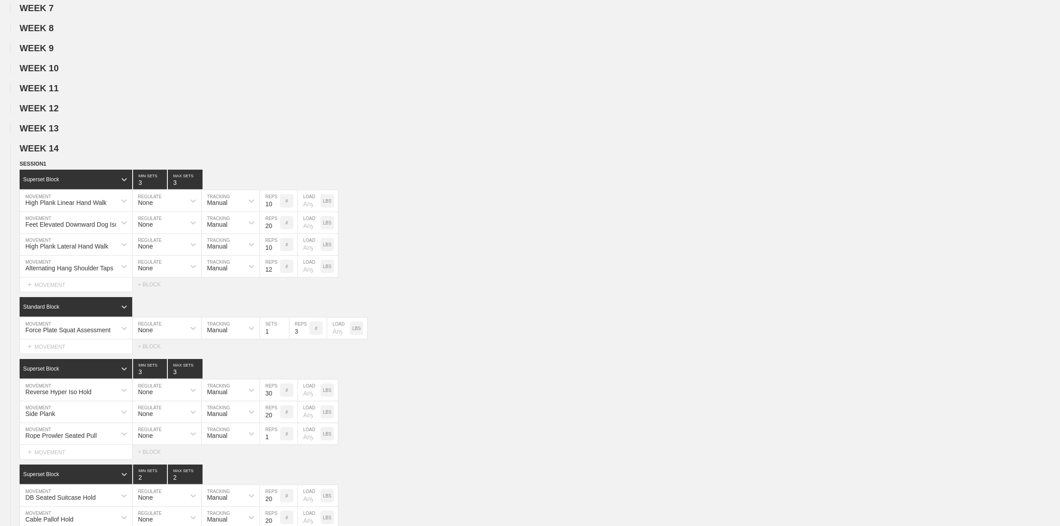
click at [49, 153] on span "WEEK 14" at bounding box center [43, 148] width 47 height 10
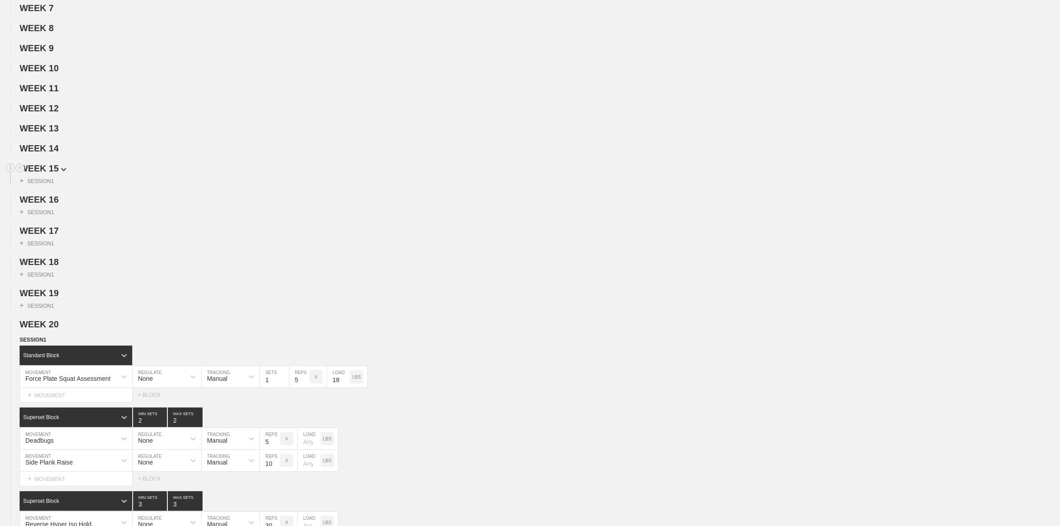
click at [50, 173] on span "WEEK 15" at bounding box center [43, 168] width 47 height 10
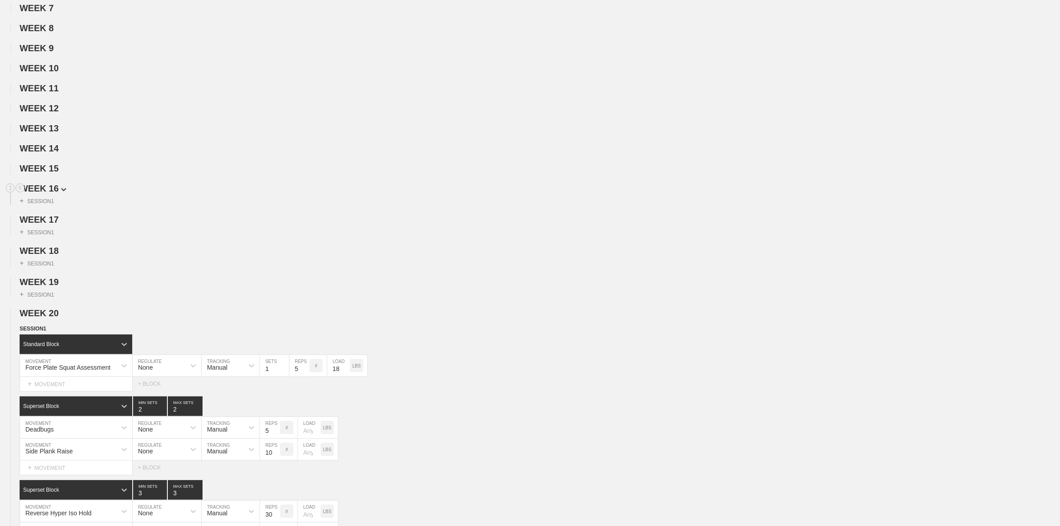
click at [50, 193] on span "WEEK 16" at bounding box center [43, 188] width 47 height 10
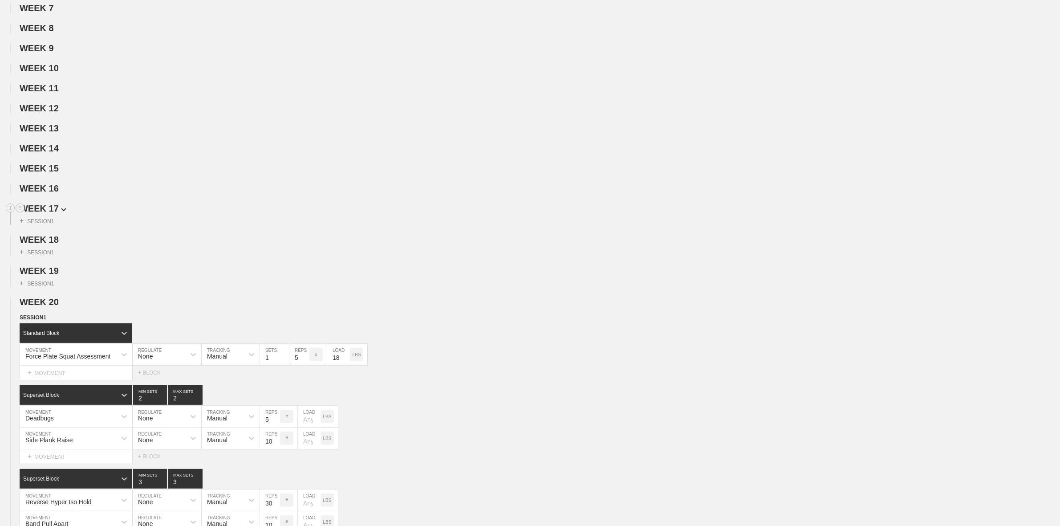
click at [49, 209] on h2 "WEEK 17" at bounding box center [540, 208] width 1041 height 10
click at [47, 213] on span "WEEK 17" at bounding box center [43, 208] width 47 height 10
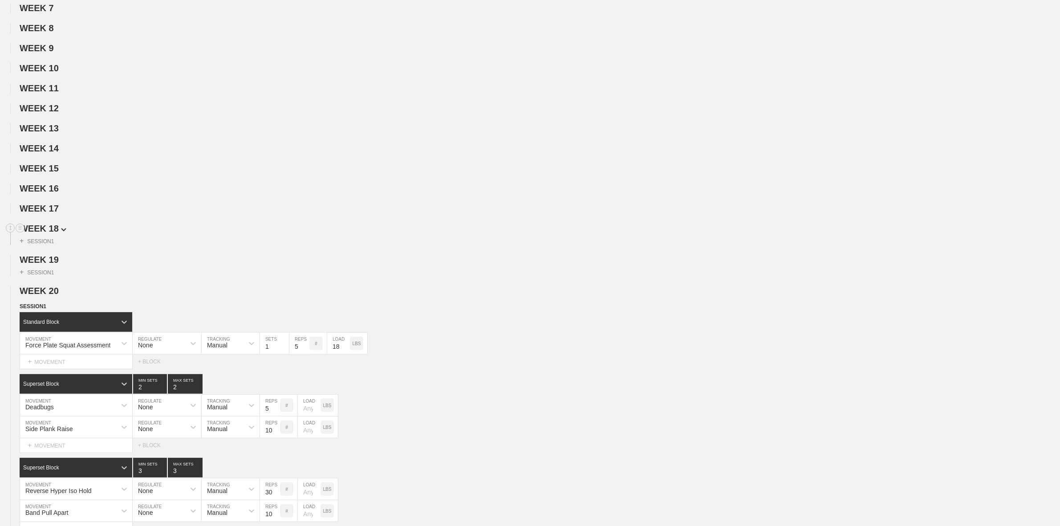
click at [45, 233] on span "WEEK 18" at bounding box center [43, 229] width 47 height 10
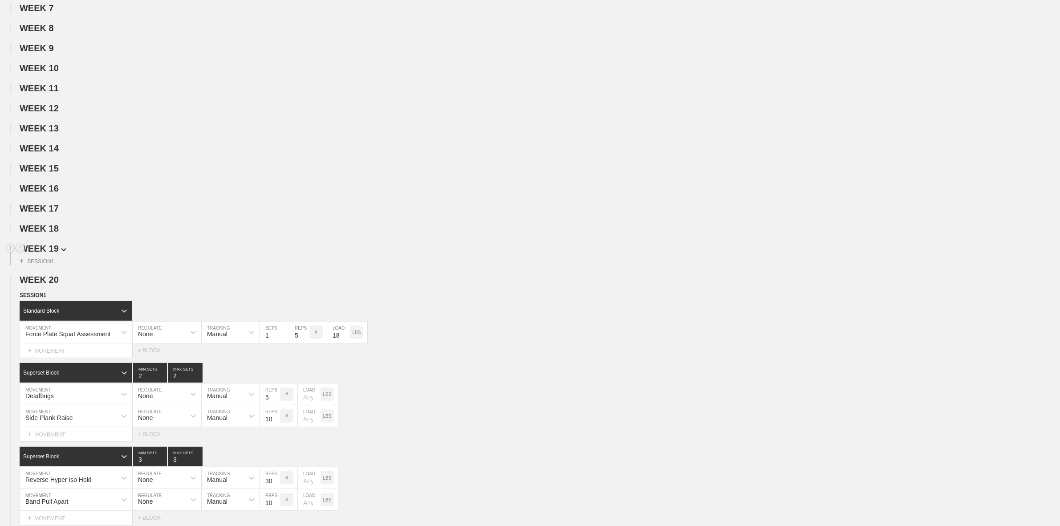
click at [45, 252] on span "WEEK 19" at bounding box center [43, 249] width 47 height 10
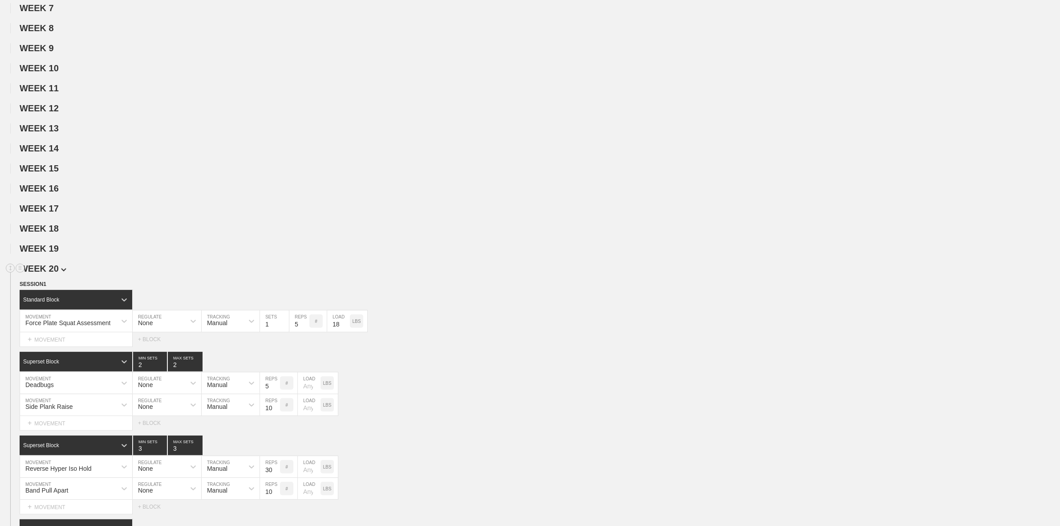
click at [47, 273] on span "WEEK 20" at bounding box center [43, 269] width 47 height 10
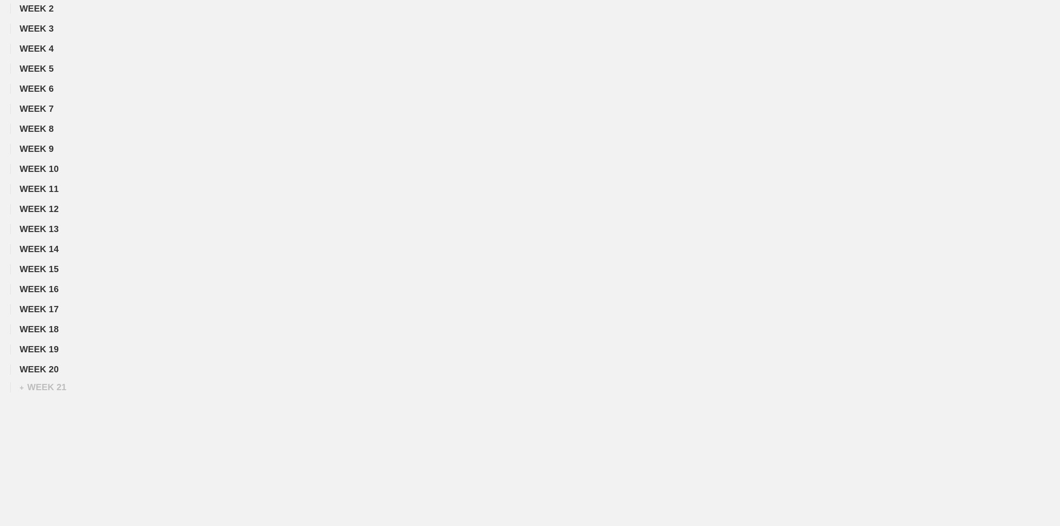
scroll to position [130, 0]
click at [50, 325] on span "WEEK 20" at bounding box center [42, 369] width 45 height 10
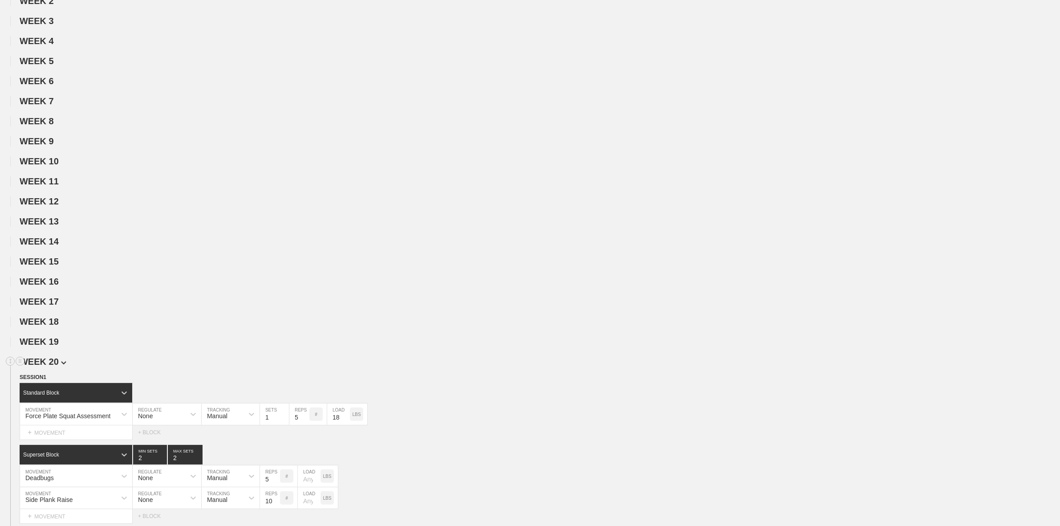
scroll to position [223, 0]
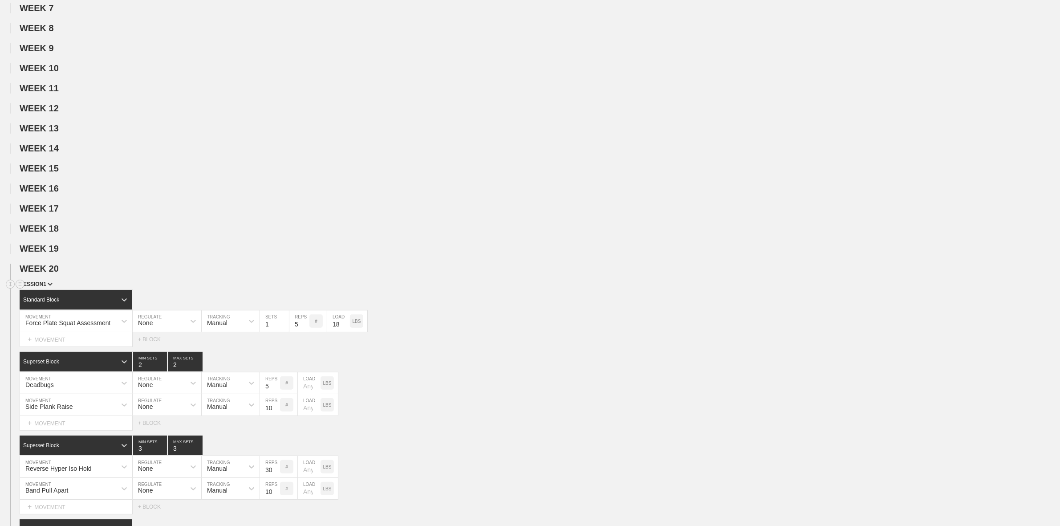
click at [41, 287] on span "SESSION 1" at bounding box center [36, 284] width 33 height 6
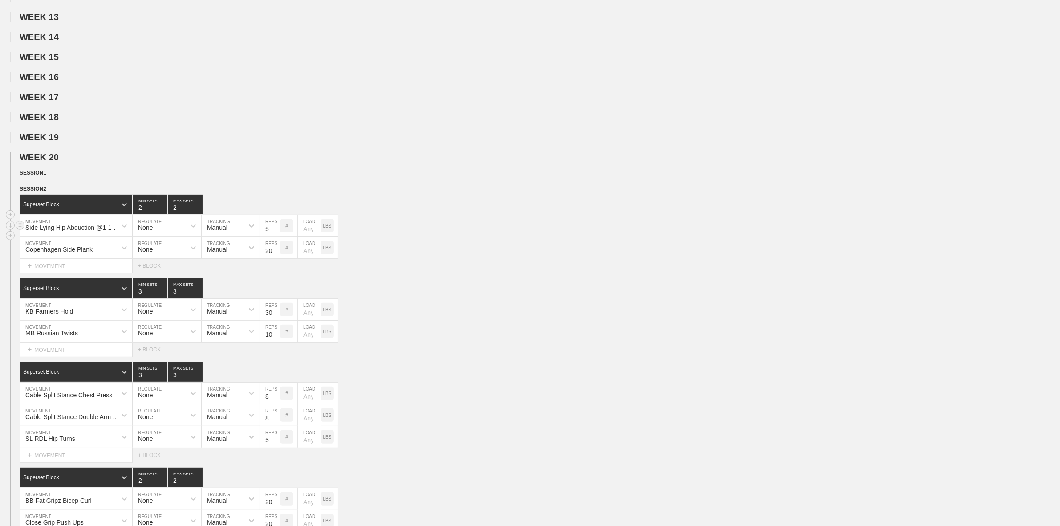
scroll to position [390, 0]
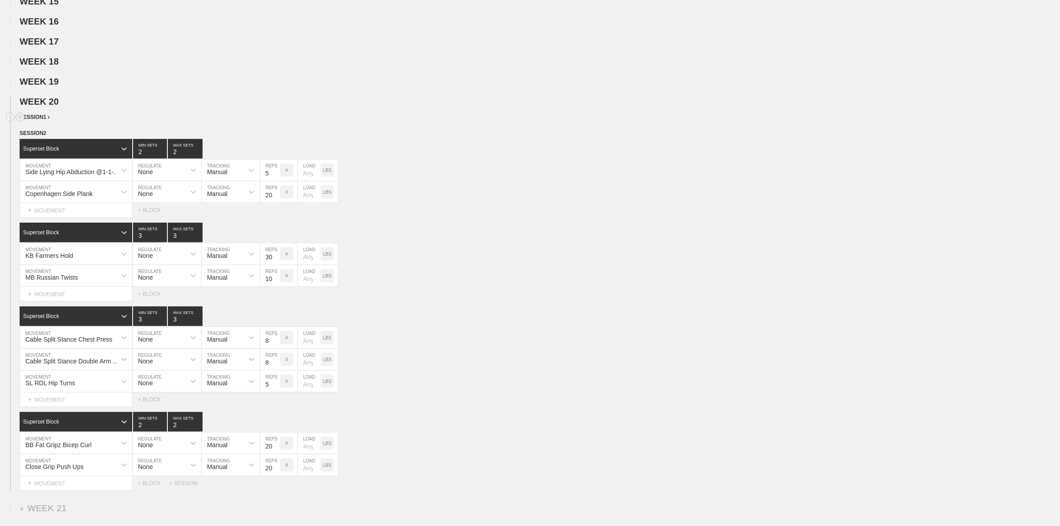
click at [38, 120] on span "SESSION 1" at bounding box center [35, 117] width 30 height 6
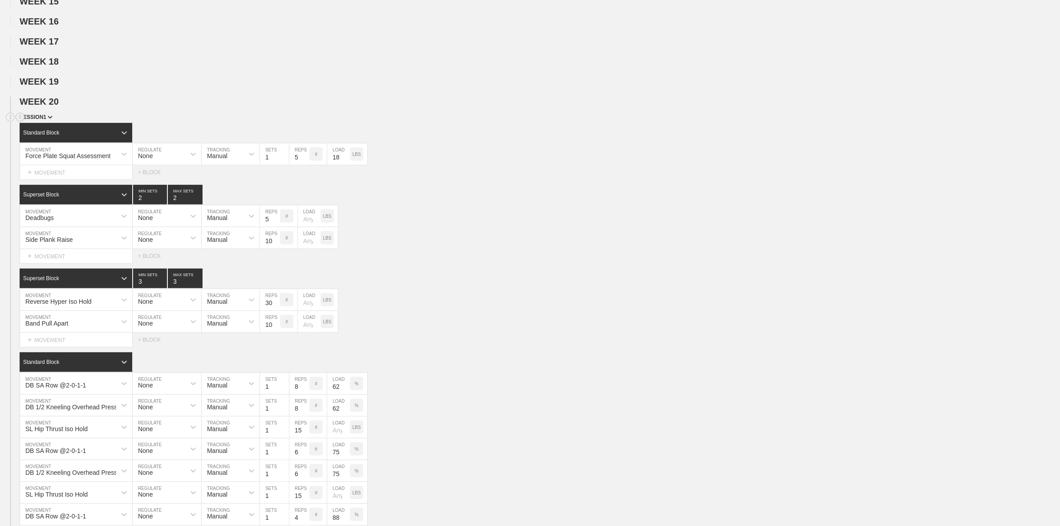
click at [41, 120] on span "SESSION 1" at bounding box center [36, 117] width 33 height 6
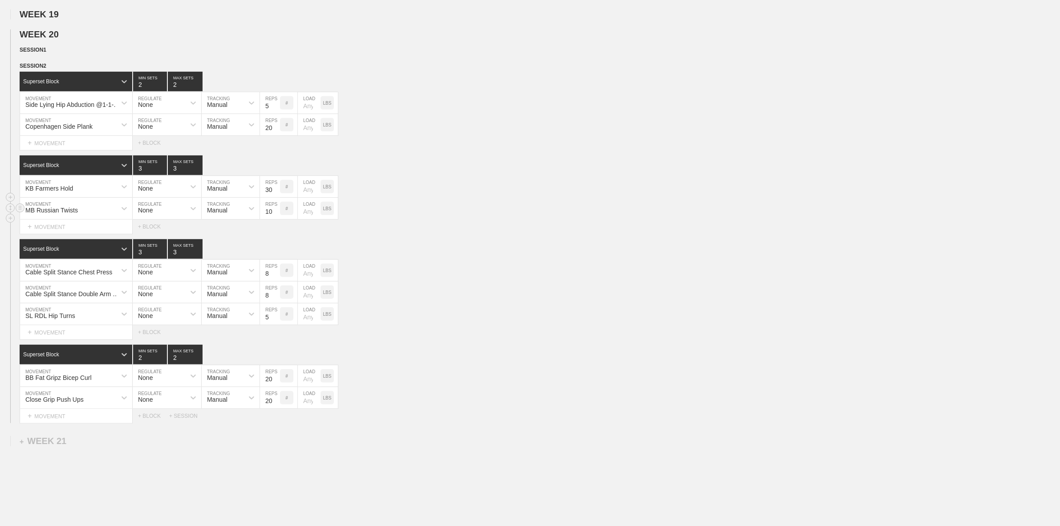
scroll to position [501, 0]
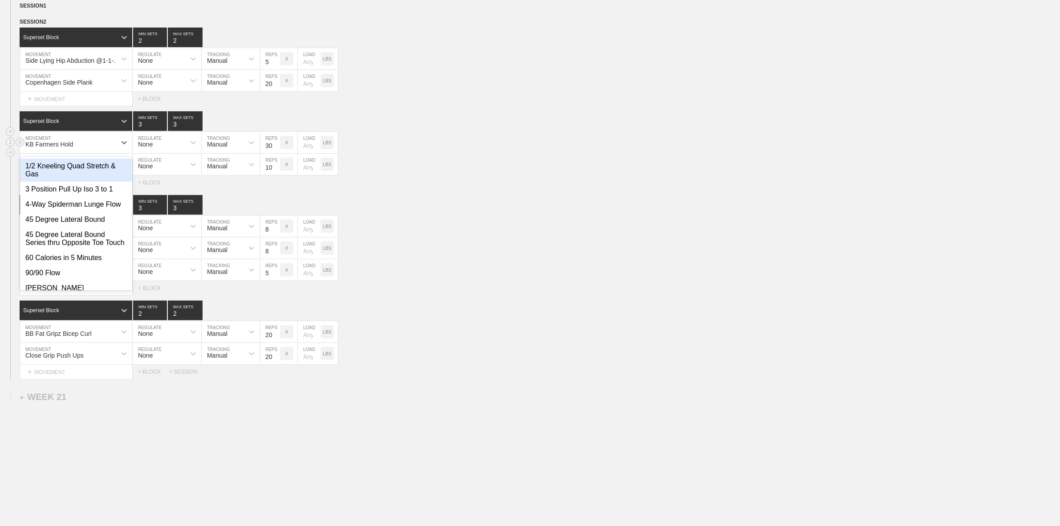
click at [87, 148] on div "KB Farmers Hold" at bounding box center [68, 142] width 96 height 15
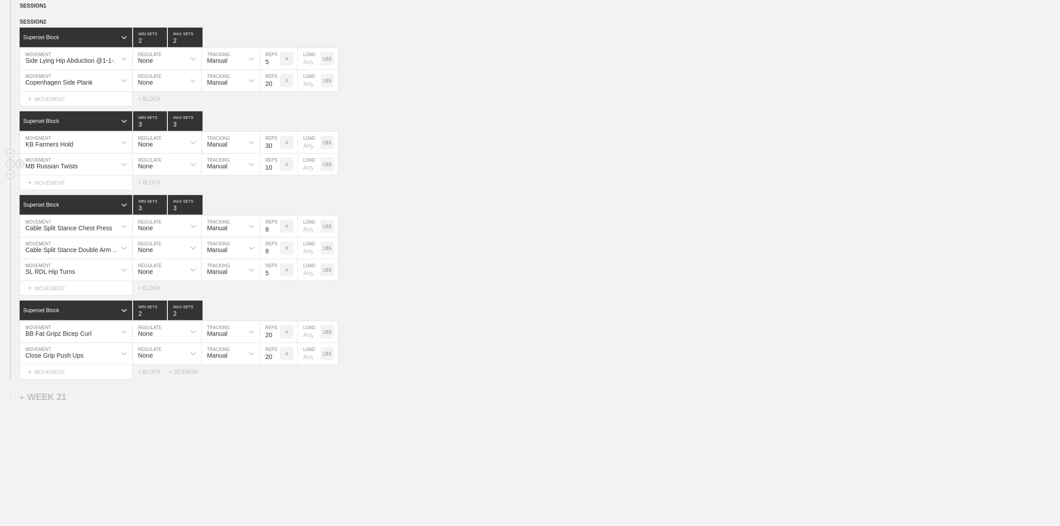
click at [454, 162] on div "MB Russian Twists MOVEMENT None REGULATE Manual TRACKING 10 REPS # LOAD LBS" at bounding box center [530, 165] width 1060 height 22
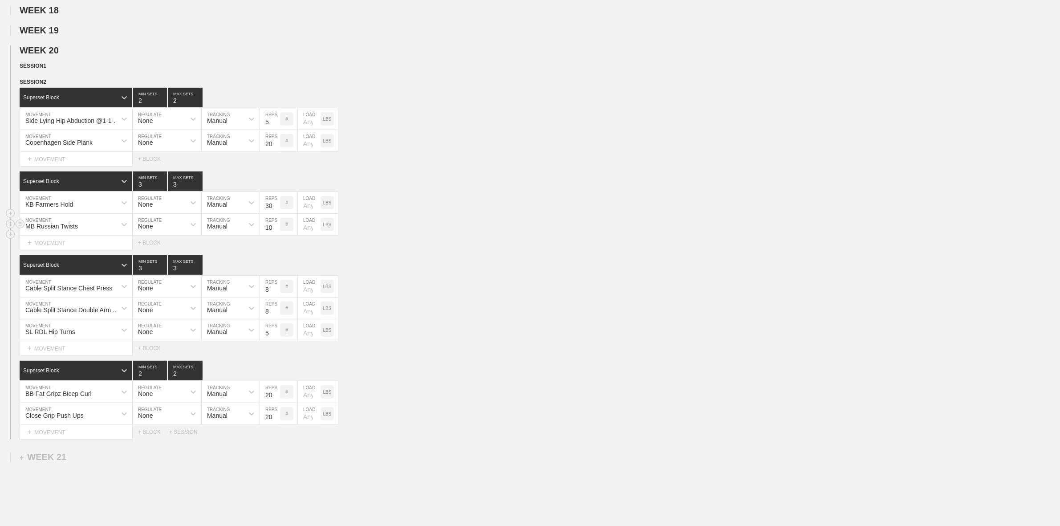
scroll to position [445, 0]
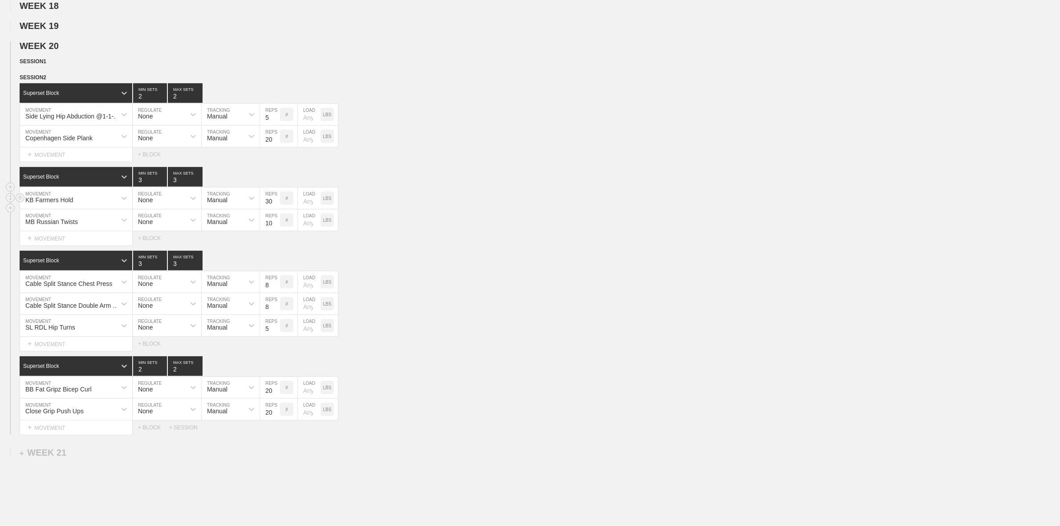
click at [64, 203] on div "KB Farmers Hold" at bounding box center [49, 199] width 48 height 7
type input "DB Shrugs"
click at [70, 229] on div "Create "DB Shrugs"" at bounding box center [76, 221] width 112 height 15
click at [266, 209] on input "30" at bounding box center [270, 197] width 20 height 21
type input "10"
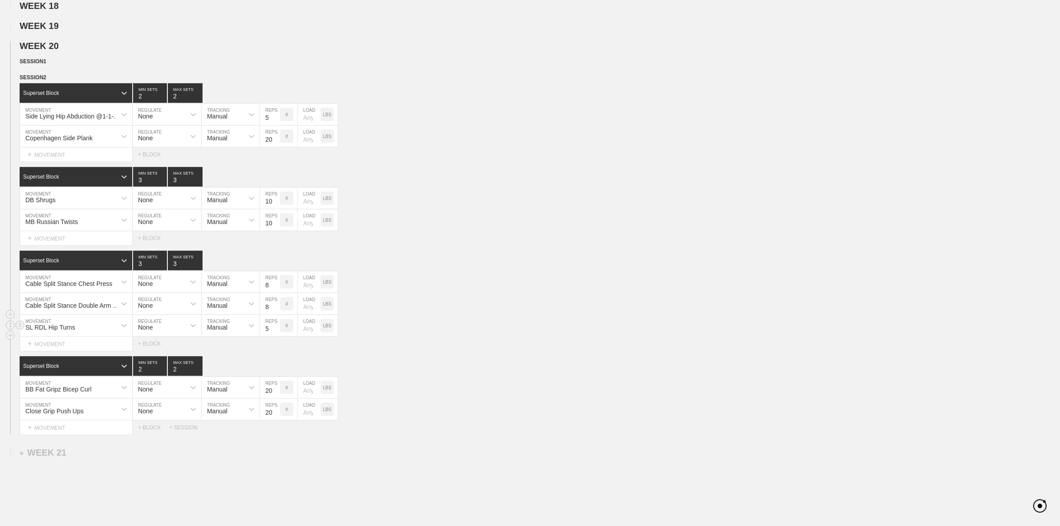
click at [511, 322] on div "SL RDL Hip Turns MOVEMENT None REGULATE Manual TRACKING 5 REPS # LOAD LBS" at bounding box center [530, 326] width 1060 height 22
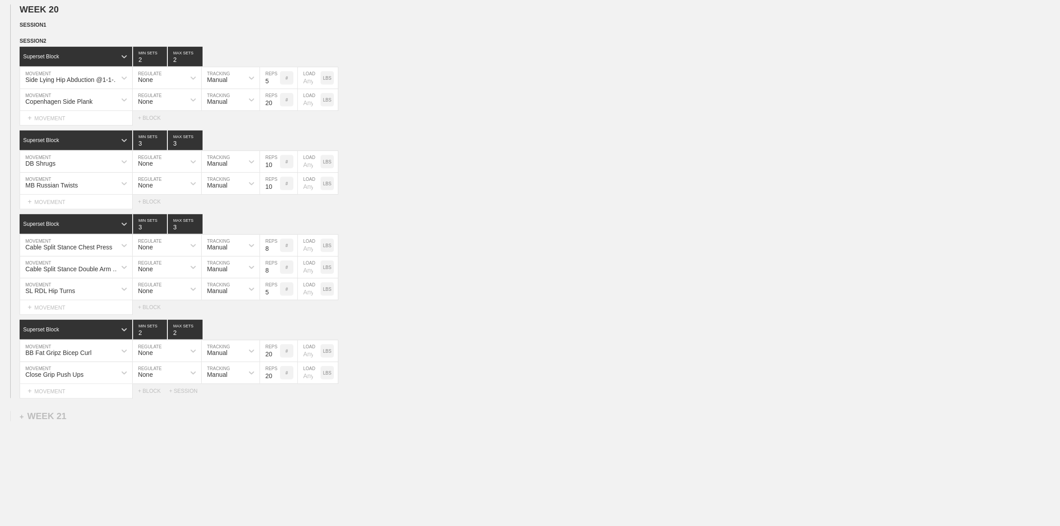
scroll to position [519, 0]
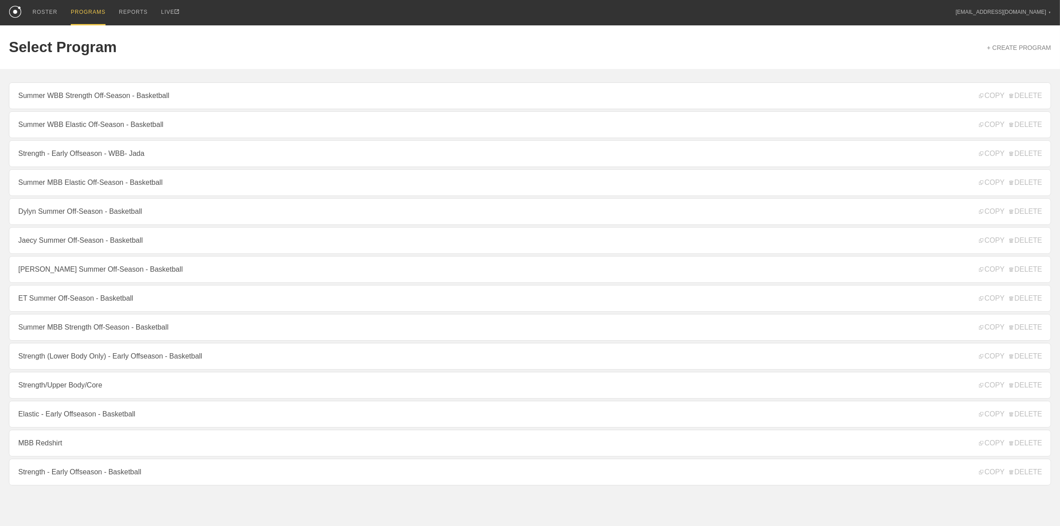
click at [104, 191] on link "Summer MBB Elastic Off-Season - Basketball" at bounding box center [530, 182] width 1042 height 27
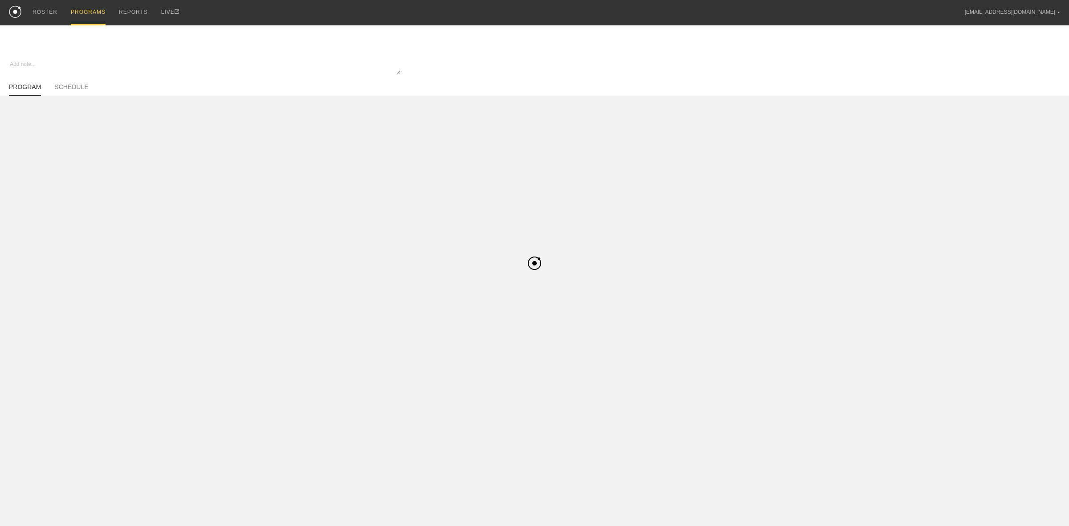
click at [87, 6] on div "PROGRAMS" at bounding box center [88, 12] width 35 height 25
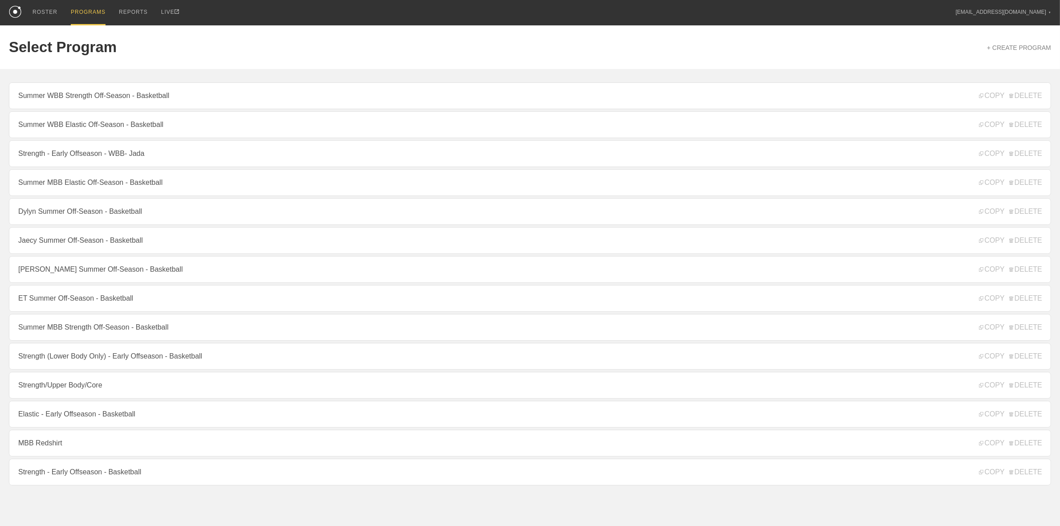
click at [89, 14] on div "PROGRAMS" at bounding box center [88, 12] width 35 height 25
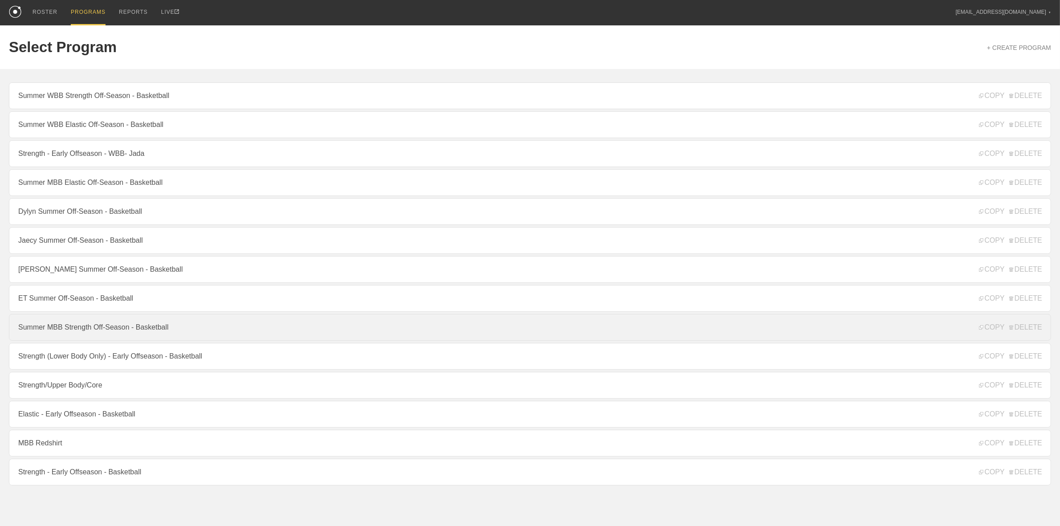
click at [120, 336] on link "Summer MBB Strength Off-Season - Basketball" at bounding box center [530, 327] width 1042 height 27
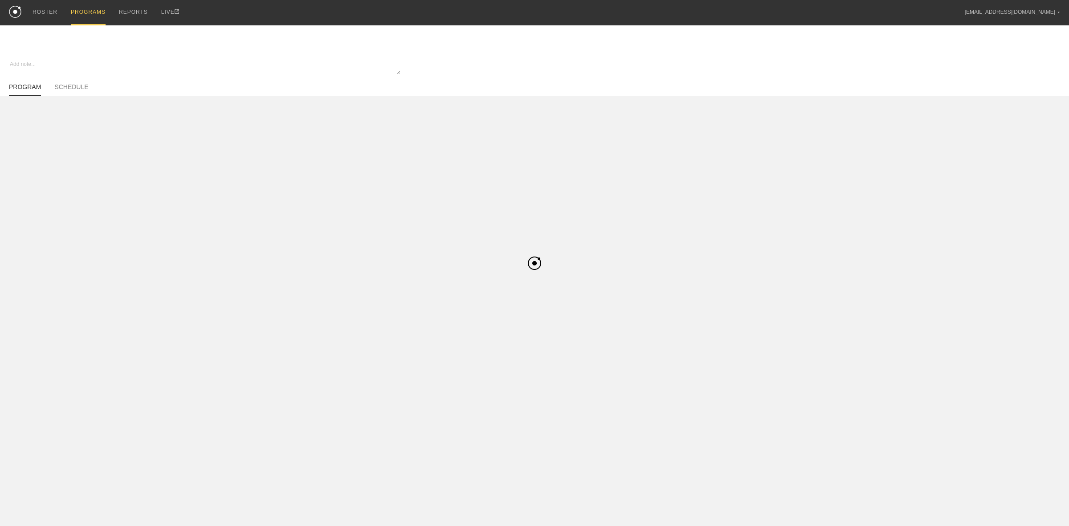
type textarea "x"
type input "Summer MBB Strength Off-Season - Basketball"
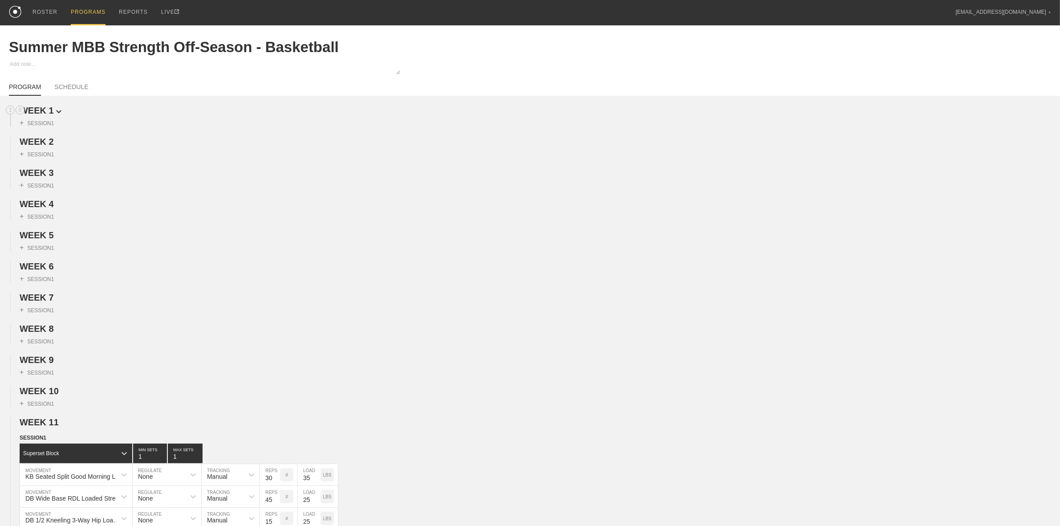
click at [44, 113] on span "WEEK 1" at bounding box center [41, 111] width 42 height 10
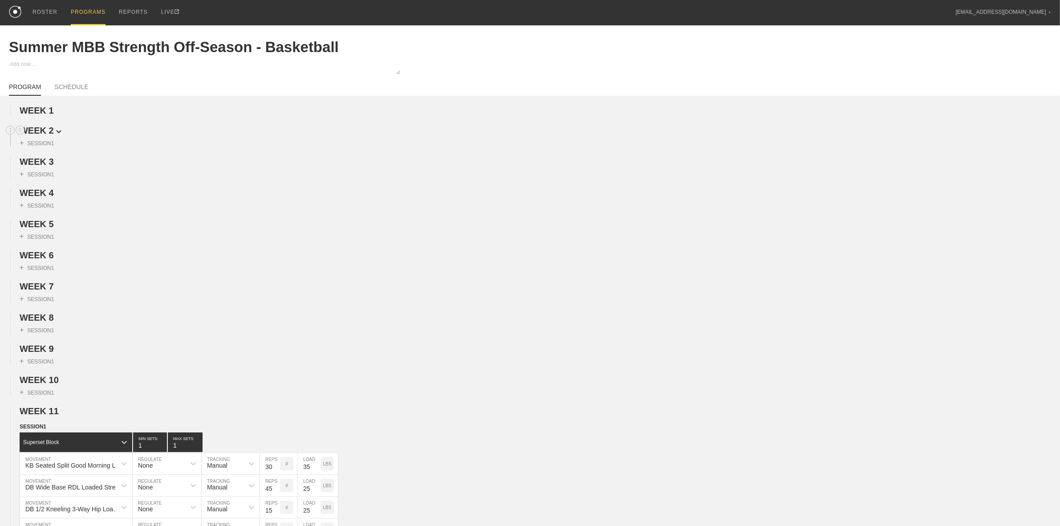
click at [48, 132] on span "WEEK 2" at bounding box center [41, 131] width 42 height 10
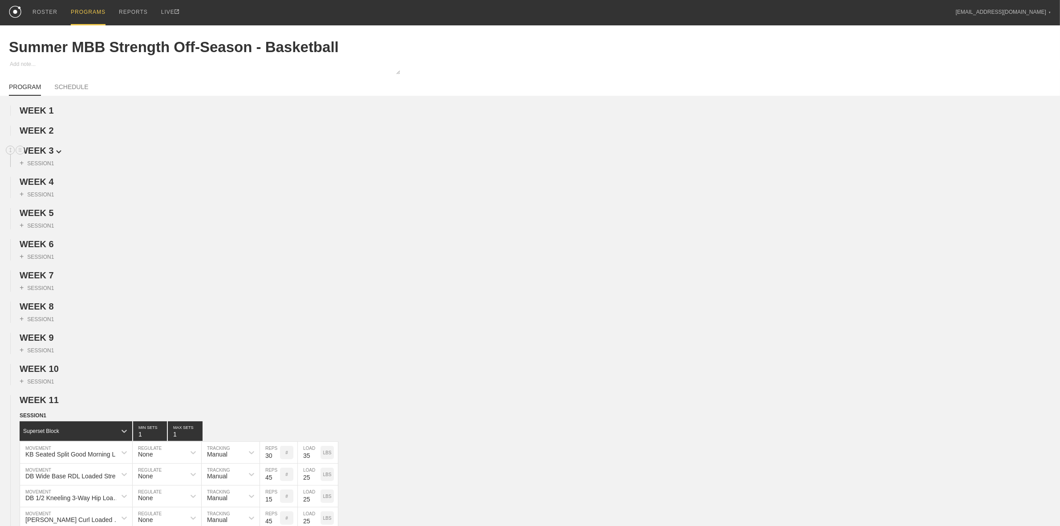
click at [48, 152] on span "WEEK 3" at bounding box center [41, 151] width 42 height 10
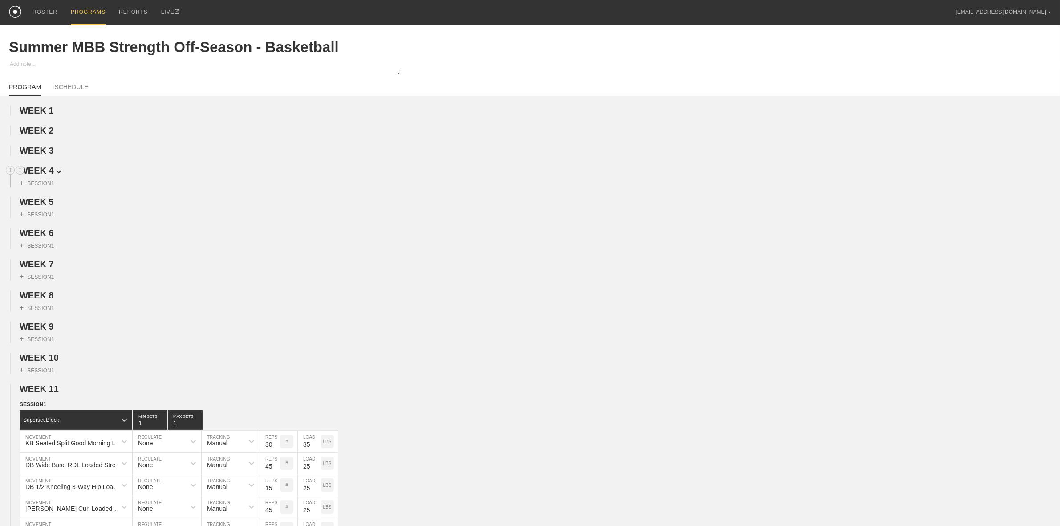
click at [45, 169] on span "WEEK 4" at bounding box center [41, 171] width 42 height 10
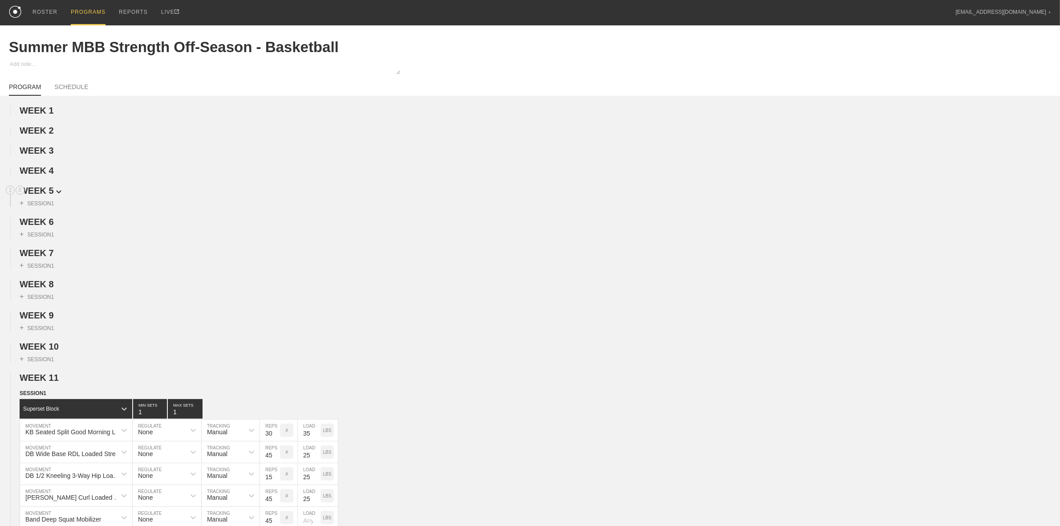
click at [48, 195] on span "WEEK 5" at bounding box center [41, 191] width 42 height 10
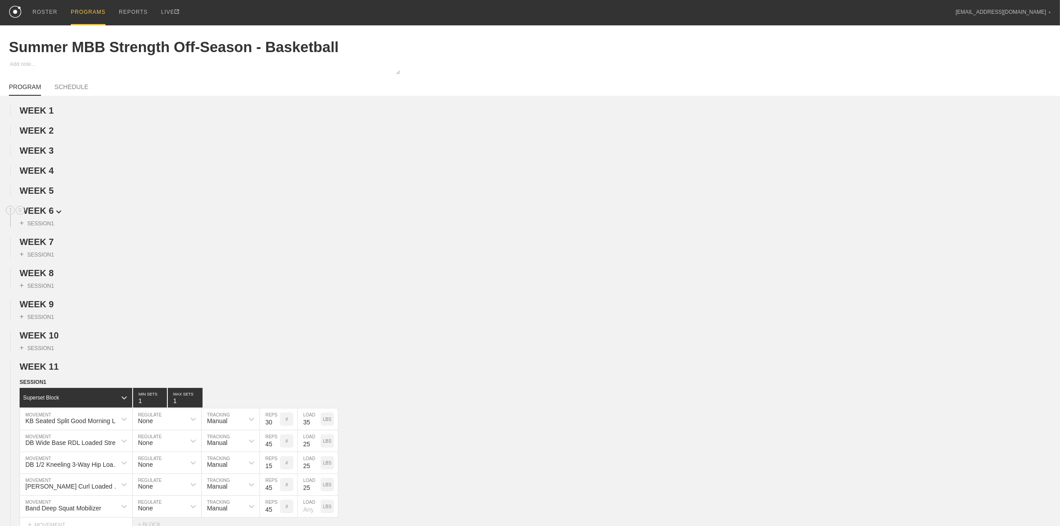
click at [42, 215] on span "WEEK 6" at bounding box center [41, 211] width 42 height 10
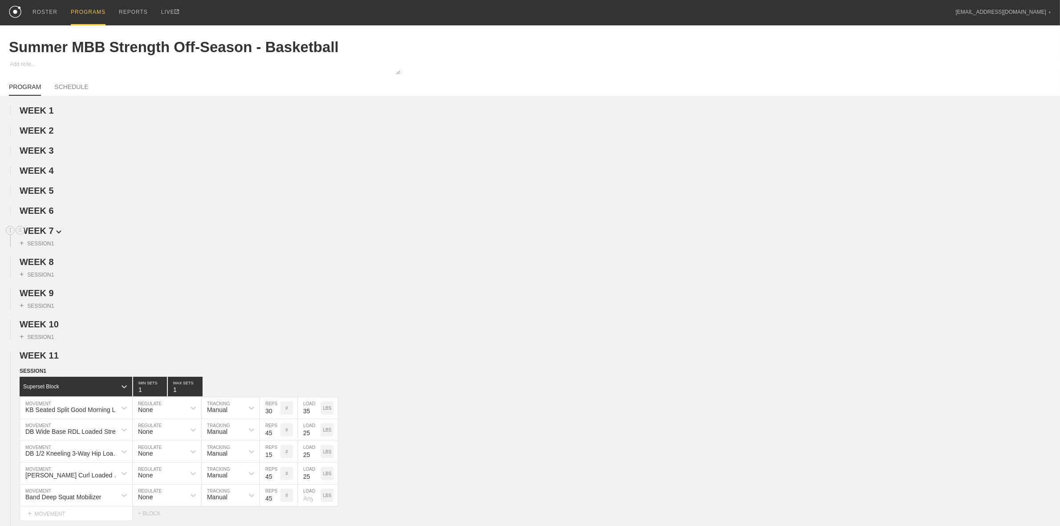
click at [44, 236] on span "WEEK 7" at bounding box center [41, 231] width 42 height 10
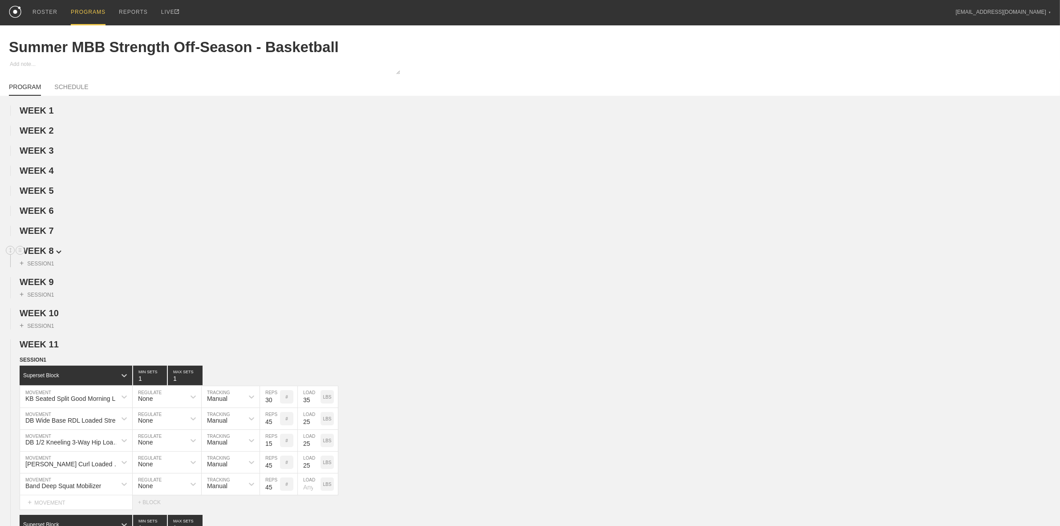
click at [44, 254] on span "WEEK 8" at bounding box center [41, 251] width 42 height 10
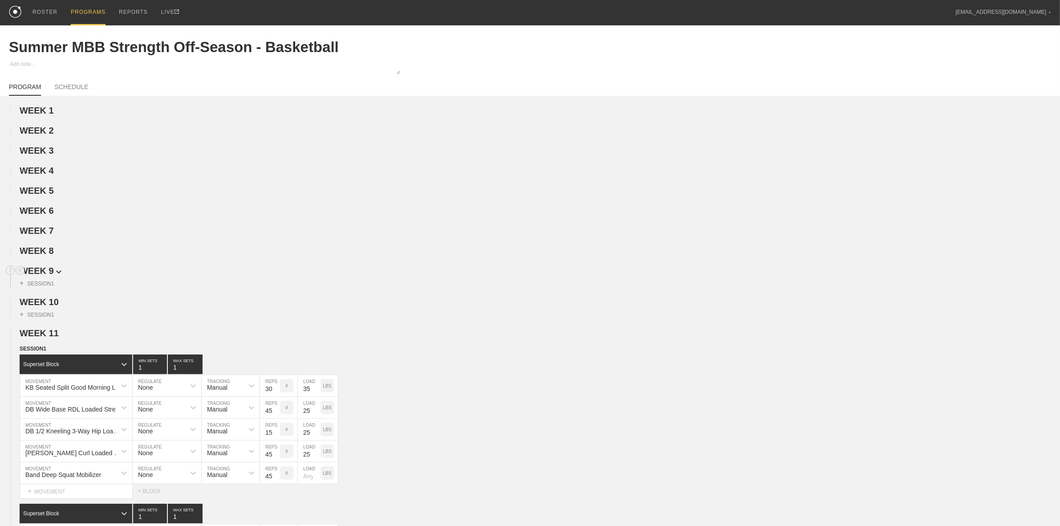
click at [44, 276] on span "WEEK 9" at bounding box center [41, 271] width 42 height 10
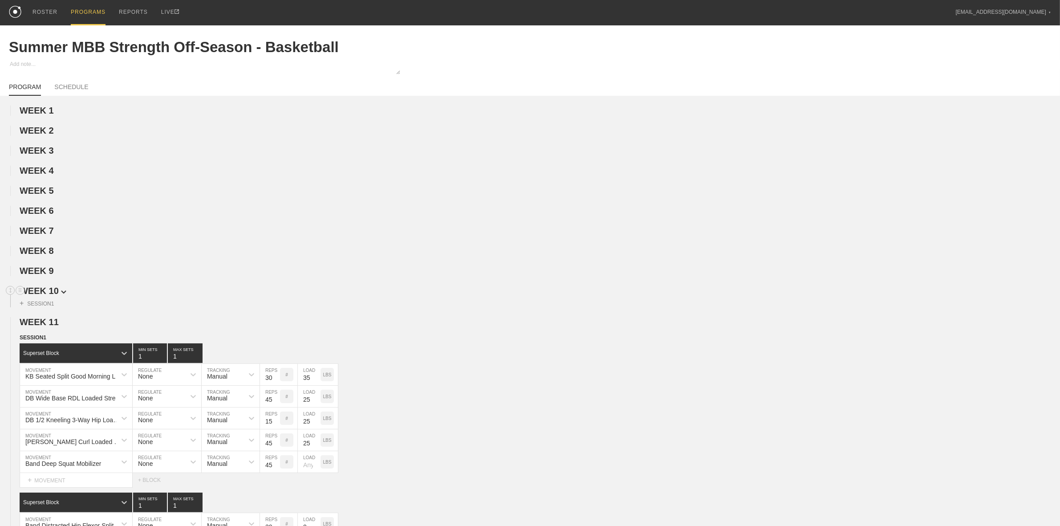
click at [45, 293] on span "WEEK 10" at bounding box center [43, 291] width 47 height 10
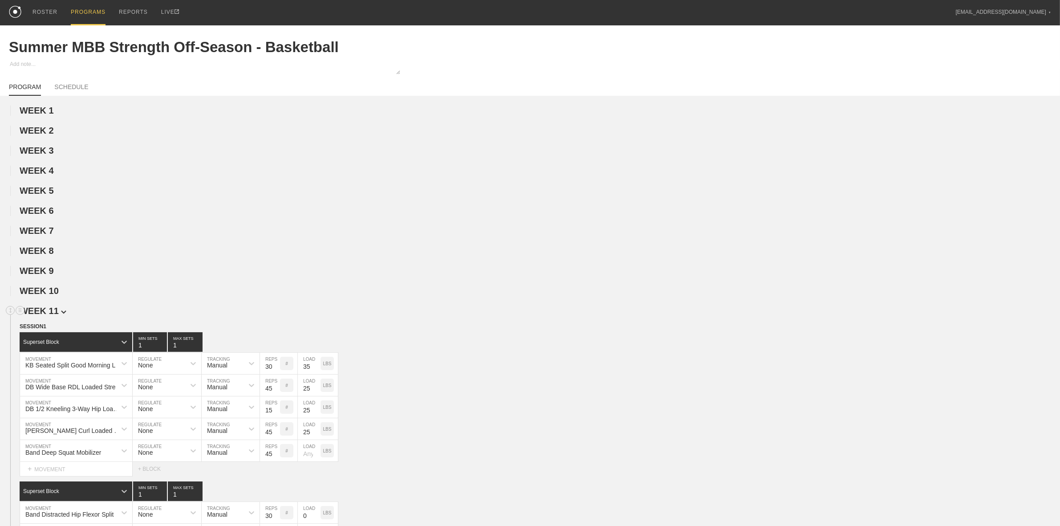
click at [48, 316] on span "WEEK 11" at bounding box center [43, 311] width 47 height 10
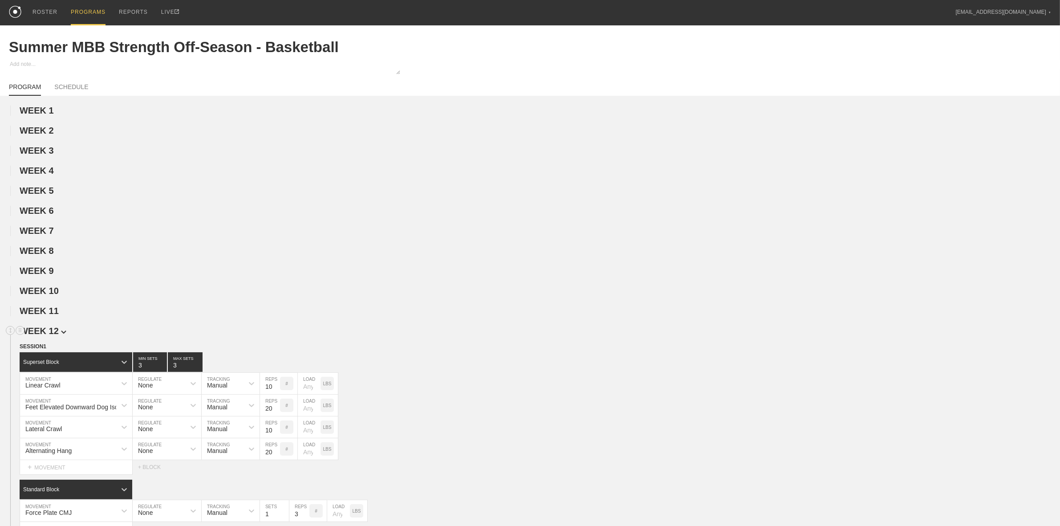
click at [50, 336] on span "WEEK 12" at bounding box center [43, 331] width 47 height 10
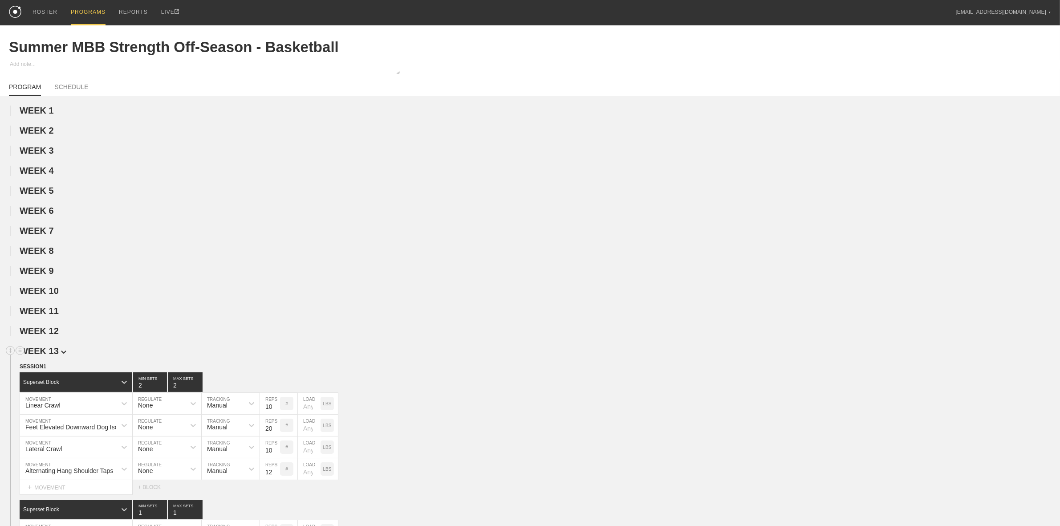
click at [50, 353] on span "WEEK 13" at bounding box center [43, 351] width 47 height 10
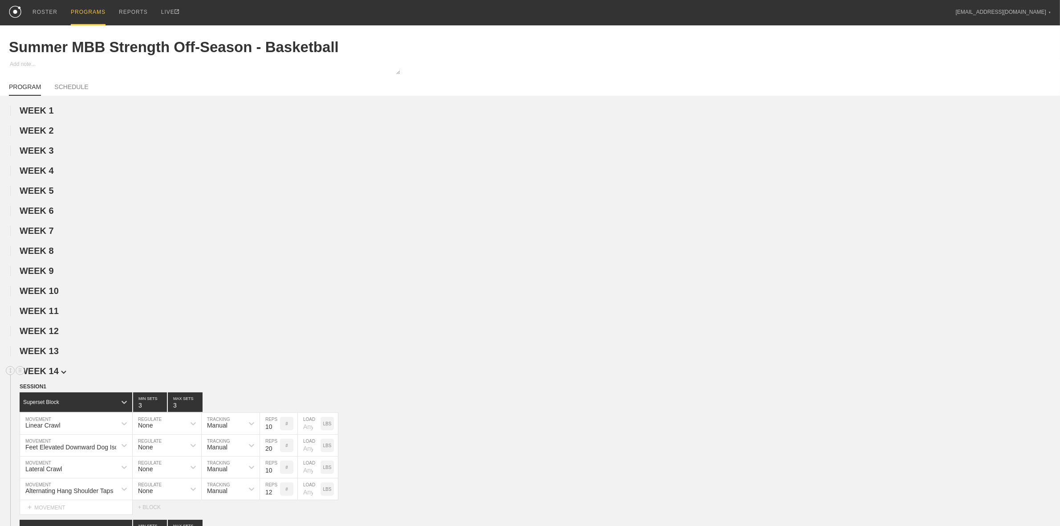
click at [49, 373] on span "WEEK 14" at bounding box center [43, 371] width 47 height 10
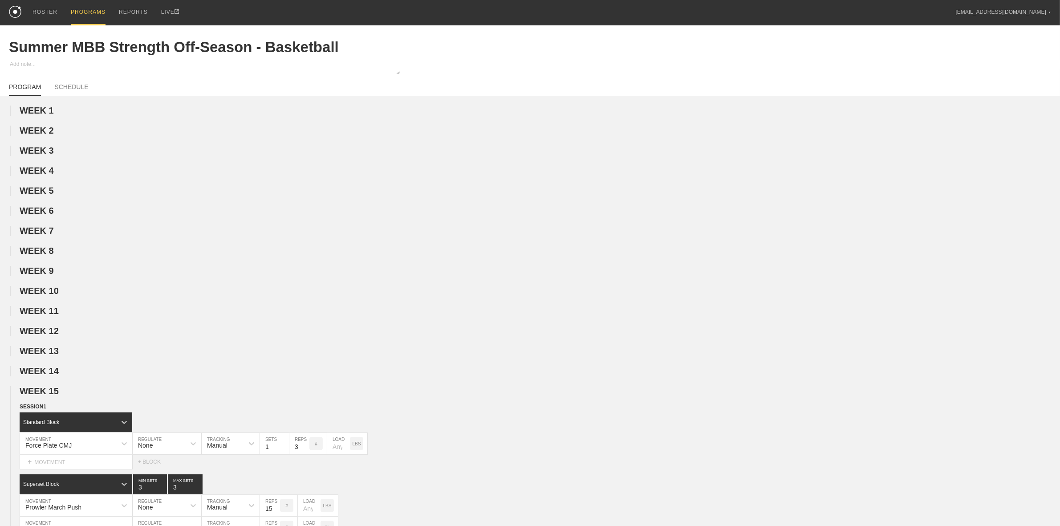
click at [49, 396] on span "WEEK 15" at bounding box center [39, 391] width 39 height 10
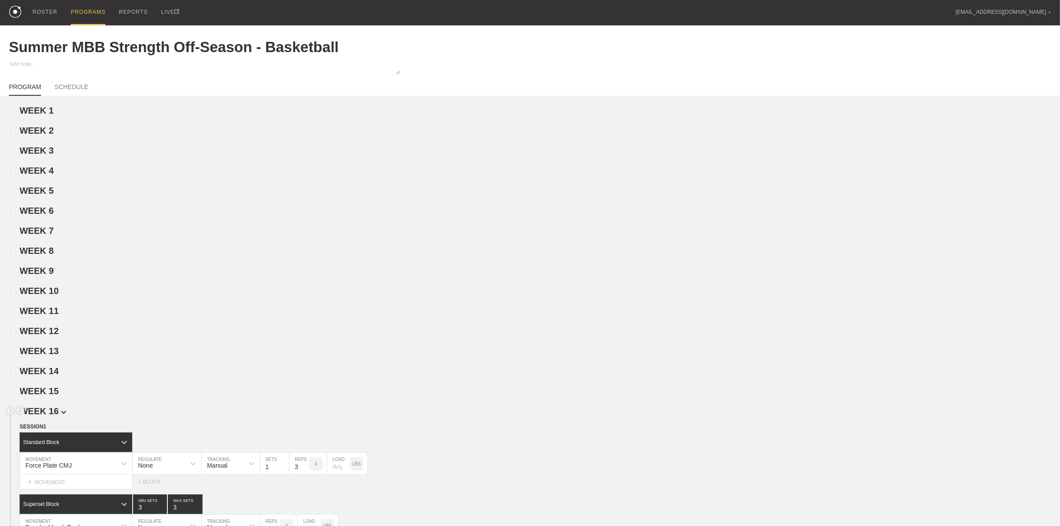
click at [49, 416] on span "WEEK 16" at bounding box center [43, 411] width 47 height 10
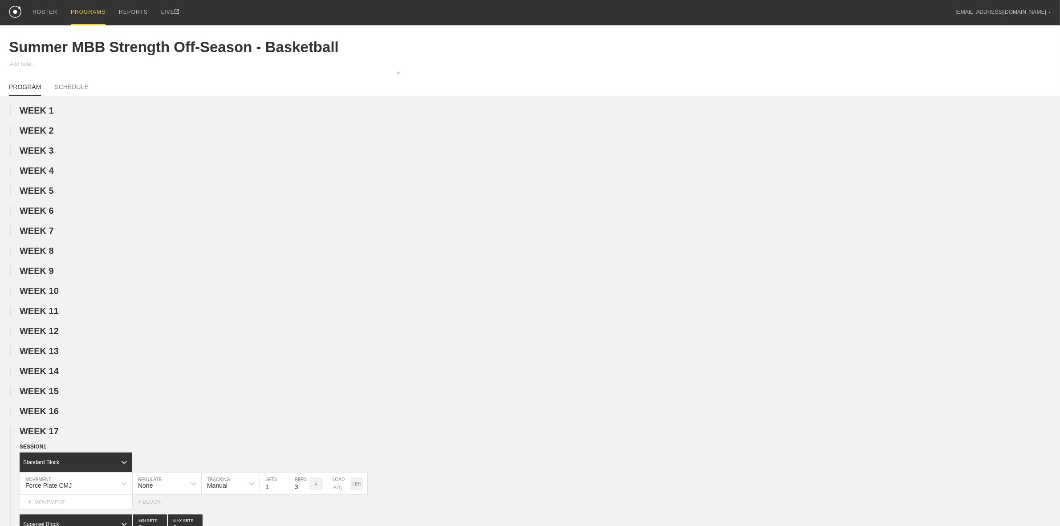
drag, startPoint x: 48, startPoint y: 437, endPoint x: 48, endPoint y: 444, distance: 7.1
click at [49, 436] on span "WEEK 17" at bounding box center [39, 431] width 39 height 10
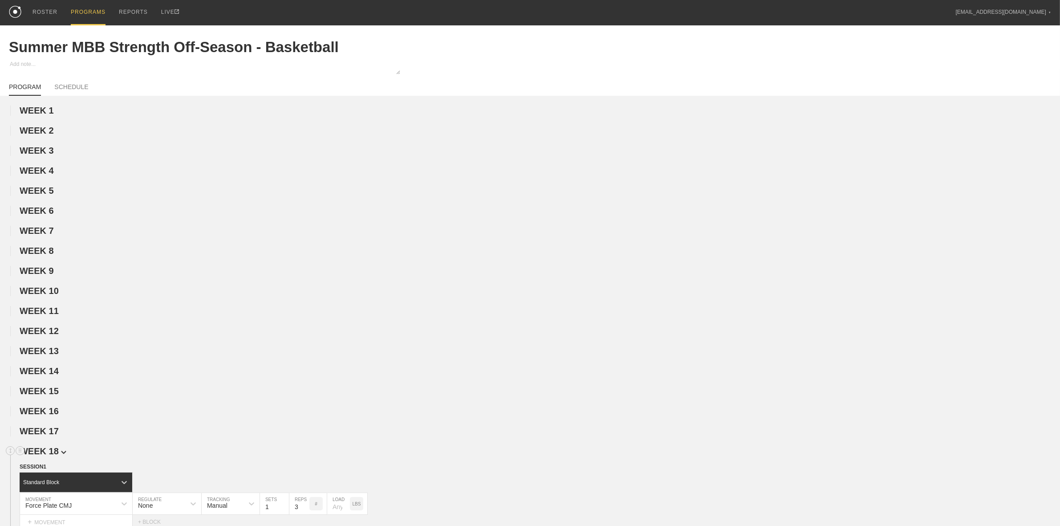
click at [51, 456] on span "WEEK 18" at bounding box center [43, 451] width 47 height 10
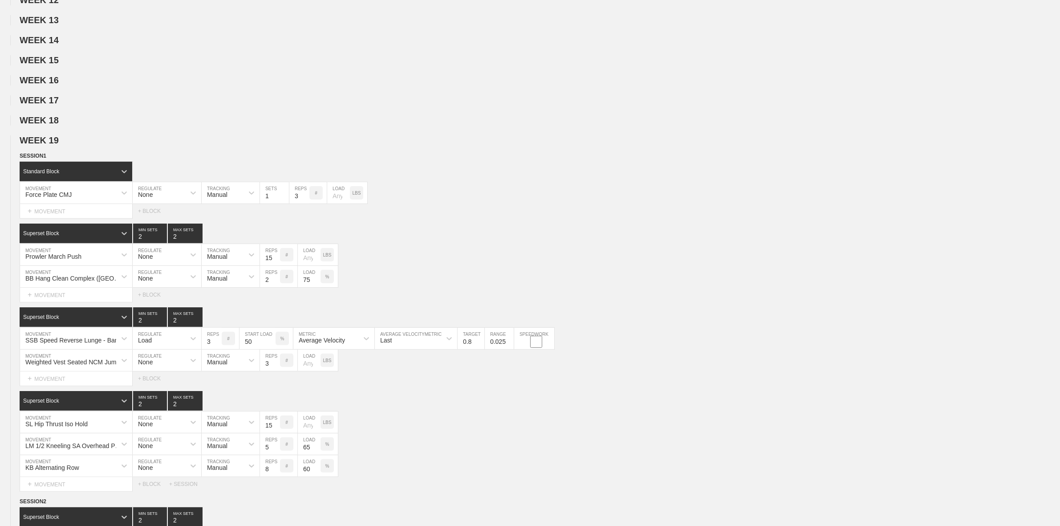
scroll to position [334, 0]
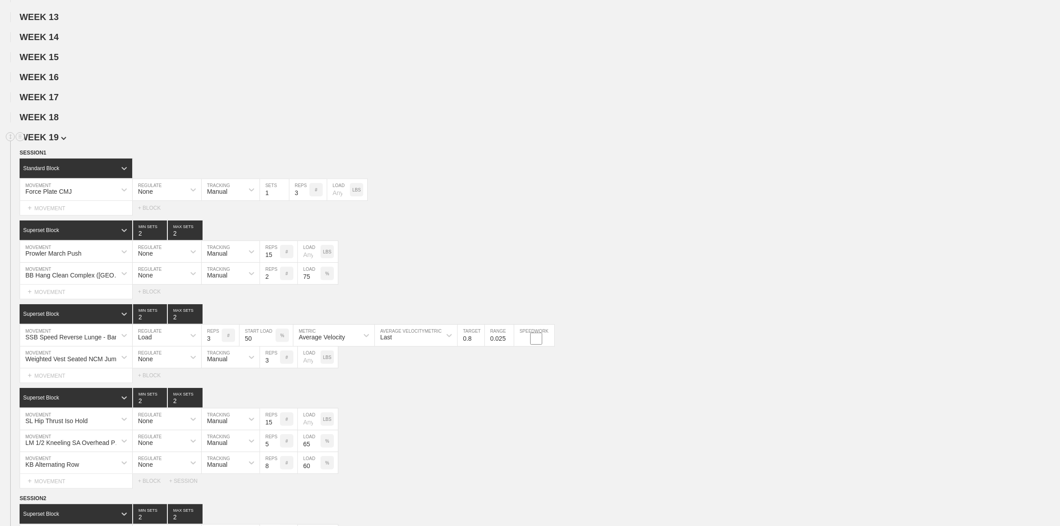
click at [58, 142] on span "WEEK 19" at bounding box center [43, 137] width 47 height 10
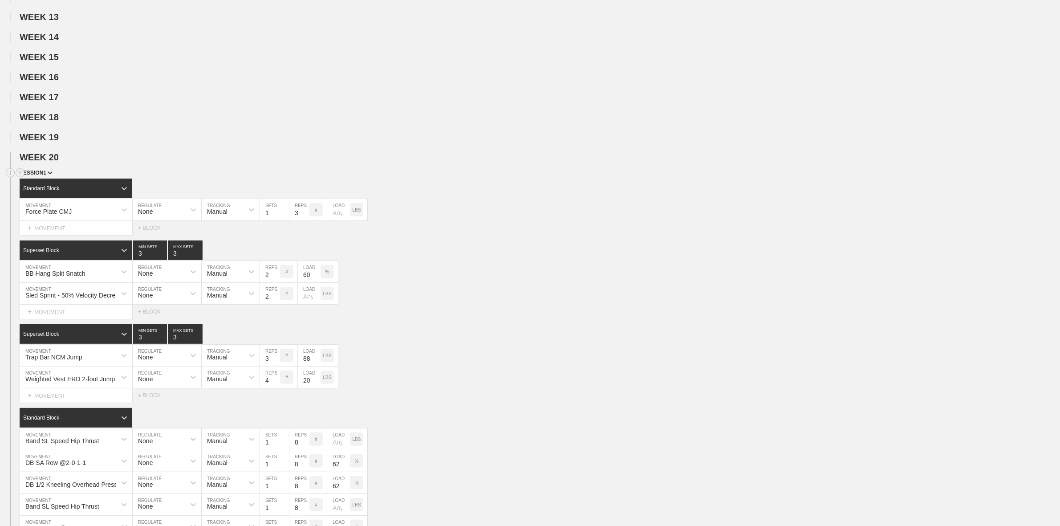
click at [44, 176] on div "SESSION 1" at bounding box center [540, 173] width 1041 height 10
click at [48, 175] on img at bounding box center [50, 172] width 5 height 3
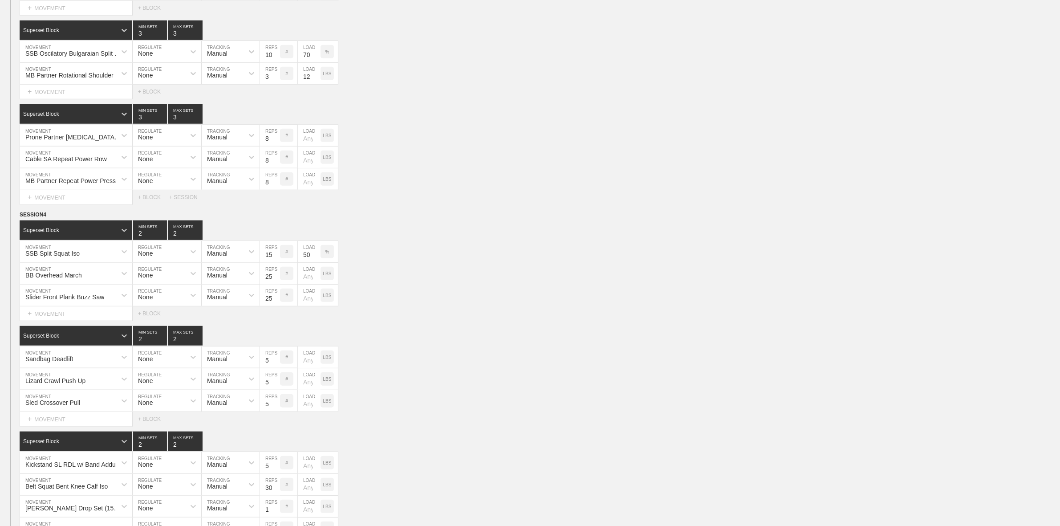
scroll to position [1002, 0]
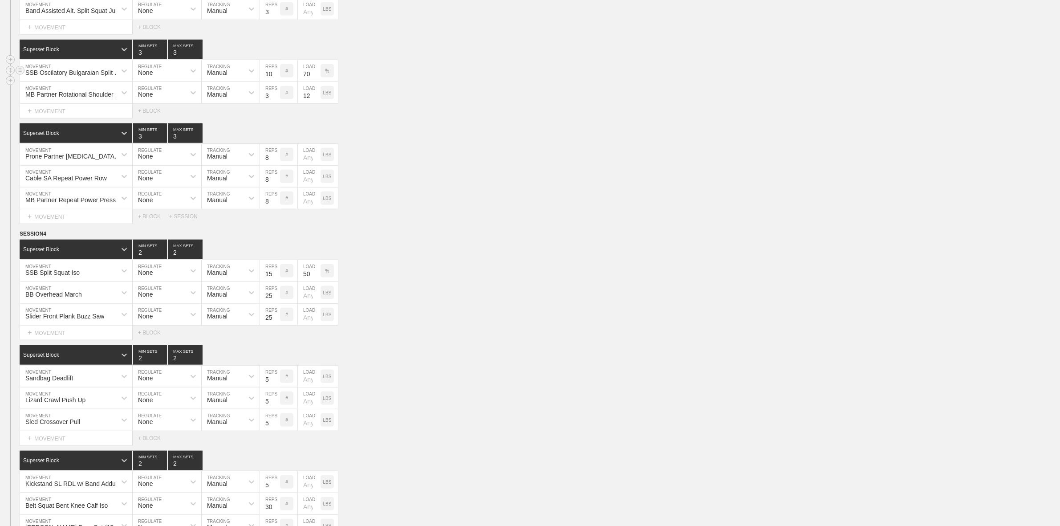
click at [272, 81] on input "10" at bounding box center [270, 70] width 20 height 21
type input "8"
click at [459, 118] on div "Select... MOVEMENT + MOVEMENT + BLOCK" at bounding box center [530, 111] width 1060 height 14
click at [308, 80] on input "70" at bounding box center [309, 70] width 23 height 21
type input "50"
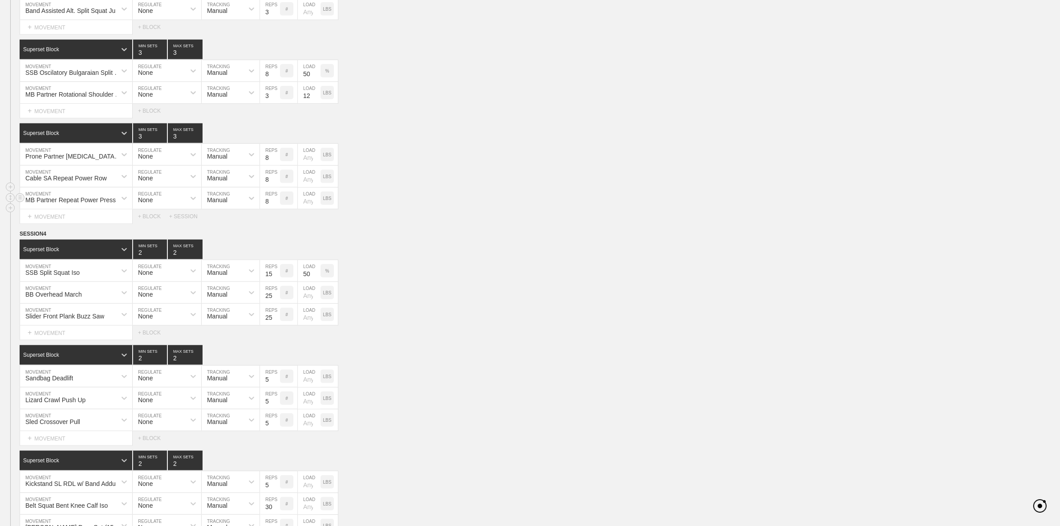
click at [517, 197] on div "MB Partner Repeat Power Press MOVEMENT None REGULATE Manual TRACKING 8 REPS # L…" at bounding box center [530, 198] width 1060 height 22
click at [102, 160] on div "Prone Partner [MEDICAL_DATA] Curl Oscilation" at bounding box center [73, 156] width 97 height 7
click at [551, 204] on div "MB Partner Repeat Power Press MOVEMENT None REGULATE Manual TRACKING 8 REPS # L…" at bounding box center [530, 198] width 1060 height 22
click at [270, 81] on input "8" at bounding box center [270, 70] width 20 height 21
type input "10"
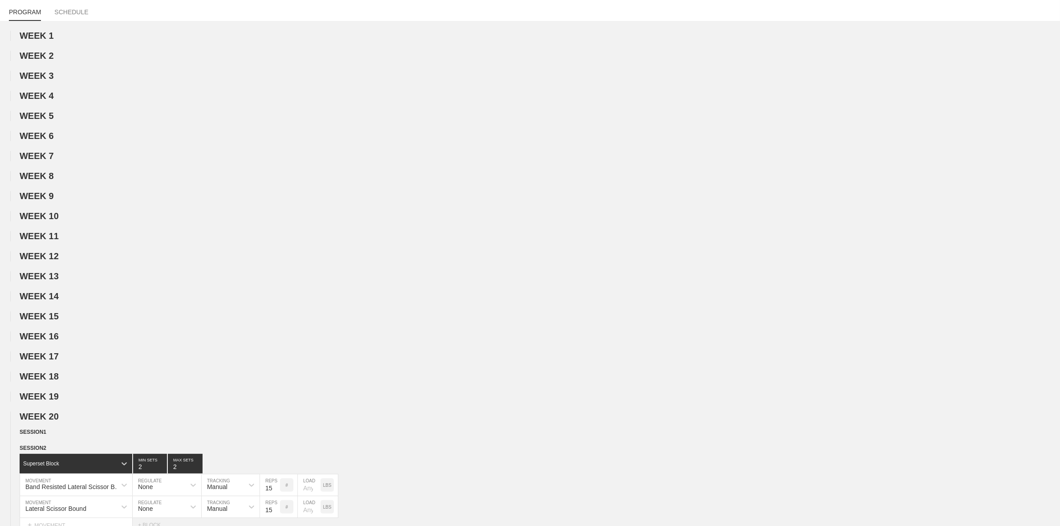
scroll to position [0, 0]
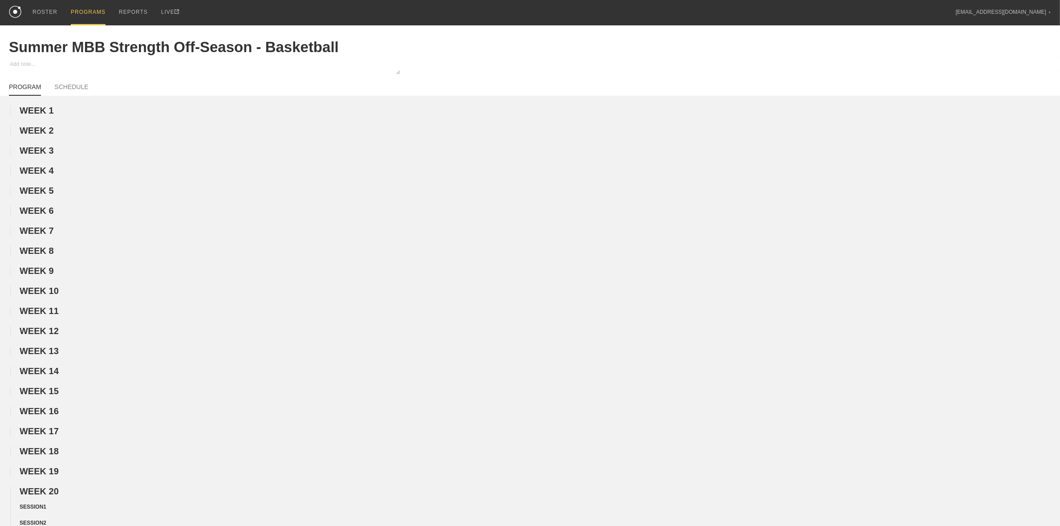
click at [83, 12] on div "PROGRAMS" at bounding box center [88, 12] width 35 height 25
click at [85, 4] on div "PROGRAMS" at bounding box center [88, 12] width 35 height 25
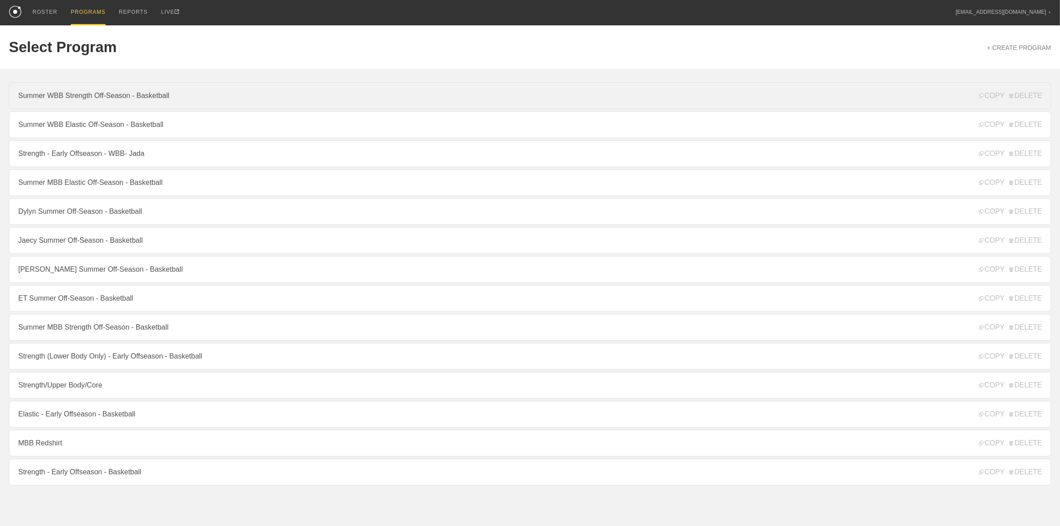
click at [87, 98] on link "Summer WBB Strength Off-Season - Basketball" at bounding box center [530, 95] width 1042 height 27
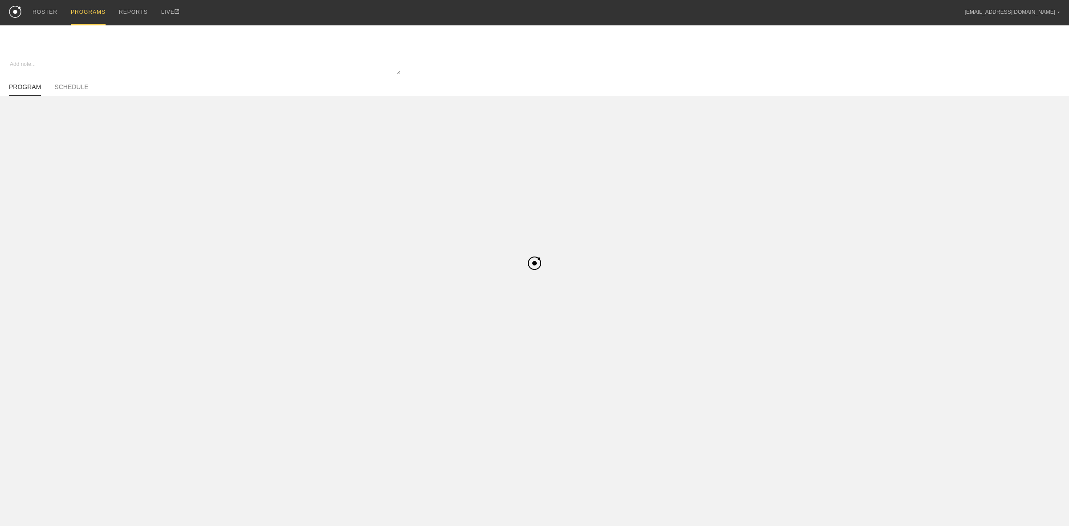
type textarea "x"
type input "Summer WBB Strength Off-Season - Basketball"
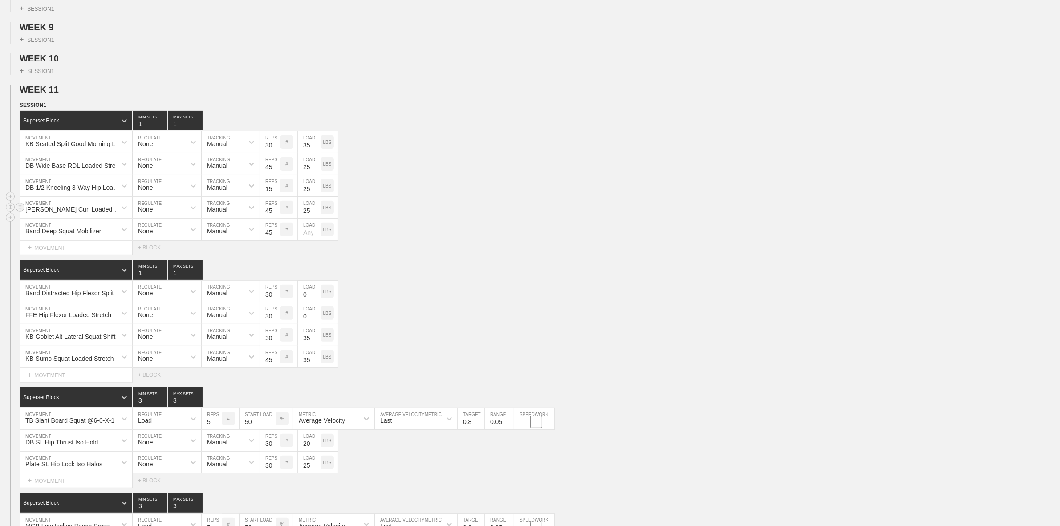
scroll to position [390, 0]
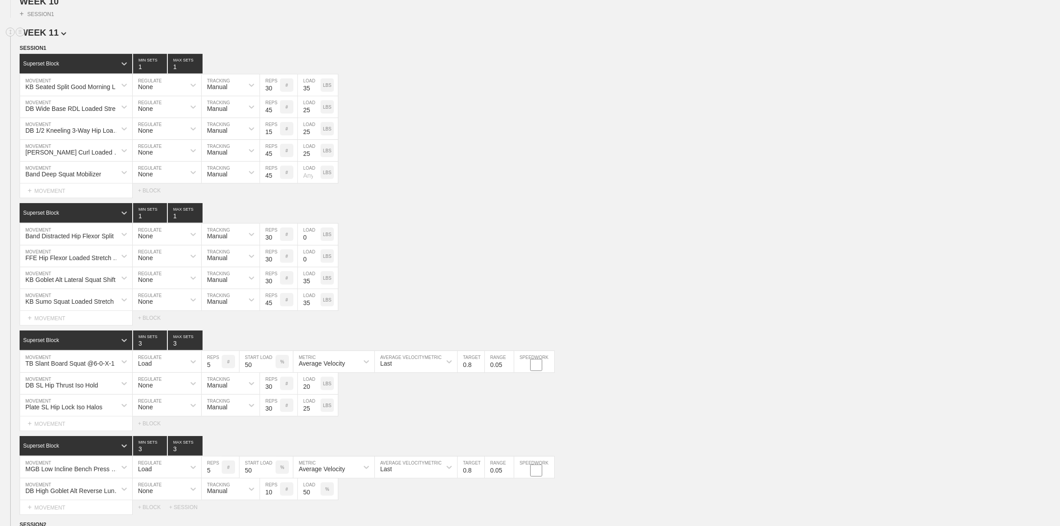
click at [39, 37] on span "WEEK 11" at bounding box center [43, 33] width 47 height 10
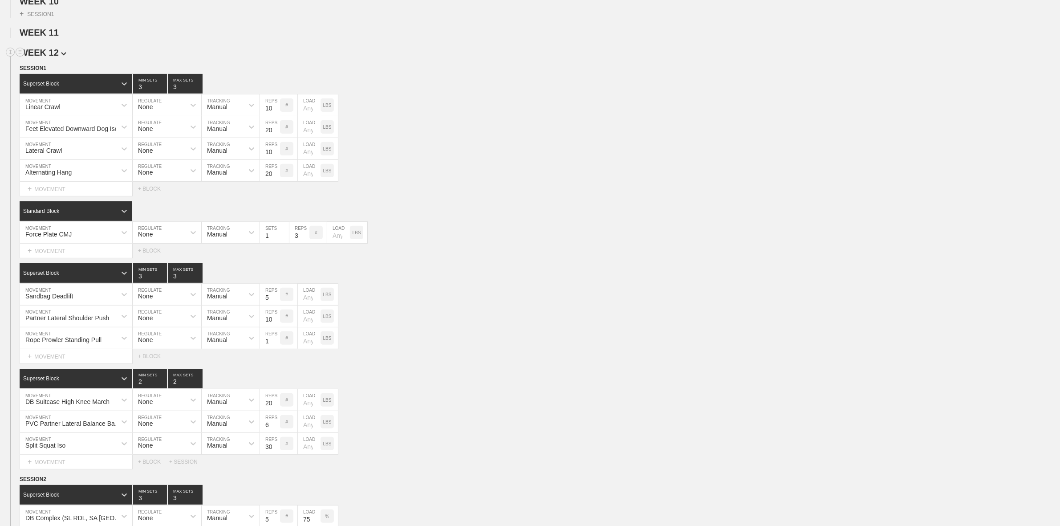
click at [45, 57] on span "WEEK 12" at bounding box center [43, 53] width 47 height 10
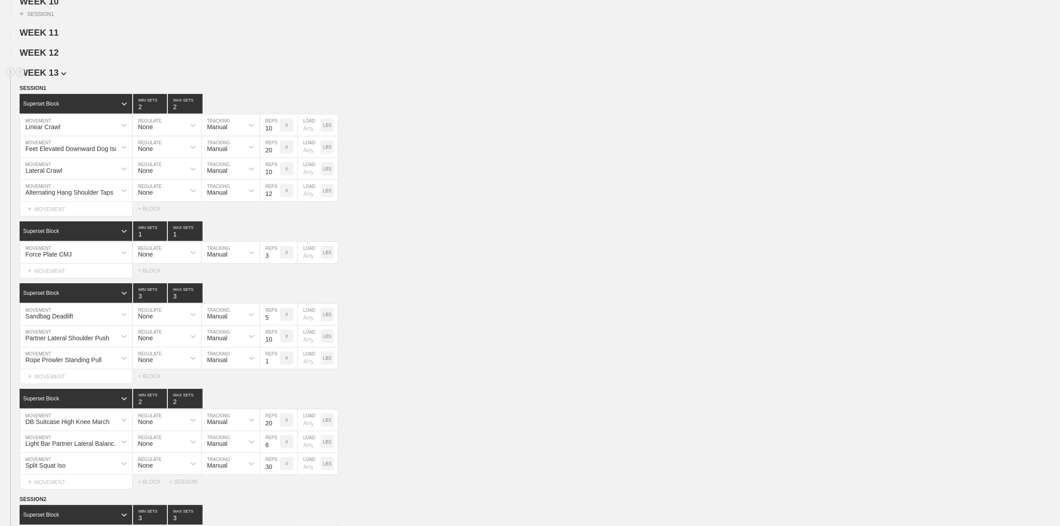
click at [52, 77] on span "WEEK 13" at bounding box center [43, 73] width 47 height 10
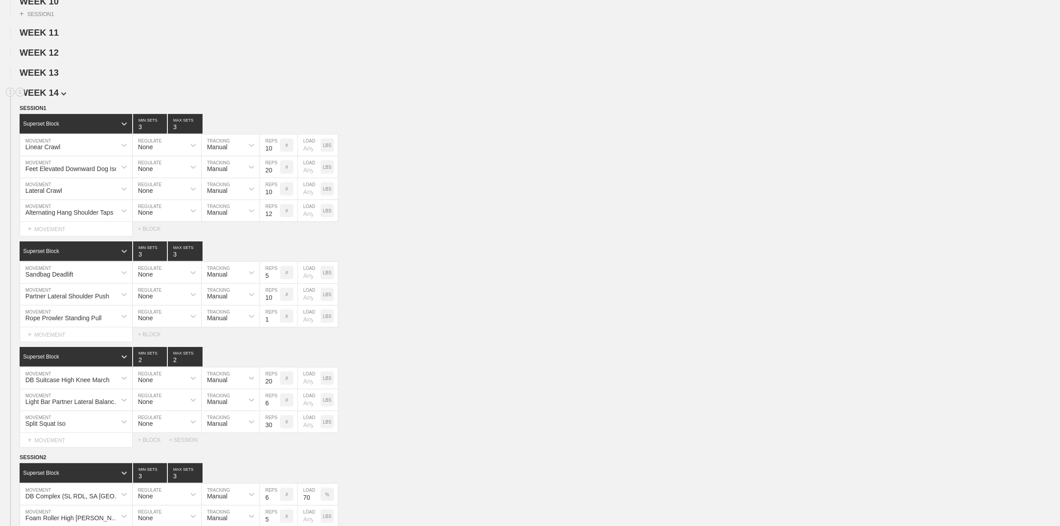
click at [53, 98] on span "WEEK 14" at bounding box center [43, 93] width 47 height 10
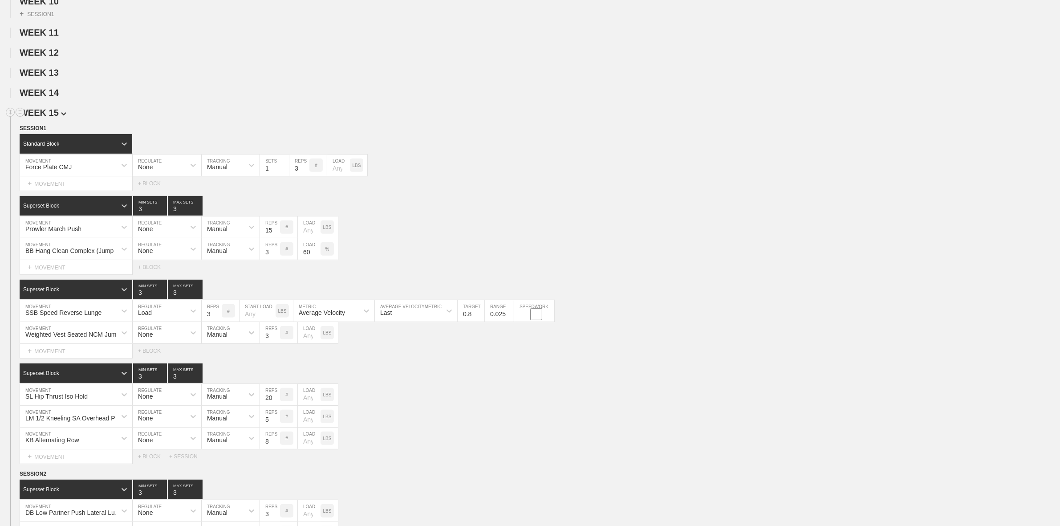
drag, startPoint x: 55, startPoint y: 115, endPoint x: 54, endPoint y: 126, distance: 10.7
click at [57, 118] on span "WEEK 15" at bounding box center [43, 113] width 47 height 10
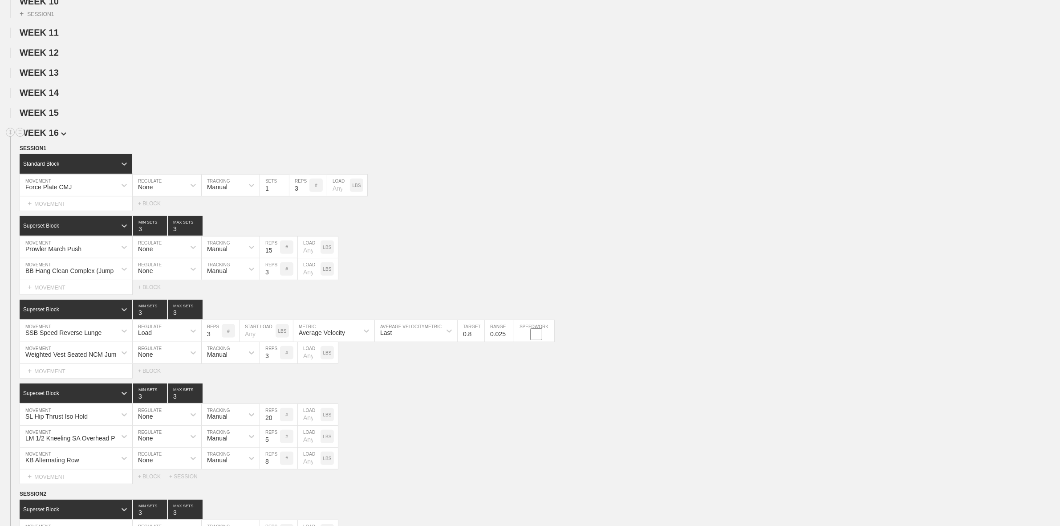
click at [56, 138] on span "WEEK 16" at bounding box center [43, 133] width 47 height 10
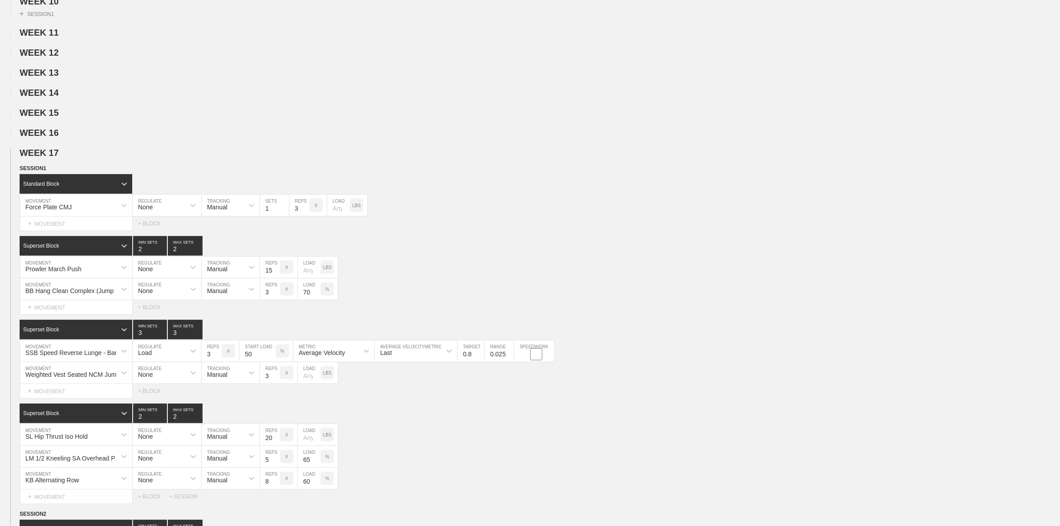
click at [55, 158] on span "WEEK 17" at bounding box center [43, 153] width 47 height 10
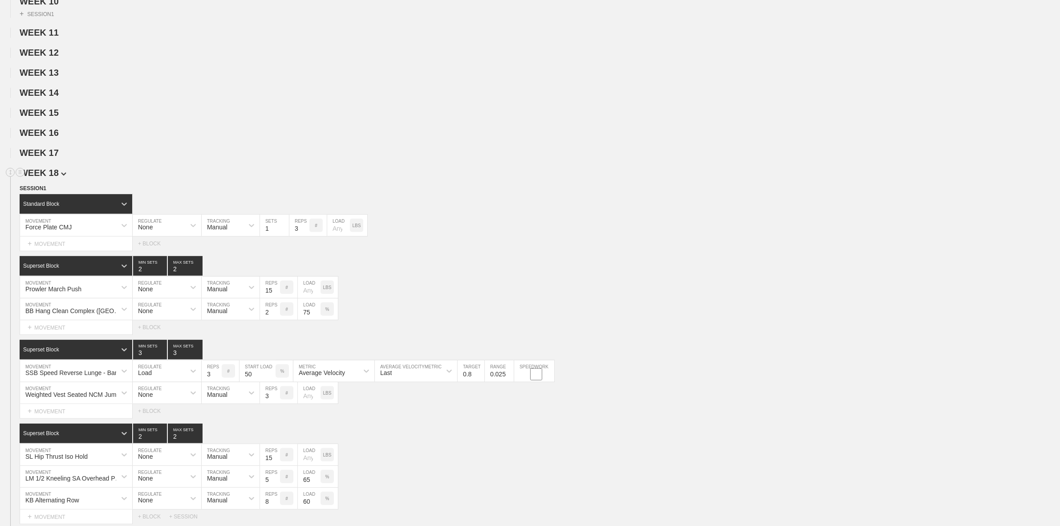
click at [56, 178] on span "WEEK 18" at bounding box center [43, 173] width 47 height 10
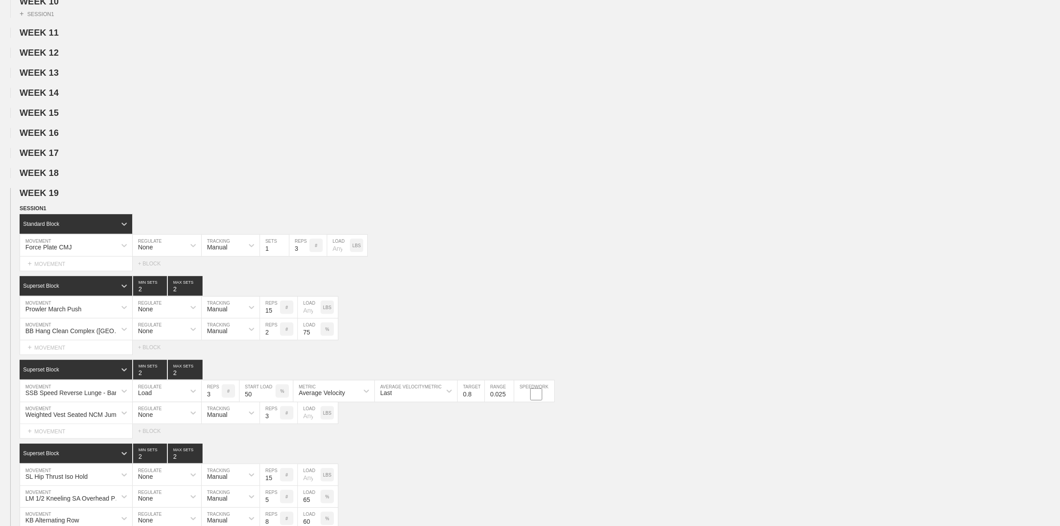
click at [49, 198] on span "WEEK 19" at bounding box center [43, 193] width 47 height 10
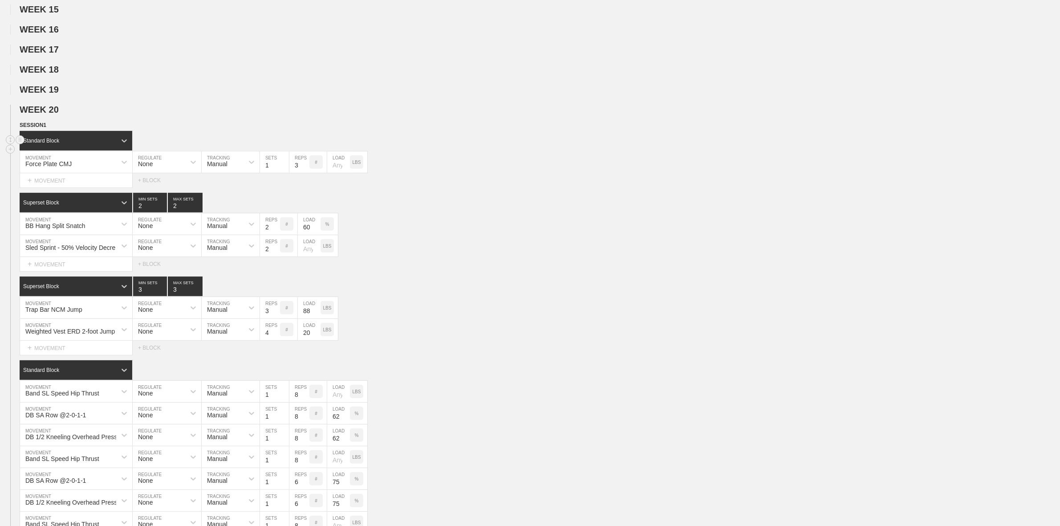
scroll to position [501, 0]
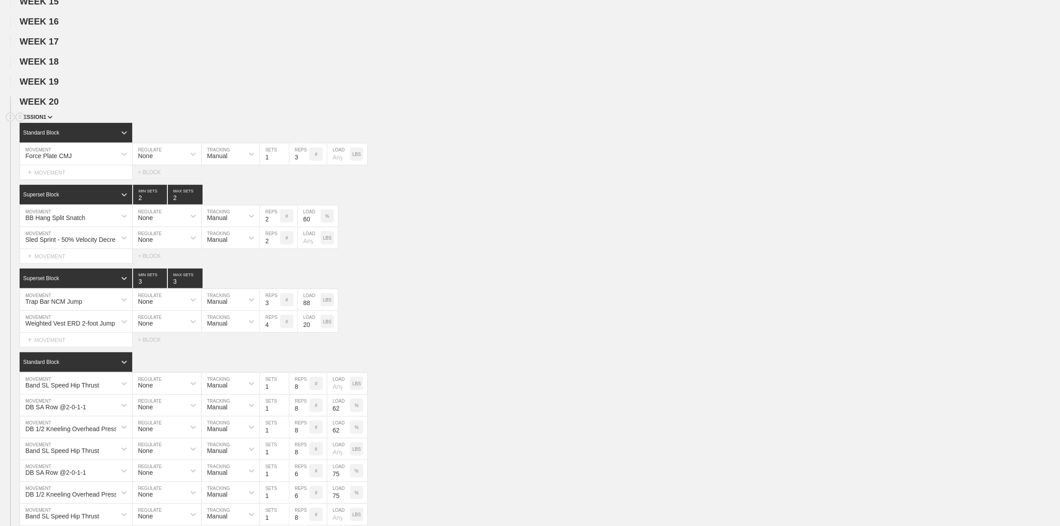
click at [36, 120] on span "SESSION 1" at bounding box center [36, 117] width 33 height 6
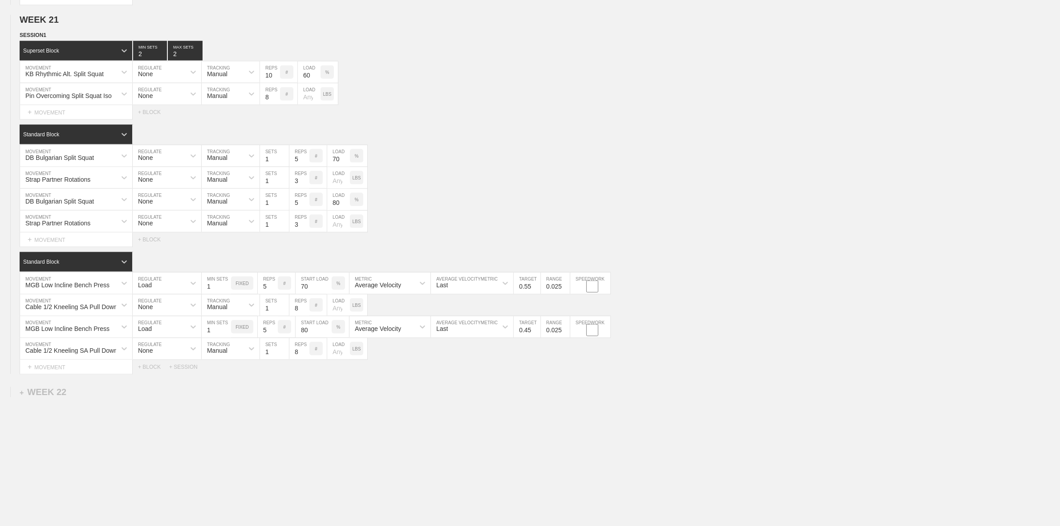
scroll to position [1521, 0]
